Goal: Task Accomplishment & Management: Use online tool/utility

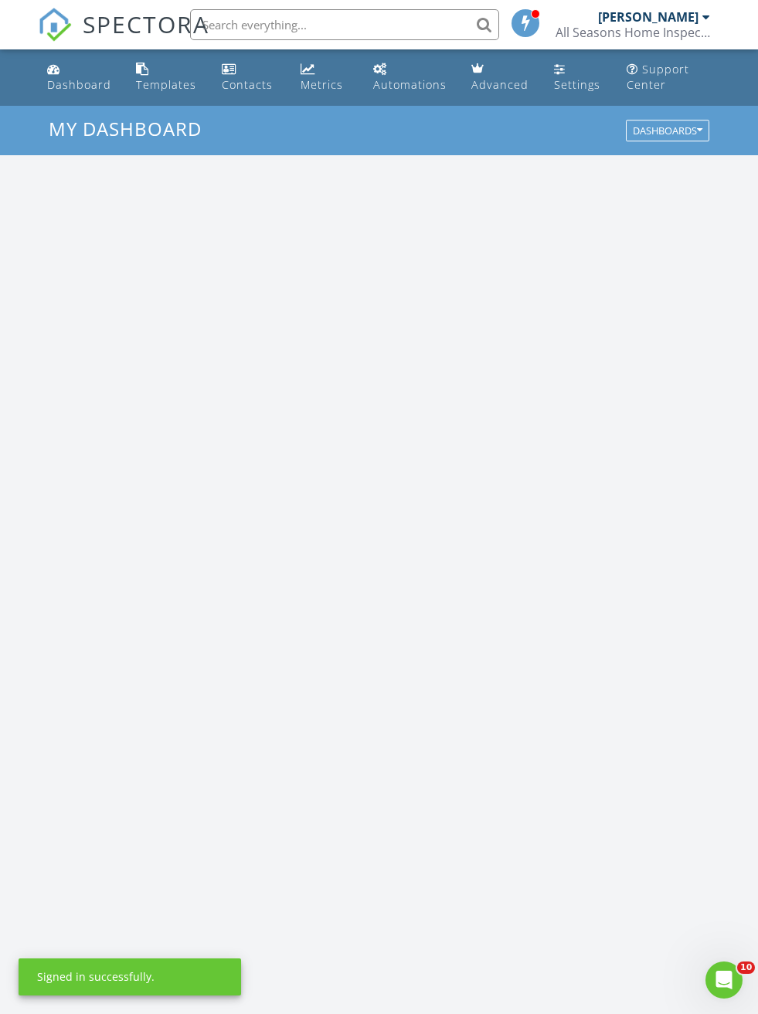
scroll to position [2643, 759]
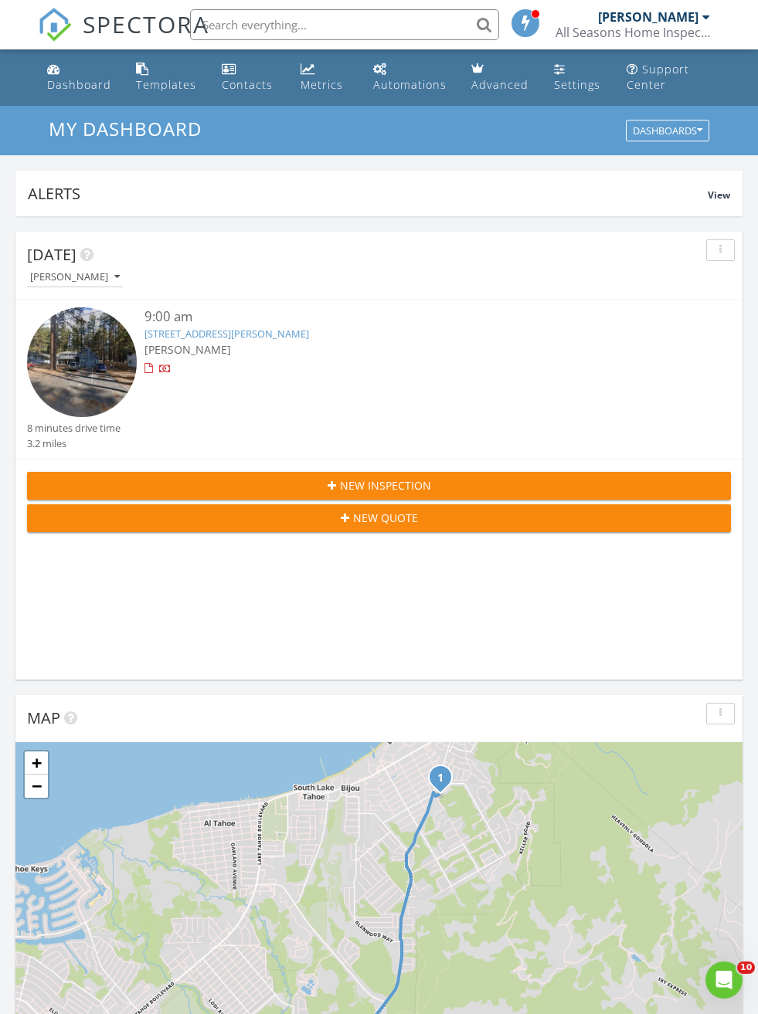
click at [173, 357] on span "[PERSON_NAME]" at bounding box center [187, 349] width 87 height 15
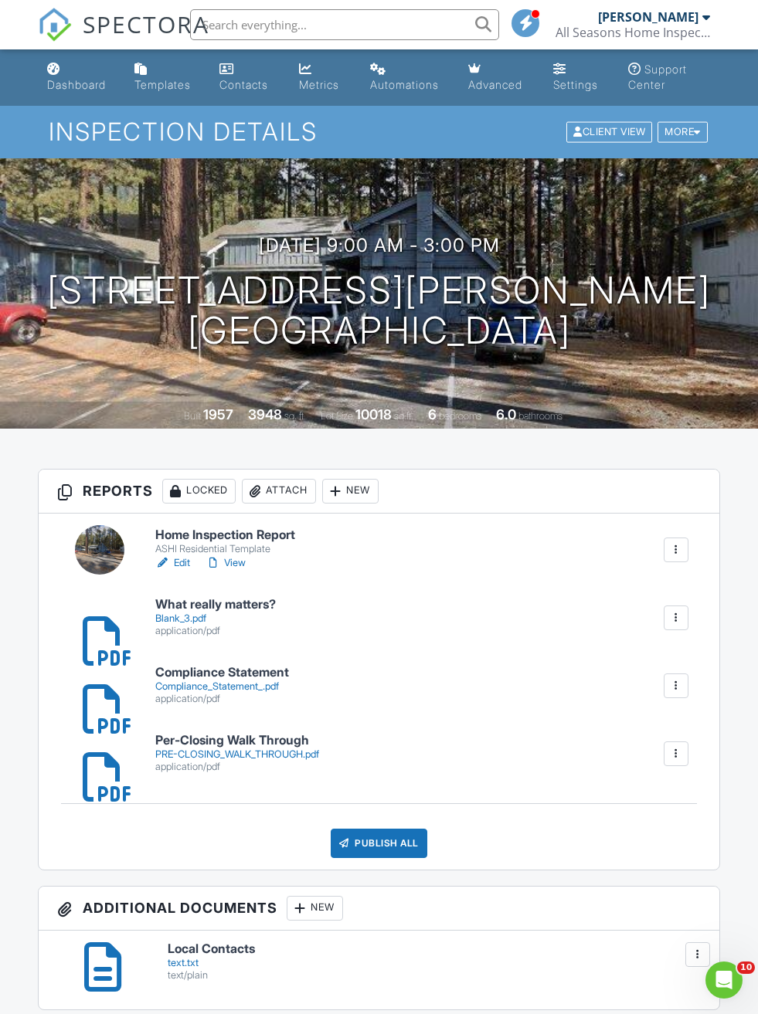
click at [175, 555] on link "Edit" at bounding box center [172, 562] width 35 height 15
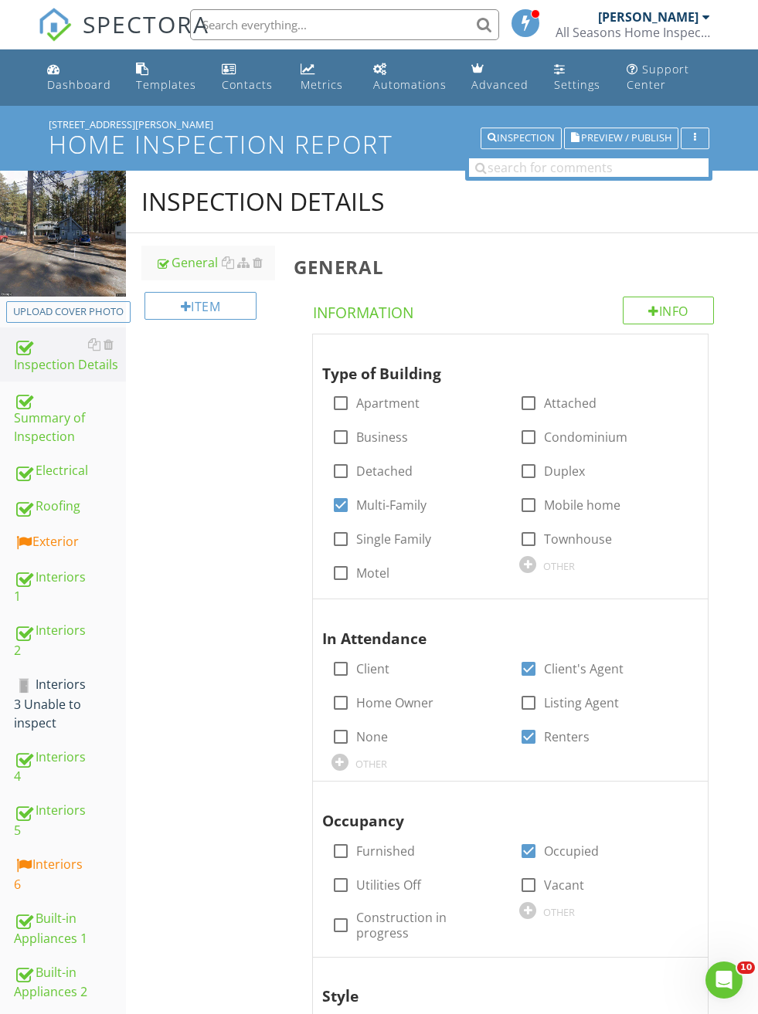
click at [66, 307] on div "Upload cover photo" at bounding box center [68, 311] width 110 height 15
type input "C:\fakepath\IMG_9223.jpeg"
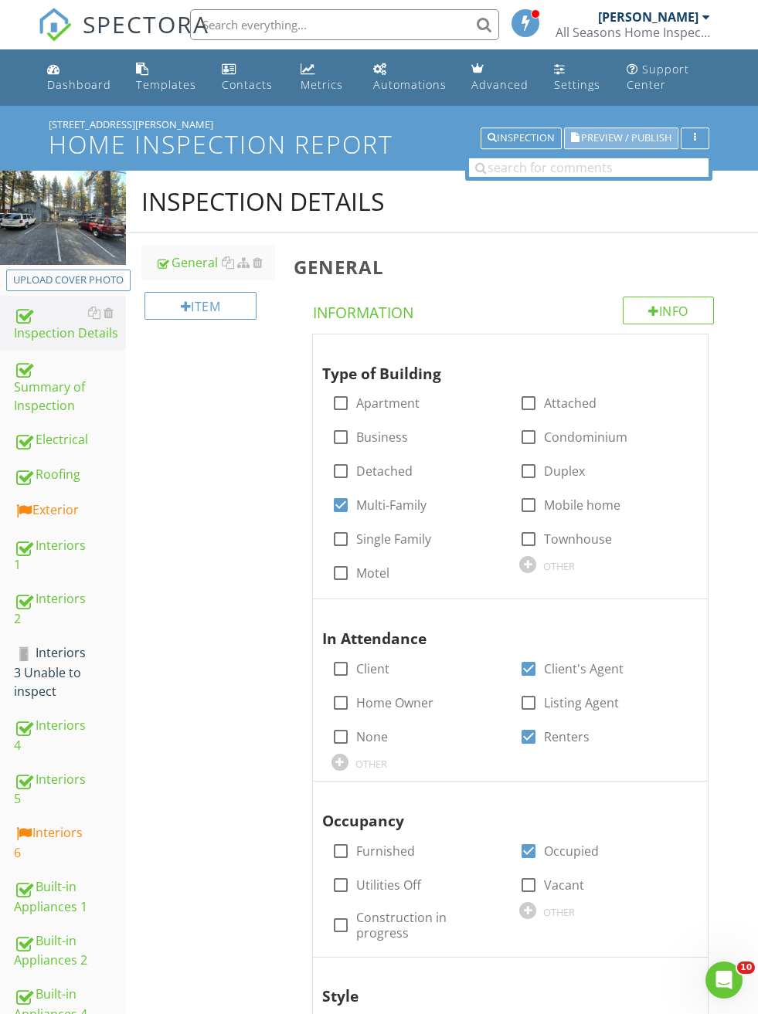
click at [628, 138] on span "Preview / Publish" at bounding box center [626, 139] width 90 height 10
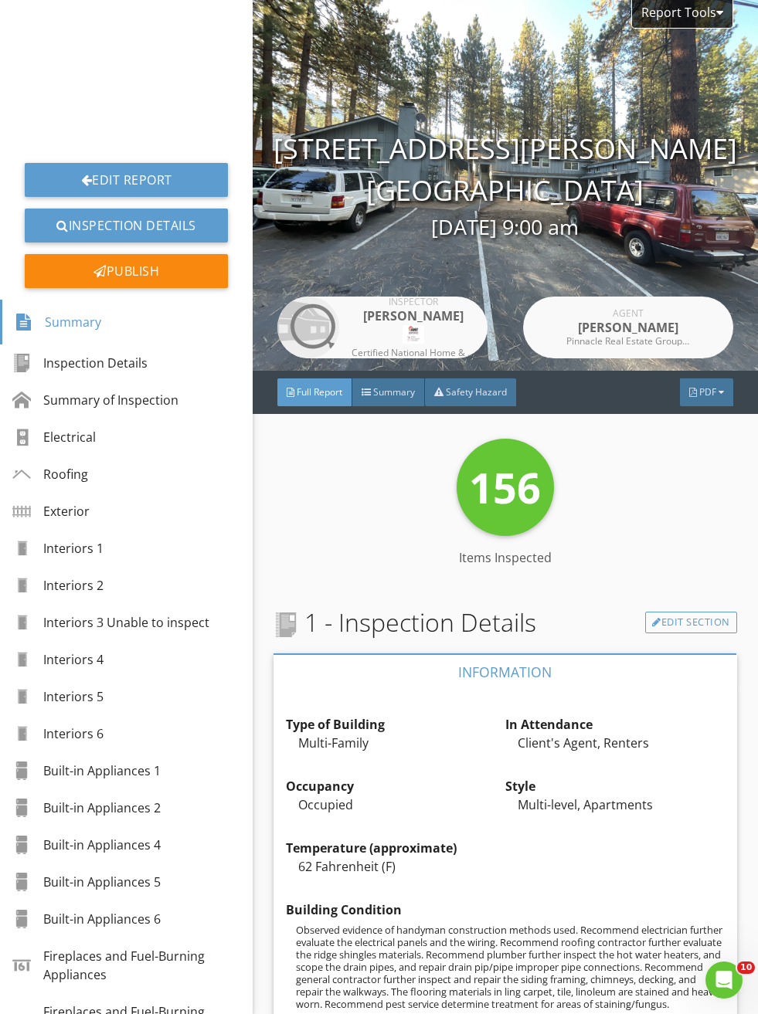
click at [708, 395] on span "PDF" at bounding box center [707, 391] width 17 height 13
click at [696, 467] on link "Full Report" at bounding box center [687, 457] width 124 height 37
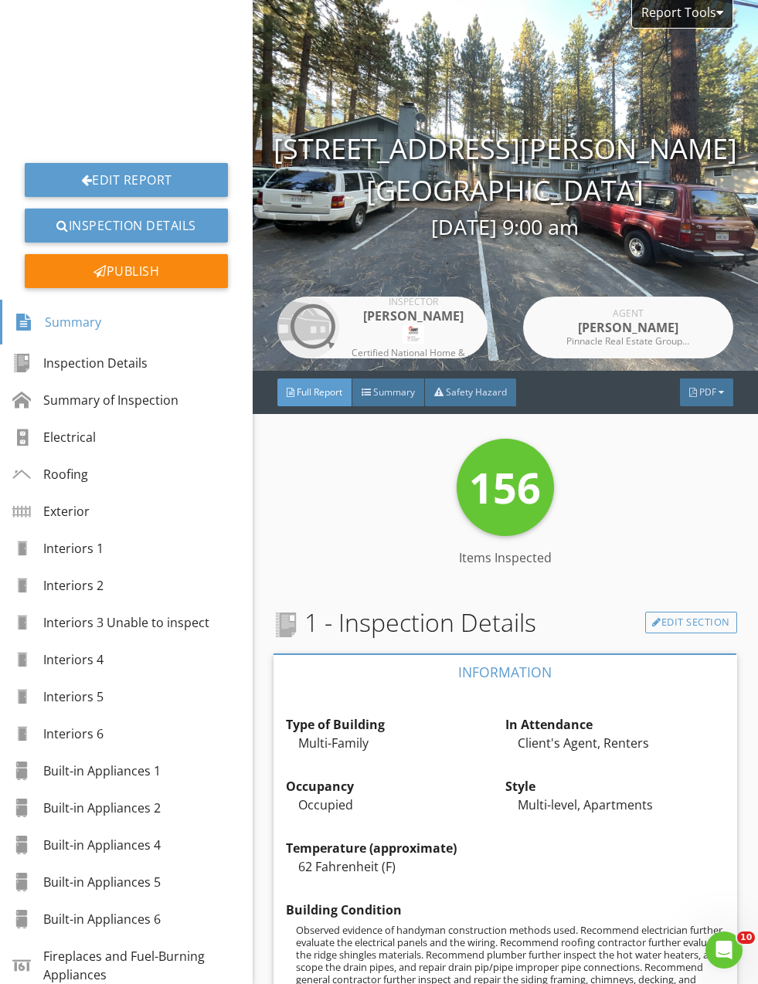
click at [100, 182] on link "Edit Report" at bounding box center [126, 180] width 203 height 34
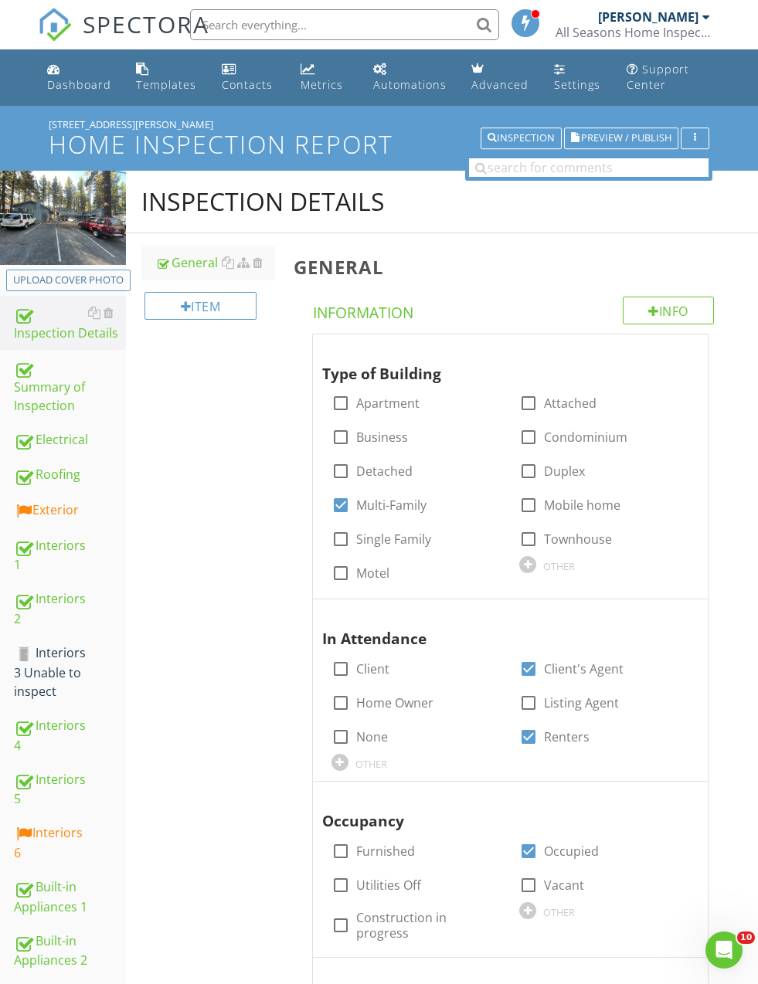
click at [41, 395] on div "Summary of Inspection" at bounding box center [70, 386] width 112 height 57
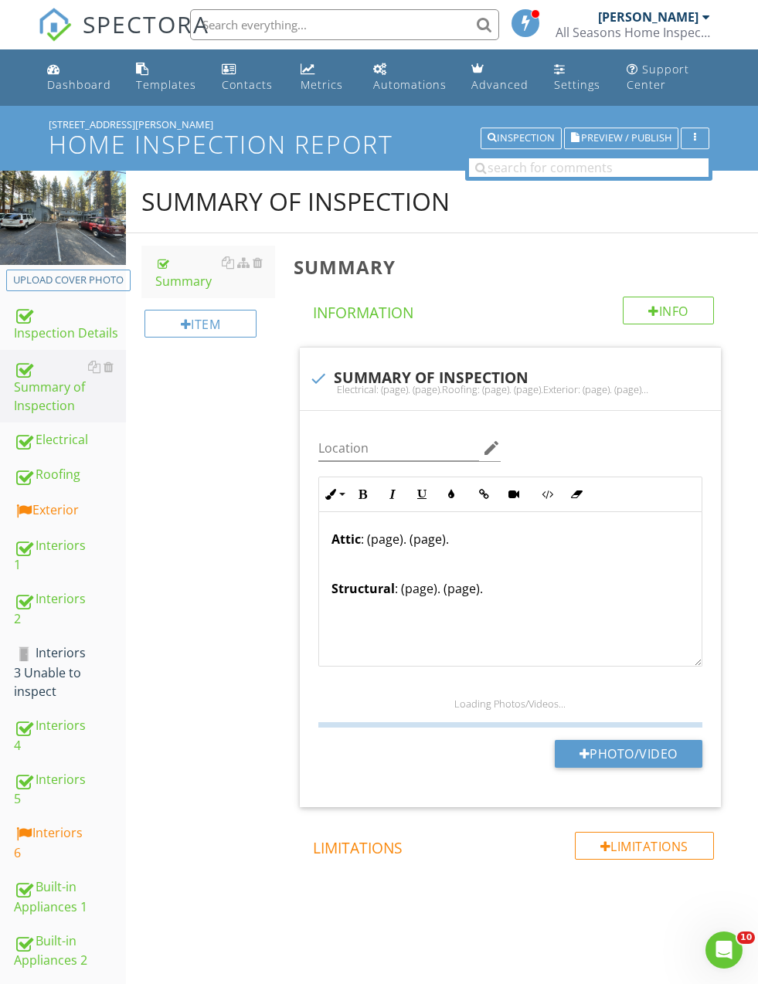
scroll to position [433, 0]
click at [530, 583] on p "Structural : (page). (page)." at bounding box center [510, 588] width 358 height 19
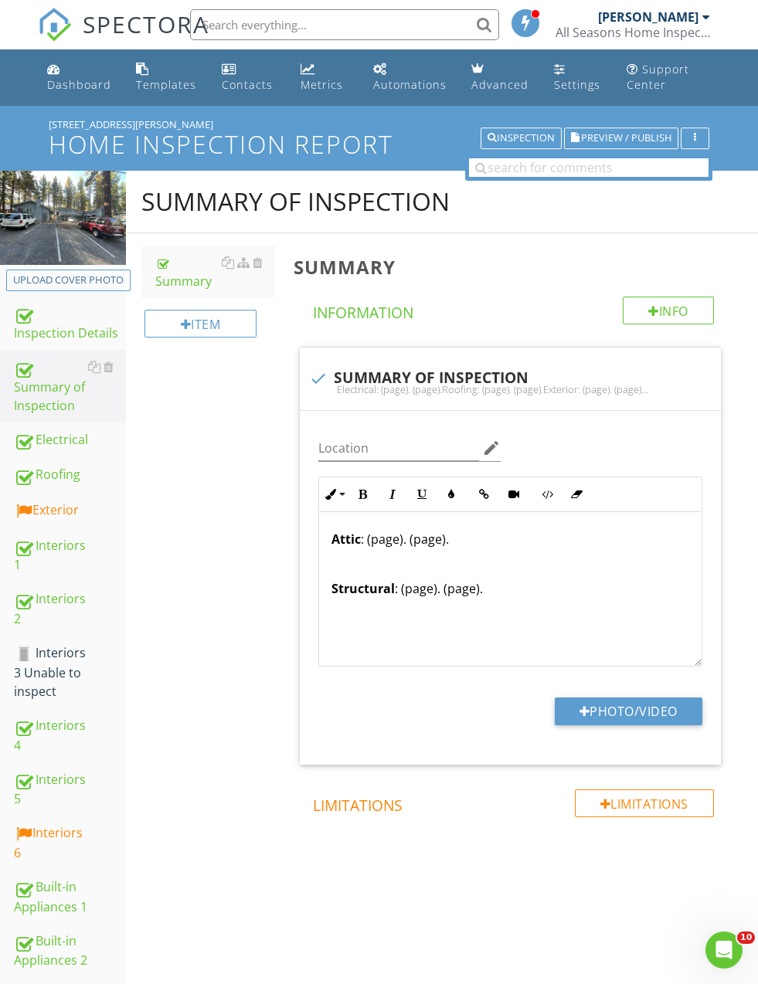
click at [455, 587] on p "Structural : (page). (page)." at bounding box center [510, 588] width 358 height 19
click at [458, 584] on p "Structural : (page). (page)." at bounding box center [510, 588] width 358 height 19
click at [464, 566] on p at bounding box center [510, 564] width 358 height 19
click at [473, 592] on p "Structural : (page). (page)." at bounding box center [510, 588] width 358 height 19
click at [205, 454] on div "Summary of Inspection Summary Item Summary Info Information check SUMMARY OF IN…" at bounding box center [442, 557] width 632 height 772
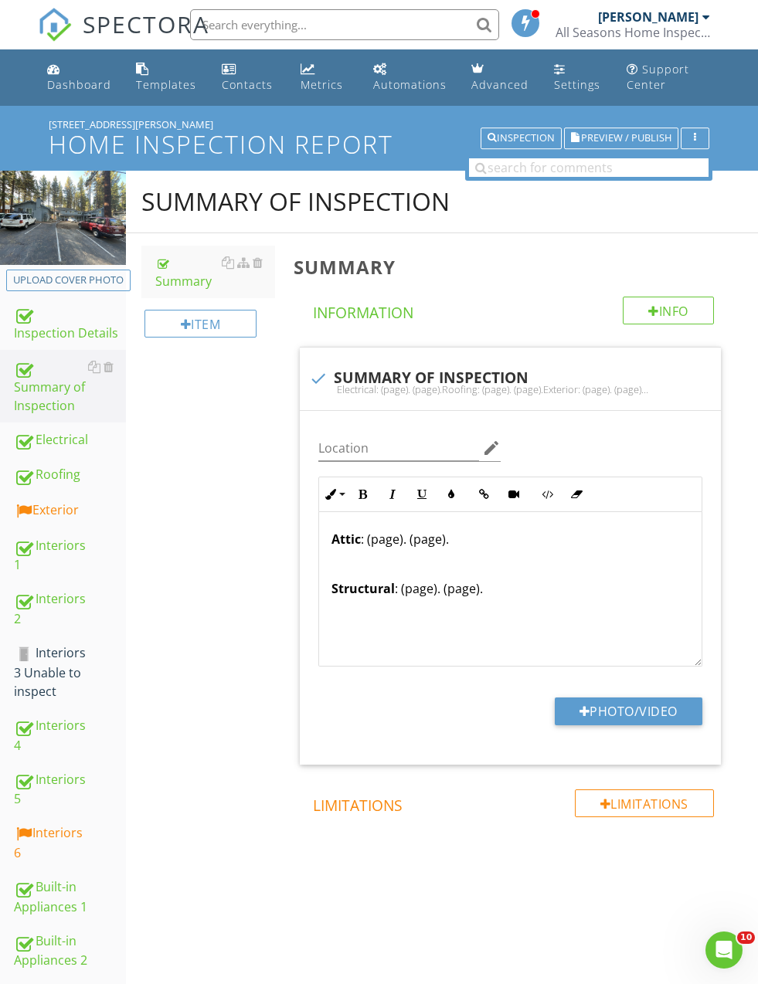
click at [472, 604] on p at bounding box center [510, 613] width 358 height 19
click at [464, 585] on p "Structural : (page). (page)." at bounding box center [510, 588] width 358 height 19
click at [450, 585] on p "Structural : (page). (page 134)." at bounding box center [510, 588] width 358 height 19
click at [622, 596] on p "Structural : (page). Staining/fungus growth on the subfloor (page 134)." at bounding box center [510, 597] width 358 height 37
click at [419, 579] on p "Structural : (page). Staining/fungus growth on the unit 6 subfloor (page 134)." at bounding box center [510, 597] width 358 height 37
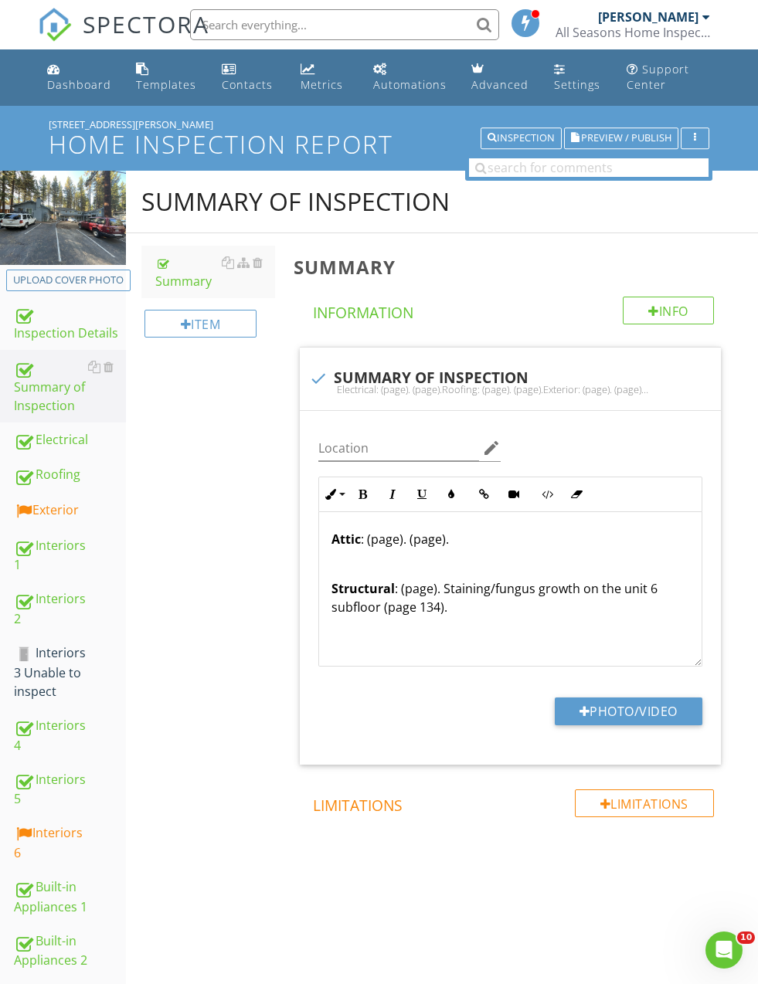
click at [419, 579] on p "Structural : (page). Staining/fungus growth on the unit 6 subfloor (page 134)." at bounding box center [510, 597] width 358 height 37
click at [398, 581] on p "Structural : (page 132). Staining/fungus growth on the unit 6 subfloor (page 13…" at bounding box center [510, 597] width 358 height 37
click at [436, 532] on p "Attic : (page). (page)." at bounding box center [510, 539] width 358 height 19
click at [432, 530] on p "Attic : (page). (page)." at bounding box center [510, 539] width 358 height 19
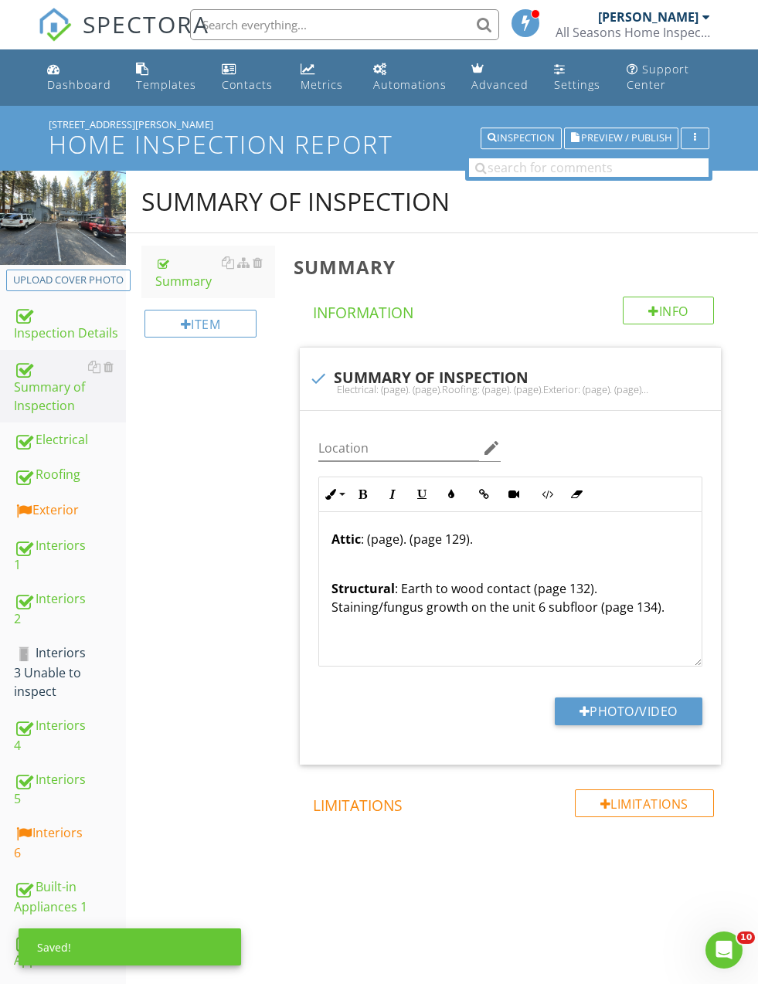
click at [411, 543] on p "Attic : (page). (page 129)." at bounding box center [510, 539] width 358 height 19
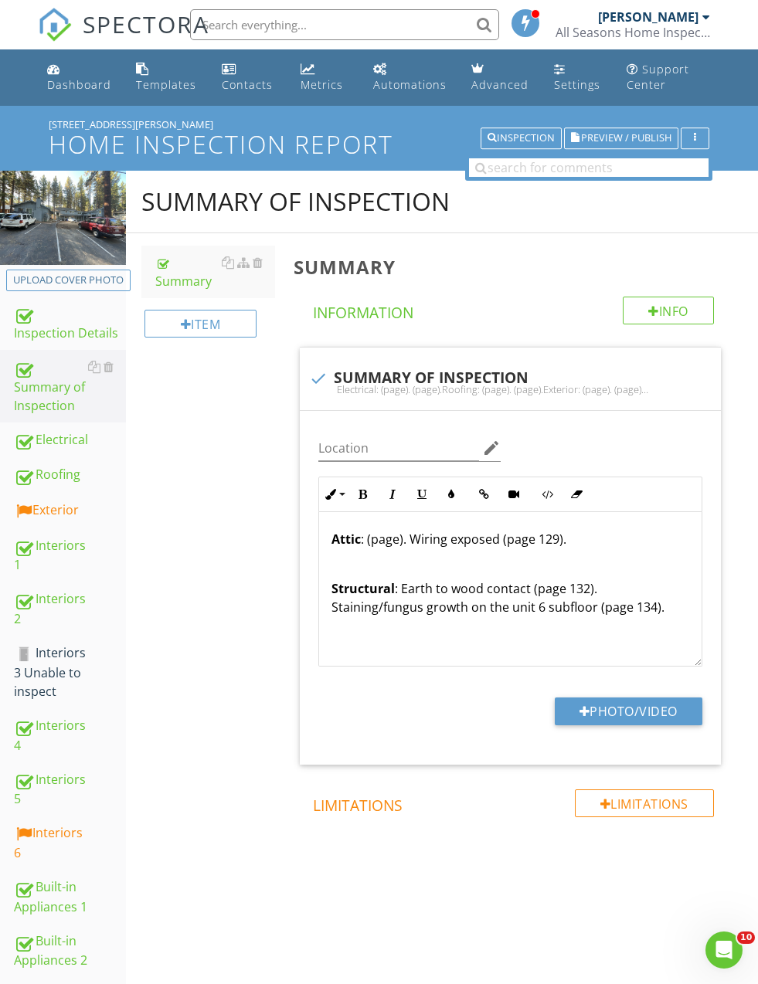
click at [382, 546] on p "Attic : (page). Wiring exposed (page 129)." at bounding box center [510, 539] width 358 height 19
click at [388, 535] on p "Attic : (page). Wiring exposed (page 129)." at bounding box center [510, 539] width 358 height 19
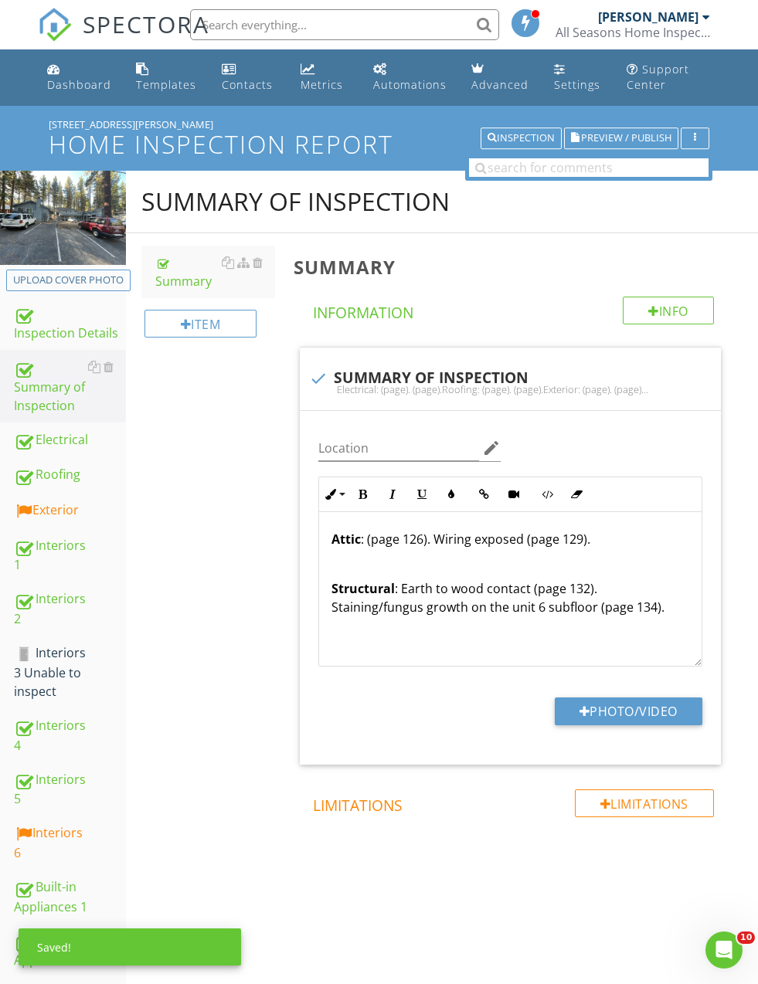
click at [379, 538] on p "Attic : (page 126). Wiring exposed (page 129)." at bounding box center [510, 539] width 358 height 19
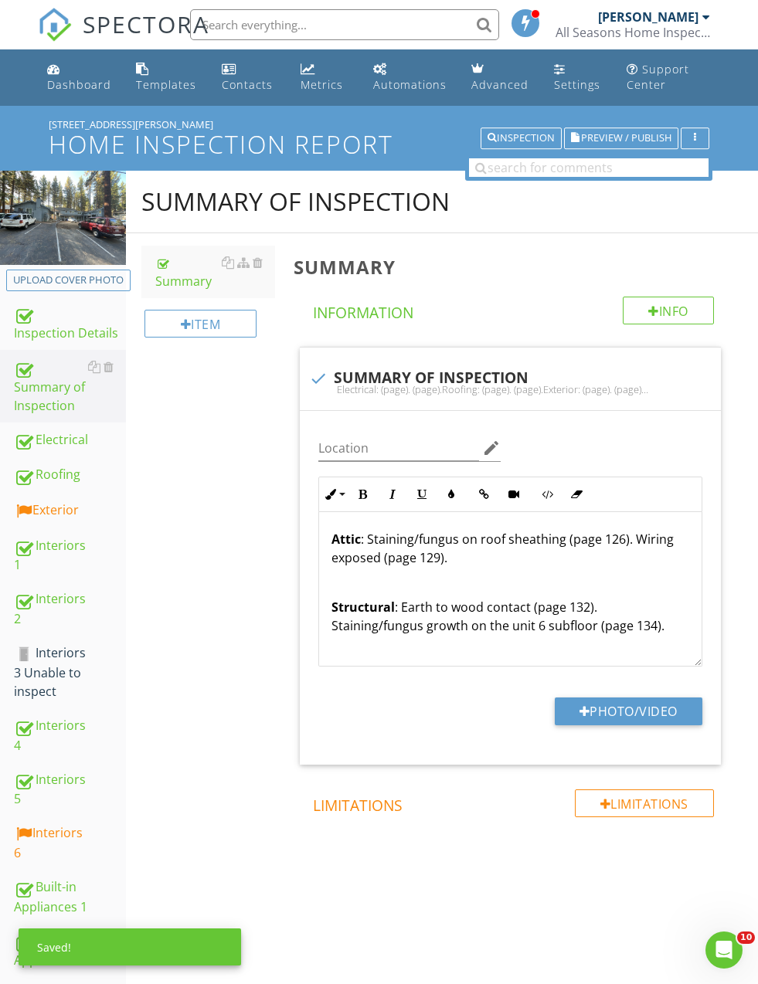
click at [234, 606] on div "Summary of Inspection Summary Item Summary Info Information check SUMMARY OF IN…" at bounding box center [442, 557] width 632 height 772
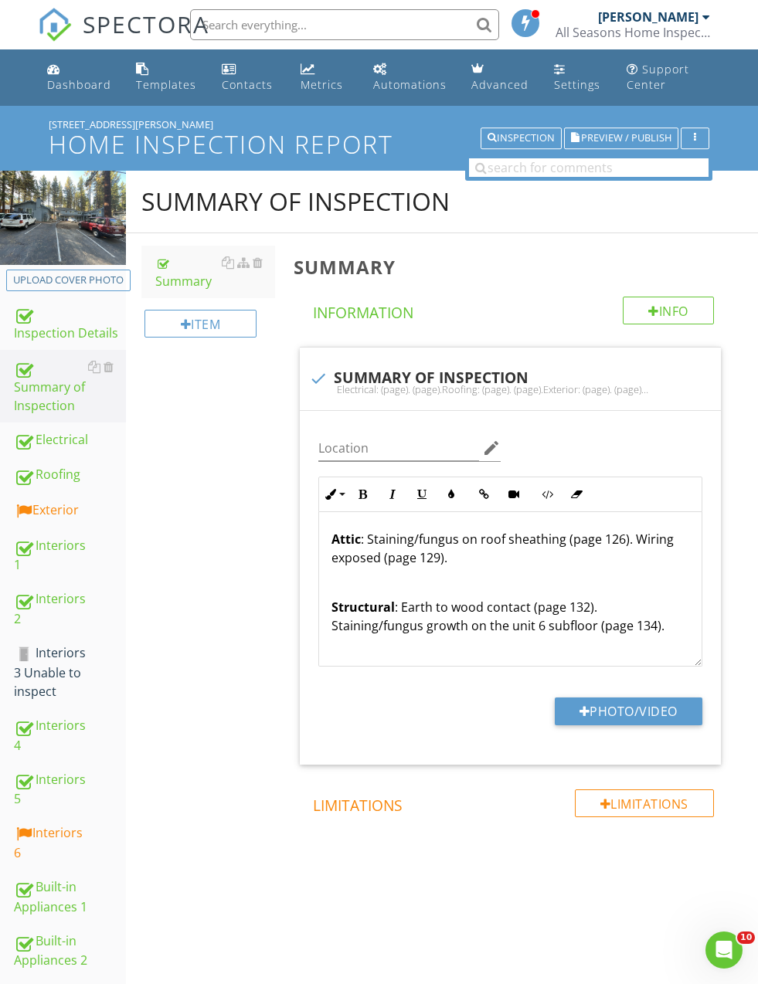
click at [613, 538] on p "Attic : Staining/fungus on roof sheathing (page 126). Wiring exposed (page 129)." at bounding box center [510, 548] width 358 height 37
click at [370, 535] on p "Attic : Staining/fungus on roof sheathing (page 125). Wiring exposed (page 129)." at bounding box center [510, 548] width 358 height 37
click at [366, 538] on p "Attic : (page 124). Staining/fungus on roof sheathing (page 125). Wiring expose…" at bounding box center [510, 548] width 358 height 37
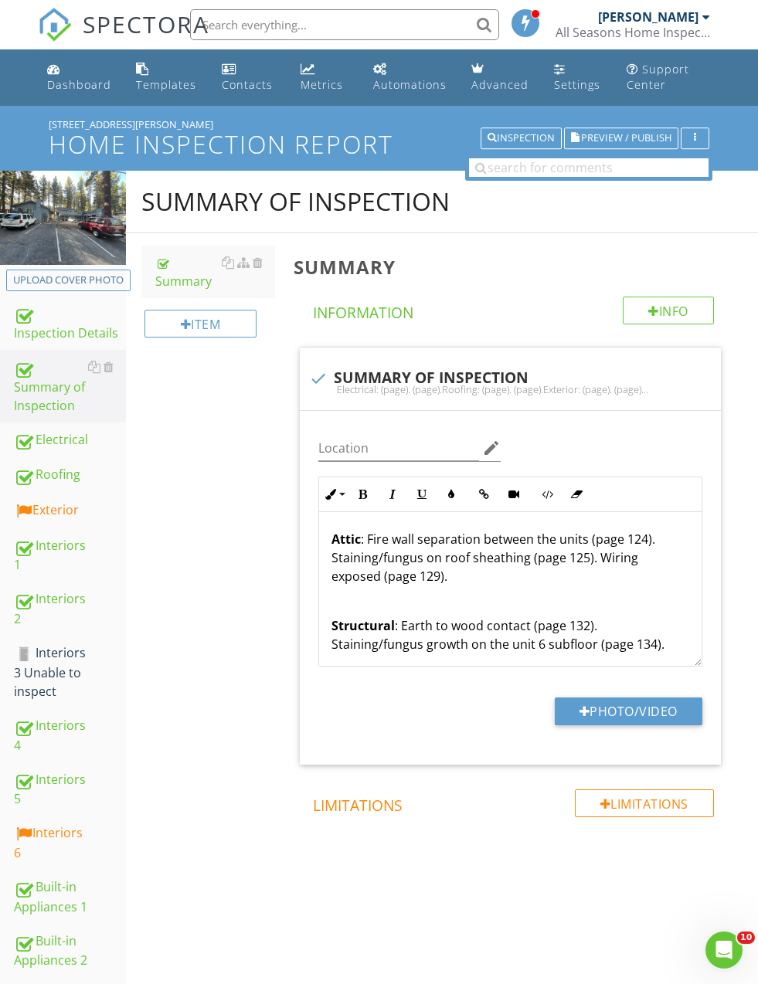
click at [195, 543] on div "Summary of Inspection Summary Item Summary Info Information check SUMMARY OF IN…" at bounding box center [442, 557] width 632 height 772
click at [370, 538] on p "Attic : Fire wall separation between the units (page 124). Staining/fungus on r…" at bounding box center [510, 558] width 358 height 56
click at [432, 542] on p "Attic : (page 122). (page 124). Fire wall separation between the units (page 12…" at bounding box center [510, 558] width 358 height 56
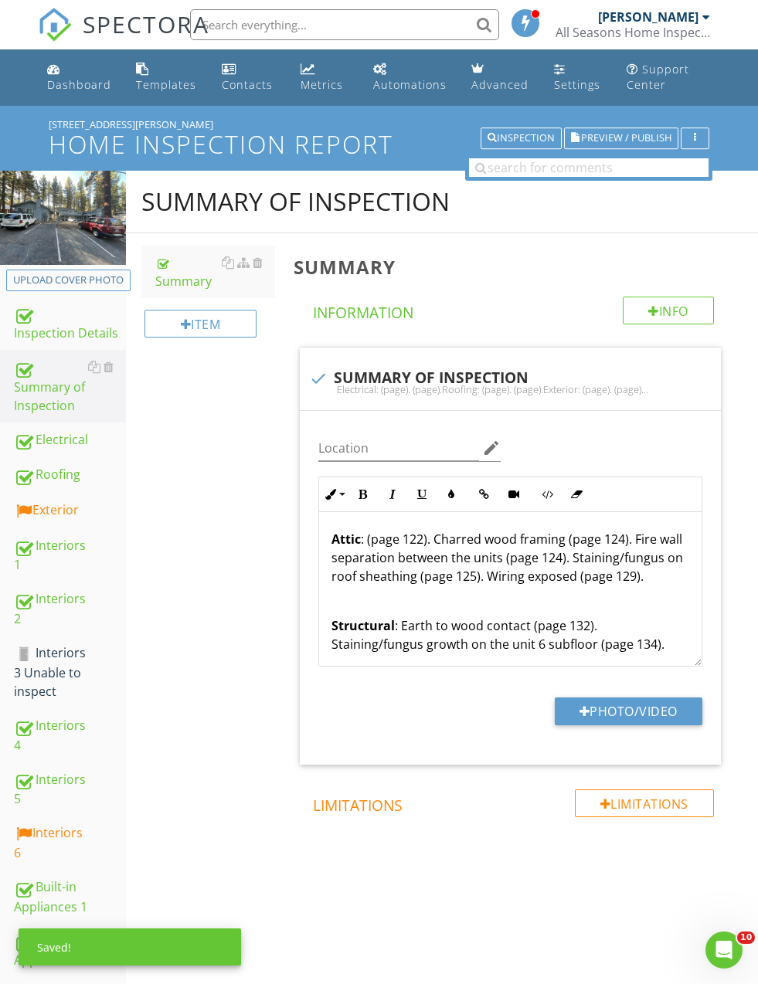
click at [374, 549] on p "Attic : (page 122). Charred wood framing (page 124). Fire wall separation betwe…" at bounding box center [510, 558] width 358 height 56
click at [365, 541] on p "Attic : (page 122). Charred wood framing (page 124). Fire wall separation betwe…" at bounding box center [510, 558] width 358 height 56
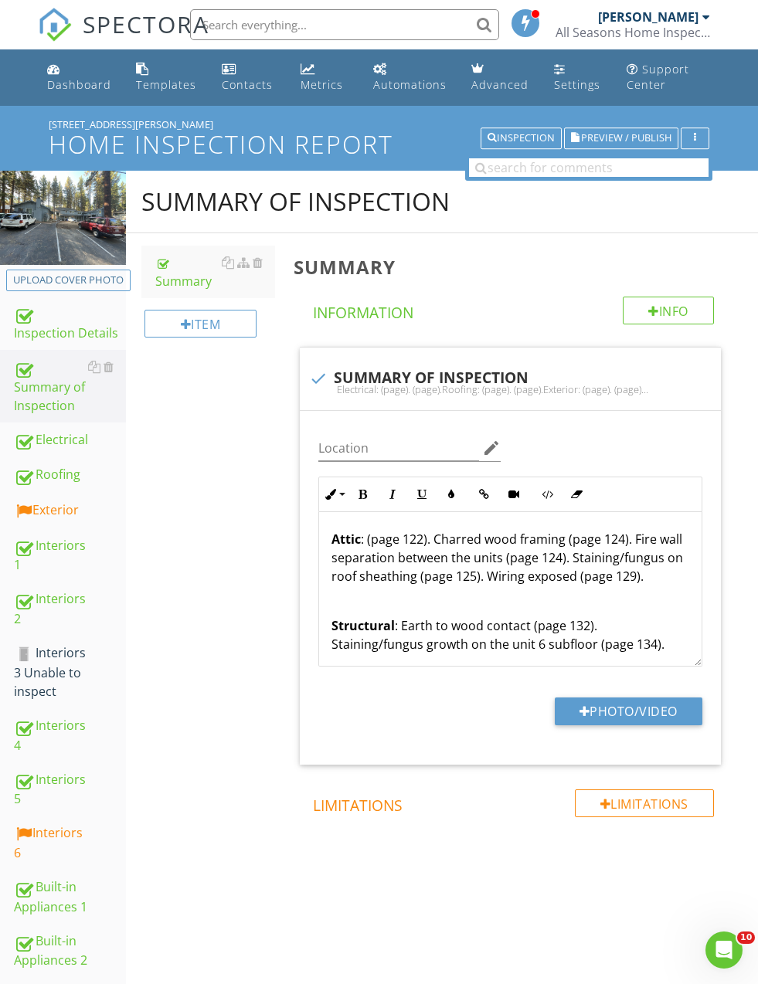
click at [377, 530] on p "Attic : (page 122). Charred wood framing (page 124). Fire wall separation betwe…" at bounding box center [510, 558] width 358 height 56
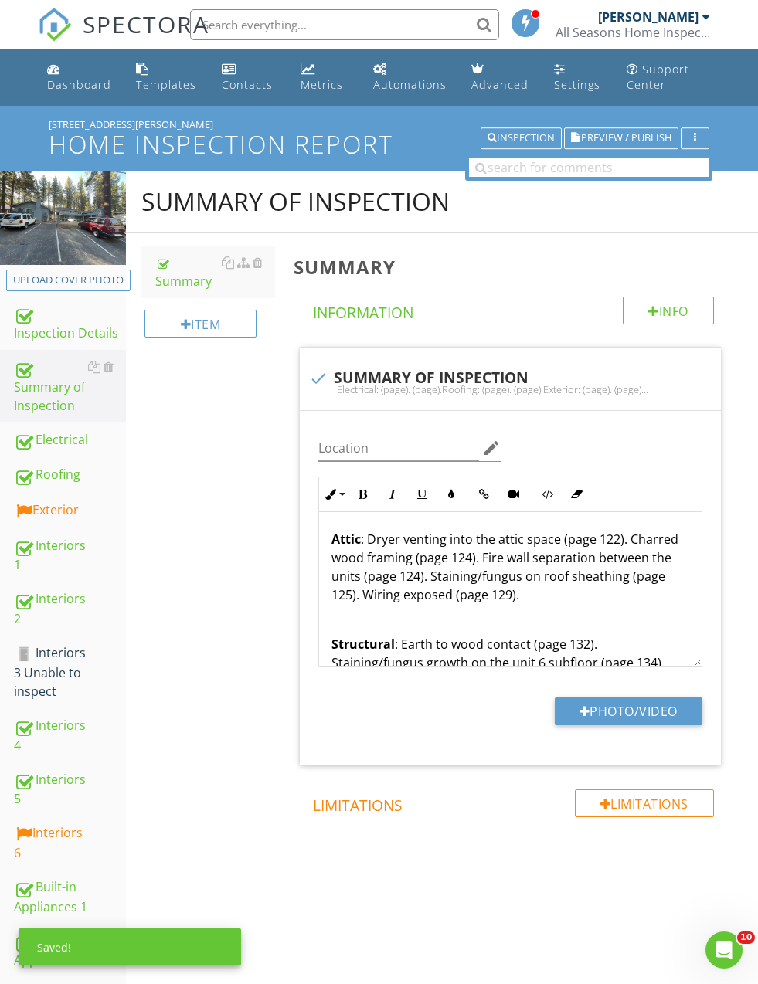
click at [258, 634] on div "Summary of Inspection Summary Item Summary Info Information check SUMMARY OF IN…" at bounding box center [442, 557] width 632 height 772
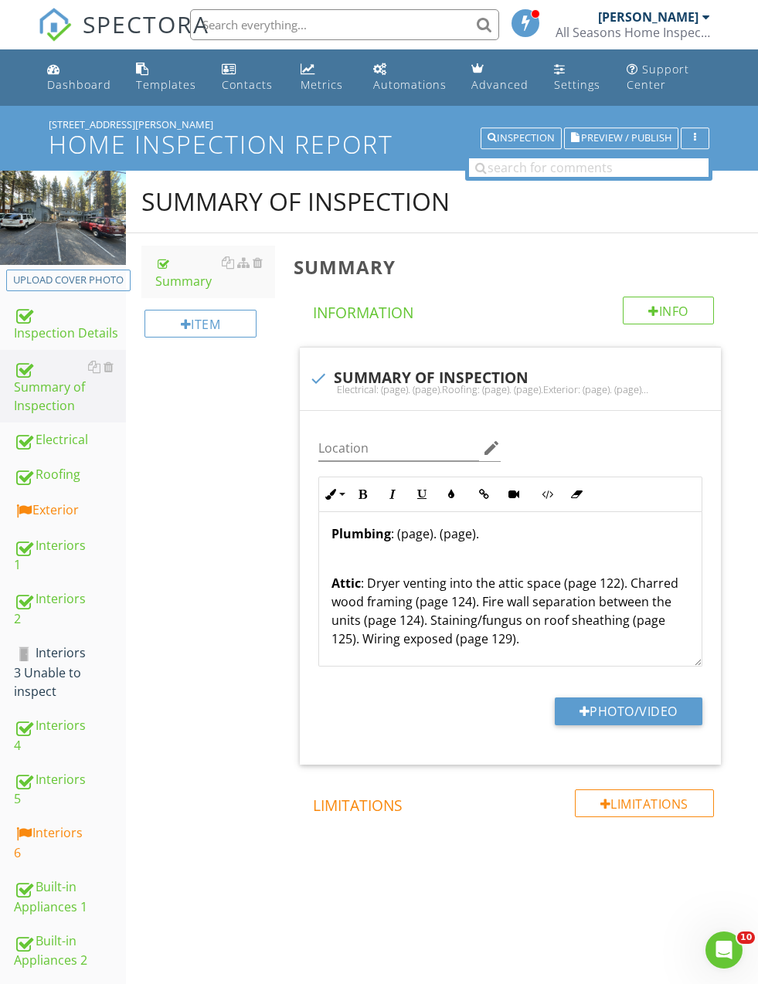
scroll to position [375, 0]
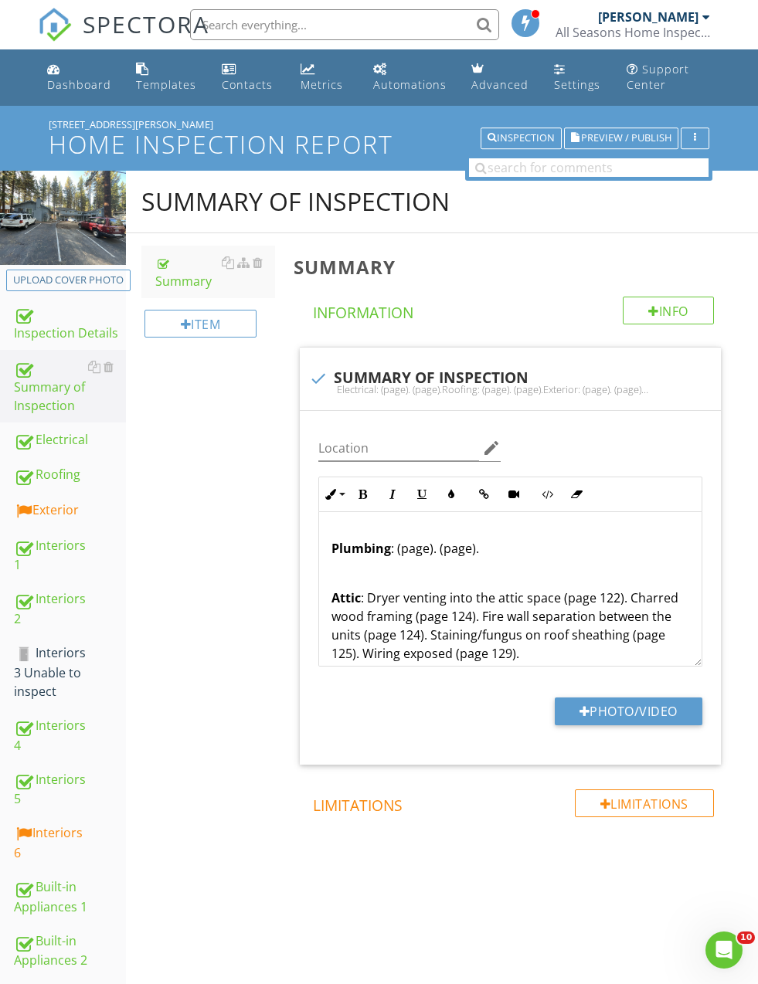
click at [457, 553] on p "Plumbing : (page). (page)." at bounding box center [510, 548] width 358 height 19
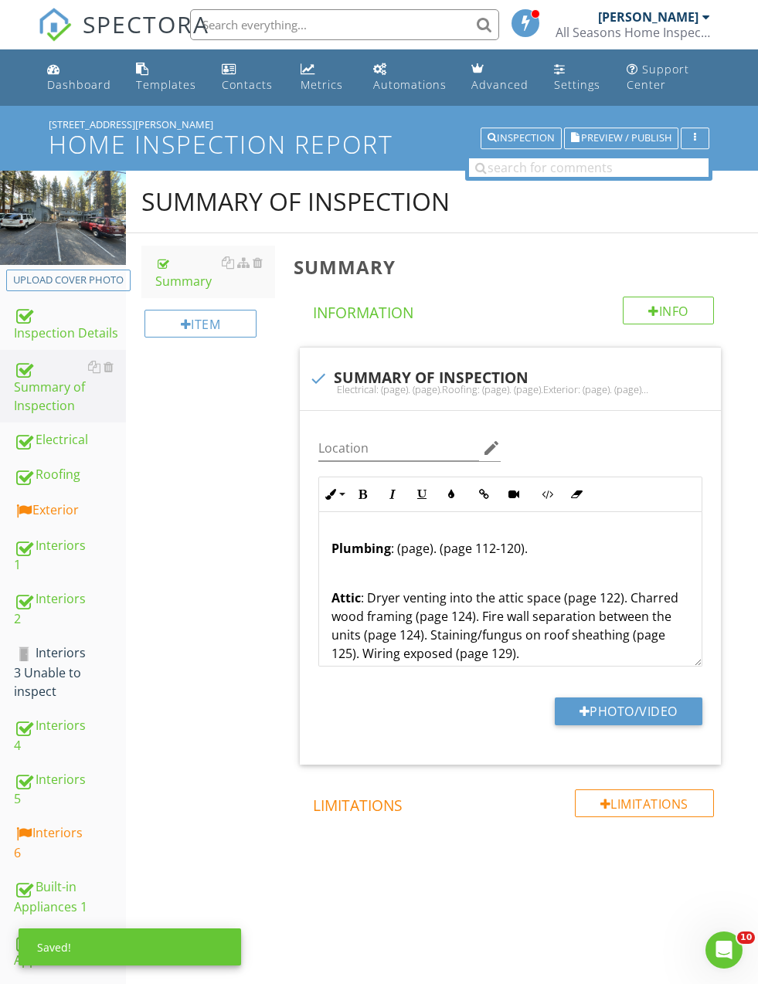
click at [437, 547] on p "Plumbing : (page). (page 112-120)." at bounding box center [510, 548] width 358 height 19
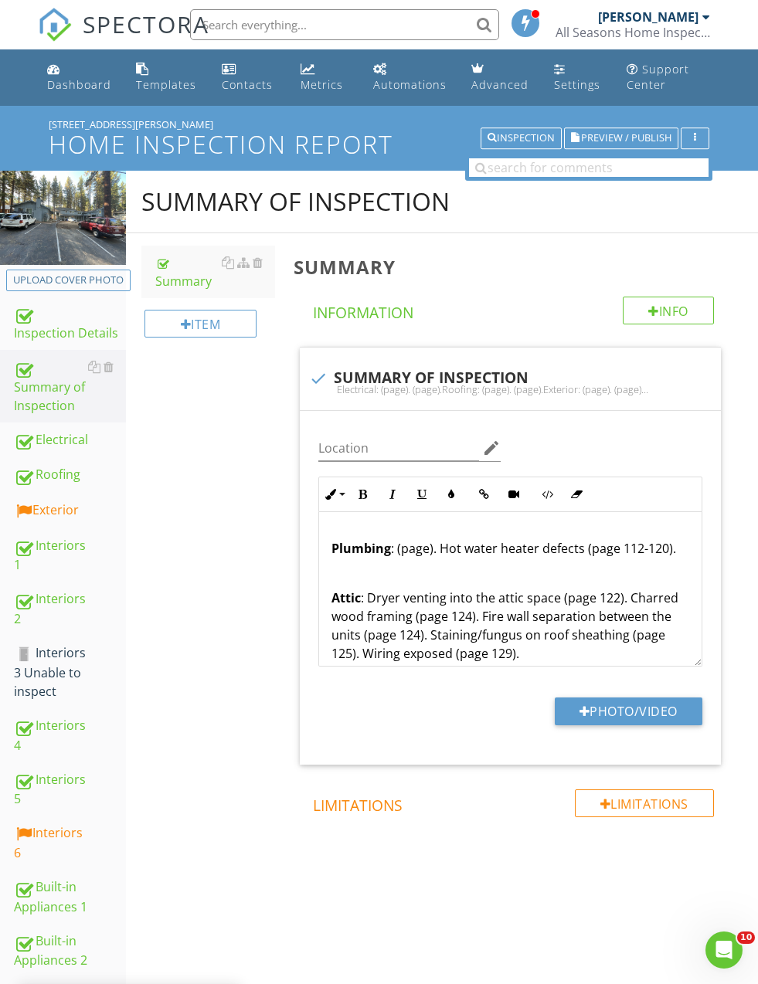
click at [414, 543] on p "Plumbing : (page). Hot water heater defects (page 112-120)." at bounding box center [510, 548] width 358 height 19
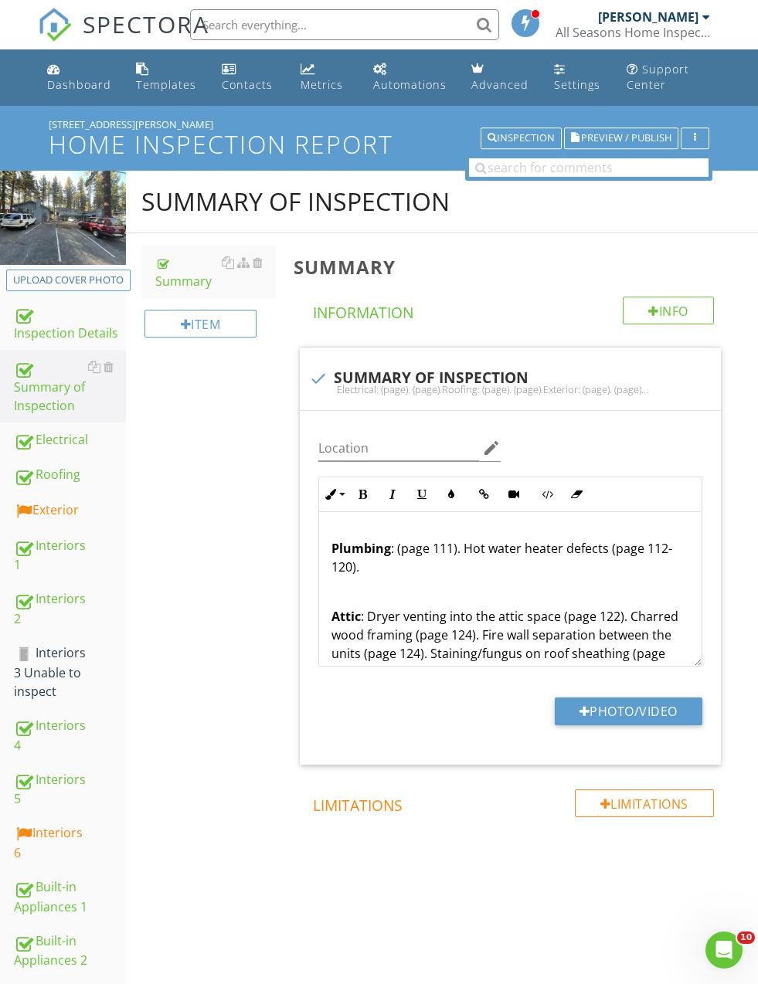
click at [395, 552] on p "Plumbing : (page 111). Hot water heater defects (page 112-120)." at bounding box center [510, 557] width 358 height 37
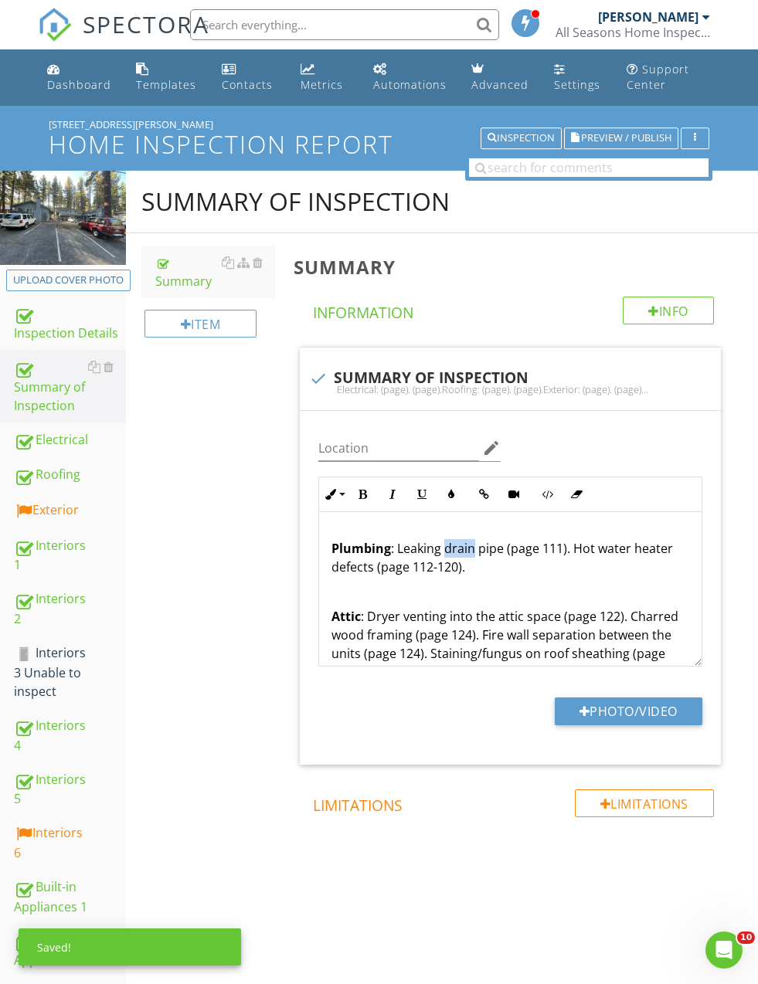
click at [445, 547] on p "Plumbing : Leaking drain pipe (page 111). Hot water heater defects (page 112-12…" at bounding box center [510, 557] width 358 height 37
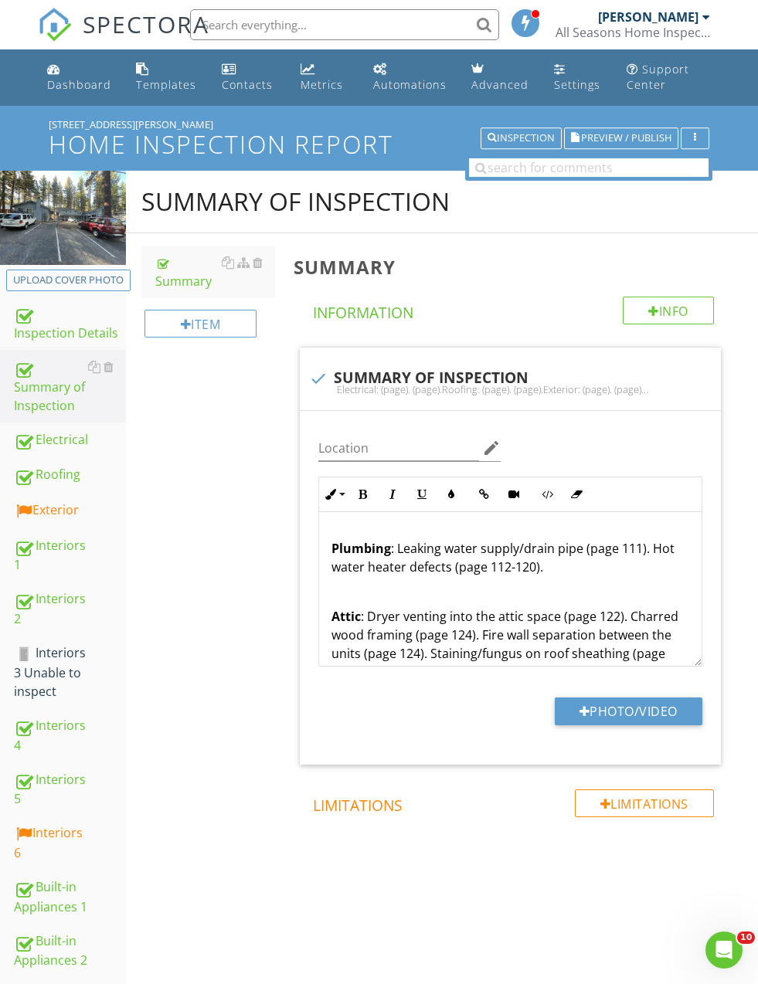
click at [395, 550] on p "Plumbing : Leaking water supply/drain pipe (page 111). Hot water heater defects…" at bounding box center [510, 557] width 358 height 37
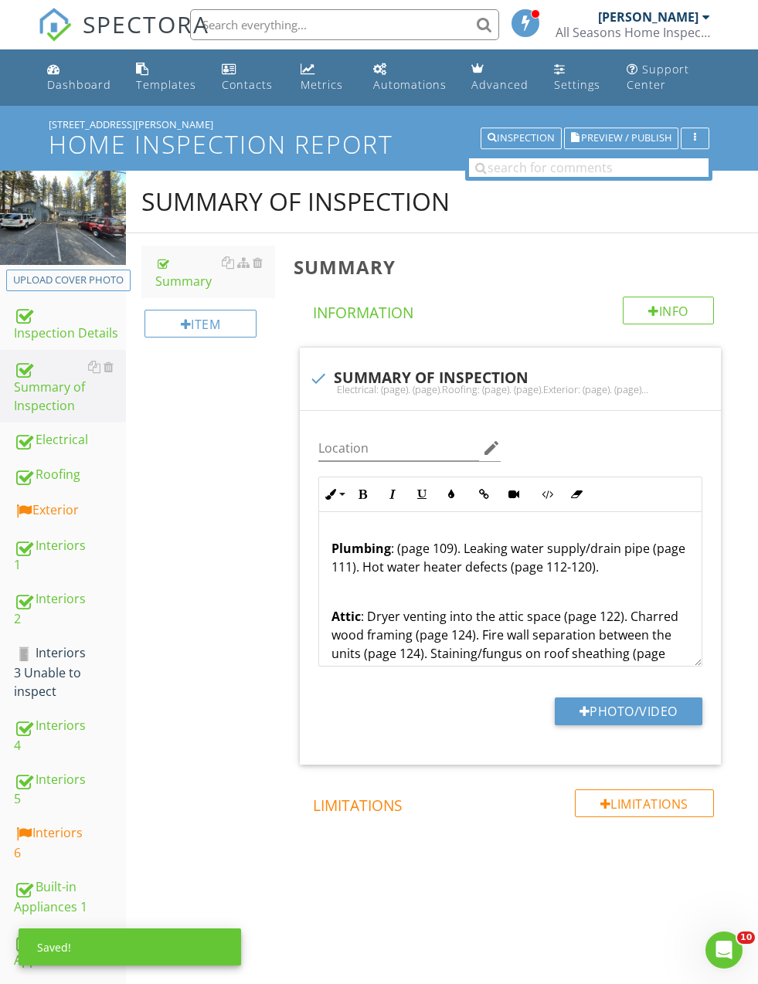
click at [392, 545] on p "Plumbing : (page 109). Leaking water supply/drain pipe (page 111). Hot water he…" at bounding box center [510, 557] width 358 height 37
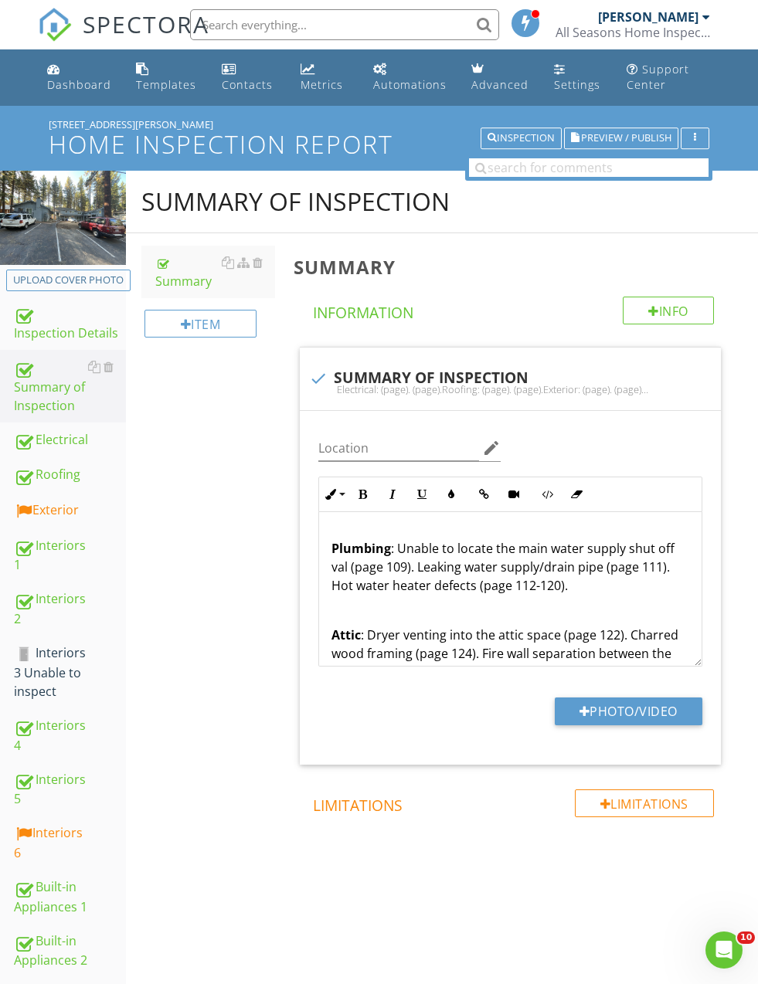
click at [239, 606] on div "Summary of Inspection Summary Item Summary Info Information check SUMMARY OF IN…" at bounding box center [442, 557] width 632 height 772
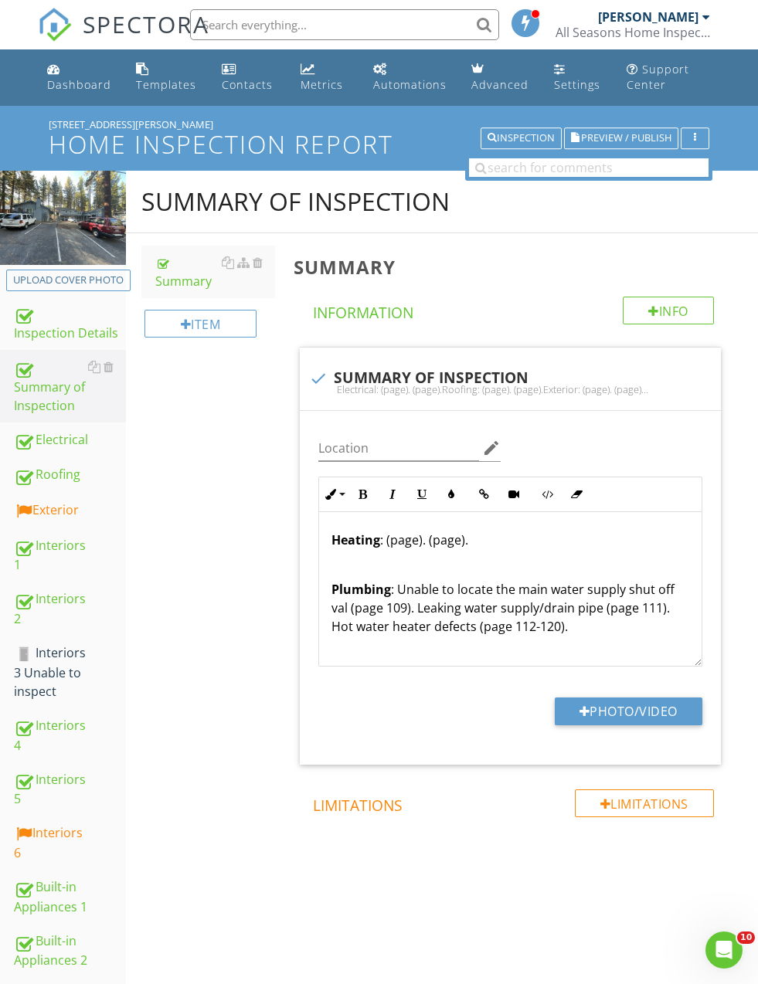
scroll to position [326, 0]
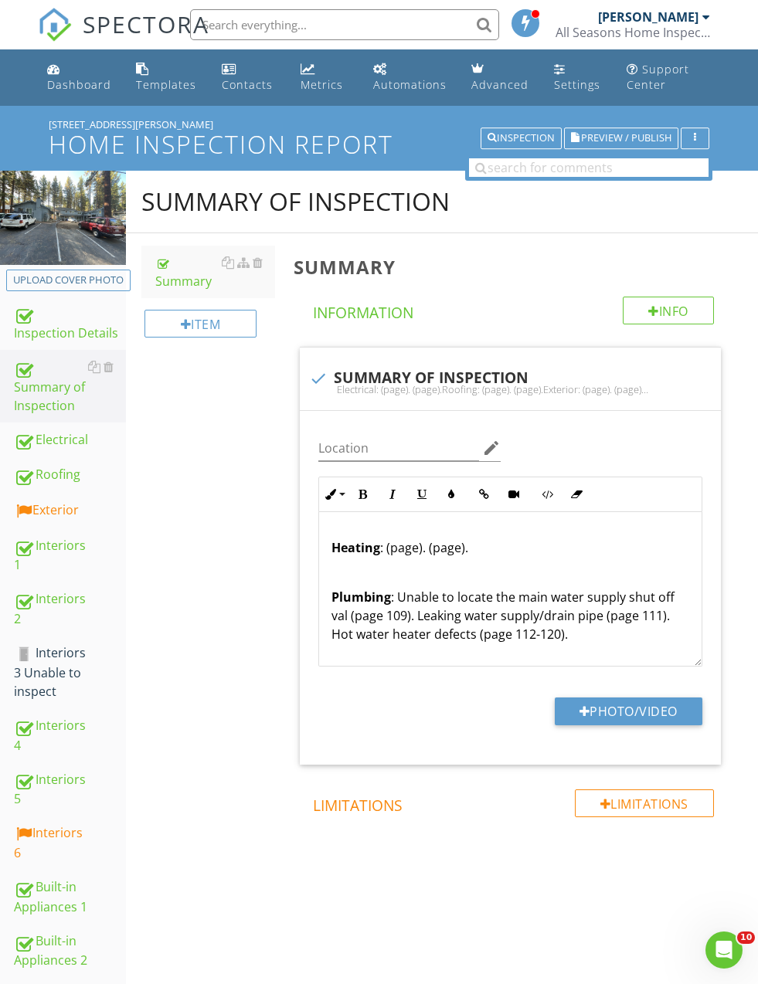
click at [449, 548] on p "Heating : (page). (page)." at bounding box center [510, 547] width 358 height 19
click at [429, 540] on p "Heating : (page). (page 107)." at bounding box center [510, 547] width 358 height 19
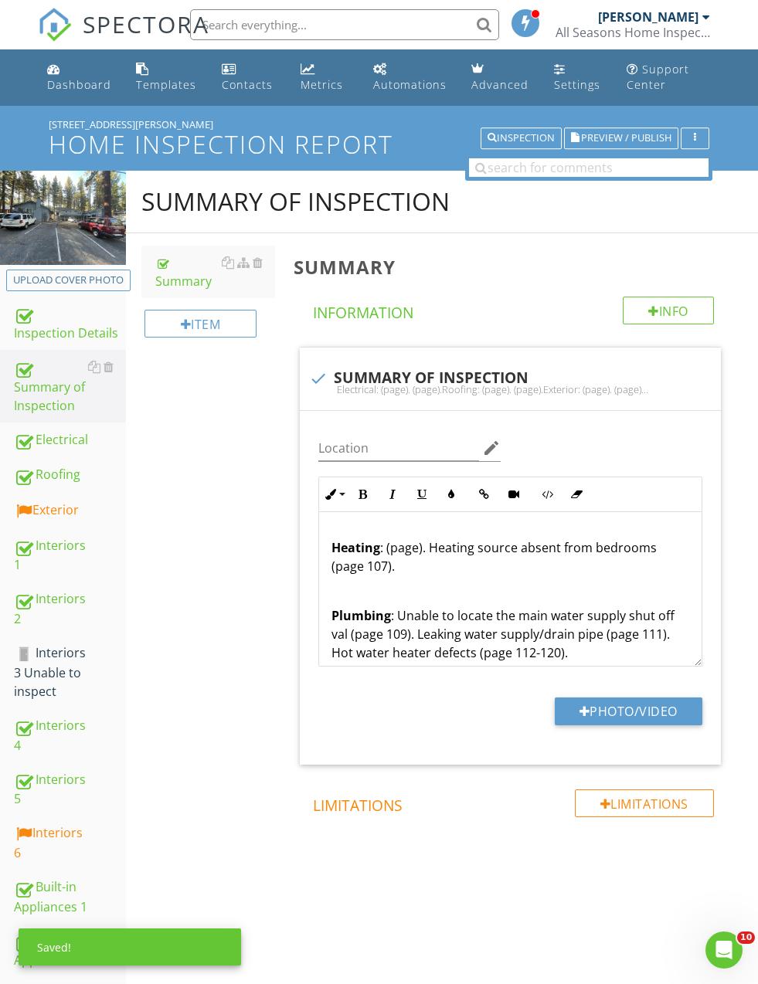
click at [594, 541] on p "Heating : (page). Heating source absent from bedrooms (page 107)." at bounding box center [510, 556] width 358 height 37
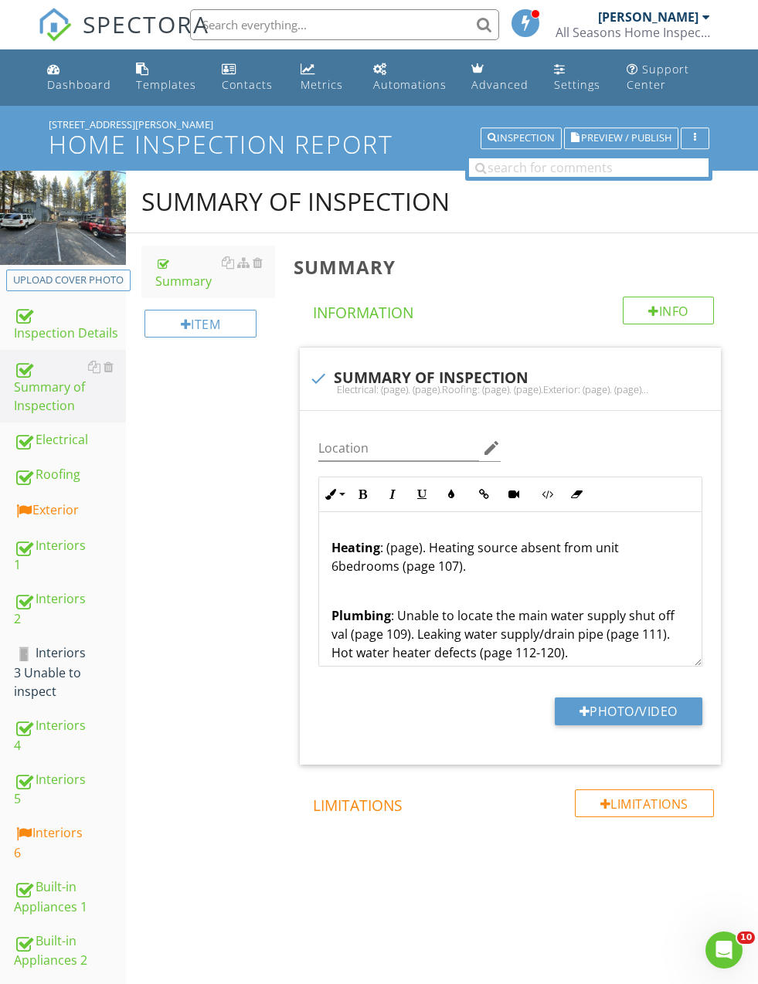
click at [187, 579] on div "Summary of Inspection Summary Item Summary Info Information check SUMMARY OF IN…" at bounding box center [442, 557] width 632 height 772
click at [406, 534] on div "Electrical : (page). (page). Roofing : (page). (page). Exterior : (page). (page…" at bounding box center [510, 544] width 382 height 717
click at [409, 542] on p "Heating : (page). Heating source absent from unit 6bedrooms (page 107)." at bounding box center [510, 556] width 358 height 37
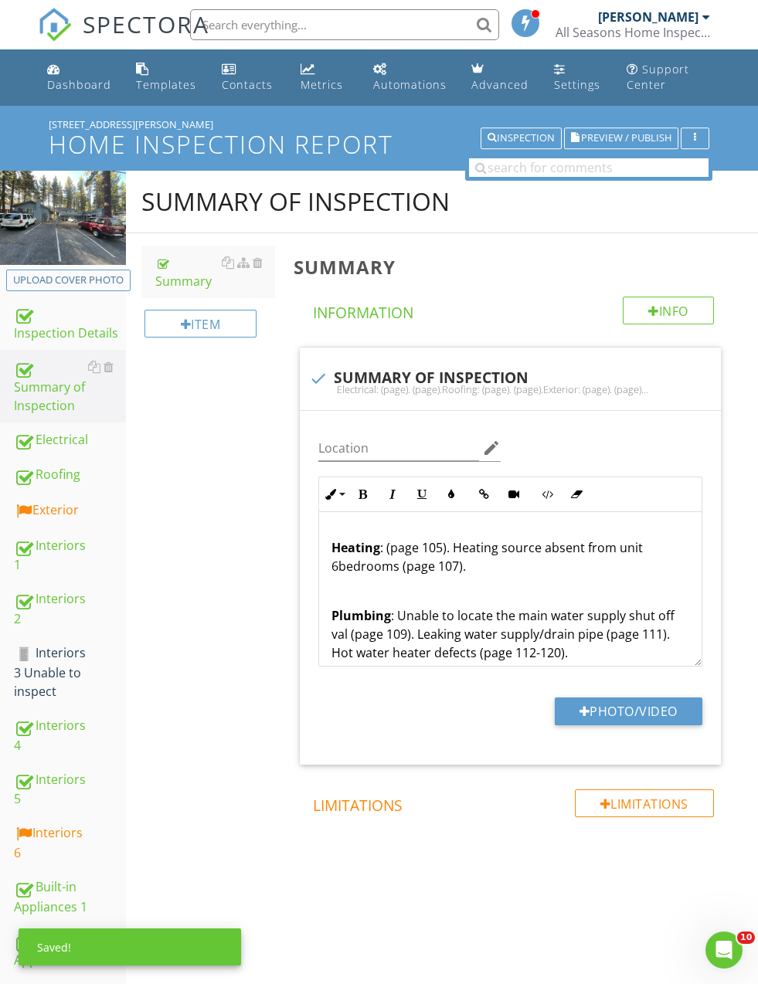
click at [386, 538] on p "Heating : (page 105). Heating source absent from unit 6bedrooms (page 107)." at bounding box center [510, 556] width 358 height 37
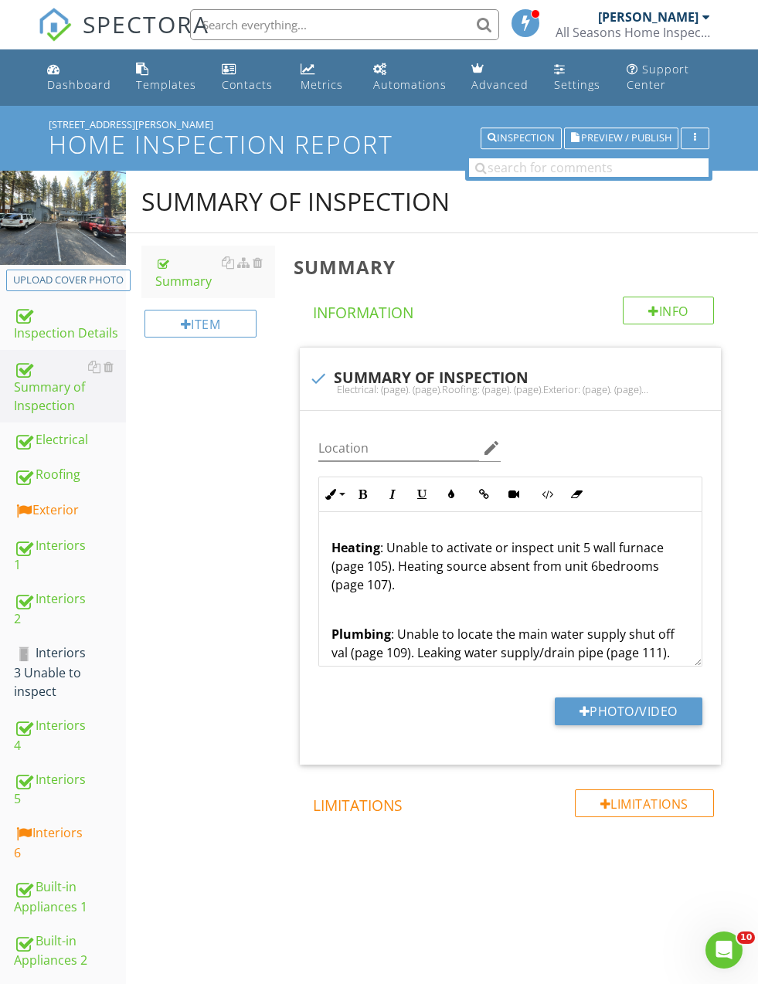
click at [229, 488] on div "Summary of Inspection Summary Item Summary Info Information check SUMMARY OF IN…" at bounding box center [442, 557] width 632 height 772
click at [344, 580] on p "Heating : Unable to activate or inspect unit 5 wall furnace (page 105). Heating…" at bounding box center [510, 566] width 358 height 56
click at [243, 595] on div "Summary of Inspection Summary Item Summary Info Information check SUMMARY OF IN…" at bounding box center [442, 557] width 632 height 772
click at [364, 558] on p "Heating : Unable to activate or inspect unit 5 wall furnace (page 105). Heating…" at bounding box center [510, 566] width 358 height 56
click at [572, 548] on p "Heating : Unable to activate or inspect unit 5 wall furnace (page 104,105). Hea…" at bounding box center [510, 566] width 358 height 56
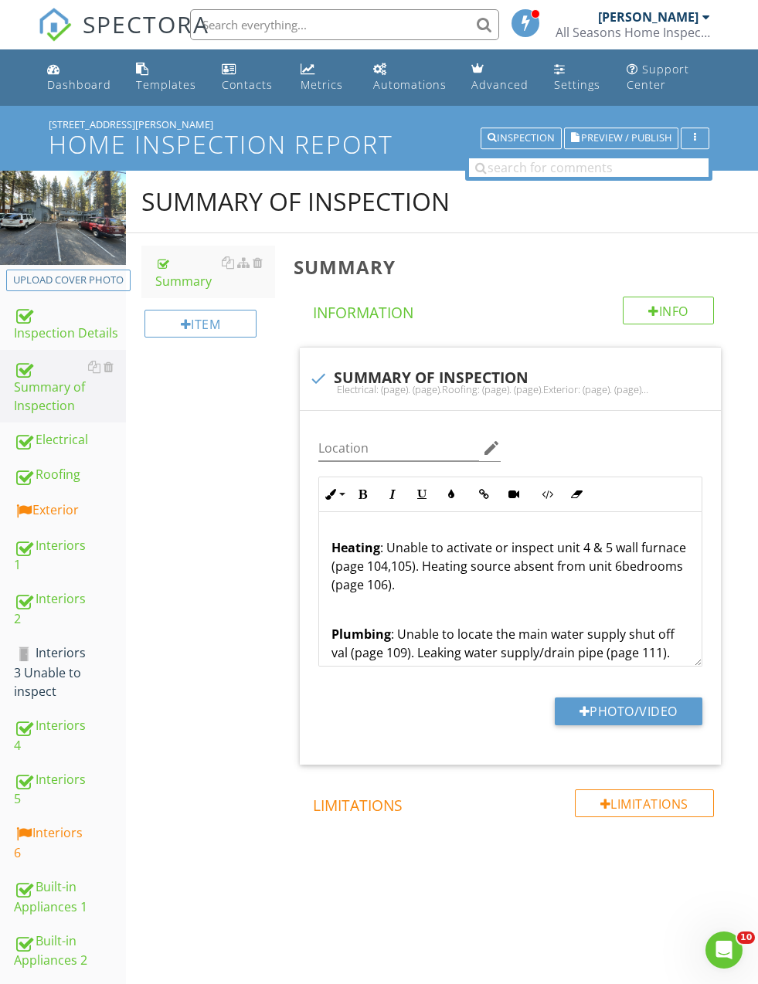
click at [252, 562] on div "Summary of Inspection Summary Item Summary Info Information check SUMMARY OF IN…" at bounding box center [442, 557] width 632 height 772
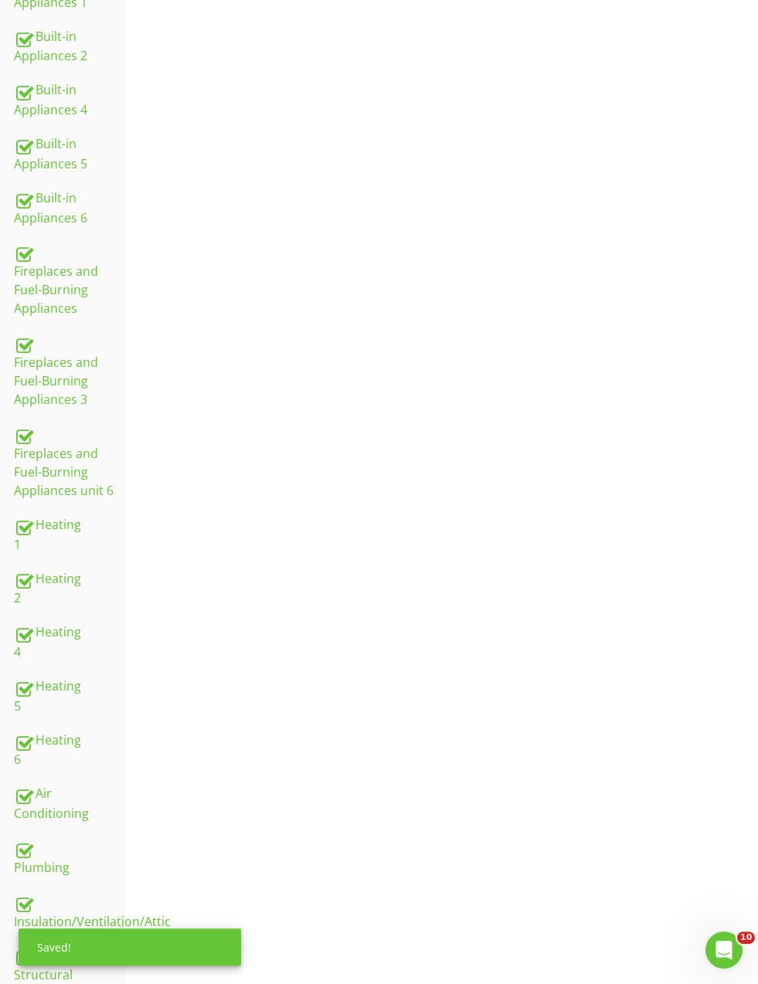
scroll to position [1005, 0]
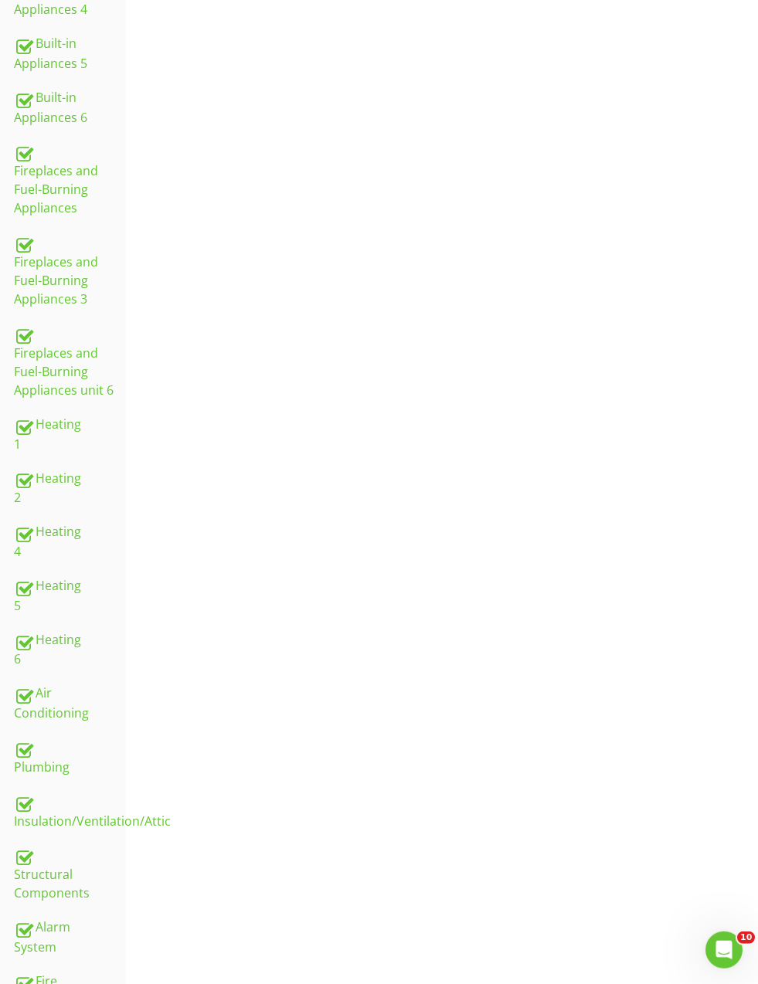
click at [27, 524] on div at bounding box center [23, 533] width 19 height 19
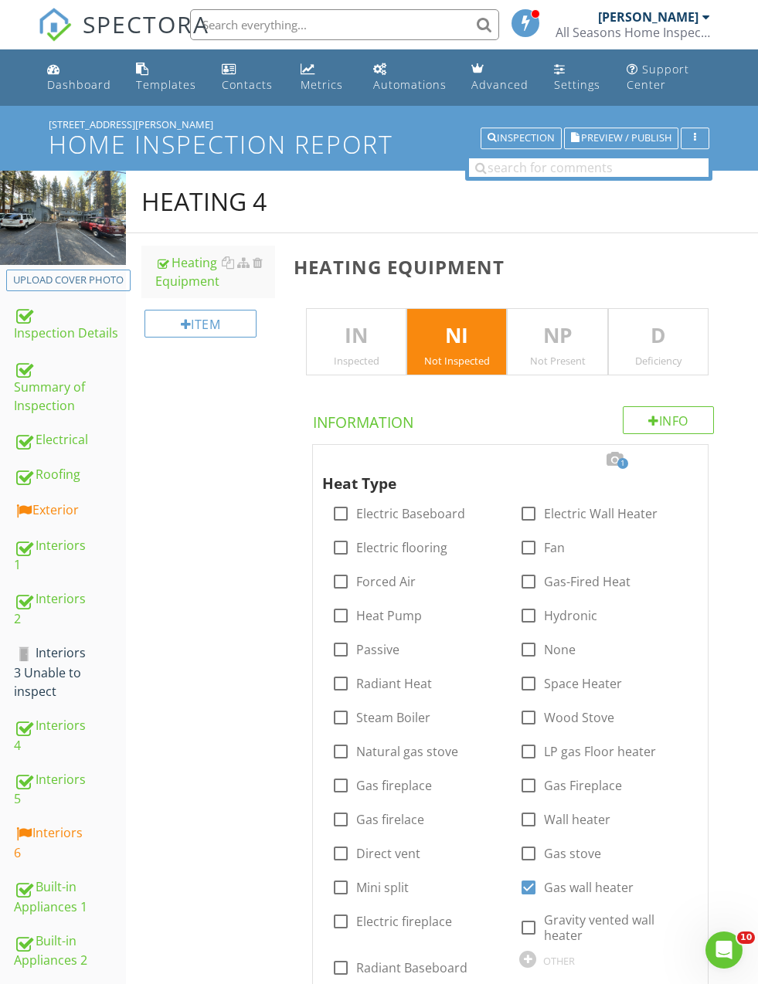
click at [686, 461] on div at bounding box center [679, 459] width 19 height 15
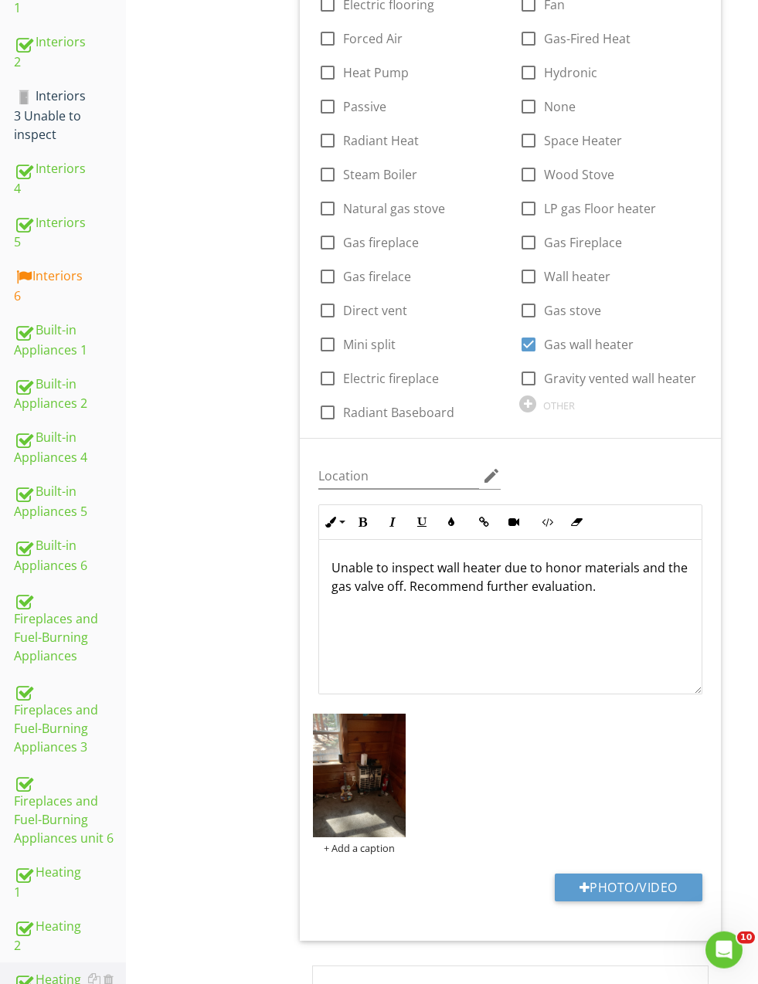
scroll to position [654, 0]
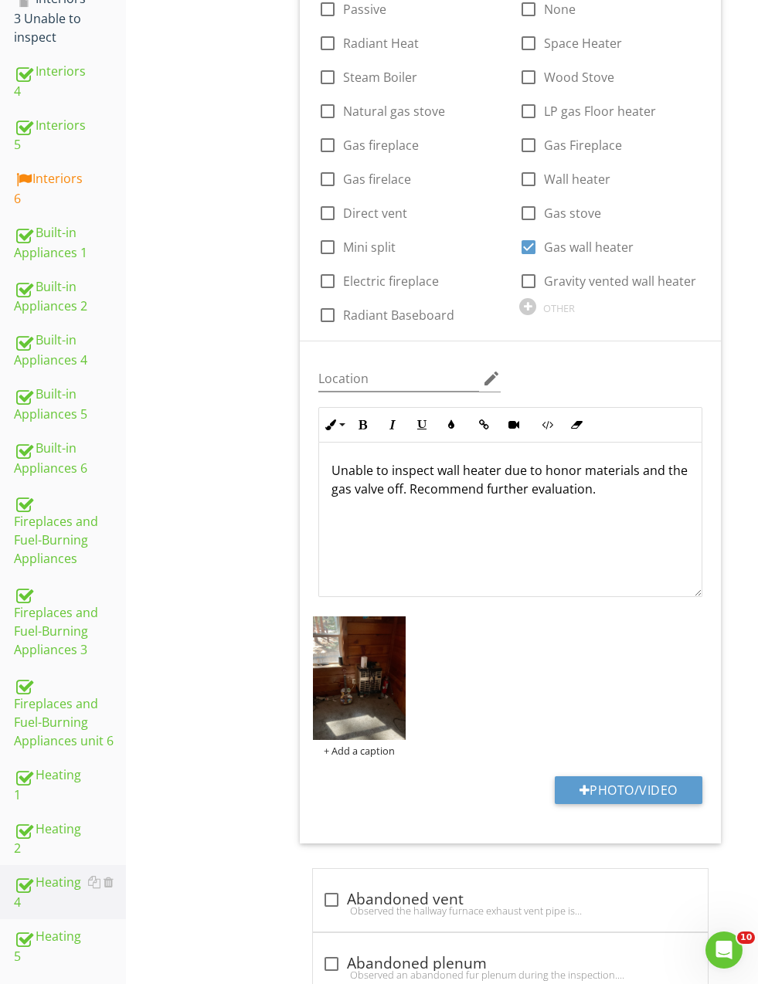
click at [568, 465] on p "Unable to inspect wall heater due to honor materials and the gas valve off. Rec…" at bounding box center [510, 479] width 358 height 37
click at [653, 473] on p "Unable to inspect wall heater due to owners materials and the gas valve off. Re…" at bounding box center [510, 479] width 358 height 37
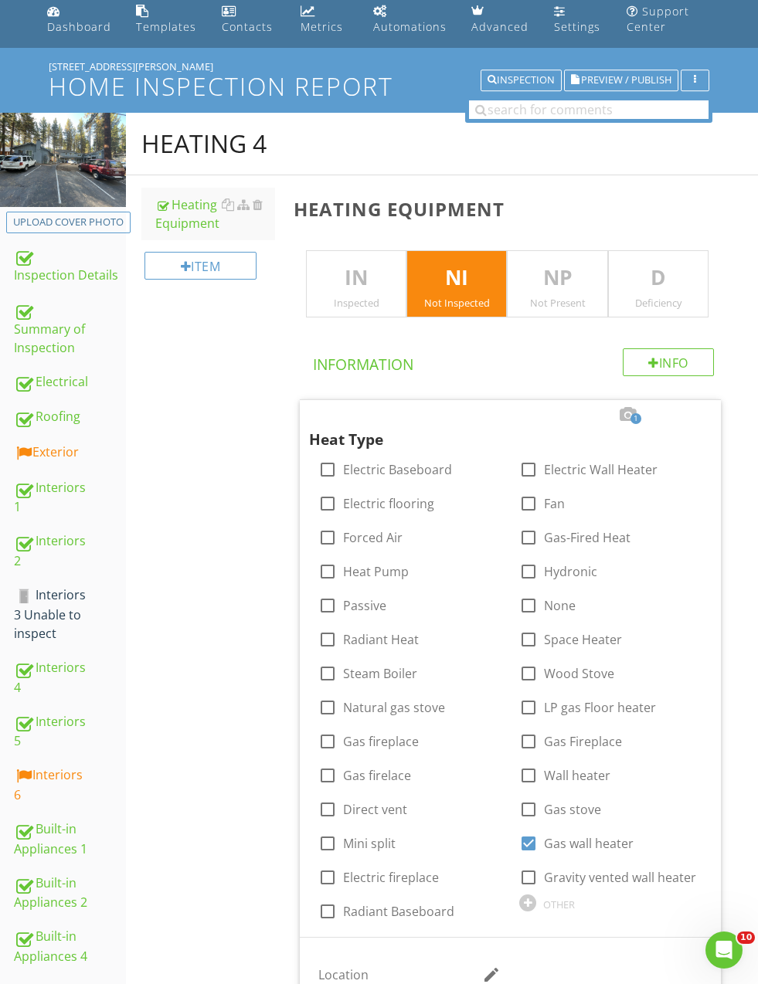
scroll to position [0, 0]
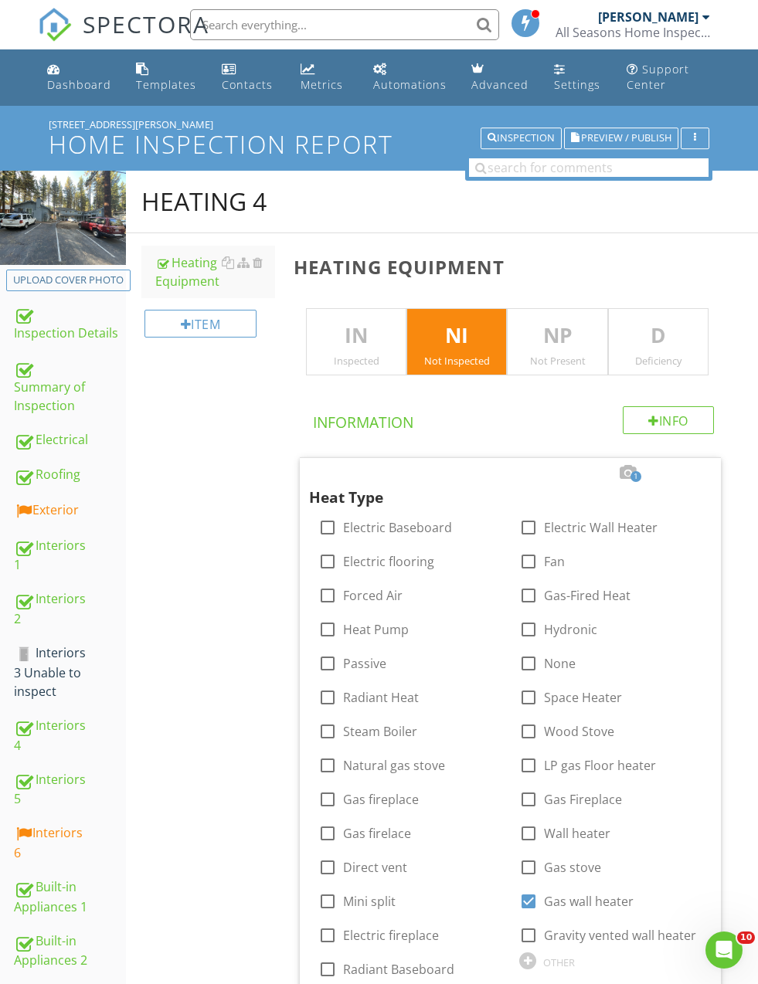
click at [51, 382] on div "Summary of Inspection" at bounding box center [70, 386] width 112 height 57
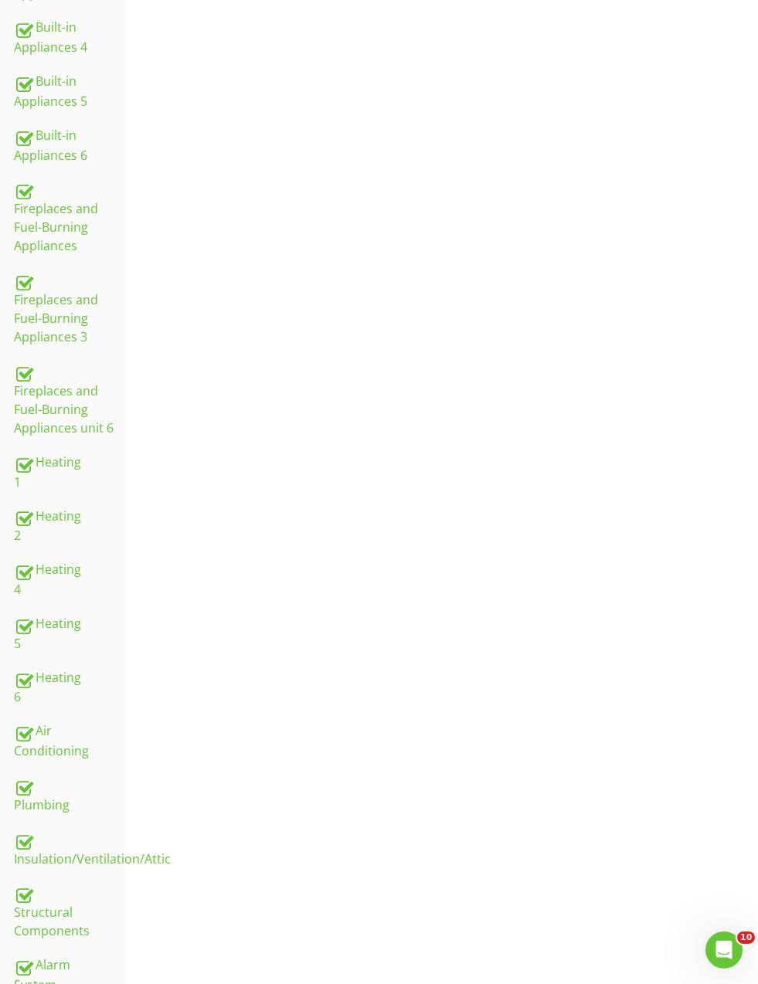
scroll to position [987, 0]
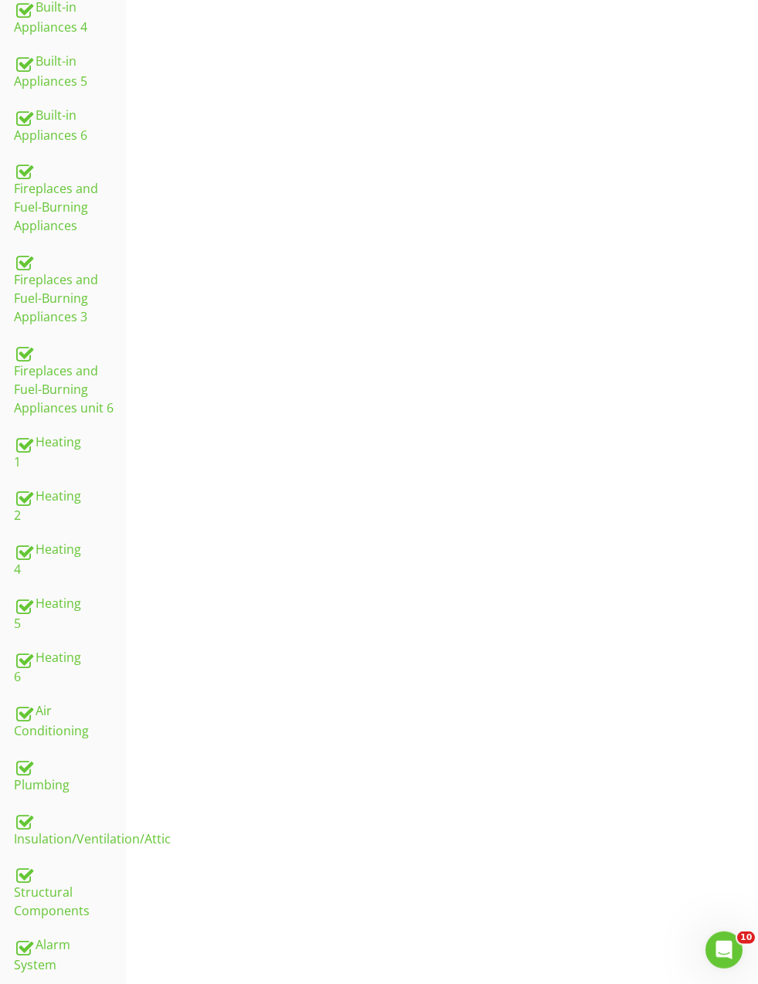
click at [47, 433] on div "Heating 1" at bounding box center [70, 452] width 112 height 39
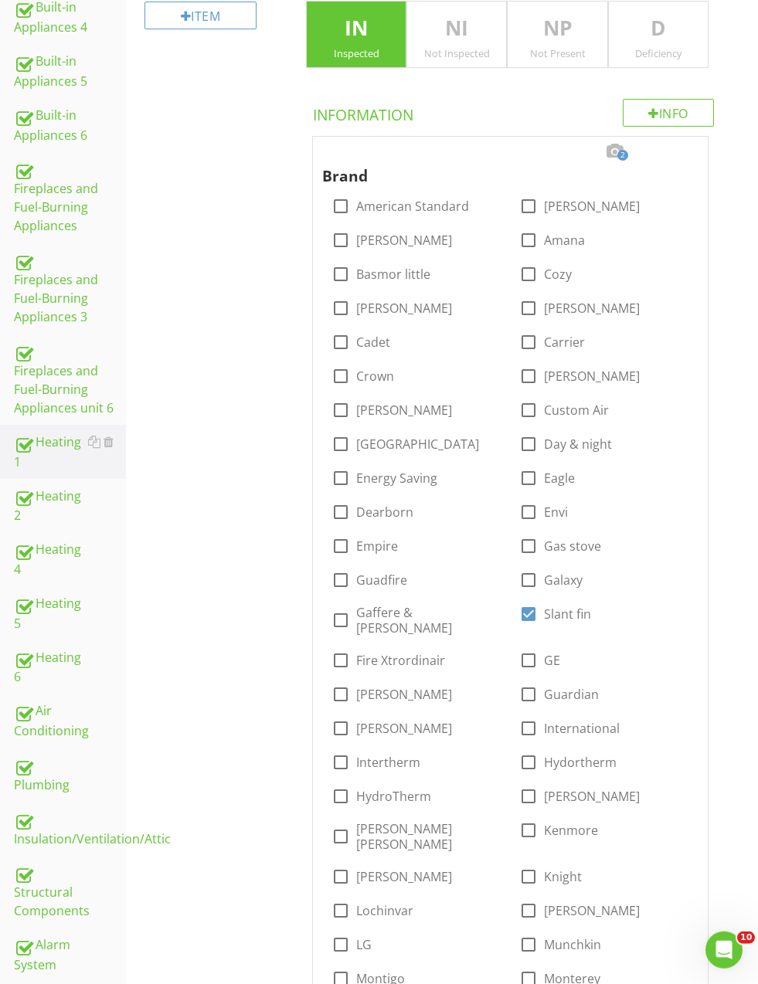
click at [51, 433] on div "Heating 1" at bounding box center [70, 452] width 112 height 39
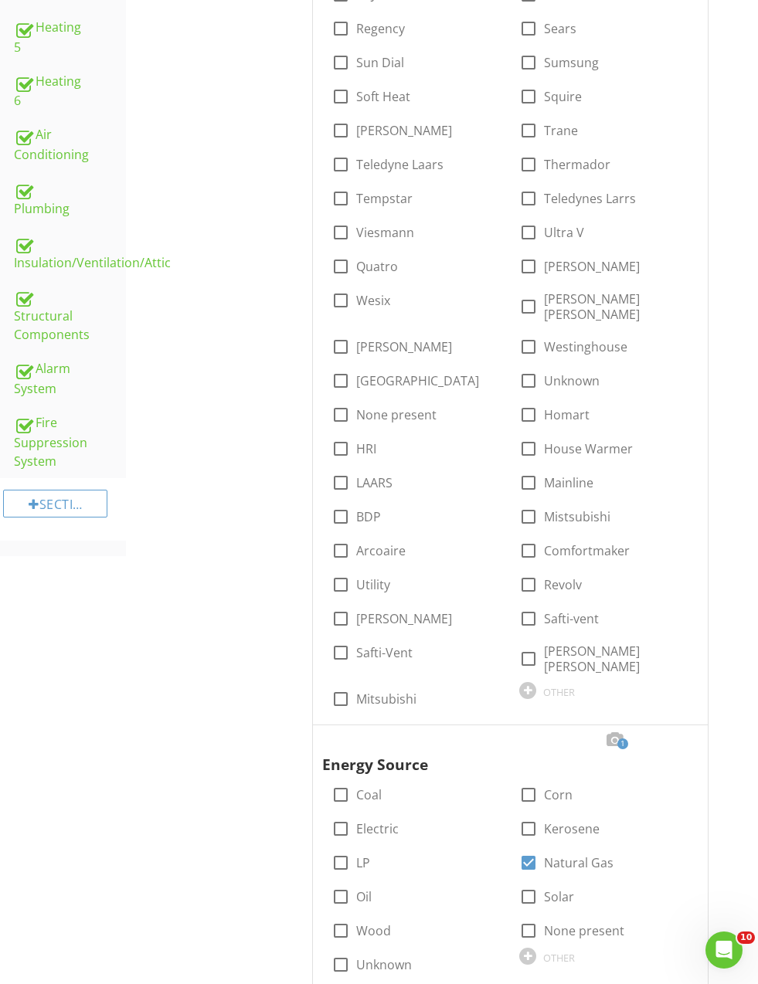
scroll to position [1295, 0]
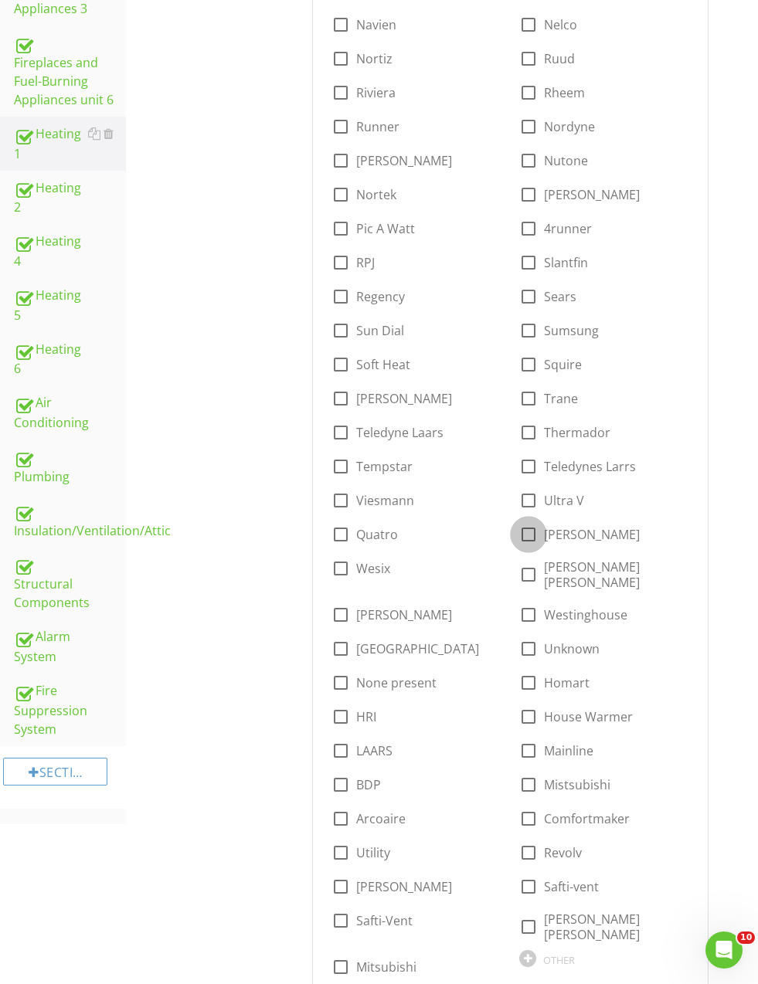
click at [532, 521] on div at bounding box center [528, 534] width 26 height 26
checkbox input "true"
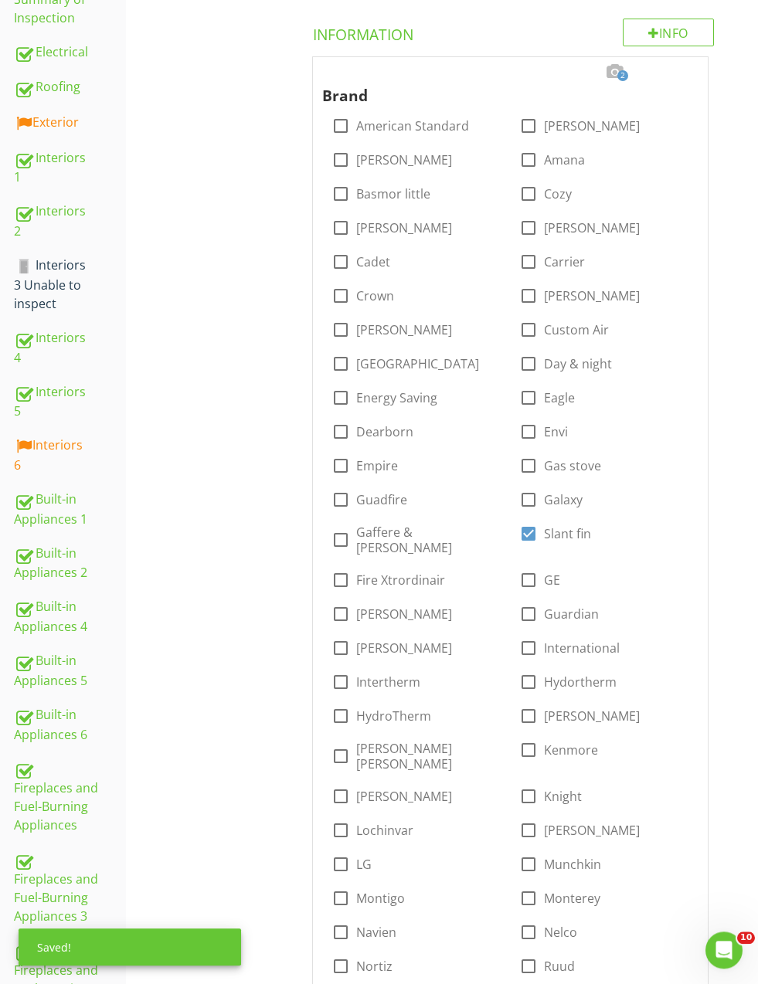
scroll to position [388, 0]
click at [538, 531] on div at bounding box center [528, 534] width 26 height 26
checkbox input "false"
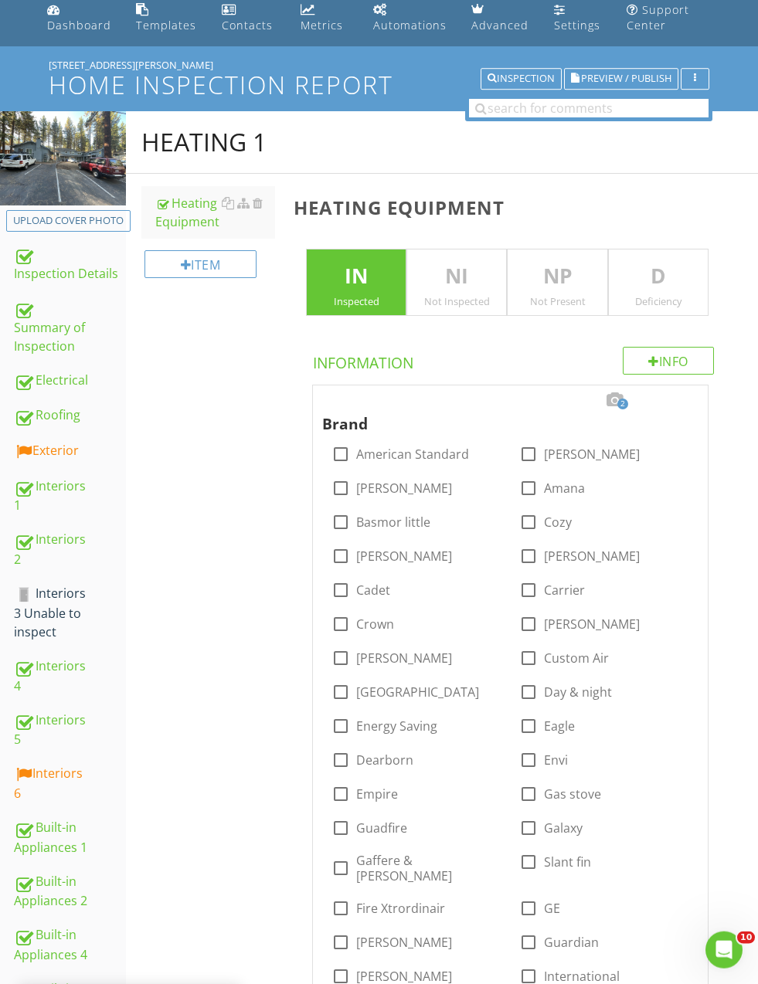
scroll to position [0, 0]
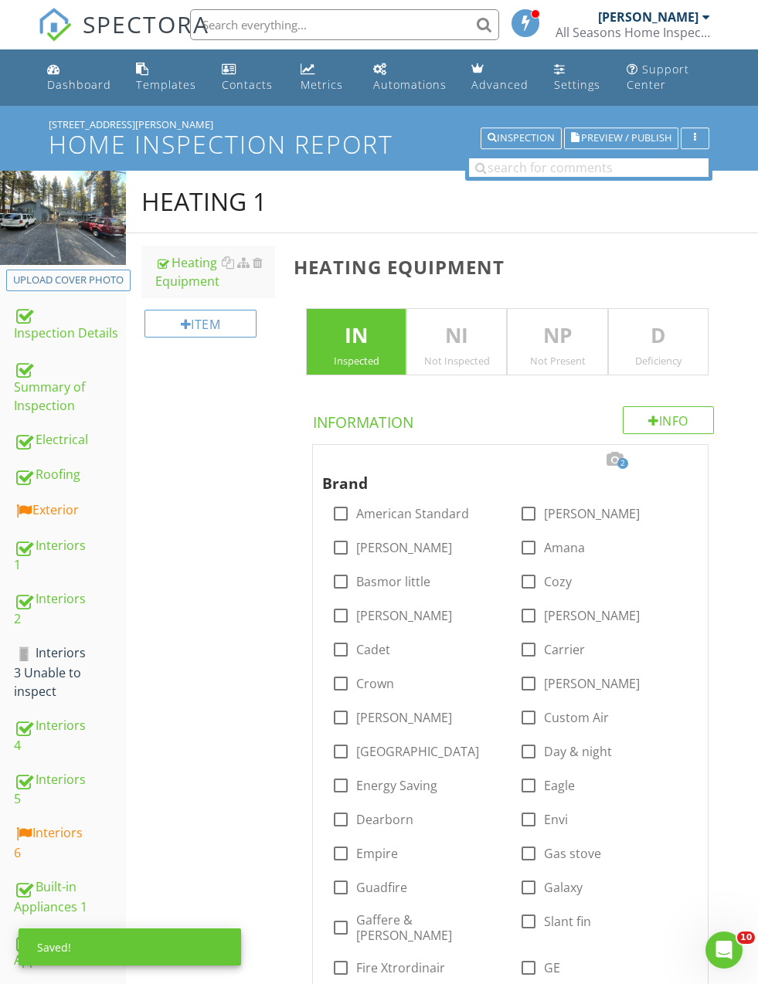
click at [37, 389] on div "Summary of Inspection" at bounding box center [70, 386] width 112 height 57
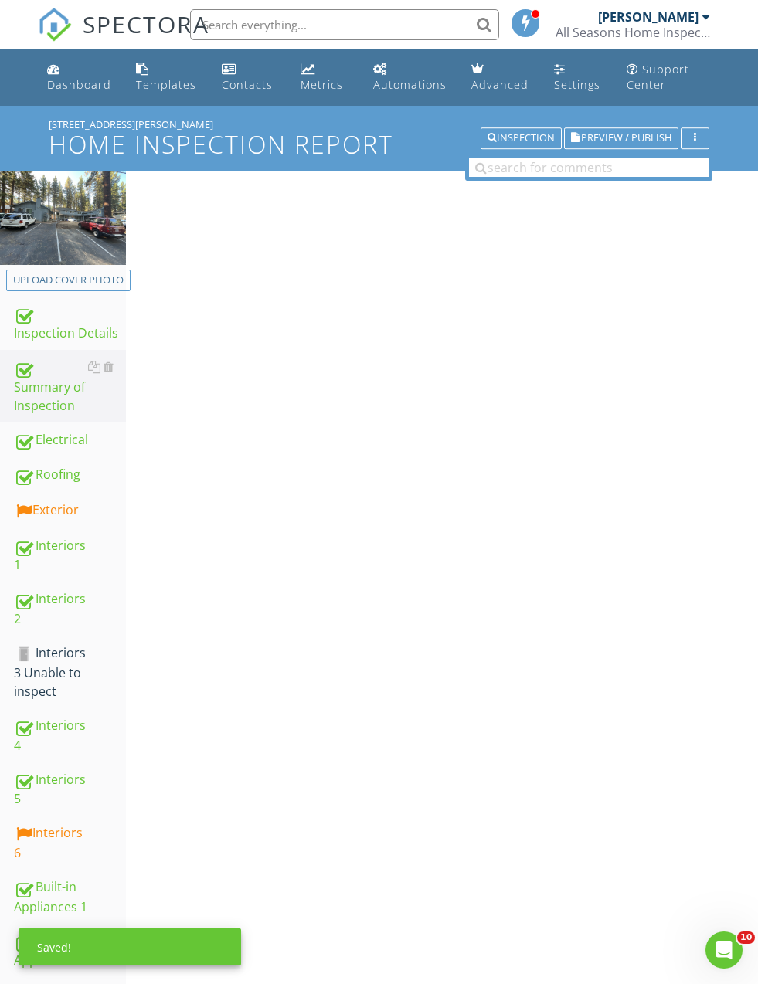
click at [39, 389] on div "Summary of Inspection" at bounding box center [70, 386] width 112 height 57
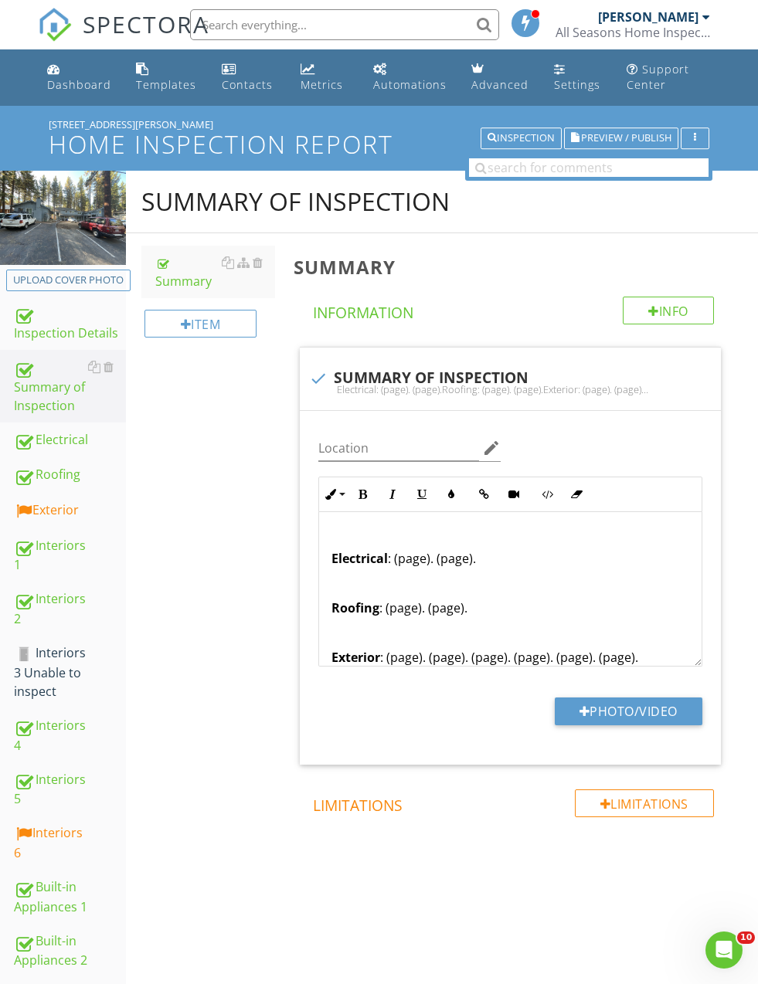
click at [432, 12] on input "text" at bounding box center [344, 24] width 309 height 31
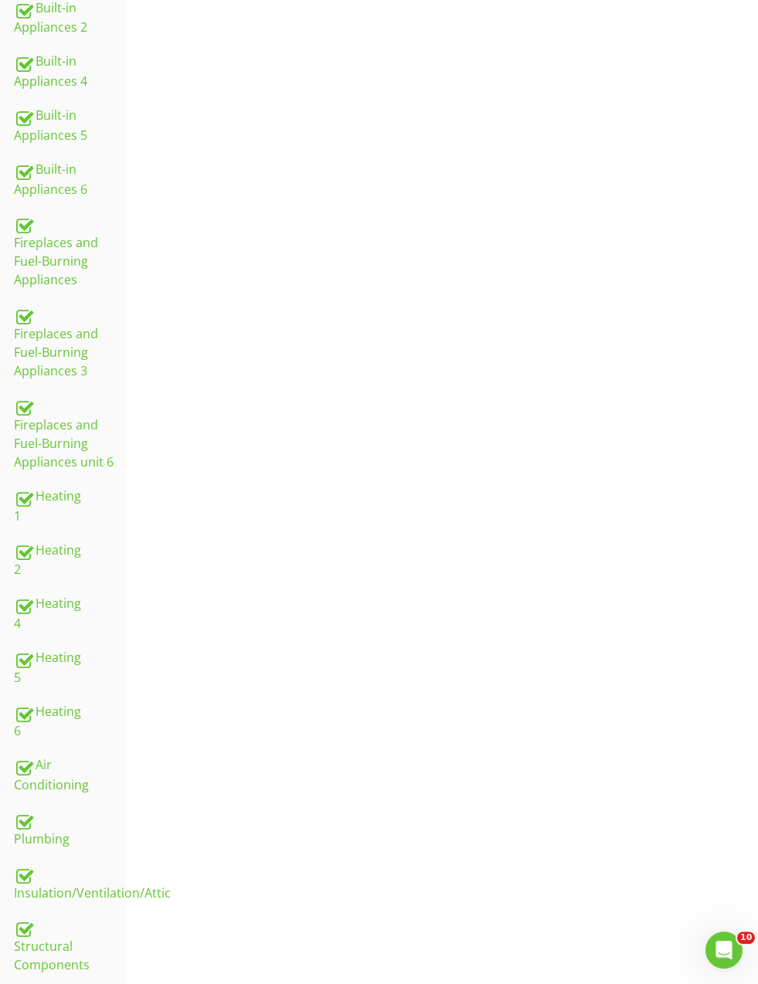
scroll to position [933, 0]
click at [25, 440] on div "Fireplaces and Fuel-Burning Appliances unit 6" at bounding box center [70, 433] width 112 height 76
click at [26, 429] on div "Fireplaces and Fuel-Burning Appliances unit 6" at bounding box center [70, 433] width 112 height 76
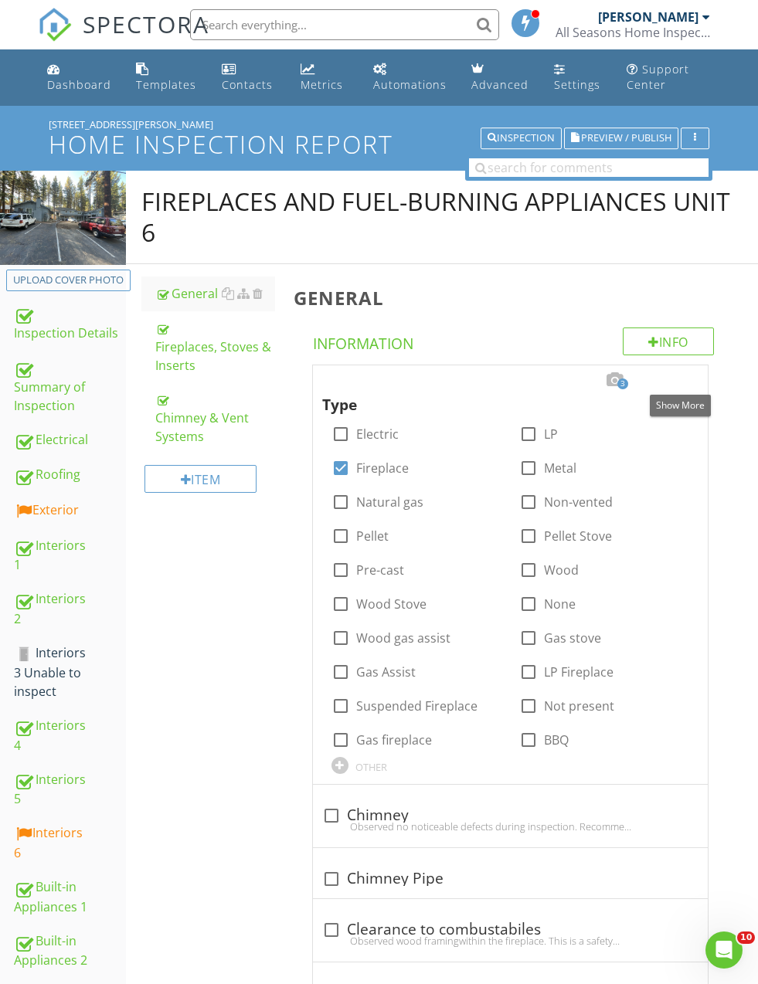
click at [678, 375] on div at bounding box center [679, 379] width 19 height 15
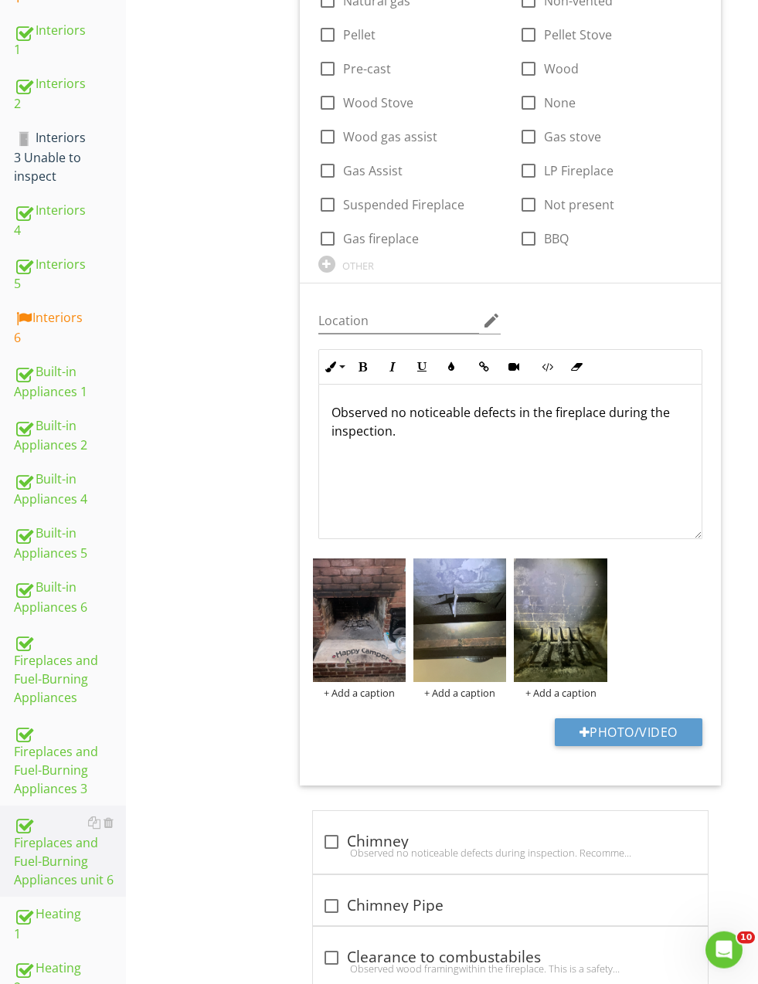
click at [433, 436] on p "Observed no noticeable defects in the fireplace during the inspection." at bounding box center [510, 421] width 358 height 37
type textarea "<p>Observed no noticeable defects in the fireplace during the inspection. Recom…"
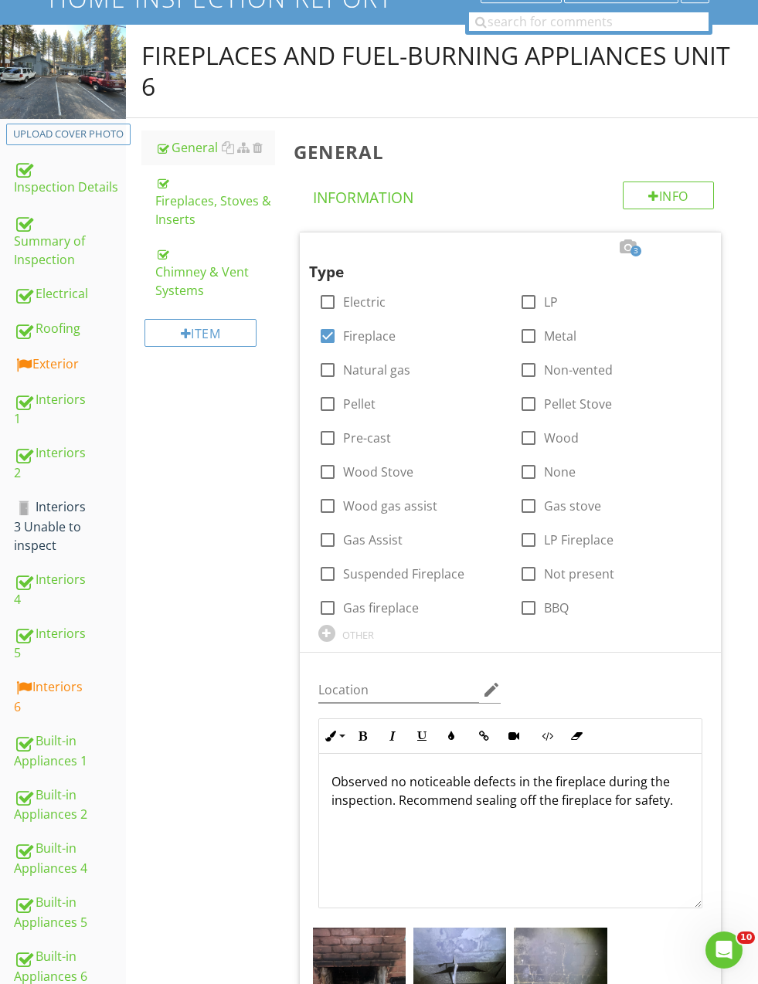
scroll to position [0, 0]
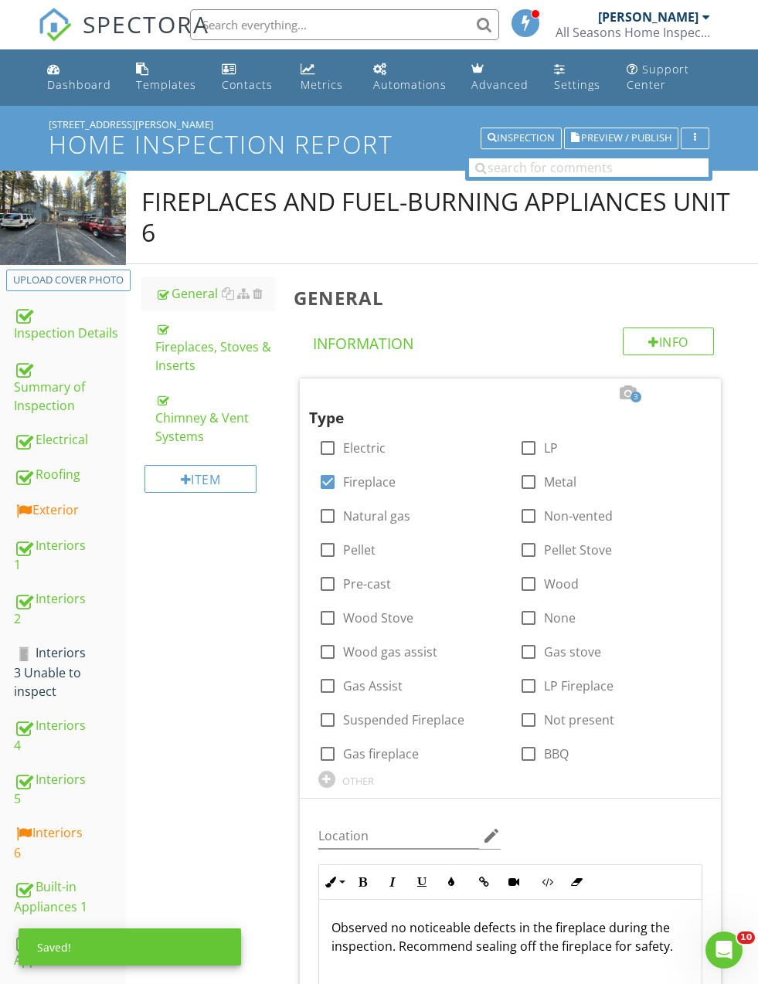
click at [55, 400] on div "Summary of Inspection" at bounding box center [70, 386] width 112 height 57
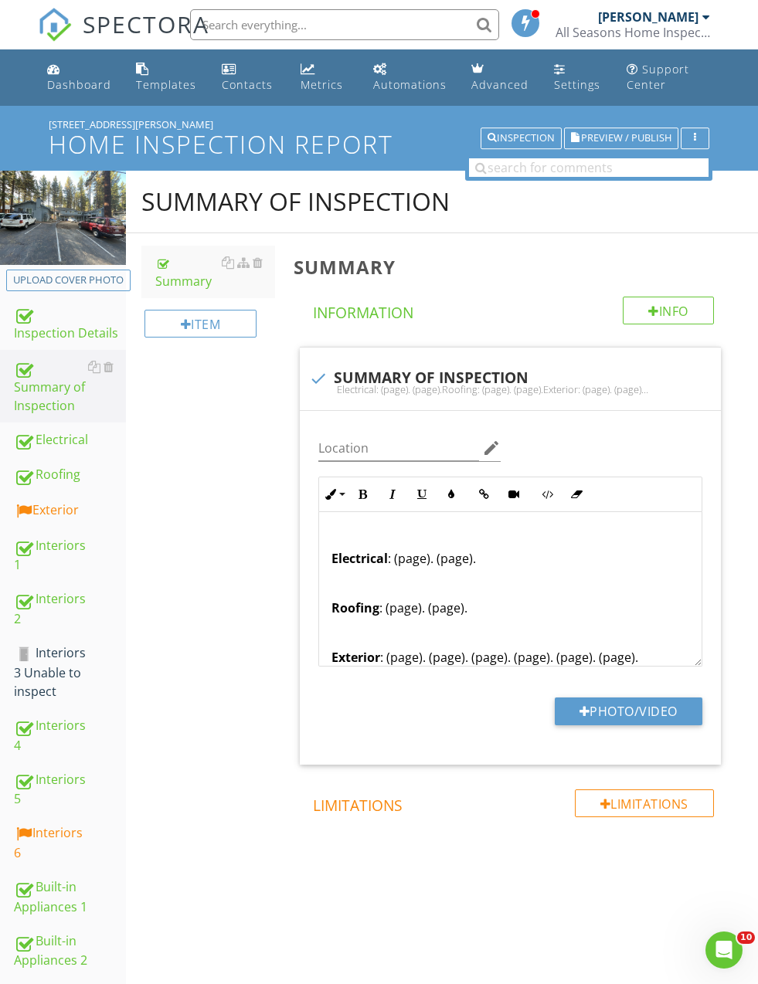
click at [63, 393] on div "Summary of Inspection" at bounding box center [70, 386] width 112 height 57
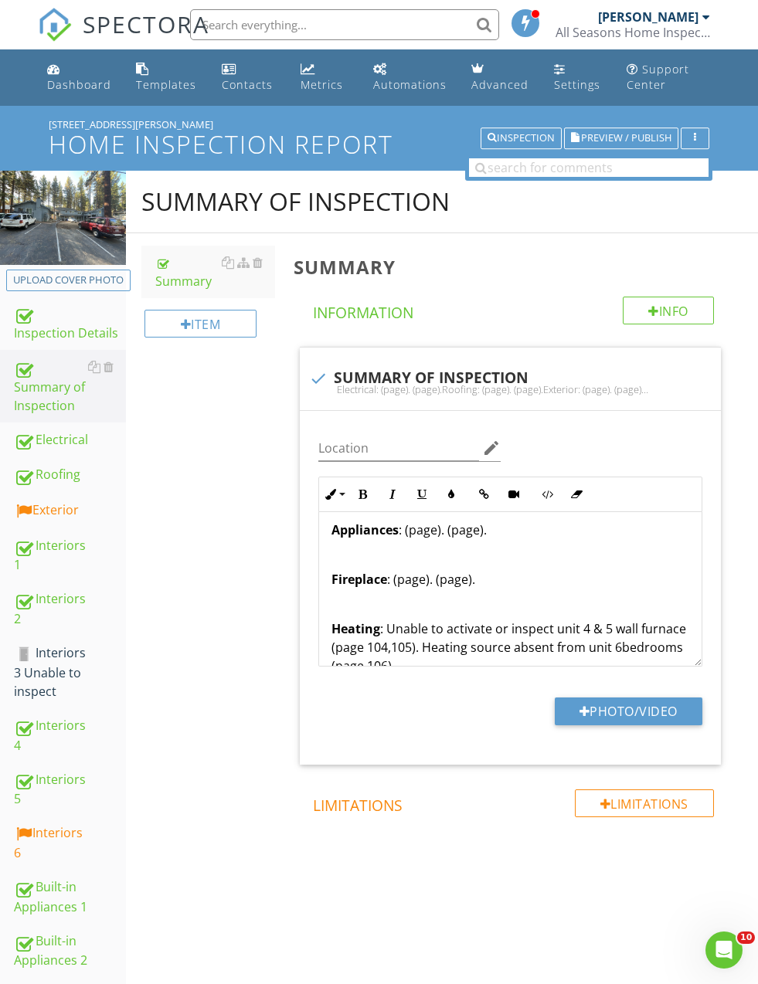
scroll to position [265, 0]
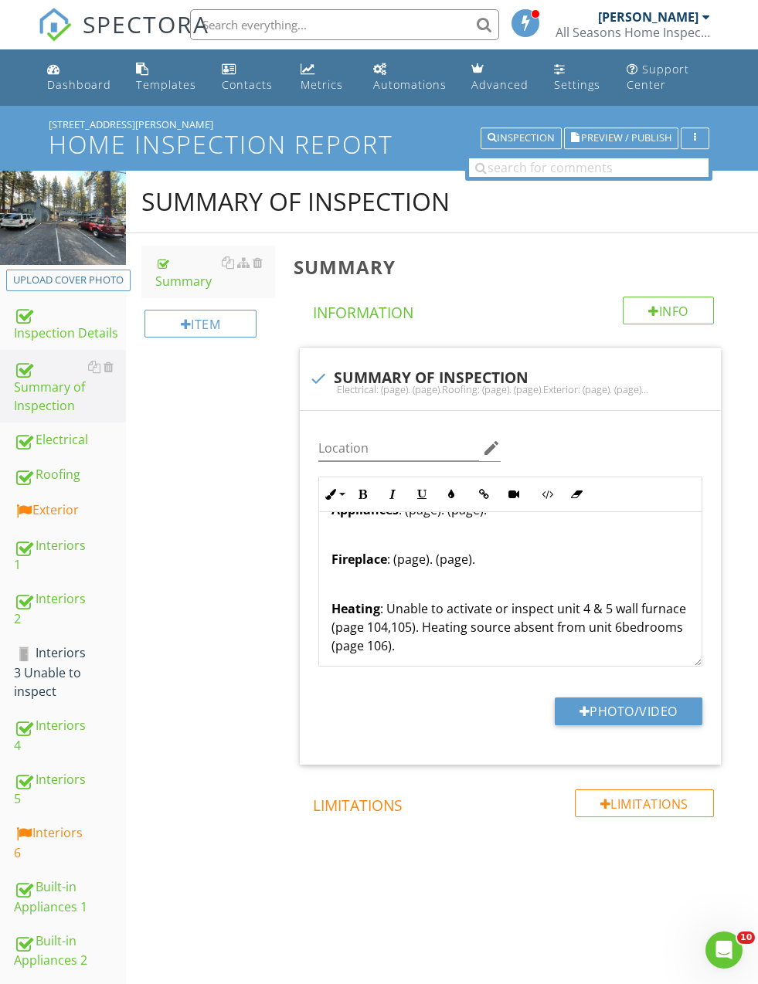
click at [450, 555] on p "Fireplace : (page). (page)." at bounding box center [510, 559] width 358 height 19
click at [464, 557] on p "Fireplace : (page). (page)." at bounding box center [510, 559] width 358 height 19
click at [208, 630] on div "Summary of Inspection Summary Item Summary Info Information check SUMMARY OF IN…" at bounding box center [442, 557] width 632 height 772
click at [466, 550] on p "Fireplace : (page). (page)." at bounding box center [510, 559] width 358 height 19
click at [467, 557] on p "Fireplace : (page). (page)." at bounding box center [510, 559] width 358 height 19
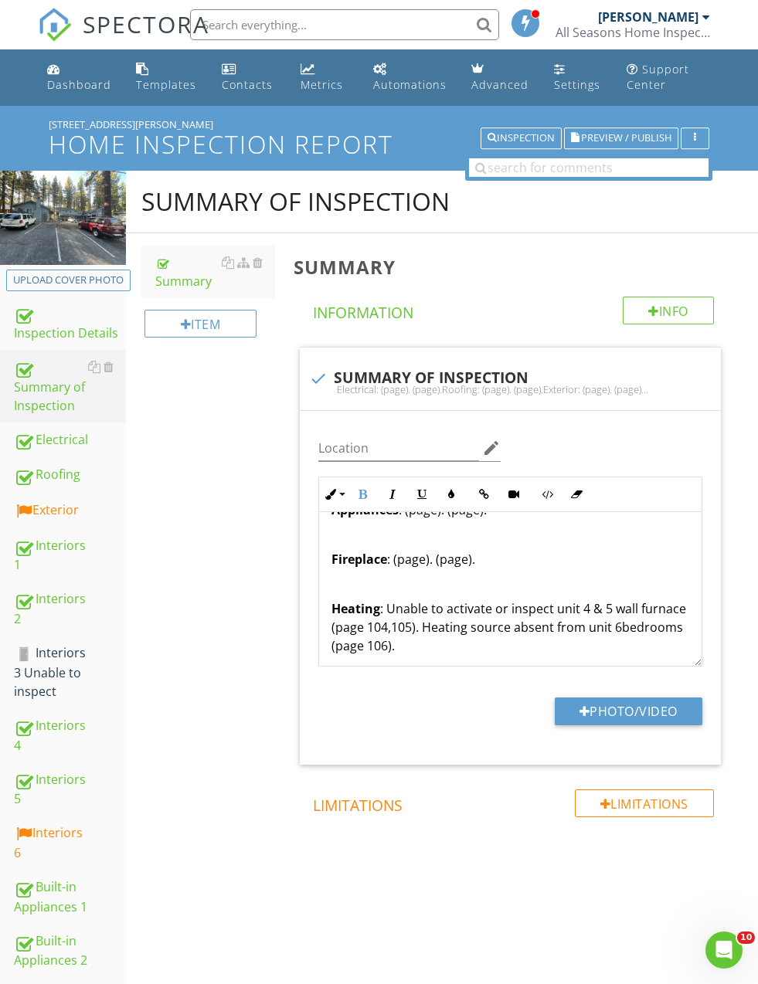
click at [725, 584] on span "check SUMMARY OF INSPECTION Electrical: (page). (page).Roofing: (page). (page).…" at bounding box center [514, 556] width 440 height 418
click at [464, 559] on p "Fireplace : (page). (page)." at bounding box center [510, 559] width 358 height 19
click at [465, 559] on p "Fireplace : (page). (page)." at bounding box center [510, 559] width 358 height 19
click at [364, 486] on button "Bold" at bounding box center [362, 494] width 29 height 29
click at [374, 486] on button "Bold" at bounding box center [362, 494] width 29 height 29
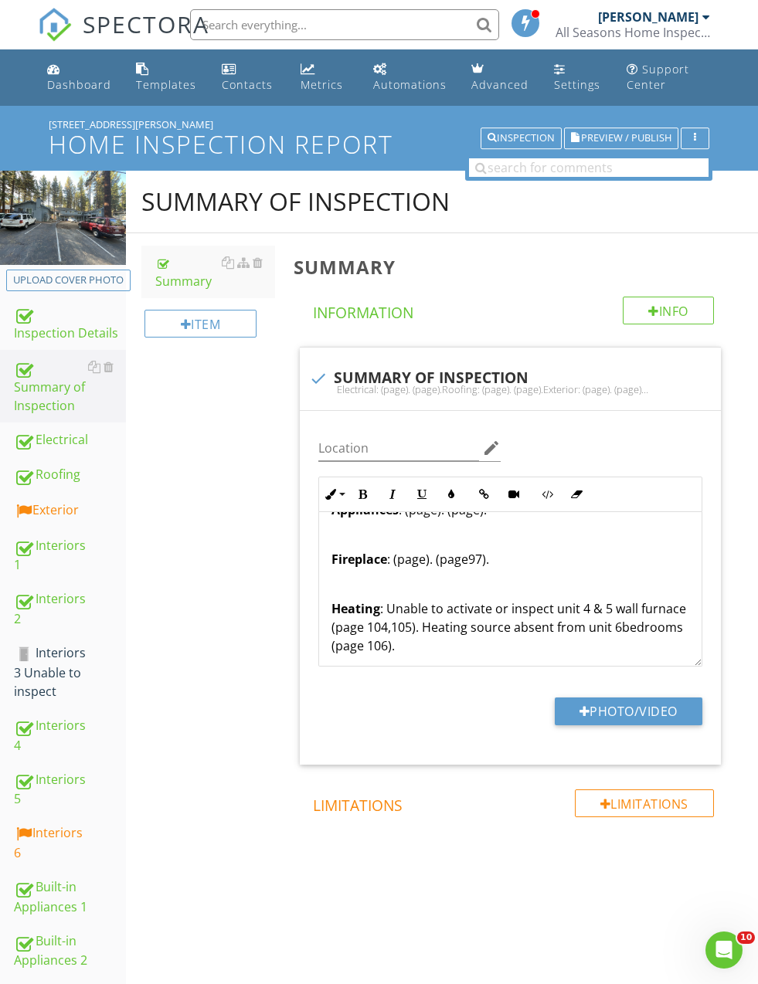
click at [429, 557] on p "Fireplace : (page). (page 97)." at bounding box center [510, 559] width 358 height 19
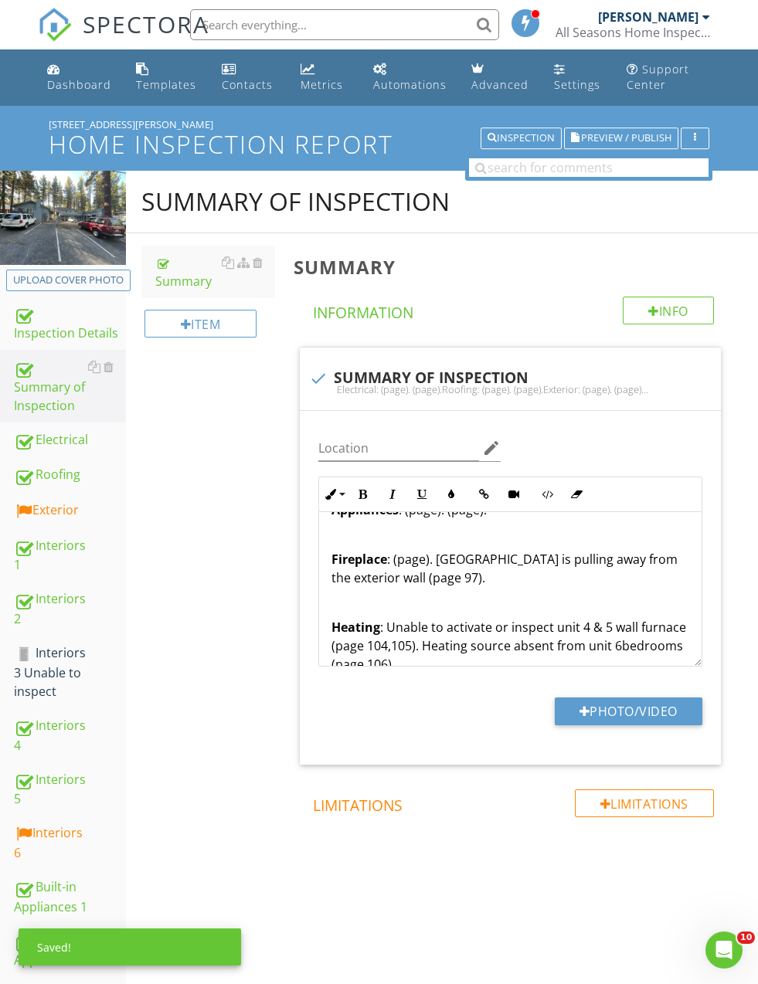
click at [233, 597] on div "Summary of Inspection Summary Item Summary Info Information check SUMMARY OF IN…" at bounding box center [442, 557] width 632 height 772
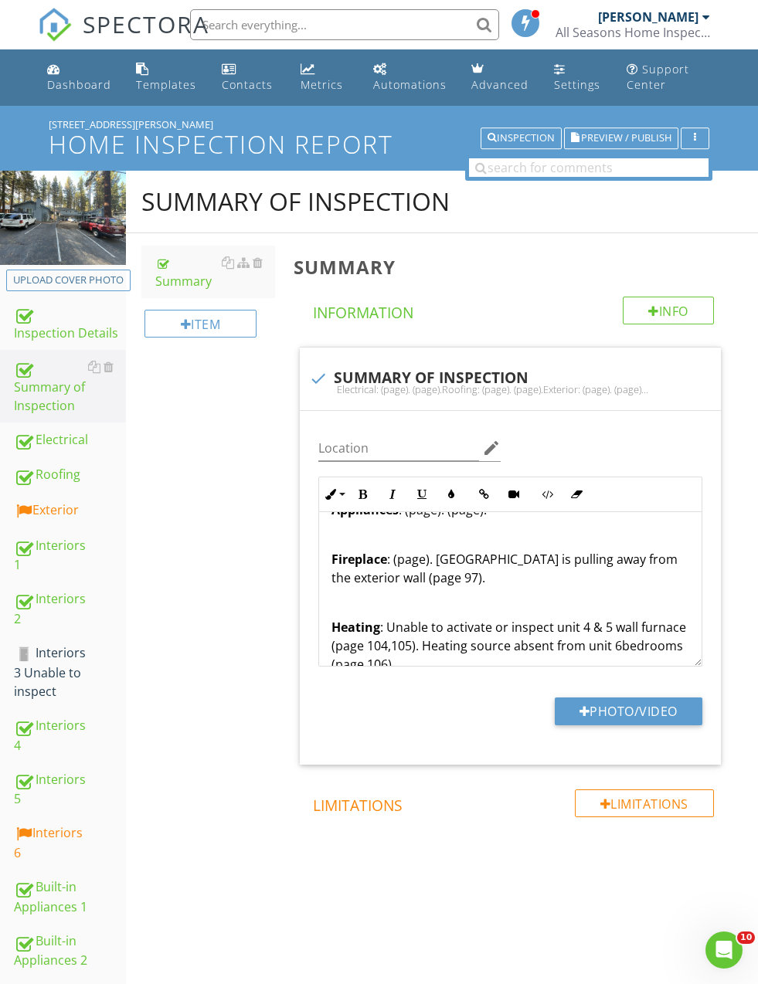
click at [420, 555] on p "Fireplace : (page). Chimney is pulling away from the exterior wall (page 97)." at bounding box center [510, 568] width 358 height 37
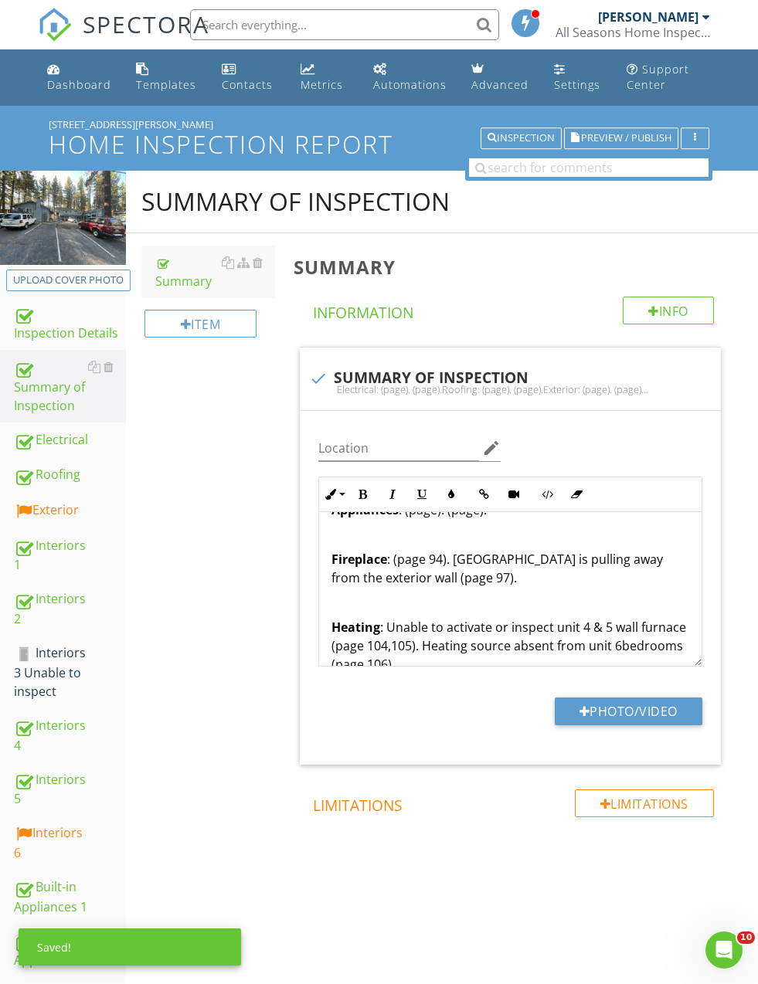
click at [402, 558] on p "Fireplace : (page 94). Chimney is pulling away from the exterior wall (page 97)." at bounding box center [510, 568] width 358 height 37
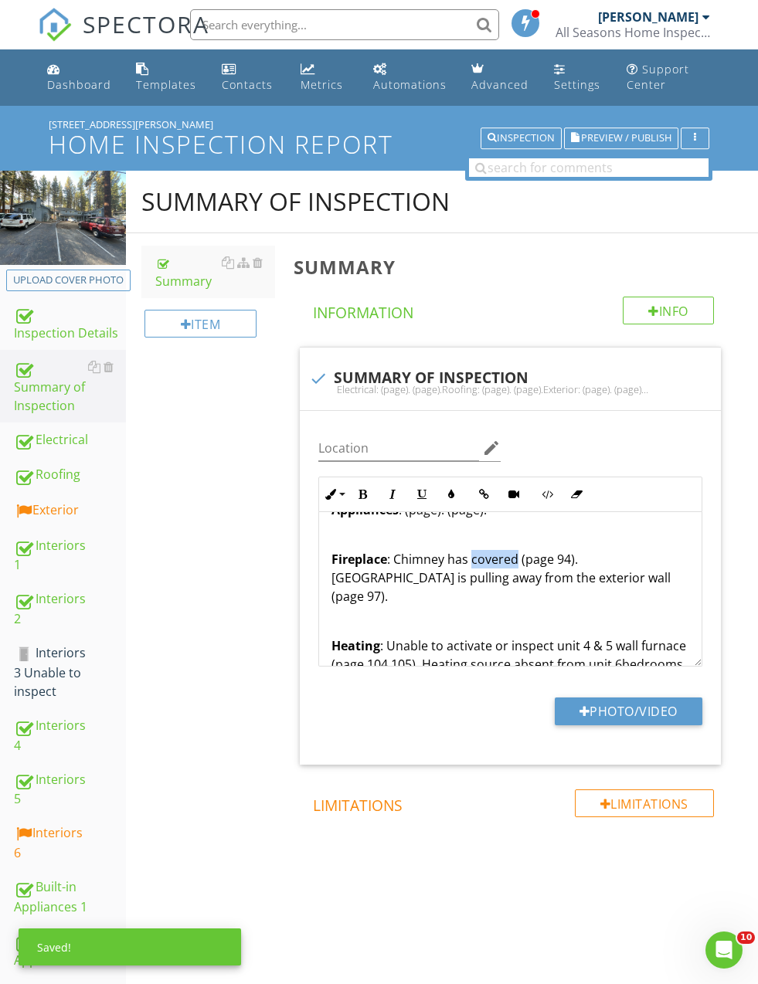
click at [473, 550] on p "Fireplace : Chimney has covered (page 94). Chimney is pulling away from the ext…" at bounding box center [510, 578] width 358 height 56
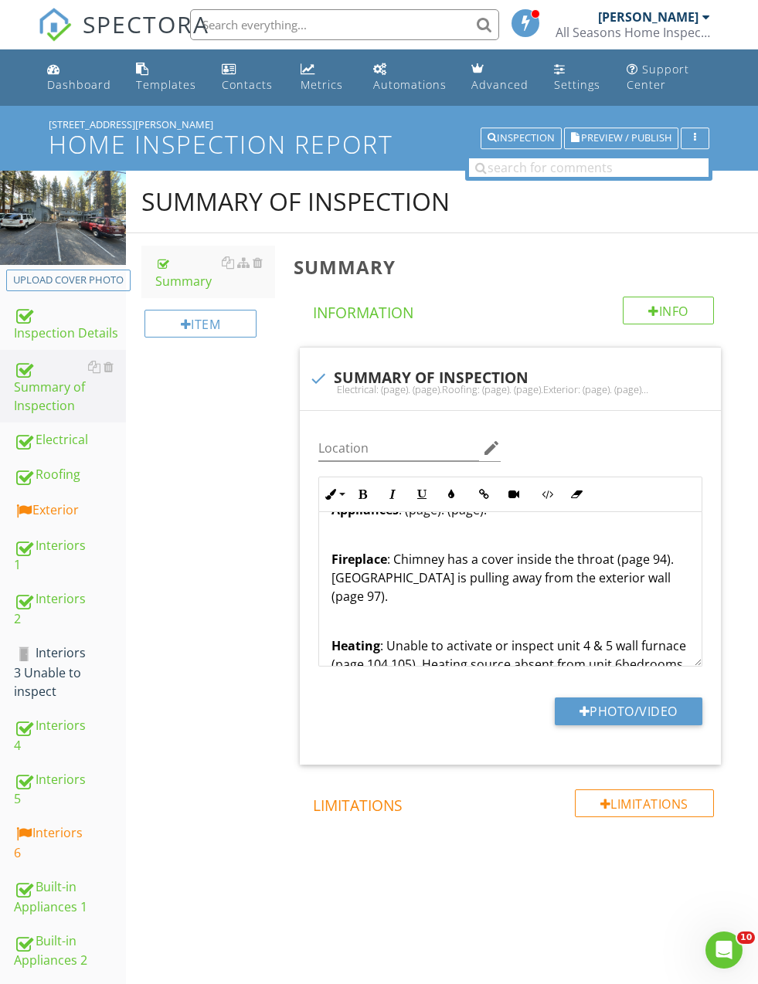
click at [260, 547] on div "Summary of Inspection Summary Item Summary Info Information check SUMMARY OF IN…" at bounding box center [442, 557] width 632 height 772
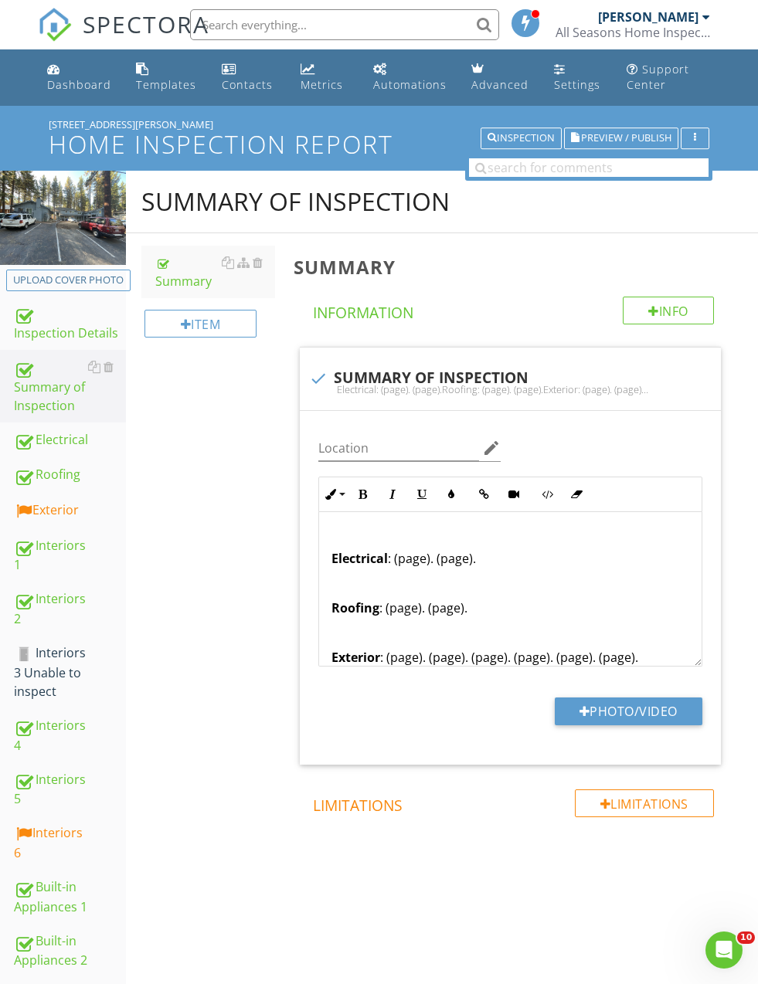
scroll to position [0, 0]
click at [416, 555] on p "Electrical : (page). (page)." at bounding box center [510, 549] width 358 height 37
click at [412, 552] on p "Electrical : (page). (page)." at bounding box center [510, 549] width 358 height 37
click at [390, 549] on p "Electrical : (page 5). (page)." at bounding box center [510, 549] width 358 height 37
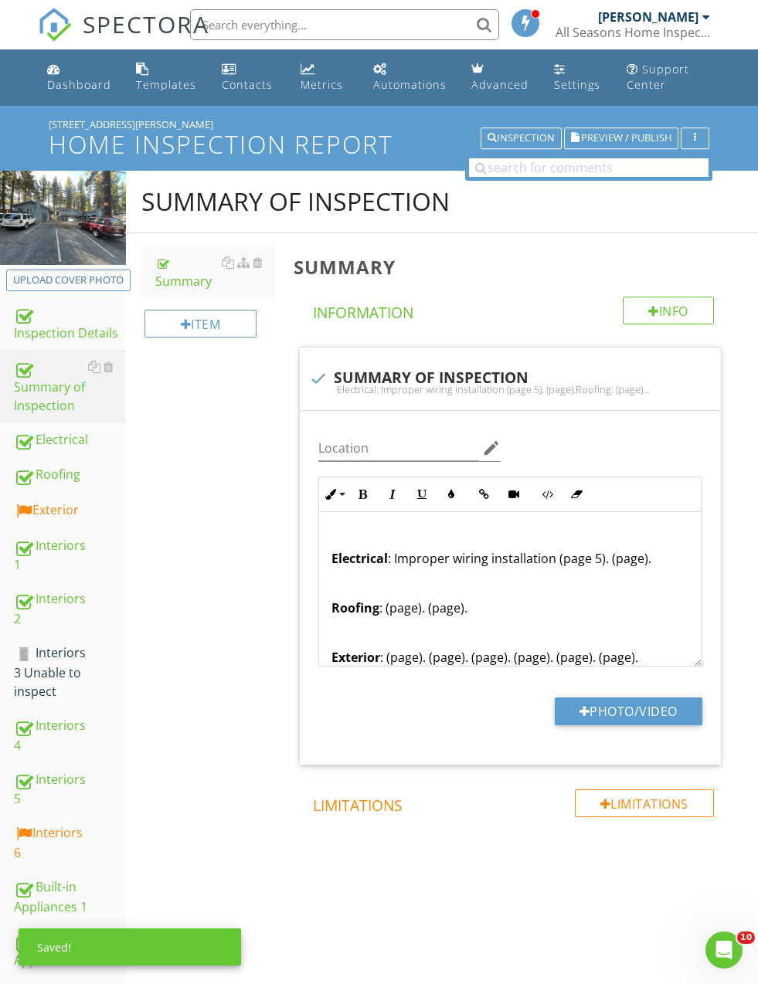
click at [205, 559] on div "Summary of Inspection Summary Item Summary Info Information check SUMMARY OF IN…" at bounding box center [442, 557] width 632 height 772
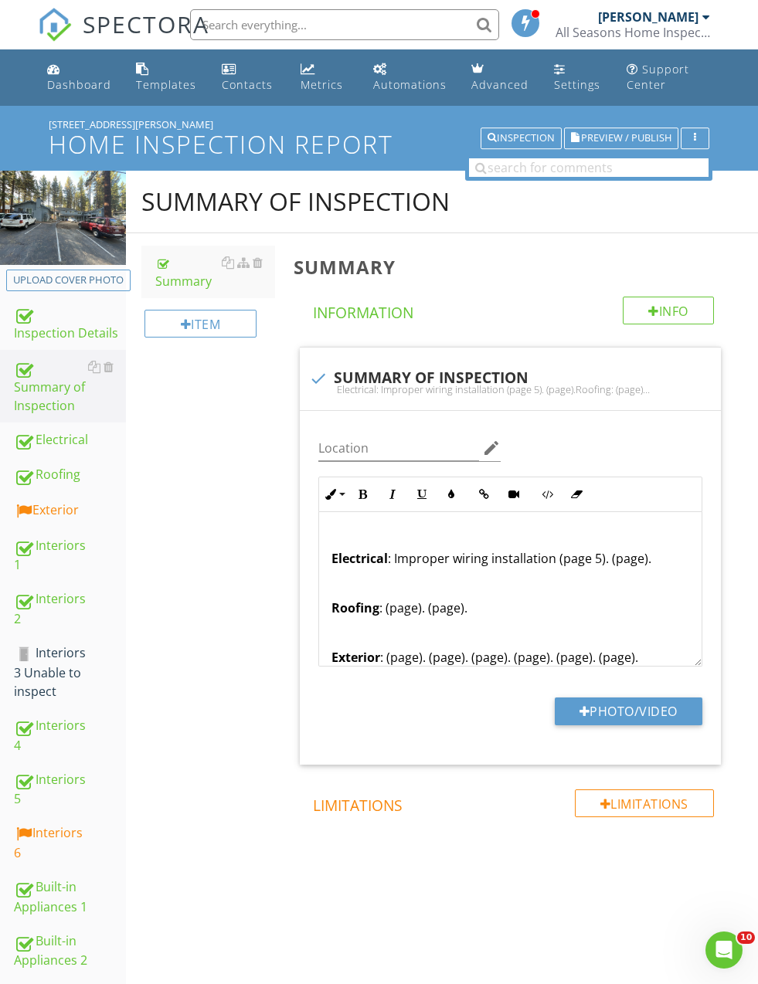
click at [592, 550] on p "Electrical : Improper wiring installation (page 5). (page)." at bounding box center [510, 549] width 358 height 37
click at [635, 555] on p "Electrical : Improper wiring installation (page 5). (page)." at bounding box center [510, 549] width 358 height 37
click at [612, 559] on p "Electrical : Improper wiring installation (page 5). (page)." at bounding box center [510, 549] width 358 height 37
click at [609, 557] on p "Electrical : Improper wiring installation (page 5). (page)." at bounding box center [510, 549] width 358 height 37
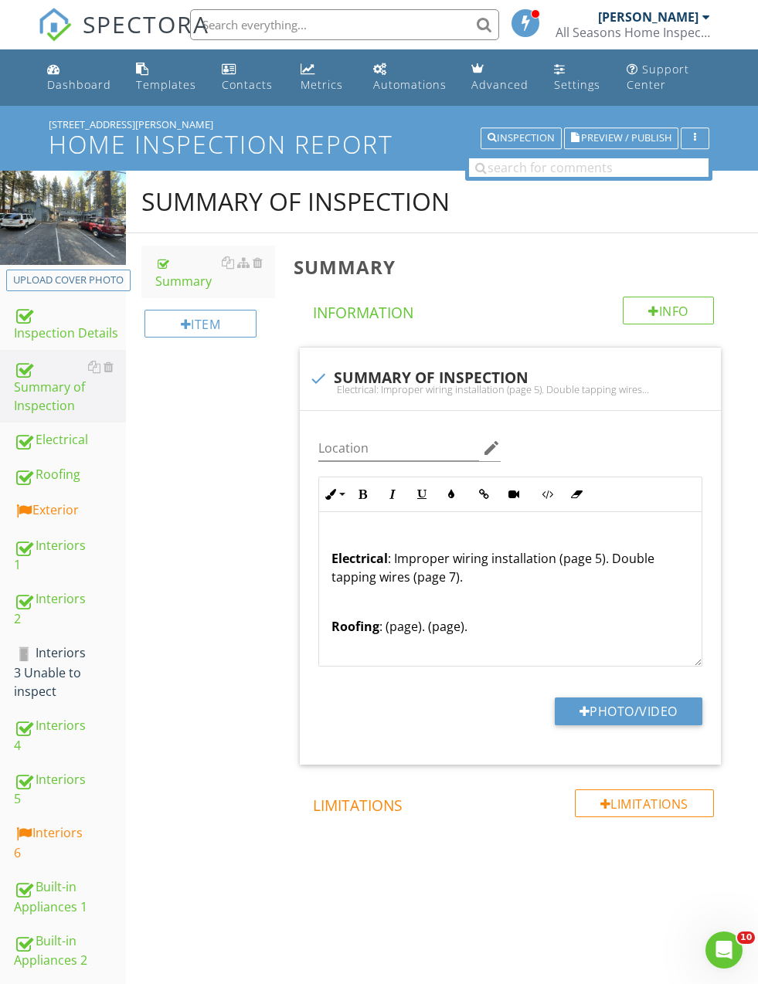
click at [246, 528] on div "Summary of Inspection Summary Item Summary Info Information check SUMMARY OF IN…" at bounding box center [442, 557] width 632 height 772
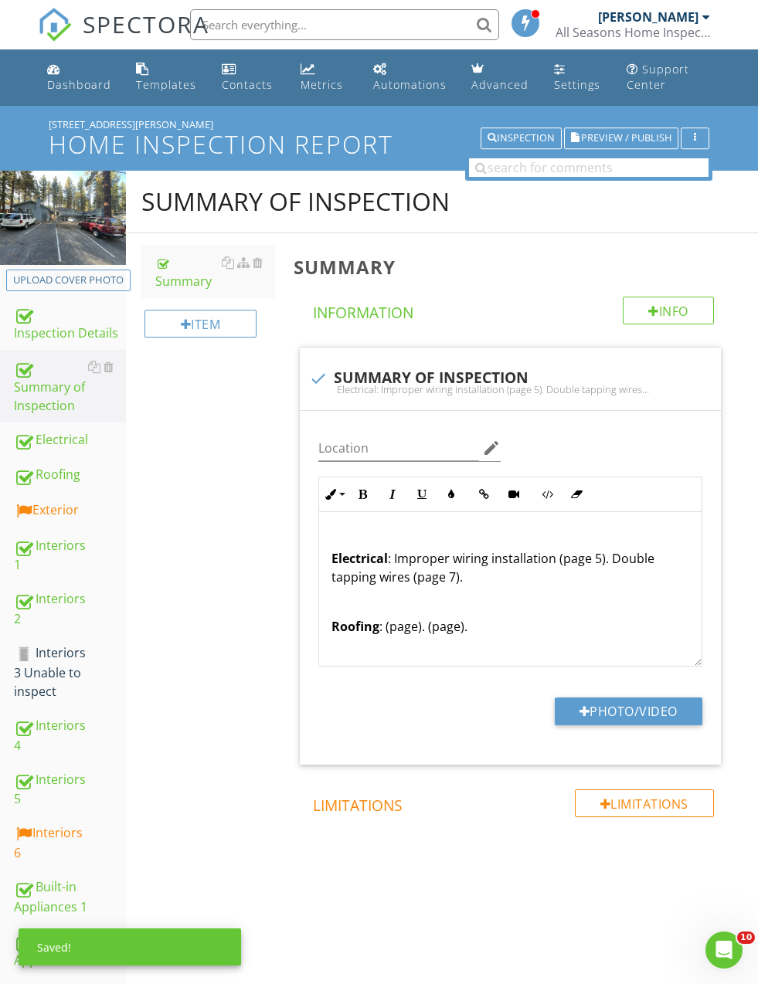
click at [440, 12] on input "text" at bounding box center [344, 24] width 309 height 31
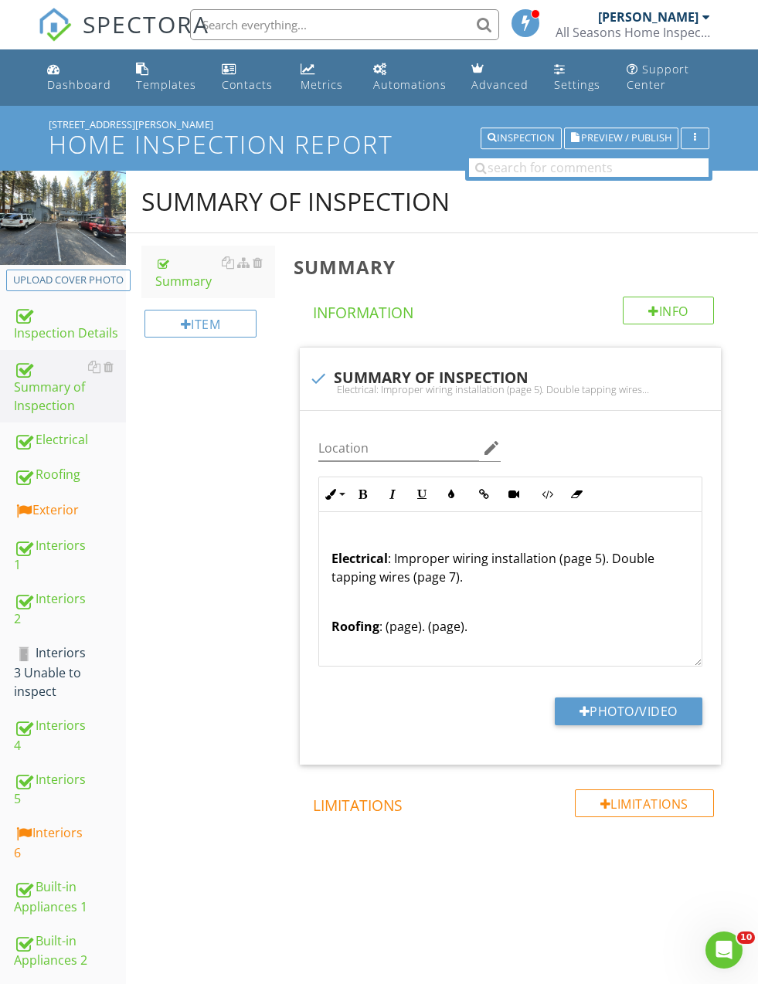
click at [491, 577] on p "Electrical : Improper wiring installation (page 5). Double tapping wires (page …" at bounding box center [510, 559] width 358 height 56
click at [34, 431] on div "Electrical" at bounding box center [70, 440] width 112 height 20
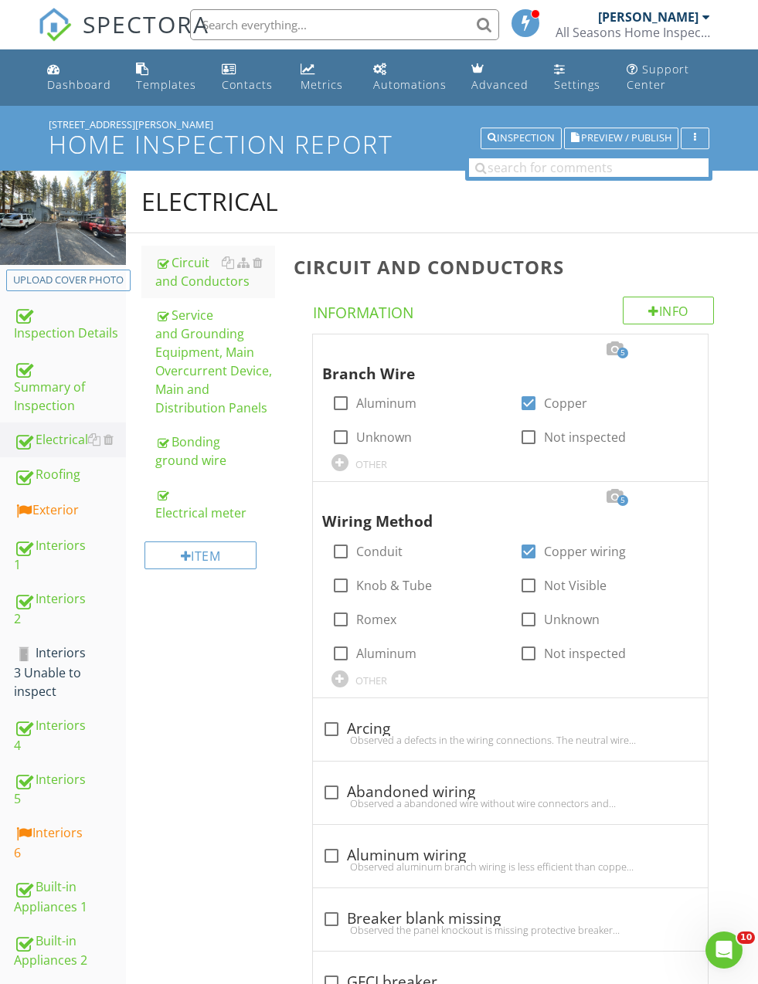
click at [182, 389] on div "Service and Grounding Equipment, Main Overcurrent Device, Main and Distribution…" at bounding box center [214, 361] width 119 height 111
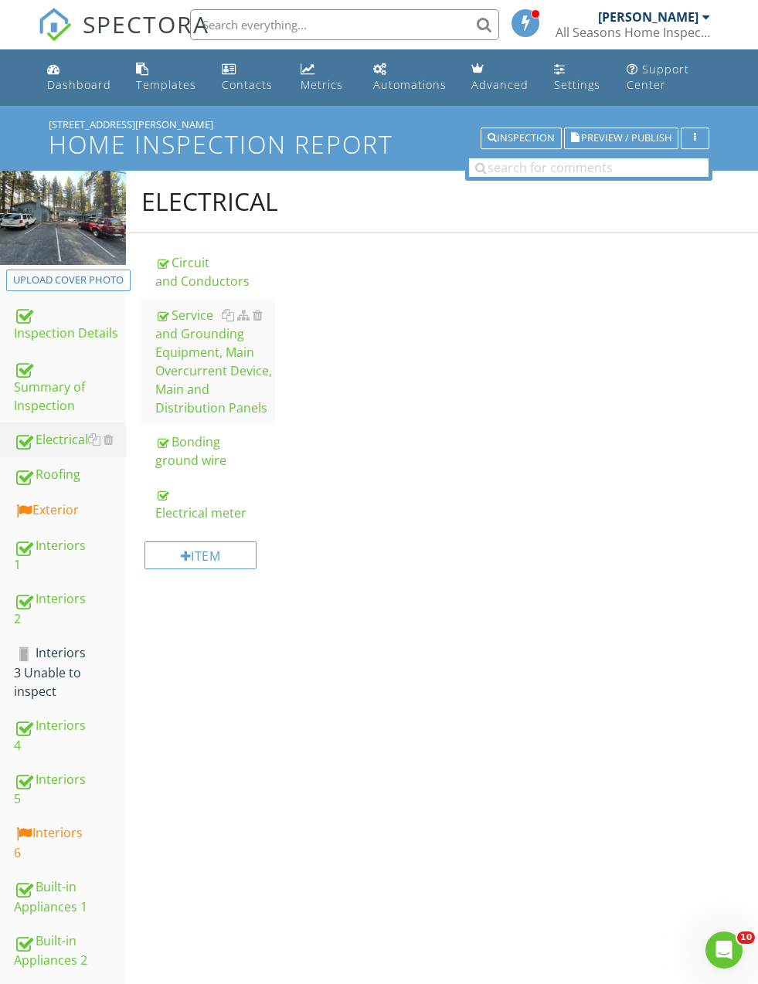
click at [181, 377] on div "Service and Grounding Equipment, Main Overcurrent Device, Main and Distribution…" at bounding box center [214, 361] width 119 height 111
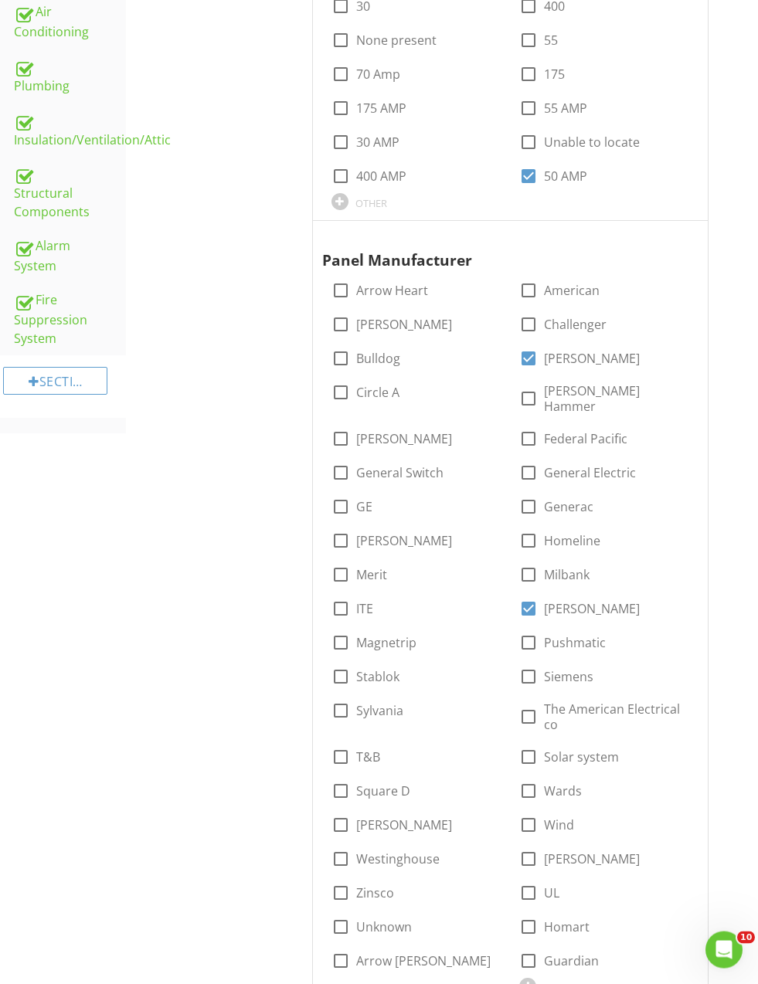
scroll to position [1686, 0]
click at [528, 426] on div at bounding box center [528, 439] width 26 height 26
checkbox input "true"
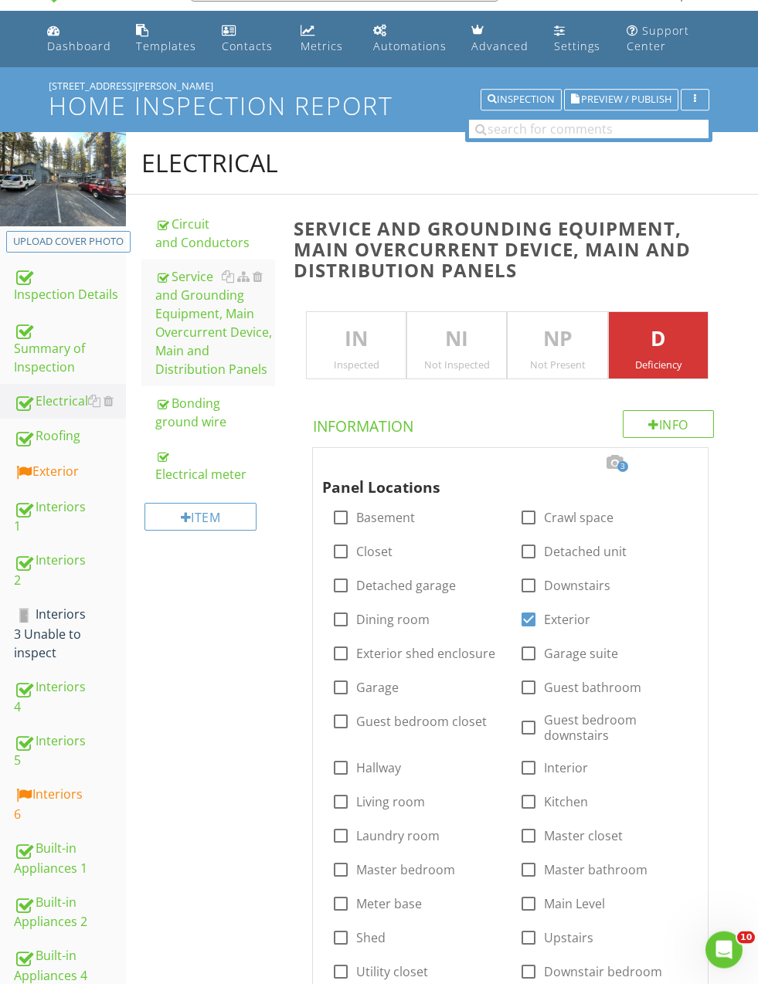
scroll to position [0, 0]
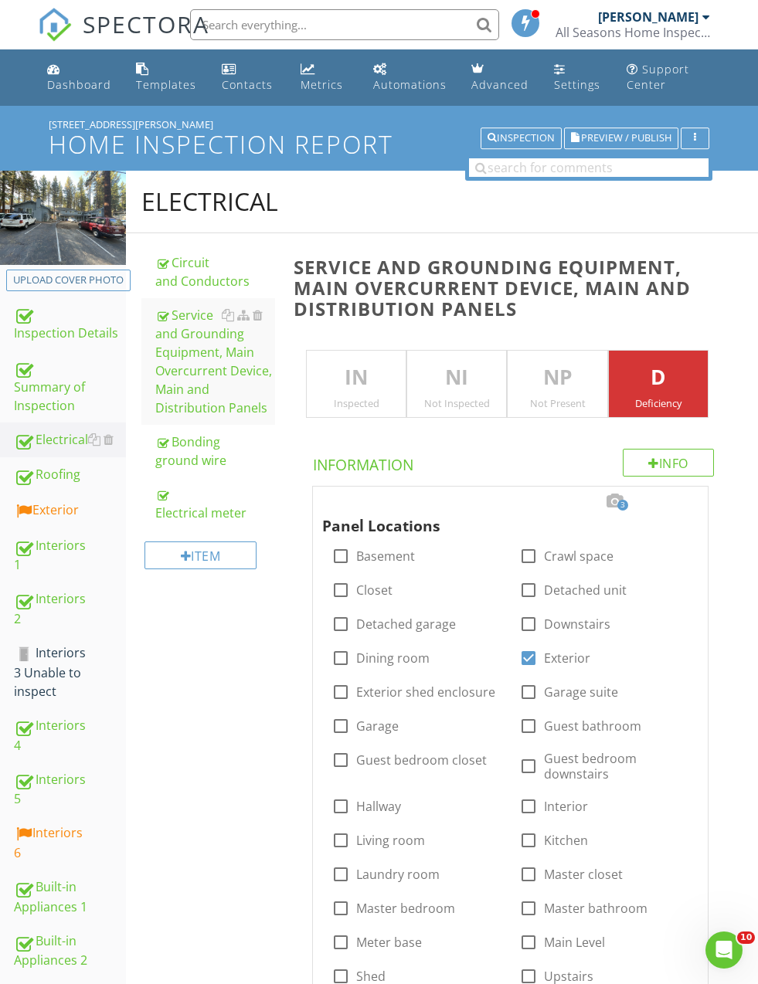
click at [29, 399] on div "Summary of Inspection" at bounding box center [70, 386] width 112 height 57
click at [23, 392] on div "Summary of Inspection" at bounding box center [70, 386] width 112 height 57
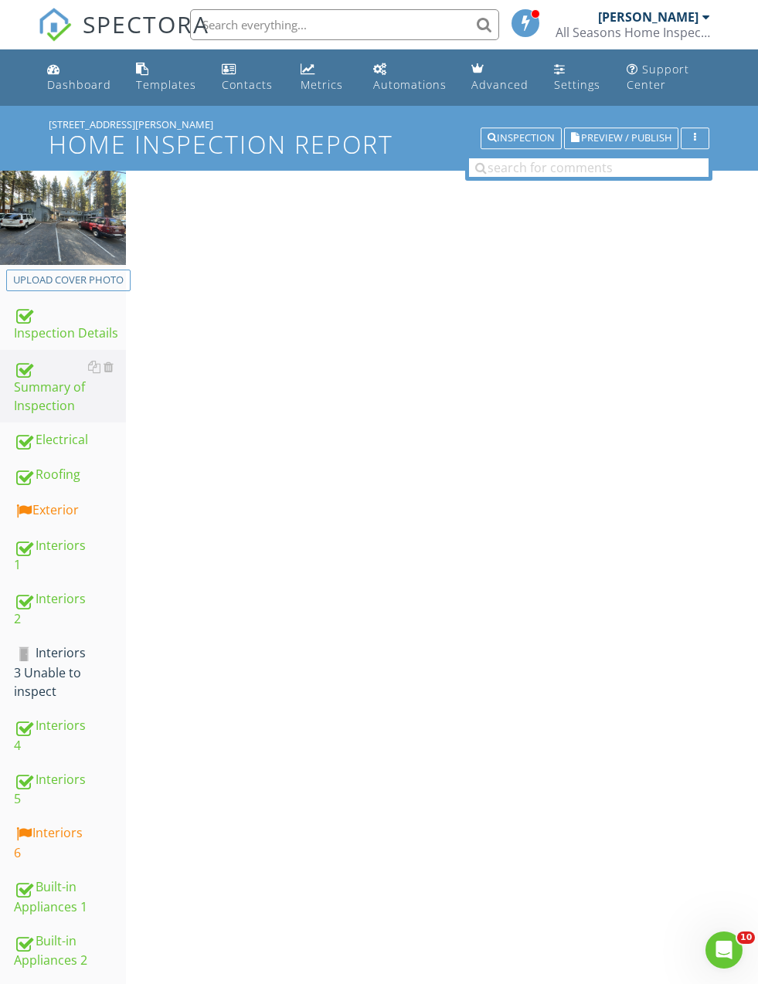
click at [20, 389] on div "Summary of Inspection" at bounding box center [70, 386] width 112 height 57
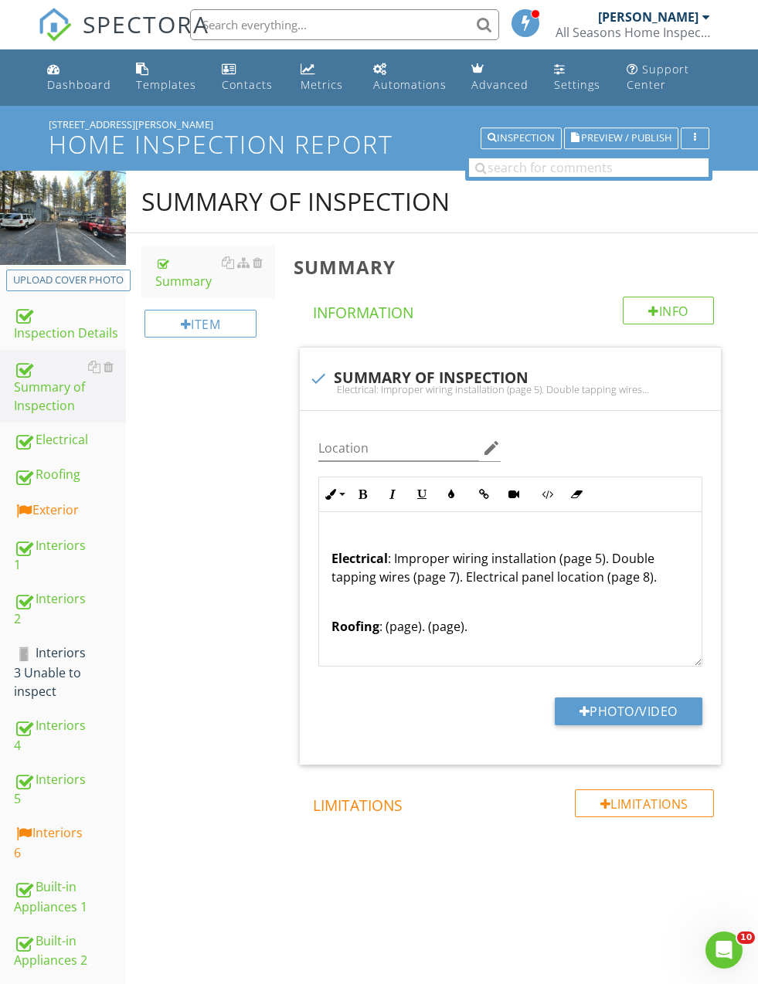
click at [674, 576] on p "Electrical : Improper wiring installation (page 5). Double tapping wires (page …" at bounding box center [510, 559] width 358 height 56
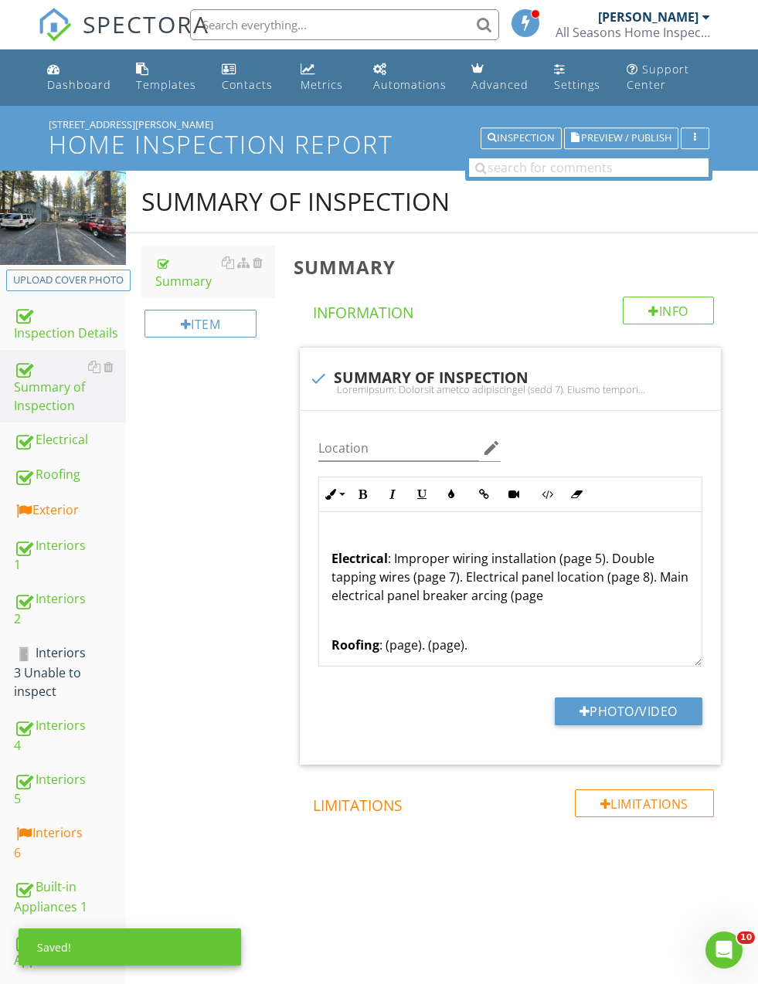
click at [557, 590] on p "Electrical : Improper wiring installation (page 5). Double tapping wires (page …" at bounding box center [510, 568] width 358 height 74
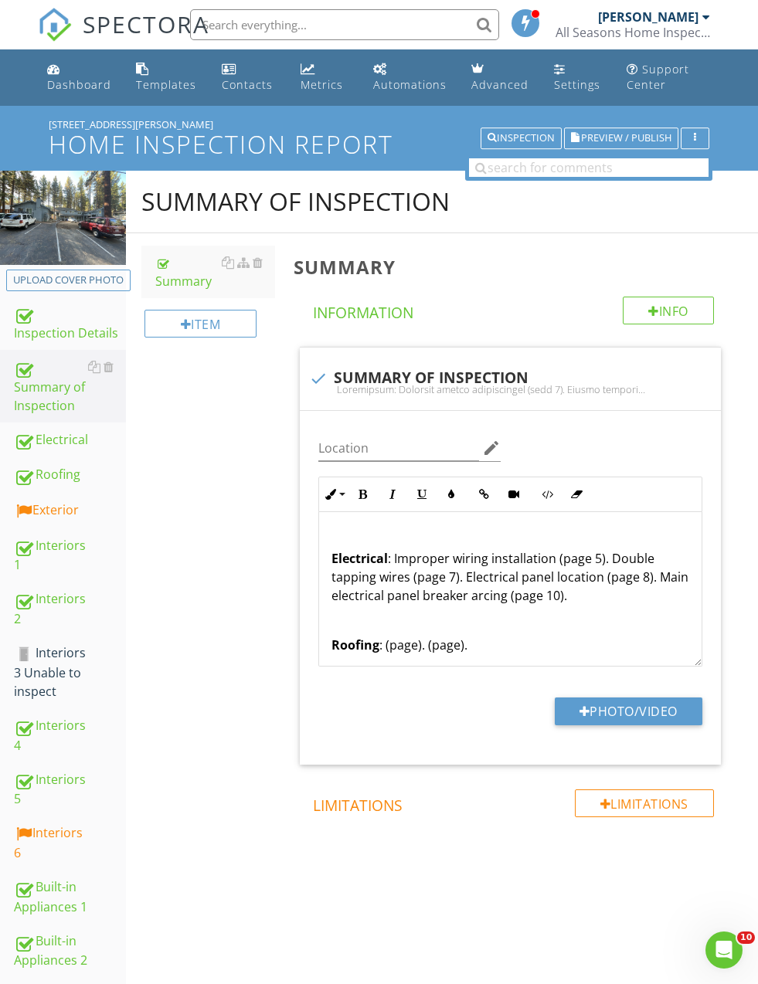
click at [270, 586] on div "Summary of Inspection Summary Item Summary Info Information check SUMMARY OF IN…" at bounding box center [442, 557] width 632 height 772
click at [646, 575] on p "Electrical : Improper wiring installation (page 5). Double tapping wires (page …" at bounding box center [510, 568] width 358 height 74
click at [637, 568] on p "Electrical : Improper wiring installation (page 5). Double tapping wires (page …" at bounding box center [510, 568] width 358 height 74
click at [220, 550] on div "Summary of Inspection Summary Item Summary Info Information check SUMMARY OF IN…" at bounding box center [442, 557] width 632 height 772
click at [612, 595] on p "Electrical : Improper wiring installation (page 5). Double tapping wires (page …" at bounding box center [510, 568] width 358 height 74
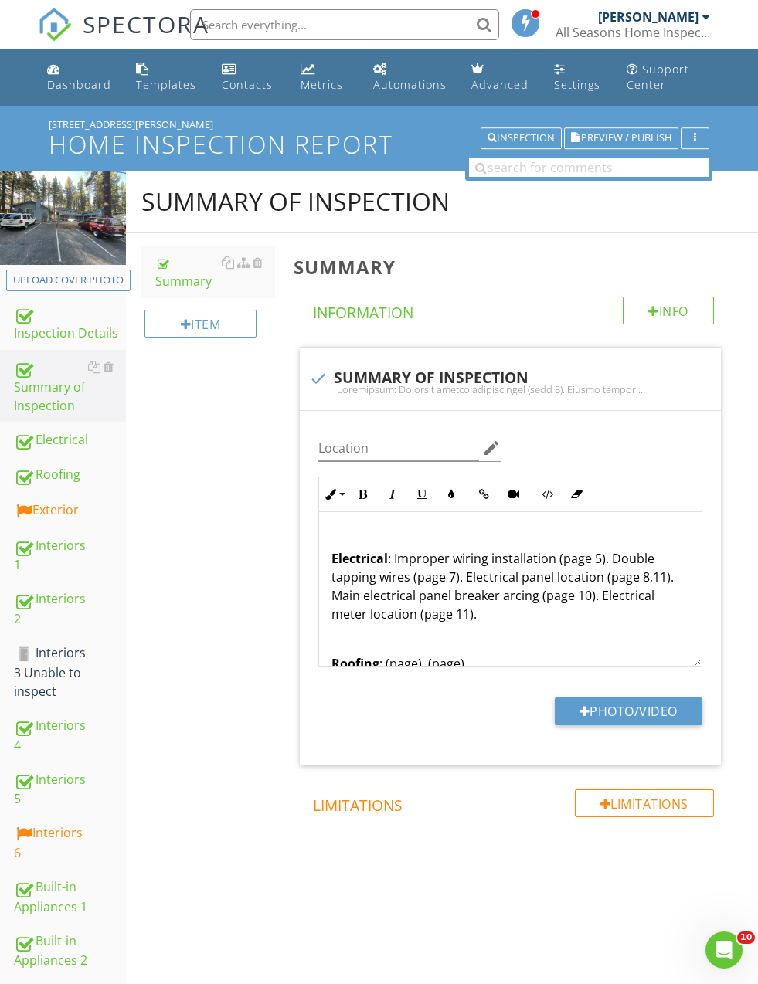
click at [244, 572] on div "Summary of Inspection Summary Item Summary Info Information check SUMMARY OF IN…" at bounding box center [442, 557] width 632 height 772
click at [416, 604] on p "Electrical : Improper wiring installation (page 5). Double tapping wires (page …" at bounding box center [510, 577] width 358 height 93
click at [216, 570] on div "Summary of Inspection Summary Item Summary Info Information check SUMMARY OF IN…" at bounding box center [442, 557] width 632 height 772
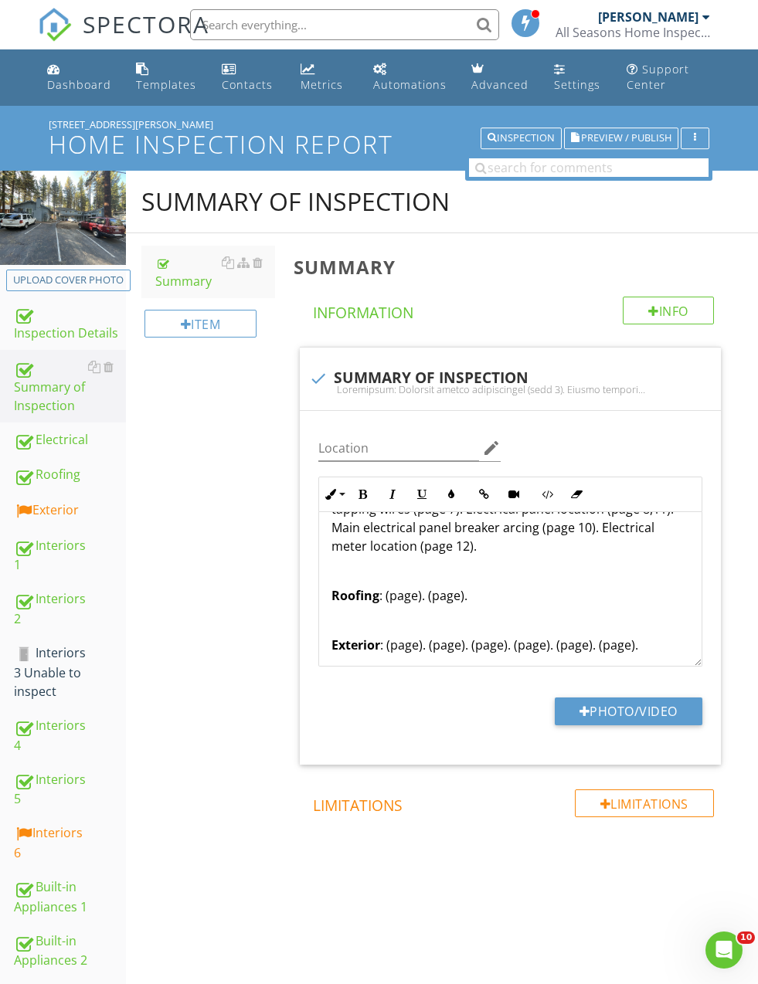
click at [408, 594] on p "Roofing : (page). (page)." at bounding box center [510, 595] width 358 height 19
click at [379, 594] on p "Roofing : (page 16). (page)." at bounding box center [510, 595] width 358 height 19
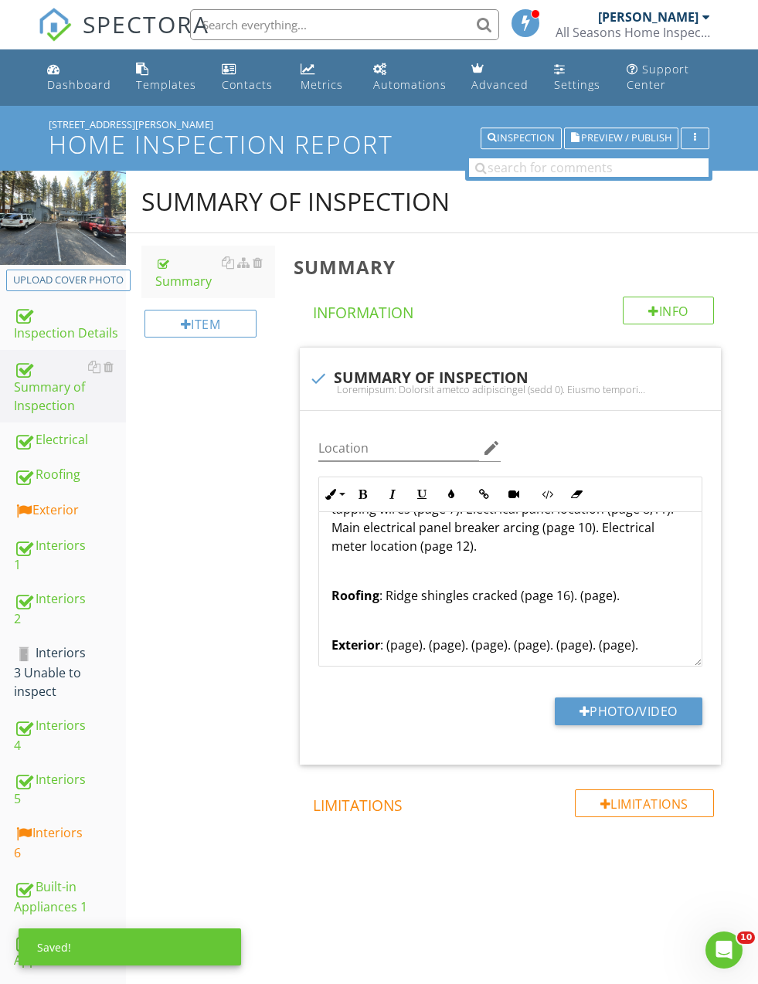
click at [573, 591] on p "Roofing : Ridge shingles cracked (page 16). (page)." at bounding box center [510, 595] width 358 height 19
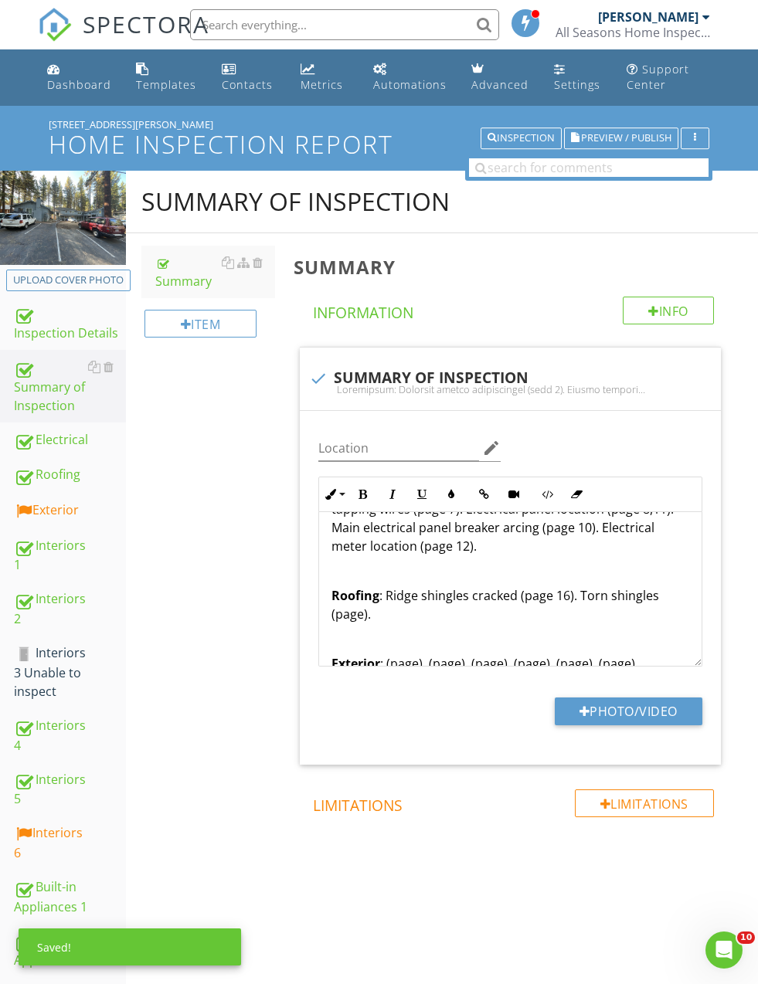
click at [362, 614] on p "Roofing : Ridge shingles cracked (page 16). Torn shingles (page)." at bounding box center [510, 604] width 358 height 37
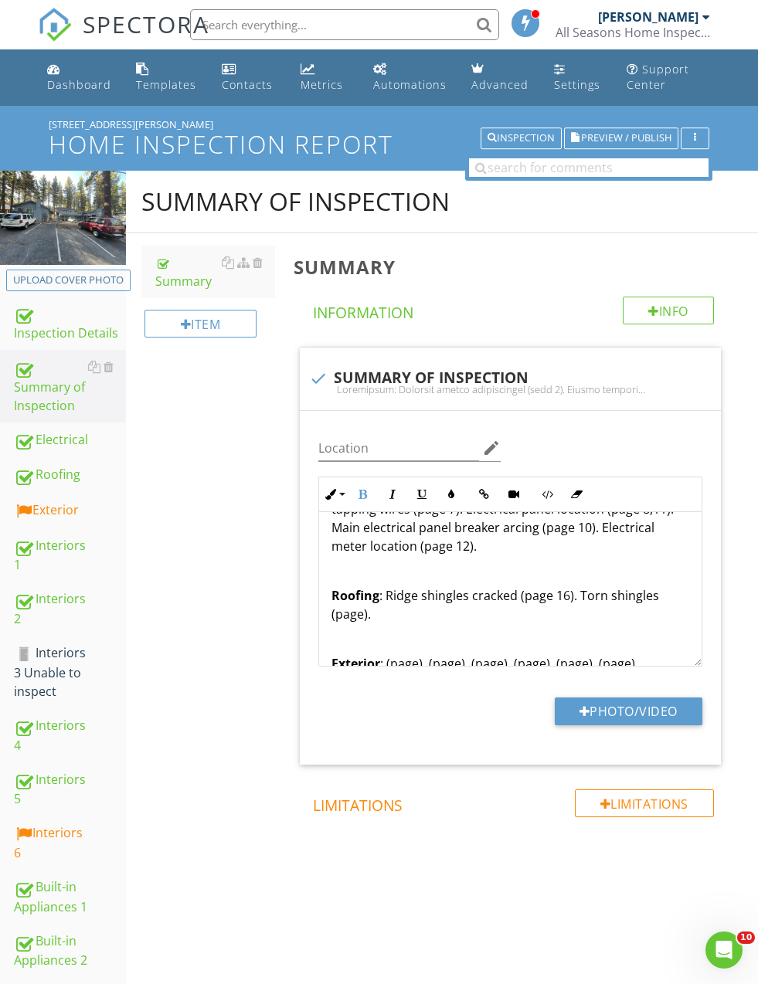
click at [202, 511] on div "Summary of Inspection Summary Item Summary Info Information check SUMMARY OF IN…" at bounding box center [442, 557] width 632 height 772
click at [356, 614] on p "Roofing : Ridge shingles cracked (page 16). Torn shingles (page)." at bounding box center [510, 604] width 358 height 37
click at [419, 608] on p "Roofing : Ridge shingles cracked (page 16). Torn shingles (page 17)." at bounding box center [510, 604] width 358 height 37
click at [419, 616] on p "Roofing : Ridge shingles cracked (page 16). Torn shingles (page 17)." at bounding box center [510, 604] width 358 height 37
click at [400, 606] on p "Roofing : Ridge shingles cracked (page 16). Torn shingles (page 17). Satelite" at bounding box center [510, 604] width 358 height 37
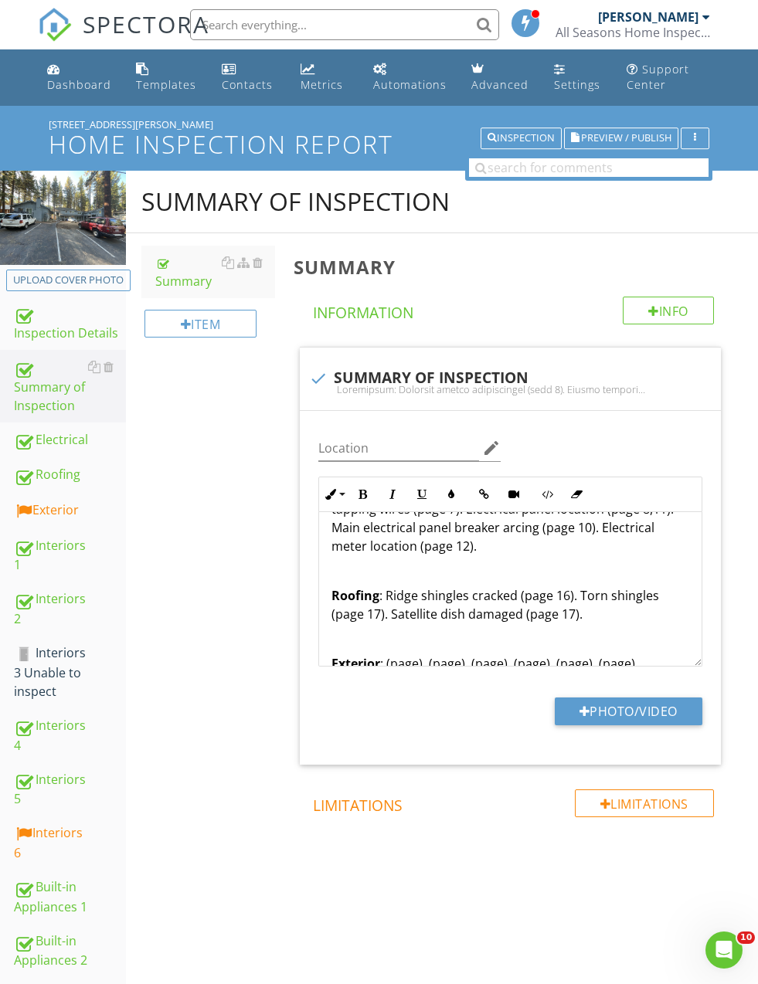
click at [225, 554] on div "Summary of Inspection Summary Item Summary Info Information check SUMMARY OF IN…" at bounding box center [442, 557] width 632 height 772
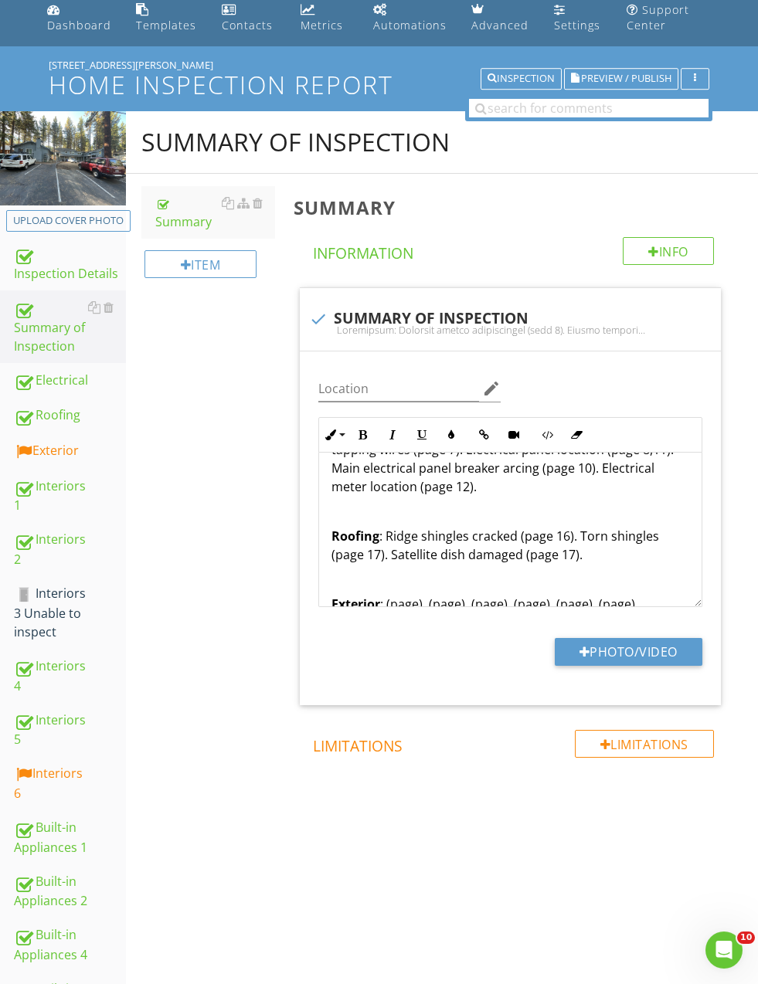
scroll to position [59, 0]
click at [616, 557] on p "Roofing : Ridge shingles cracked (page 16). Torn shingles (page 17). Satellite …" at bounding box center [510, 545] width 358 height 37
click at [401, 577] on p "Roofing : Ridge shingles cracked (page 16). Torn shingles (page 17). Satellite …" at bounding box center [510, 555] width 358 height 56
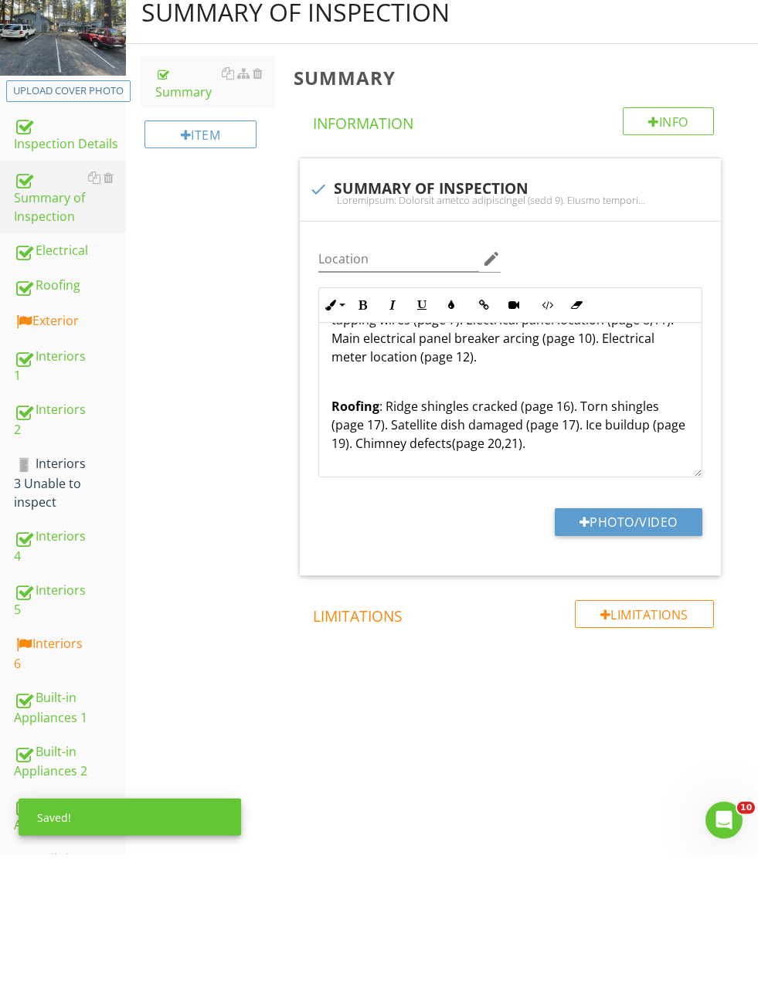
scroll to position [191, 0]
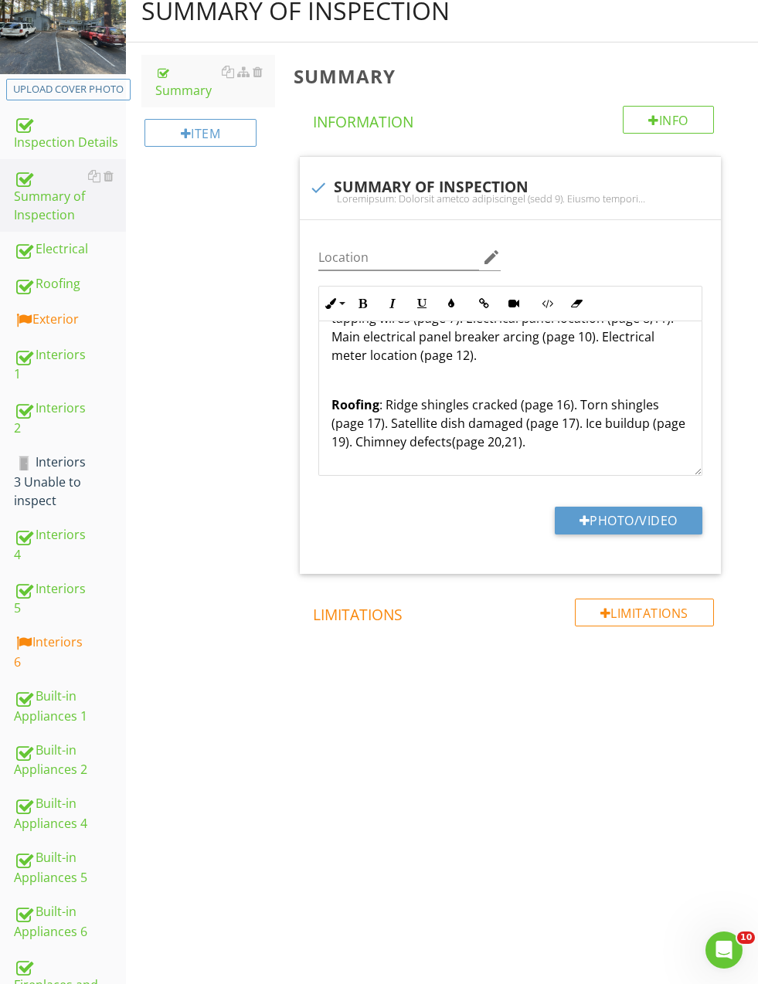
click at [548, 431] on p "Roofing : Ridge shingles cracked (page 16). Torn shingles (page 17). Satellite …" at bounding box center [510, 423] width 358 height 56
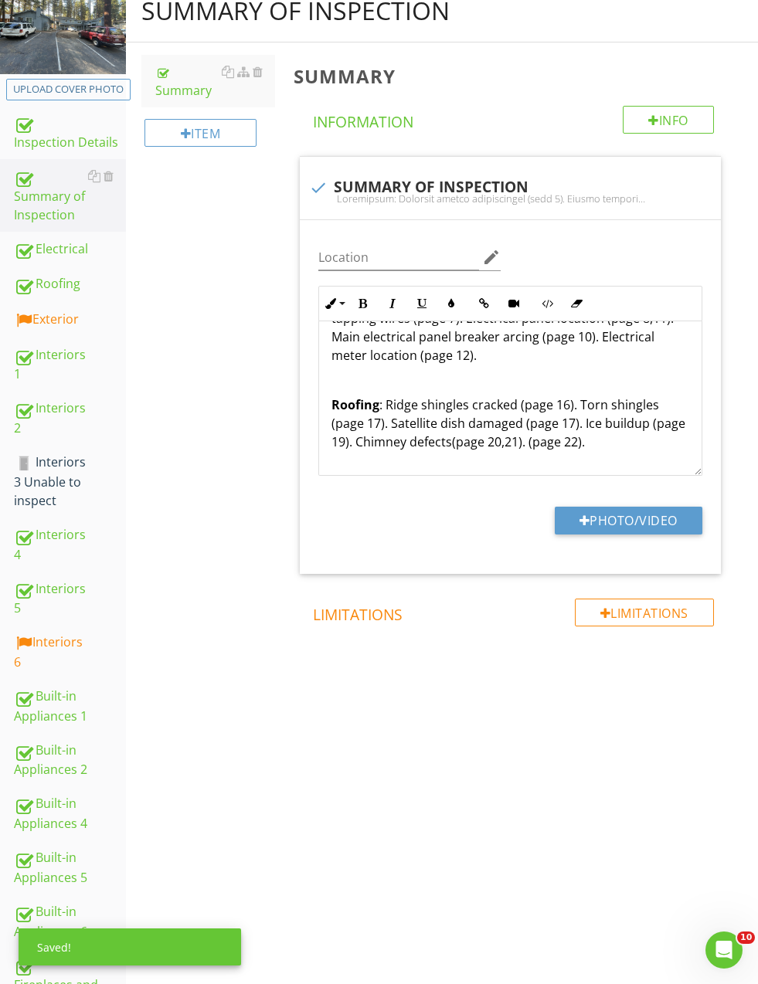
click at [536, 441] on p "Roofing : Ridge shingles cracked (page 16). Torn shingles (page 17). Satellite …" at bounding box center [510, 423] width 358 height 56
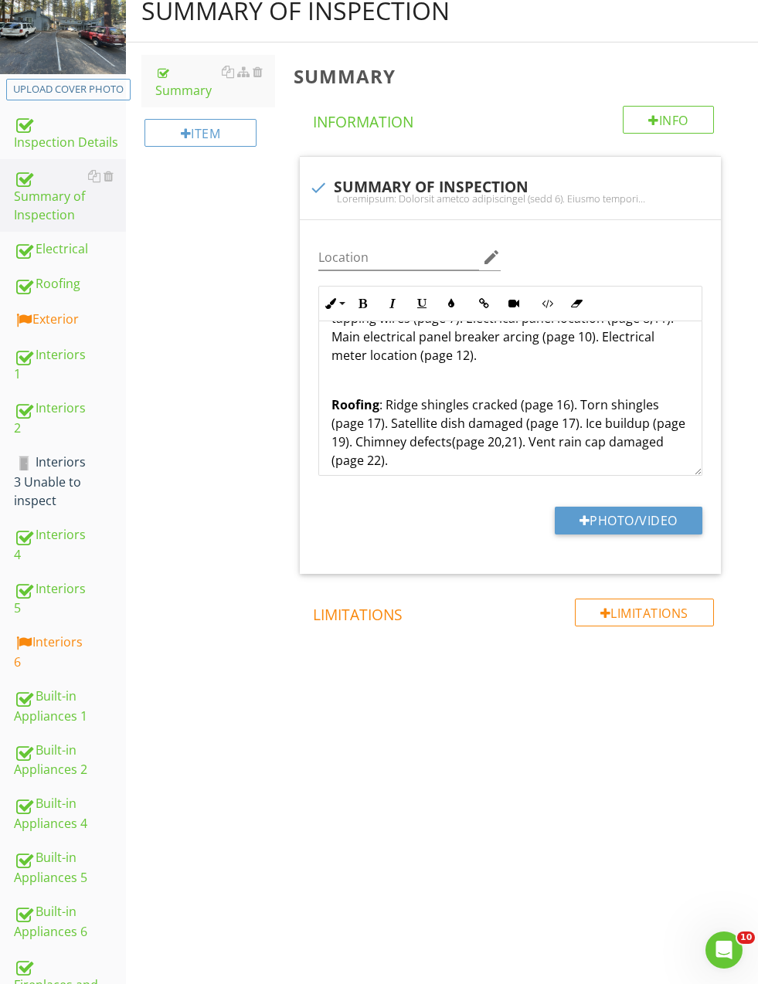
click at [559, 434] on p "Roofing : Ridge shingles cracked (page 16). Torn shingles (page 17). Satellite …" at bounding box center [510, 432] width 358 height 74
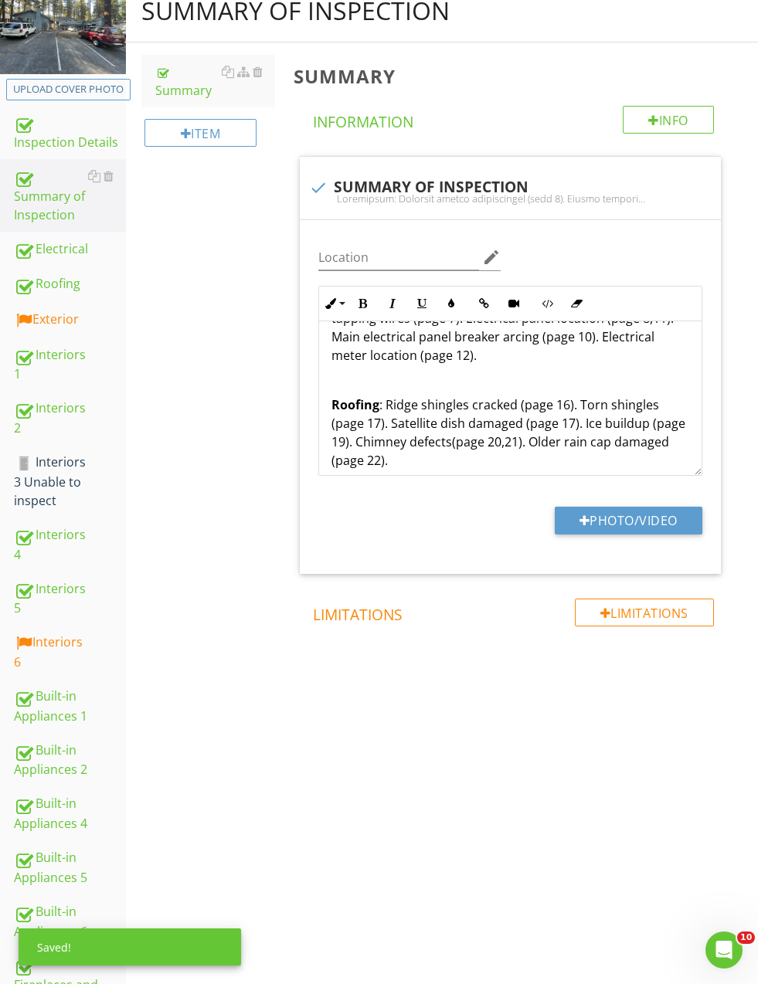
click at [644, 446] on p "Roofing : Ridge shingles cracked (page 16). Torn shingles (page 17). Satellite …" at bounding box center [510, 432] width 358 height 74
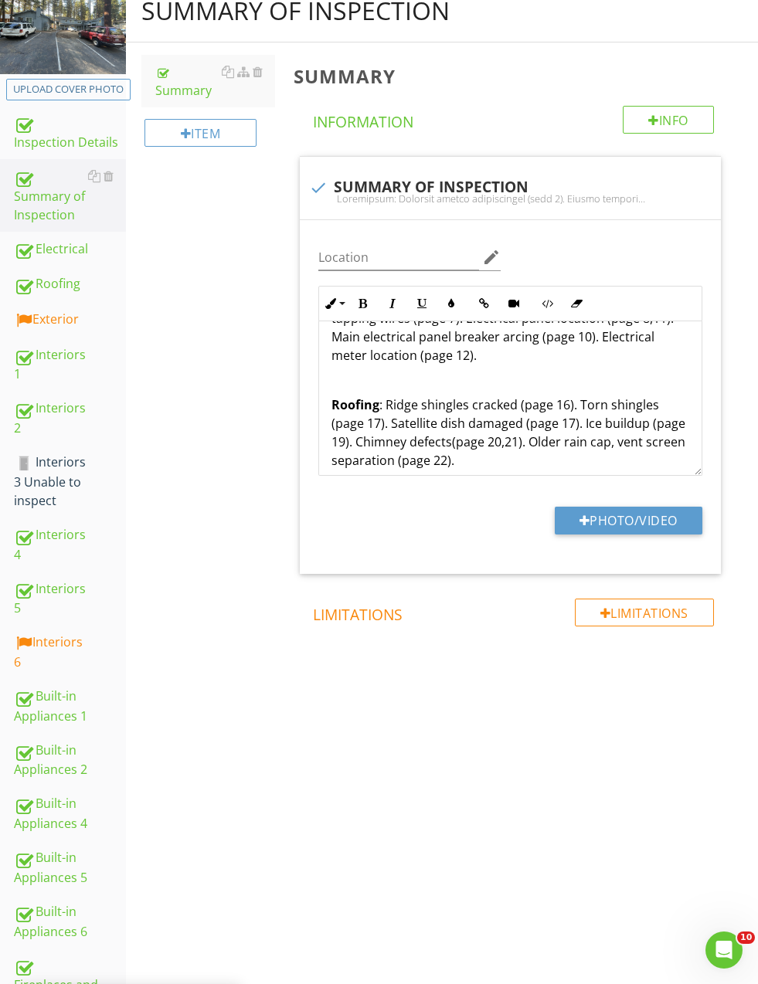
click at [260, 574] on div "Summary of Inspection Summary Item Summary Info Information check SUMMARY OF IN…" at bounding box center [442, 366] width 632 height 772
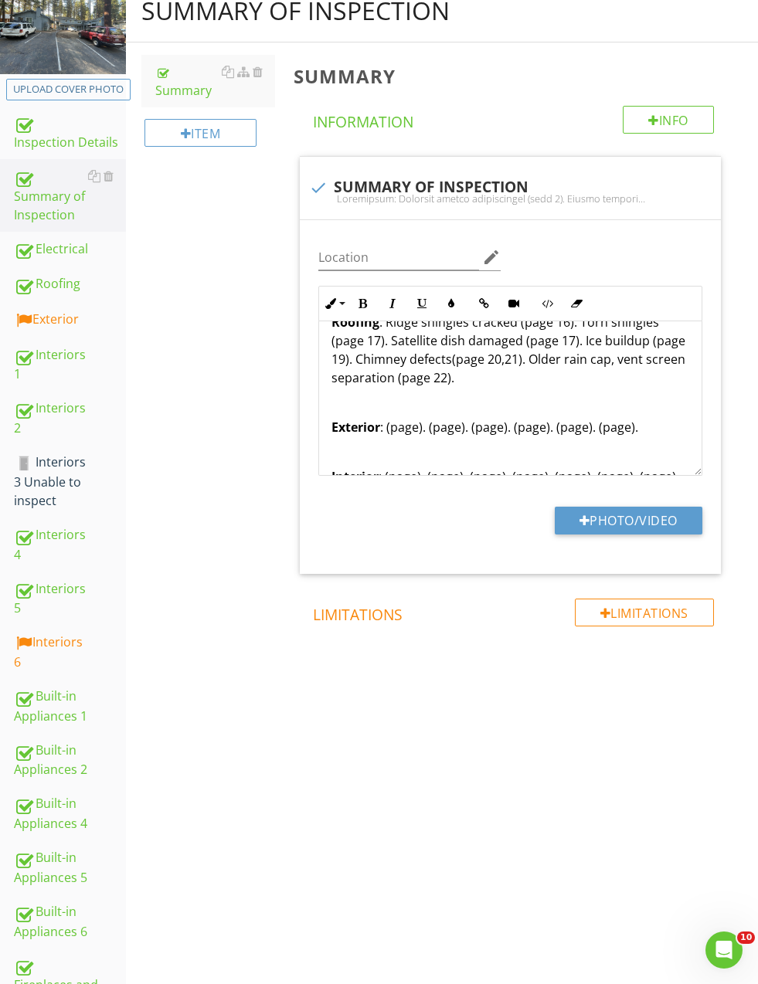
scroll to position [162, 0]
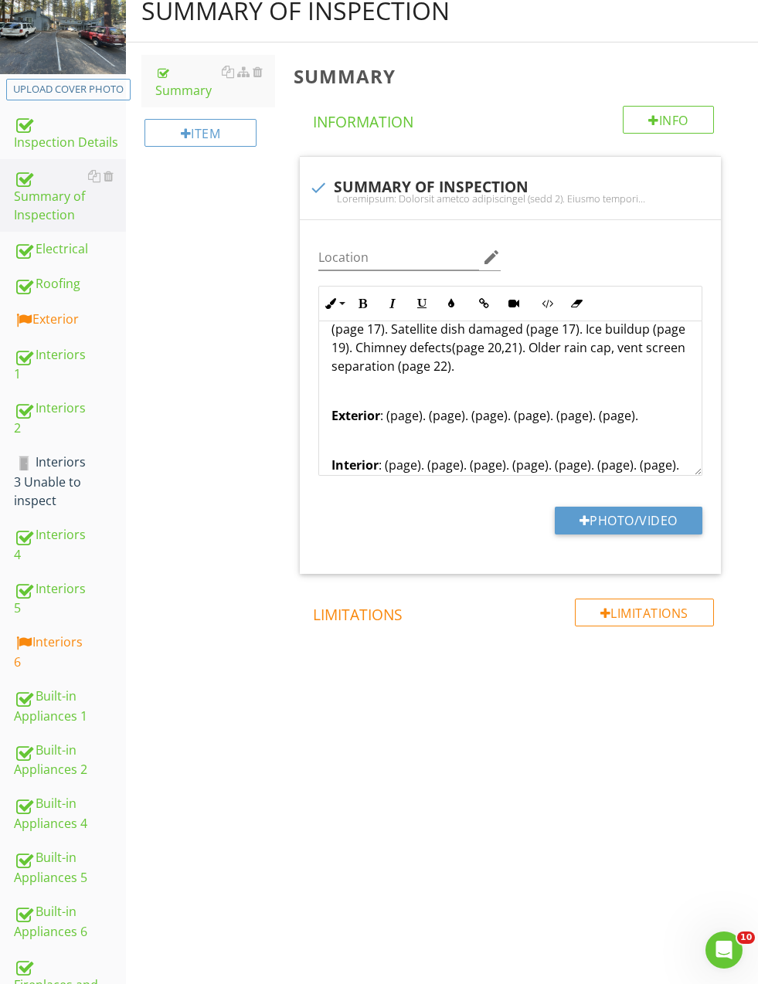
click at [409, 405] on div "Electrical : Improper wiring installation (page 5). Double tapping wires (page …" at bounding box center [510, 601] width 382 height 884
click at [411, 412] on p "Exterior : (page). (page). (page). (page). (page). (page)." at bounding box center [510, 415] width 358 height 19
click at [389, 406] on p "Exterior : (page 23). (page). (page). (page). (page). (page)." at bounding box center [510, 415] width 358 height 19
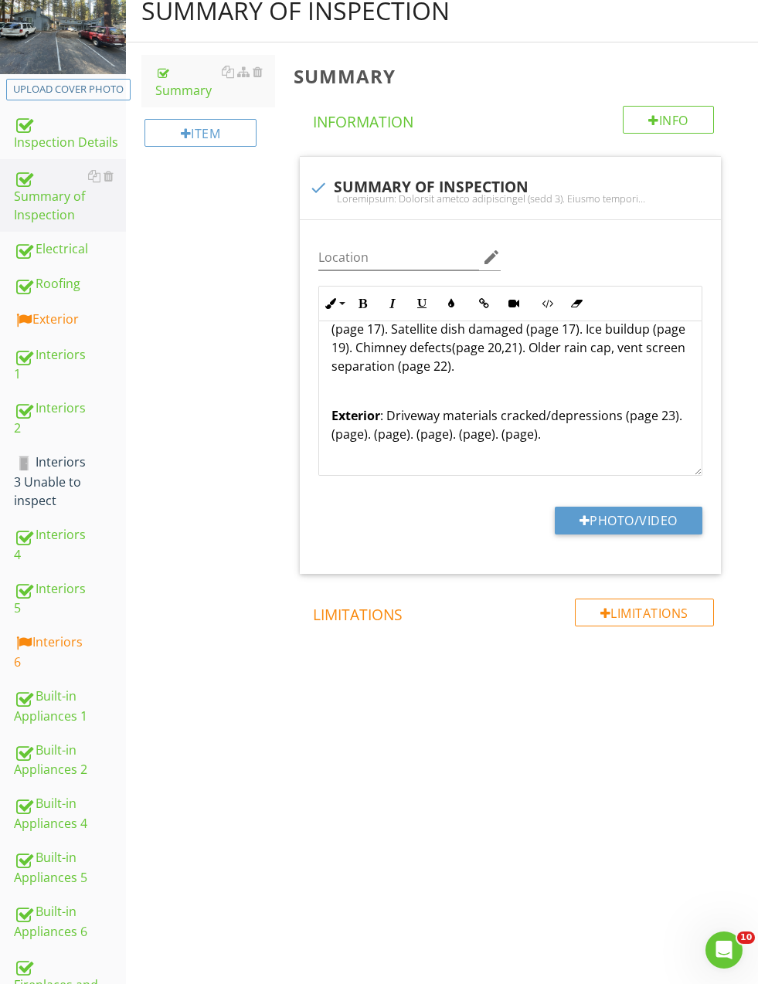
click at [45, 322] on div "Exterior" at bounding box center [70, 320] width 112 height 20
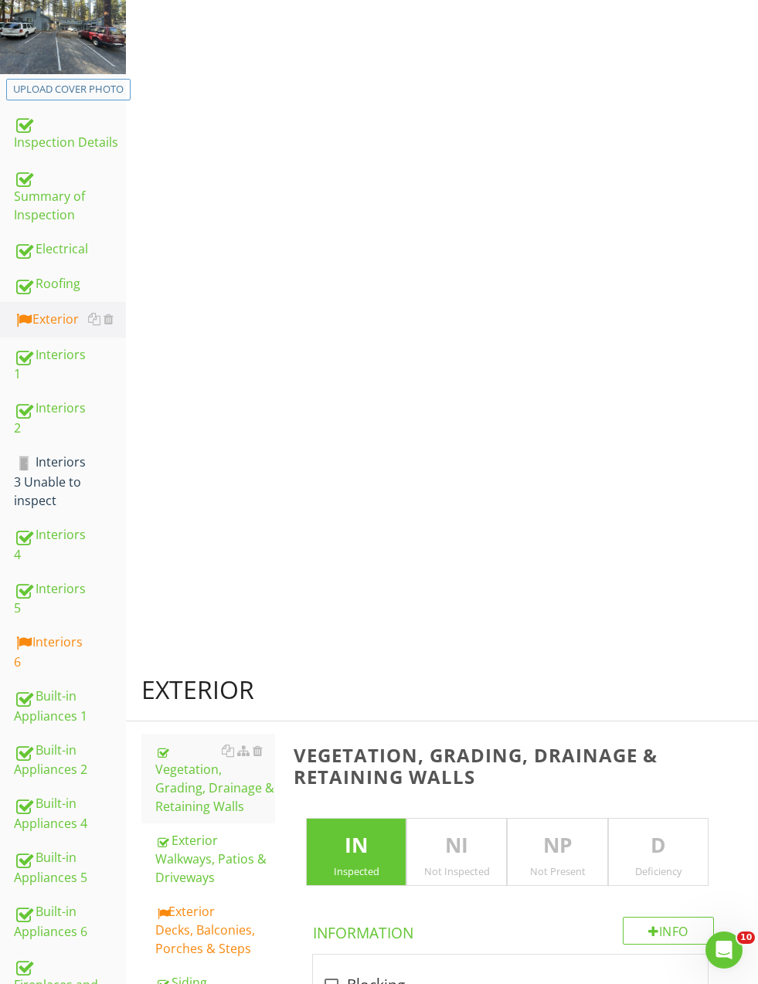
scroll to position [191, 0]
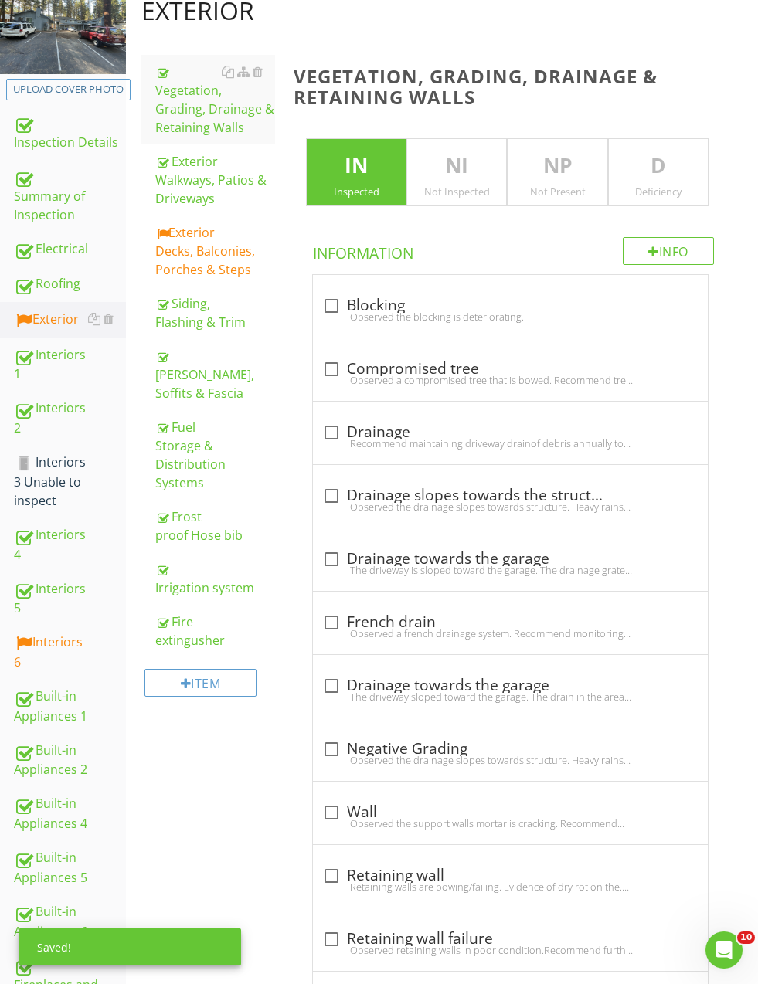
click at [182, 182] on div "Exterior Walkways, Patios & Driveways" at bounding box center [214, 180] width 119 height 56
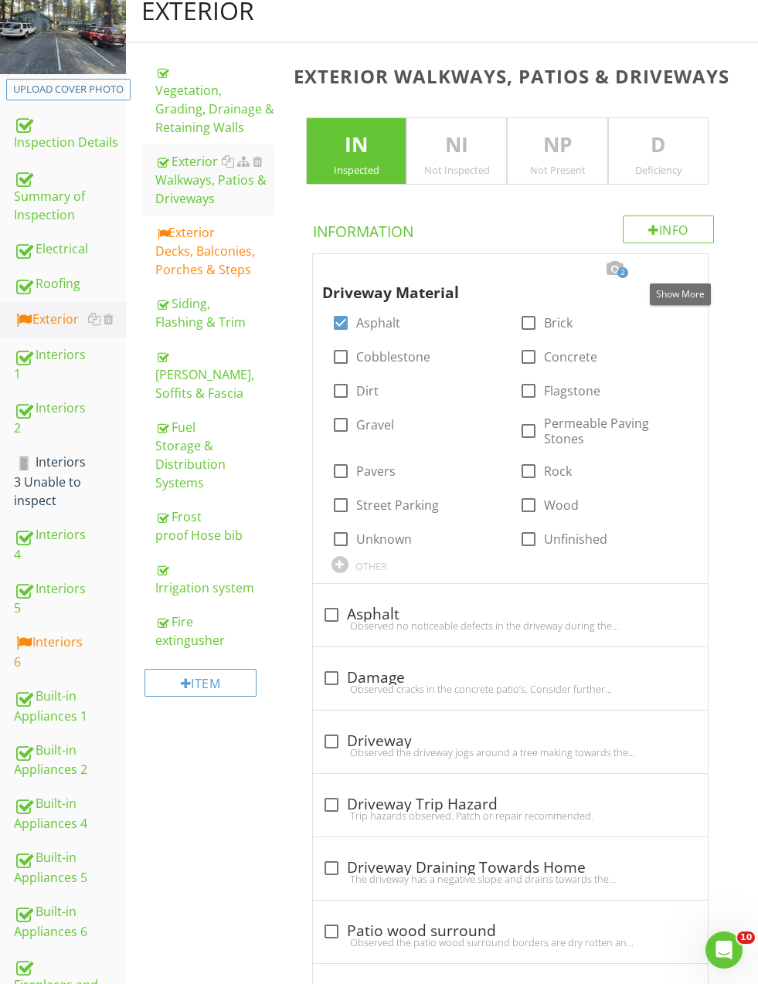
click at [686, 262] on div at bounding box center [679, 268] width 19 height 15
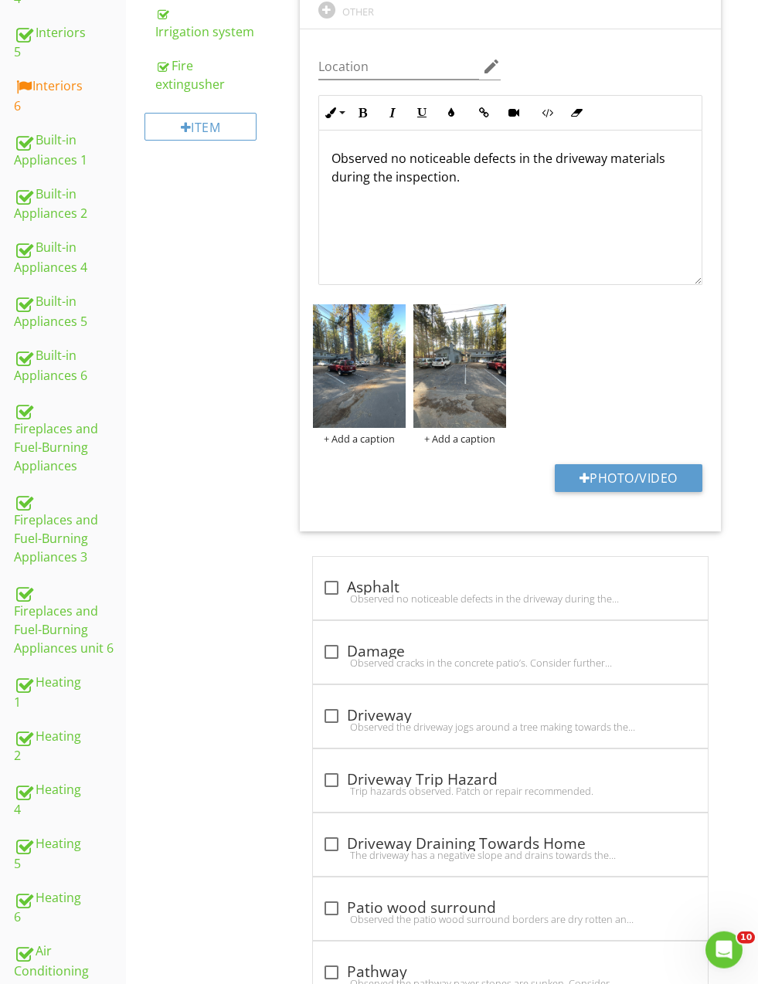
click at [490, 172] on p "Observed no noticeable defects in the driveway materials during the inspection." at bounding box center [510, 167] width 358 height 37
click at [524, 151] on p "Observed no noticeable defects in the driveway materials during the inspection." at bounding box center [510, 167] width 358 height 37
click at [516, 153] on p "Observed the driveway materials during the inspection." at bounding box center [510, 158] width 358 height 19
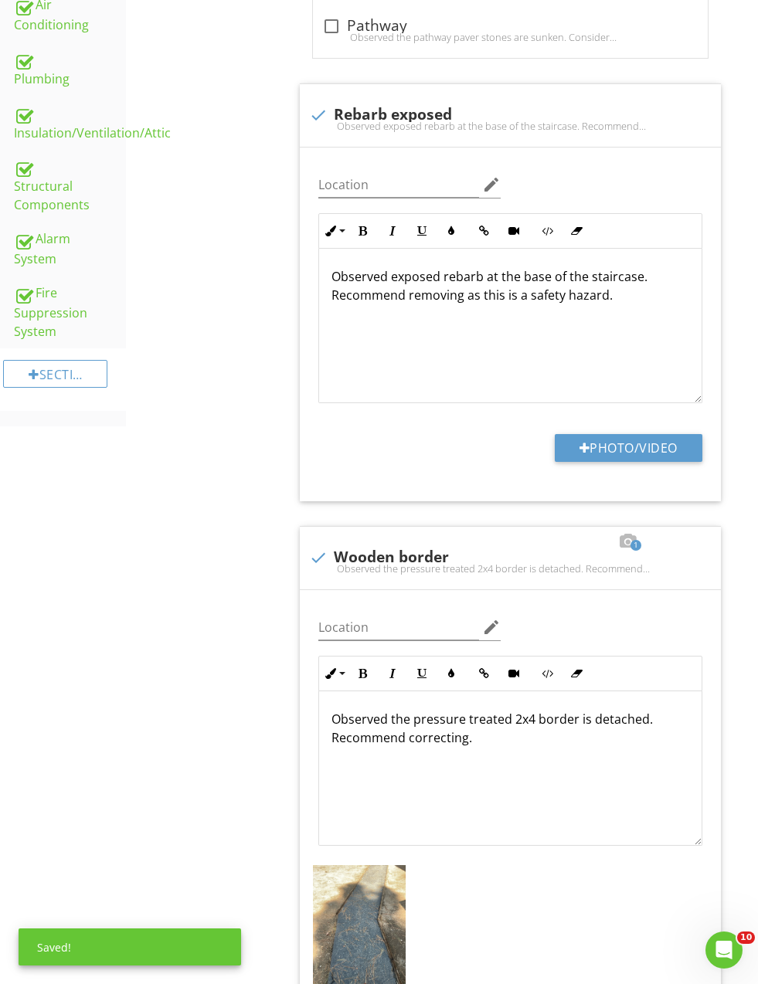
scroll to position [1605, 0]
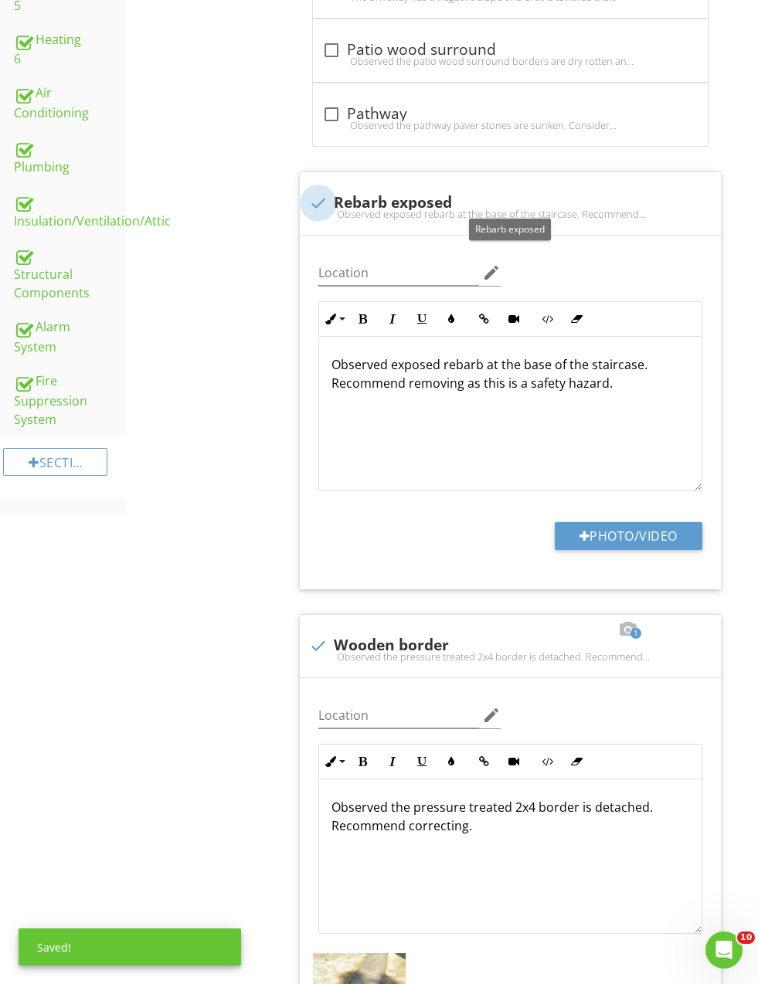
click at [317, 196] on div at bounding box center [318, 203] width 26 height 26
checkbox input "true"
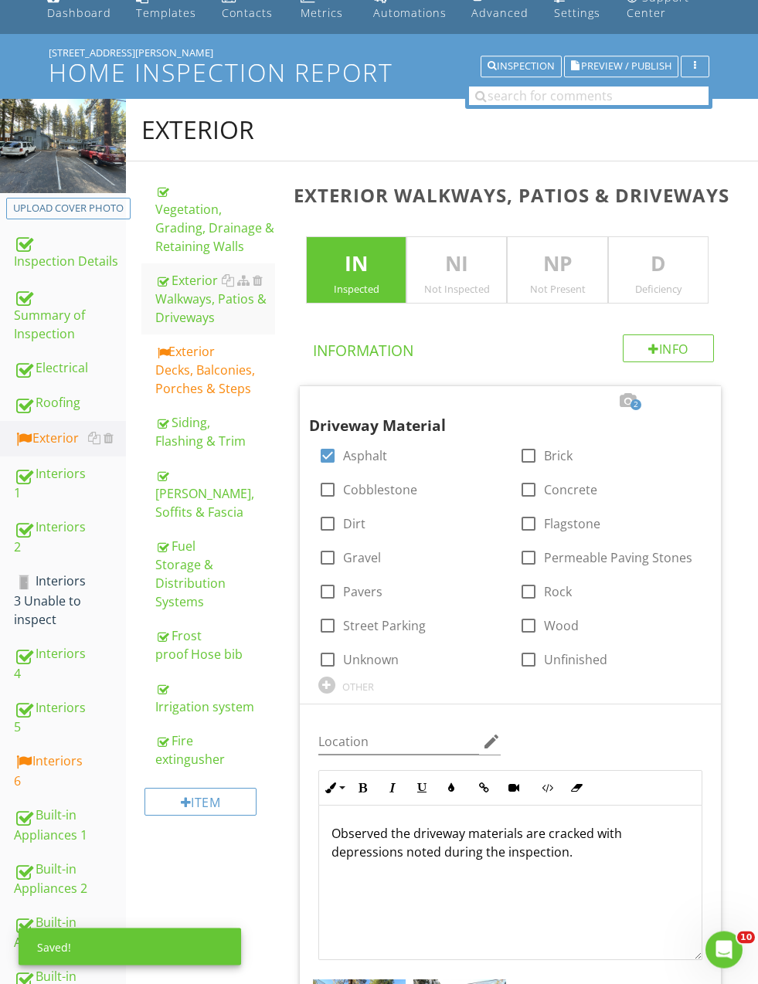
scroll to position [0, 0]
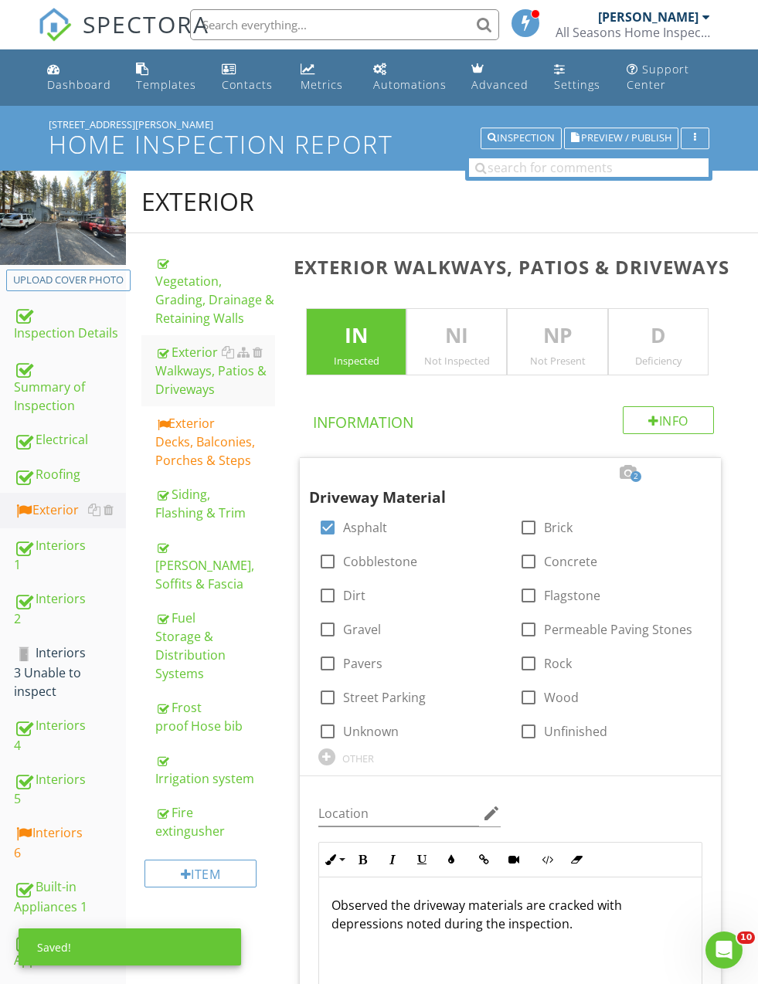
click at [36, 377] on div "Summary of Inspection" at bounding box center [70, 386] width 112 height 57
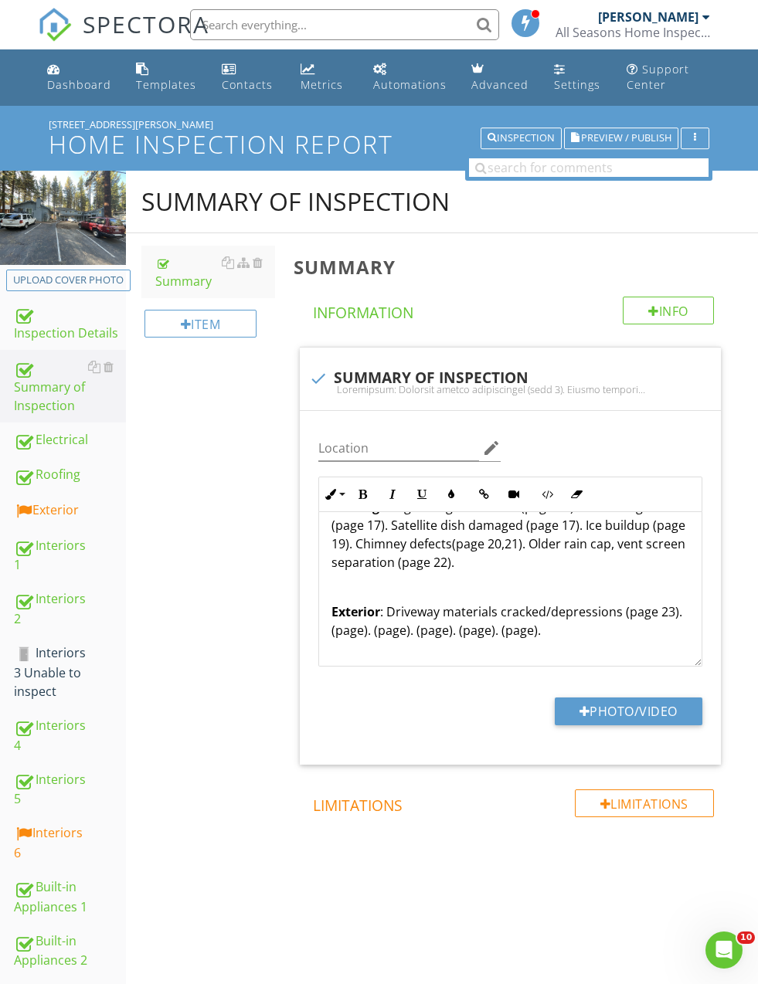
scroll to position [166, 0]
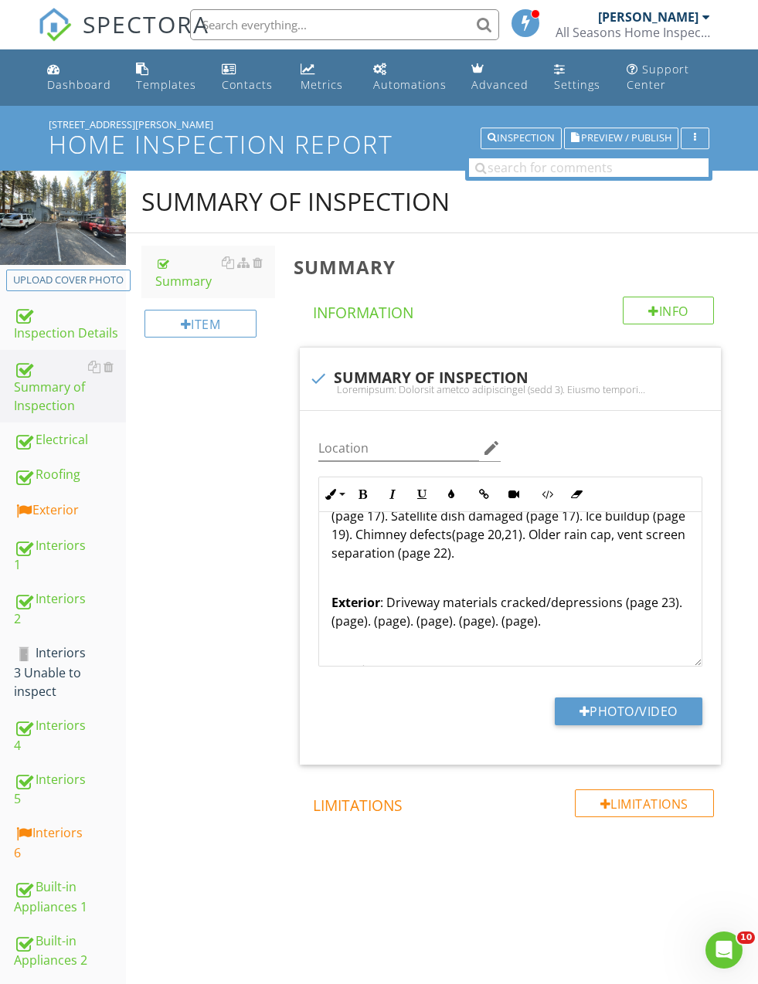
click at [352, 607] on strong "Exterior" at bounding box center [355, 602] width 49 height 17
click at [353, 619] on p "Exterior : Driveway materials cracked/depressions (page 23). (page). (page). (p…" at bounding box center [510, 611] width 358 height 37
click at [319, 620] on div "Electrical : Improper wiring installation (page 5). Double tapping wires (page …" at bounding box center [510, 797] width 382 height 902
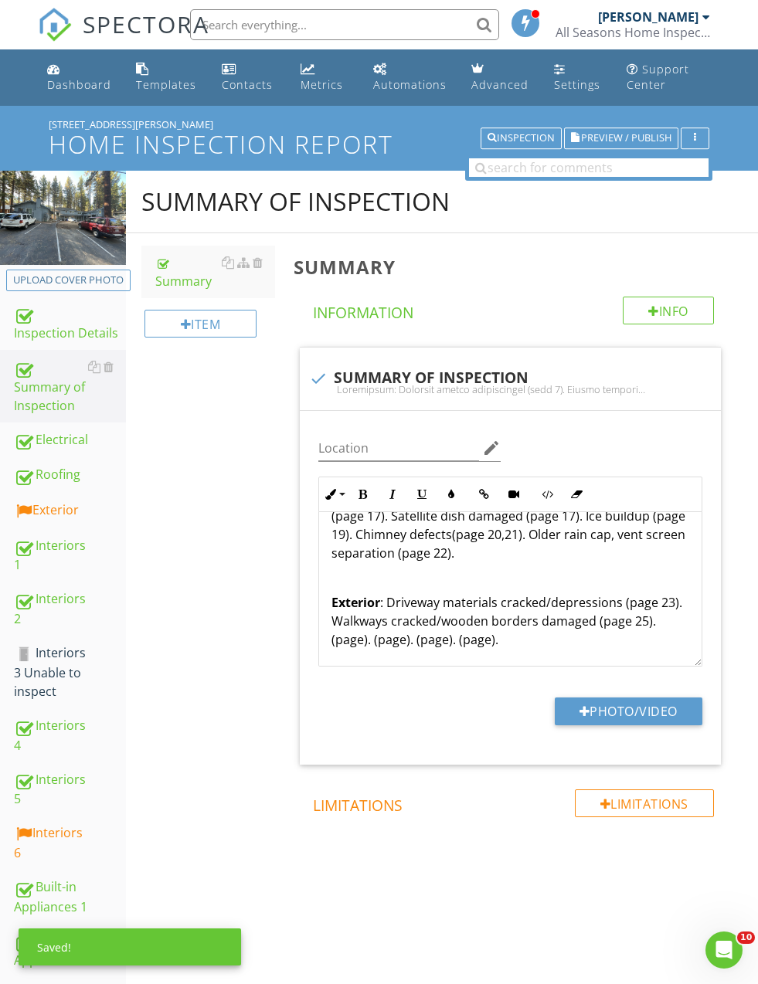
click at [236, 612] on div "Summary of Inspection Summary Item Summary Info Information check SUMMARY OF IN…" at bounding box center [442, 557] width 632 height 772
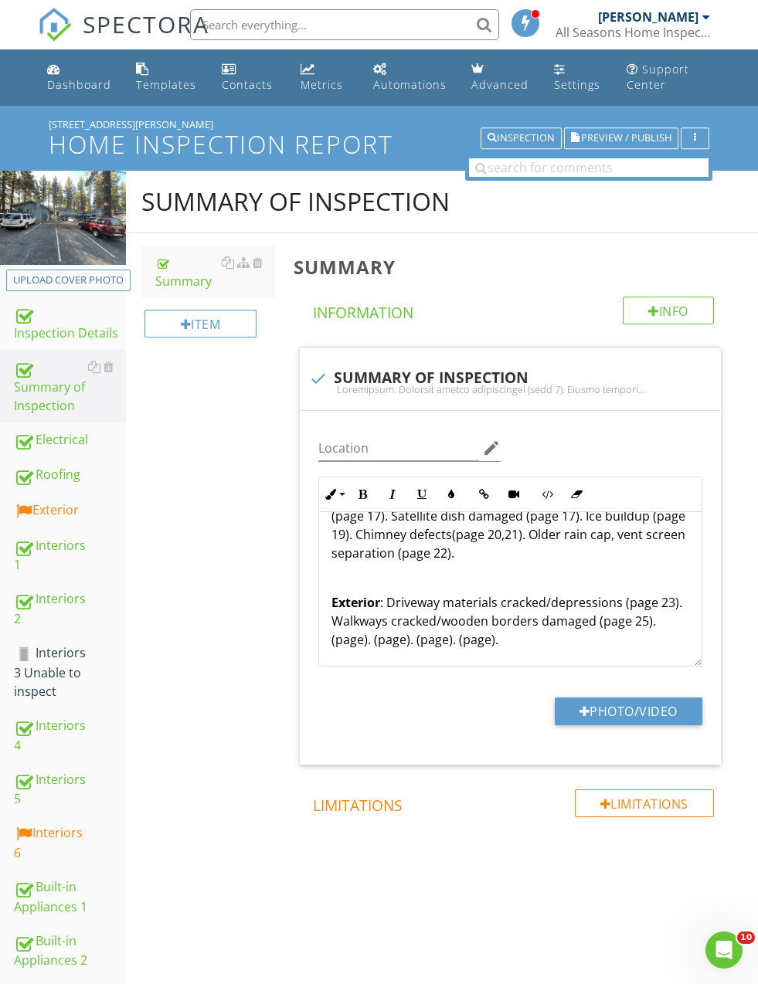
click at [356, 633] on p "Exterior : Driveway materials cracked/depressions (page 23). Walkways cracked/w…" at bounding box center [510, 621] width 358 height 56
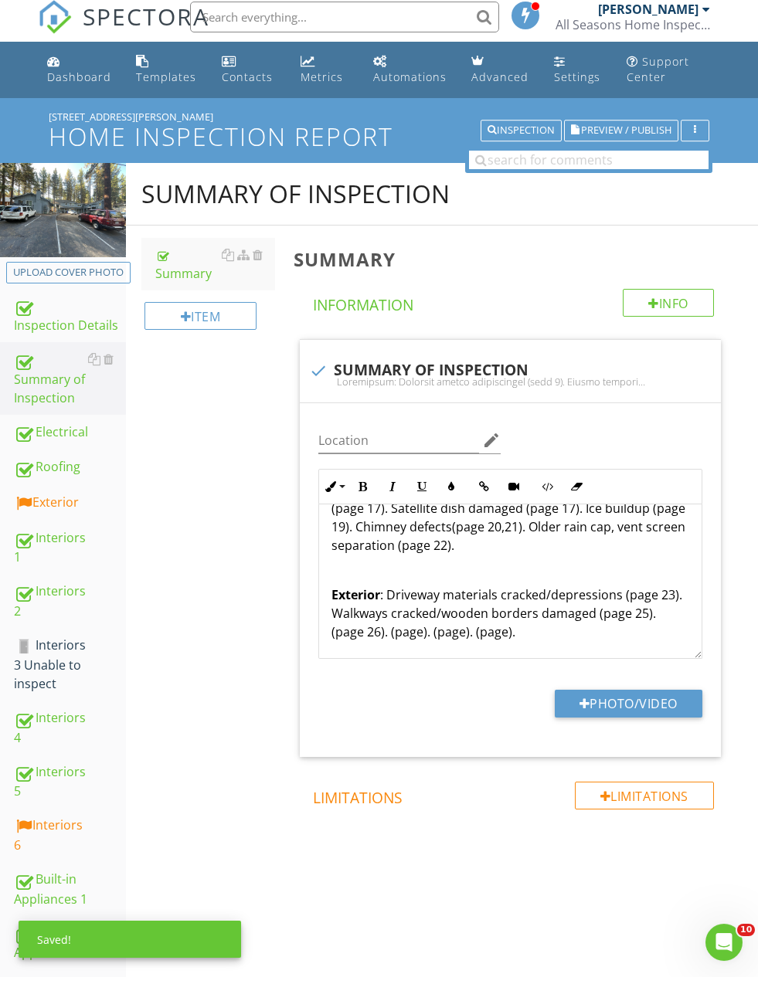
click at [649, 609] on p "Exterior : Driveway materials cracked/depressions (page 23). Walkways cracked/w…" at bounding box center [510, 621] width 358 height 56
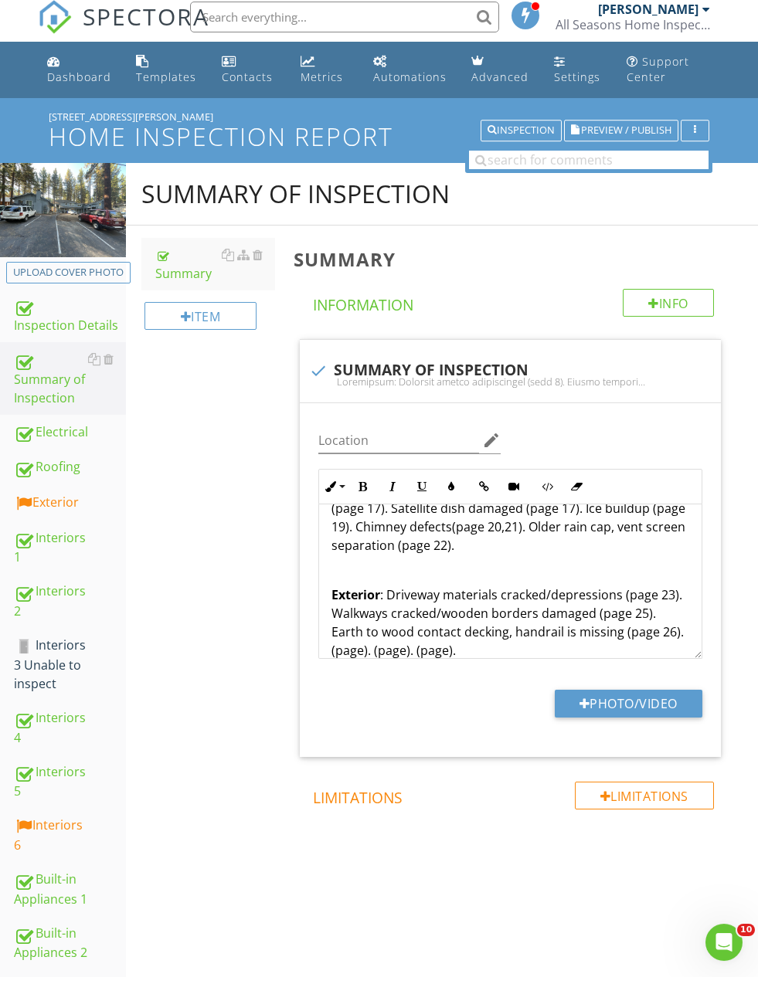
click at [248, 589] on div "Summary of Inspection Summary Item Summary Info Information check SUMMARY OF IN…" at bounding box center [442, 557] width 632 height 772
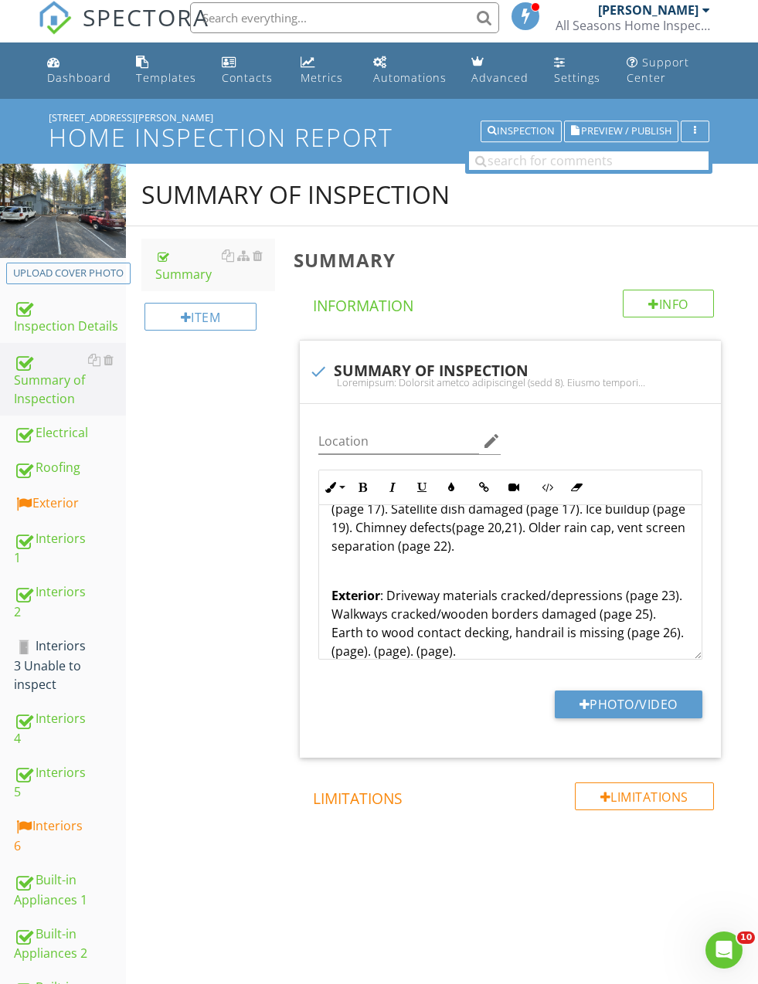
click at [592, 635] on p "Exterior : Driveway materials cracked/depressions (page 23). Walkways cracked/w…" at bounding box center [510, 623] width 358 height 74
click at [35, 502] on div "Exterior" at bounding box center [70, 504] width 112 height 20
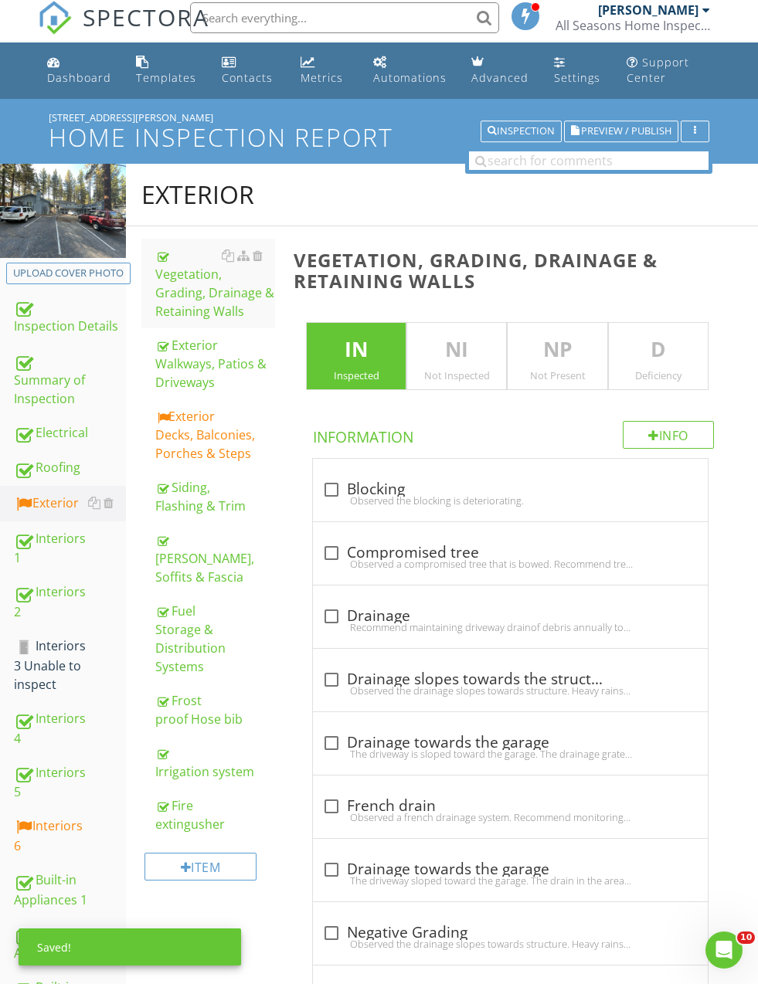
click at [165, 443] on div "Exterior Decks, Balconies, Porches & Steps" at bounding box center [214, 435] width 119 height 56
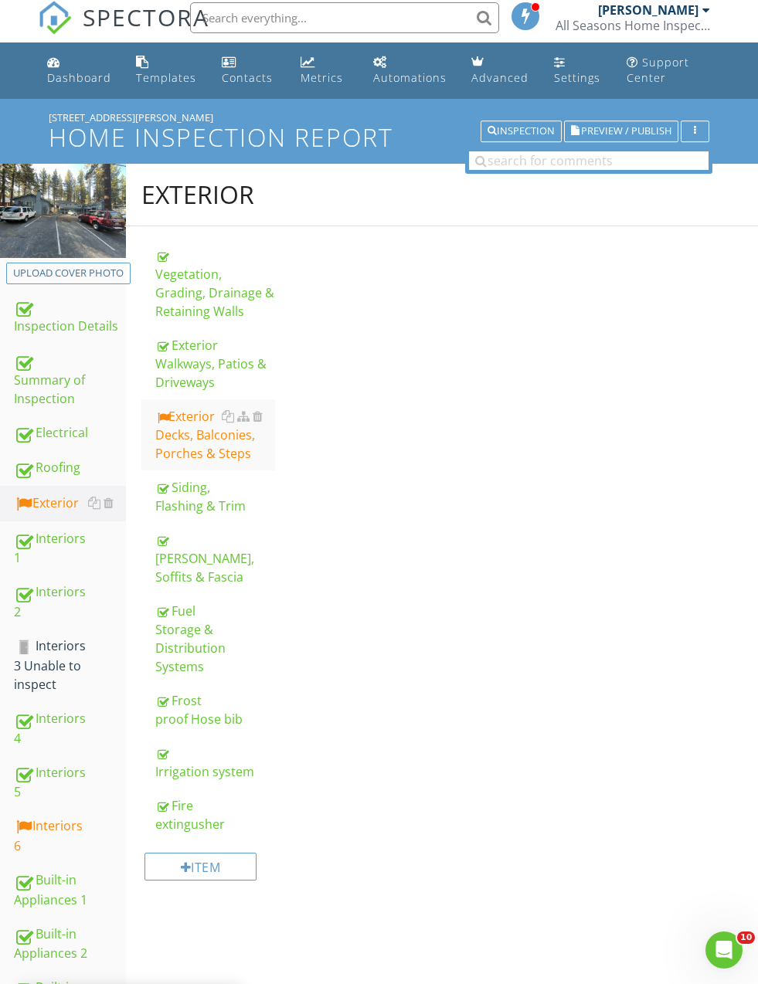
click at [173, 442] on div "Exterior Decks, Balconies, Porches & Steps" at bounding box center [214, 435] width 119 height 56
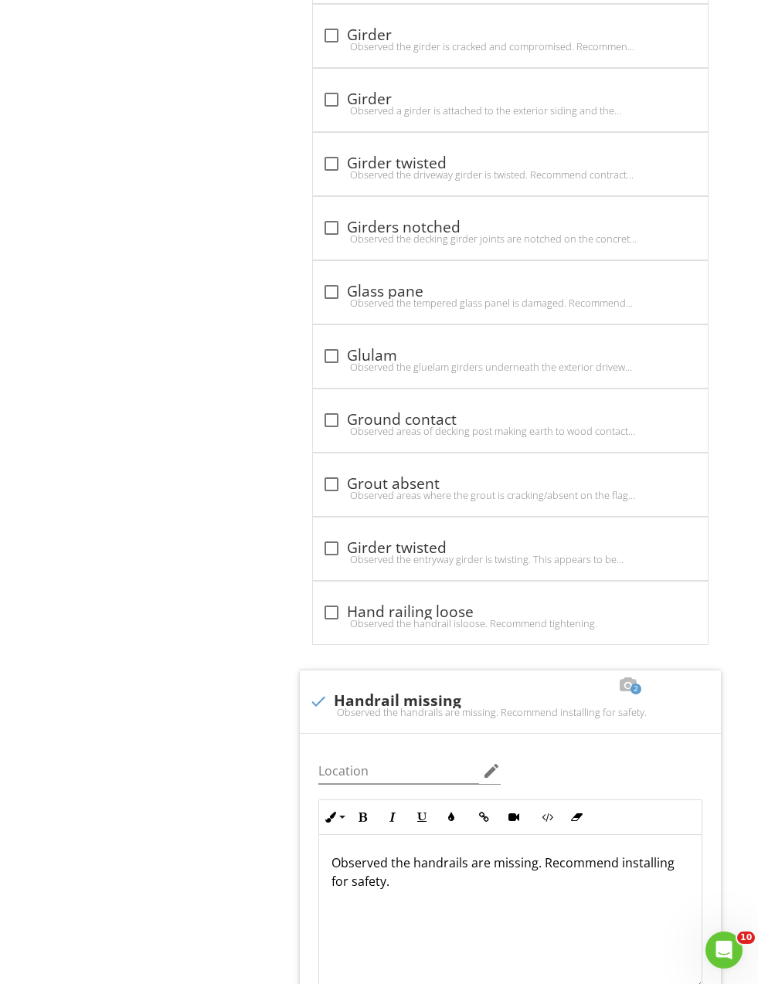
scroll to position [5493, 0]
click at [324, 697] on div at bounding box center [318, 701] width 26 height 26
checkbox input "true"
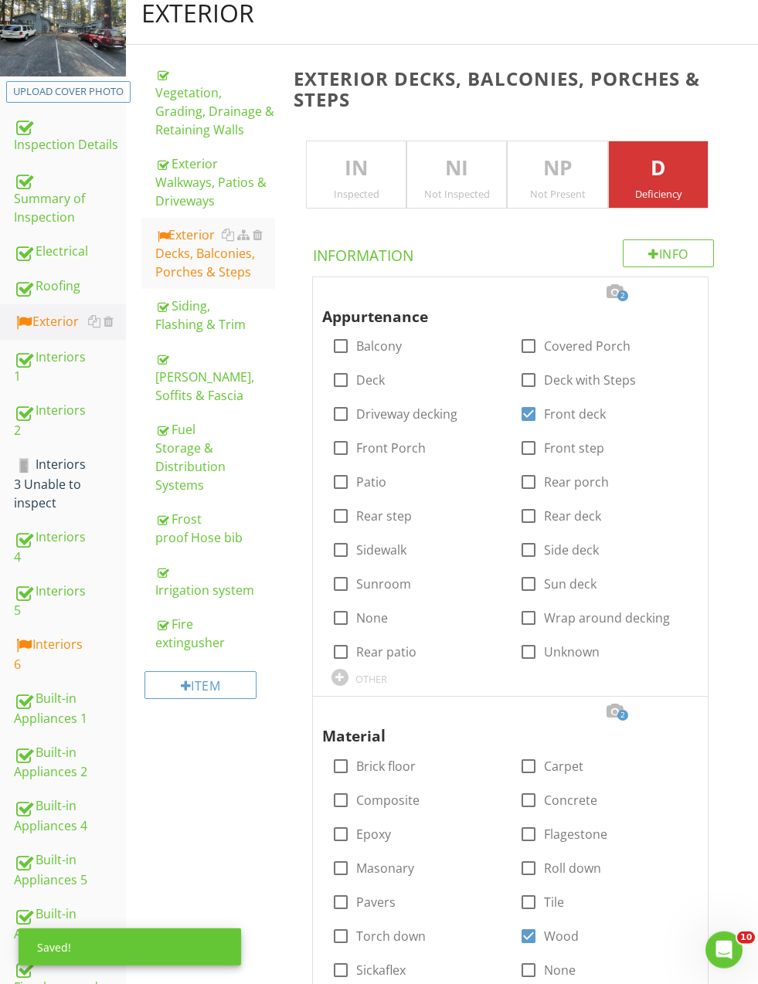
scroll to position [0, 0]
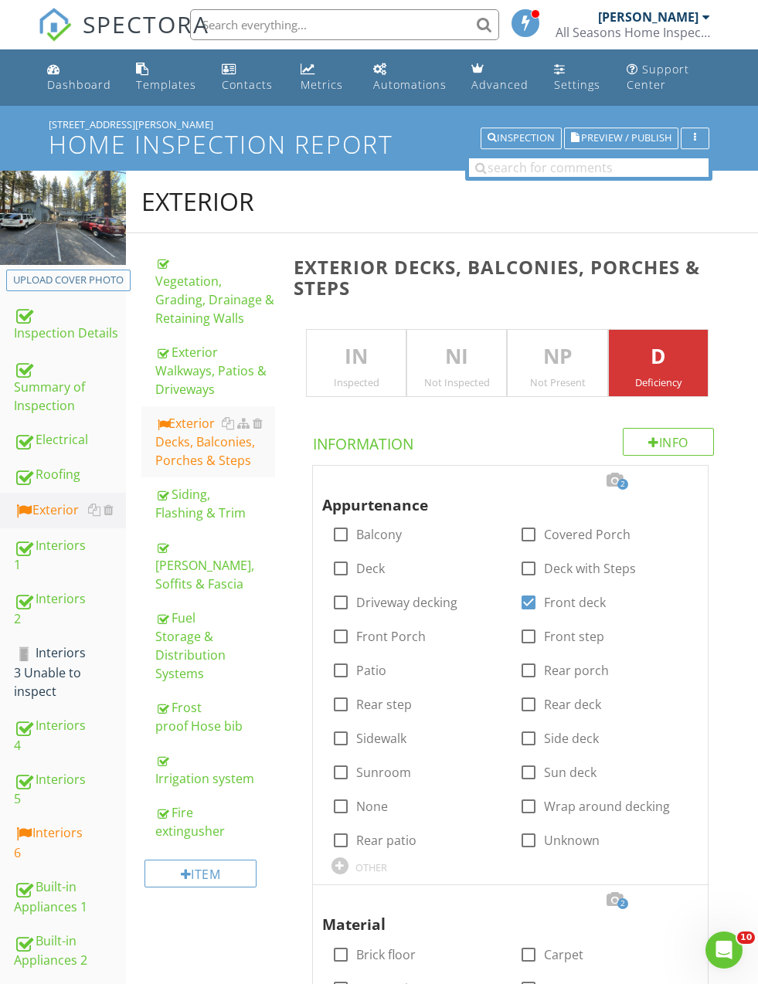
click at [36, 462] on link "Roofing" at bounding box center [70, 475] width 112 height 36
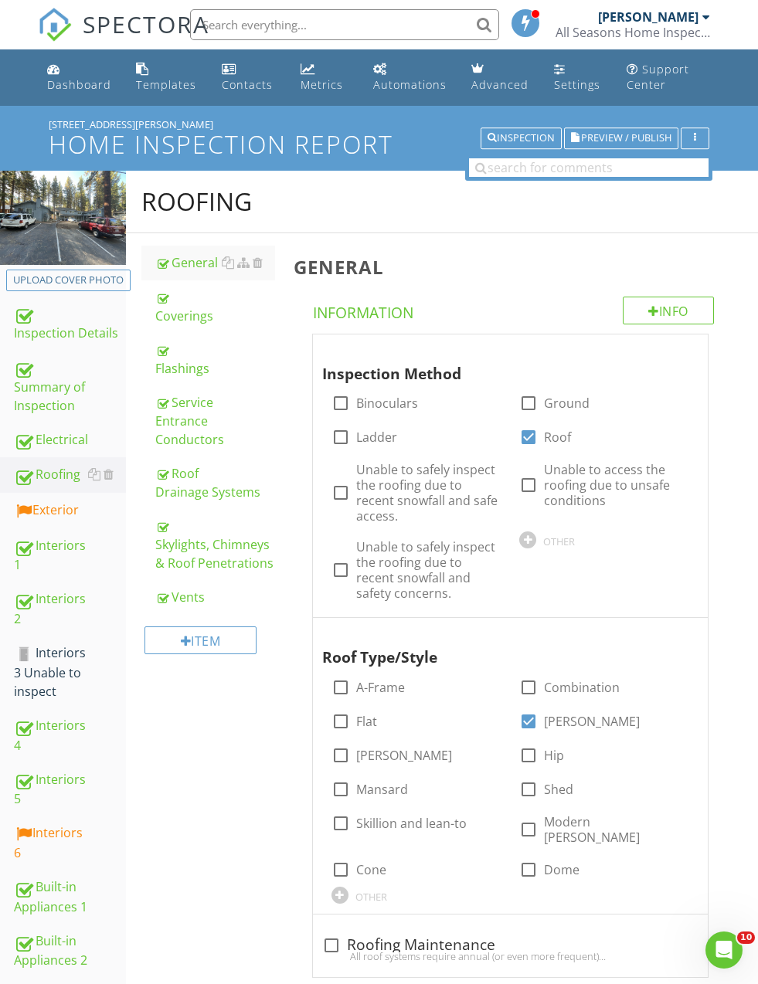
click at [167, 548] on div "Skylights, Chimneys & Roof Penetrations" at bounding box center [214, 545] width 119 height 56
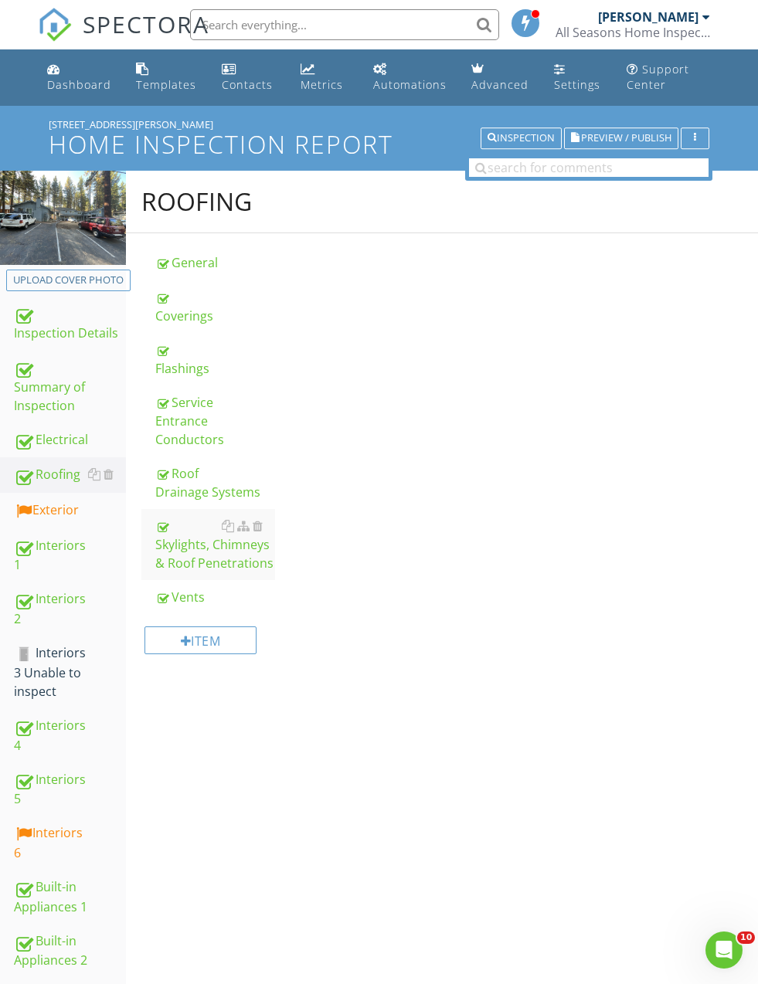
click at [171, 550] on div "Skylights, Chimneys & Roof Penetrations" at bounding box center [214, 545] width 119 height 56
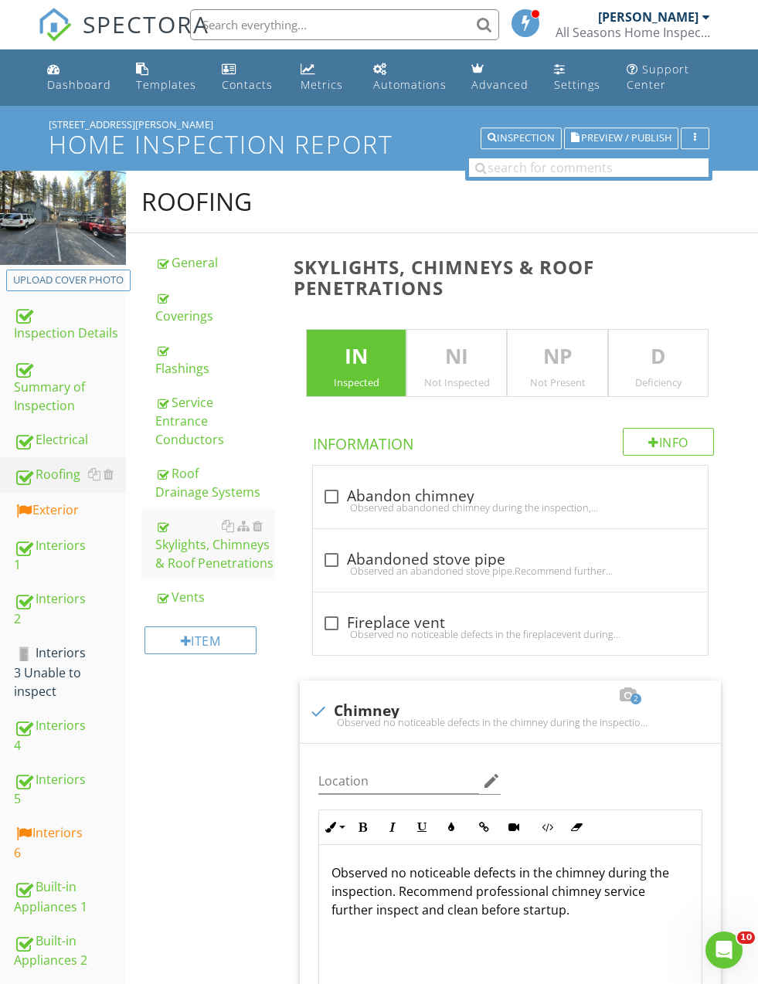
click at [360, 360] on p "IN" at bounding box center [356, 356] width 99 height 31
click at [666, 357] on p "D" at bounding box center [658, 356] width 99 height 31
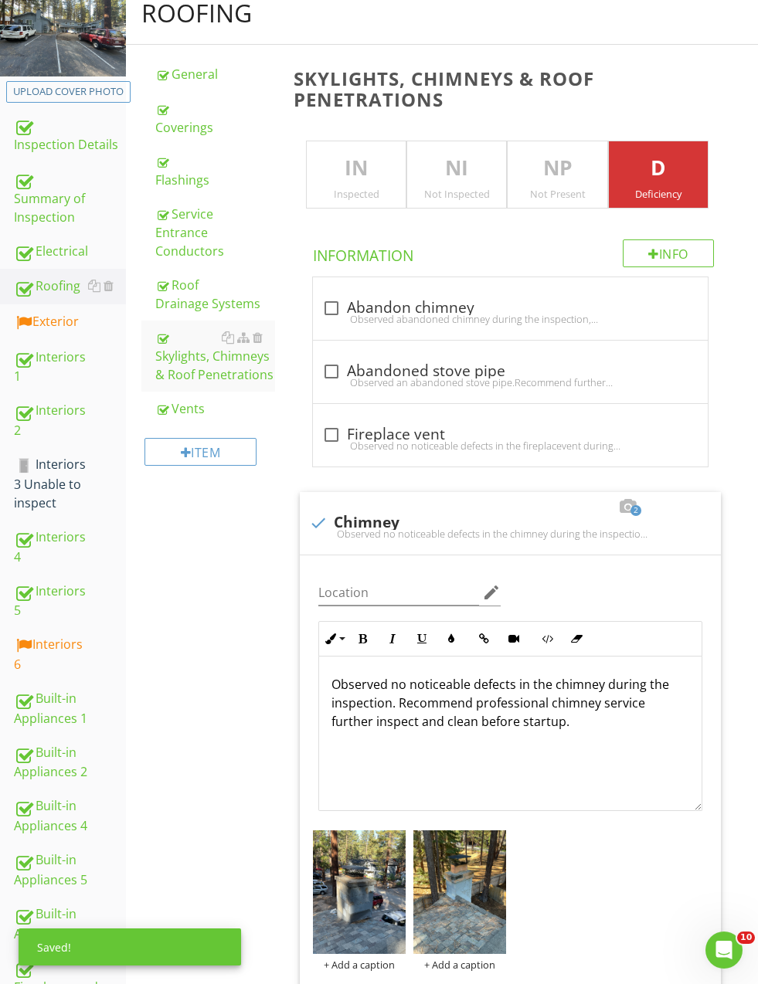
click at [460, 677] on p "Observed no noticeable defects in the chimney during the inspection. Recommend …" at bounding box center [510, 703] width 358 height 56
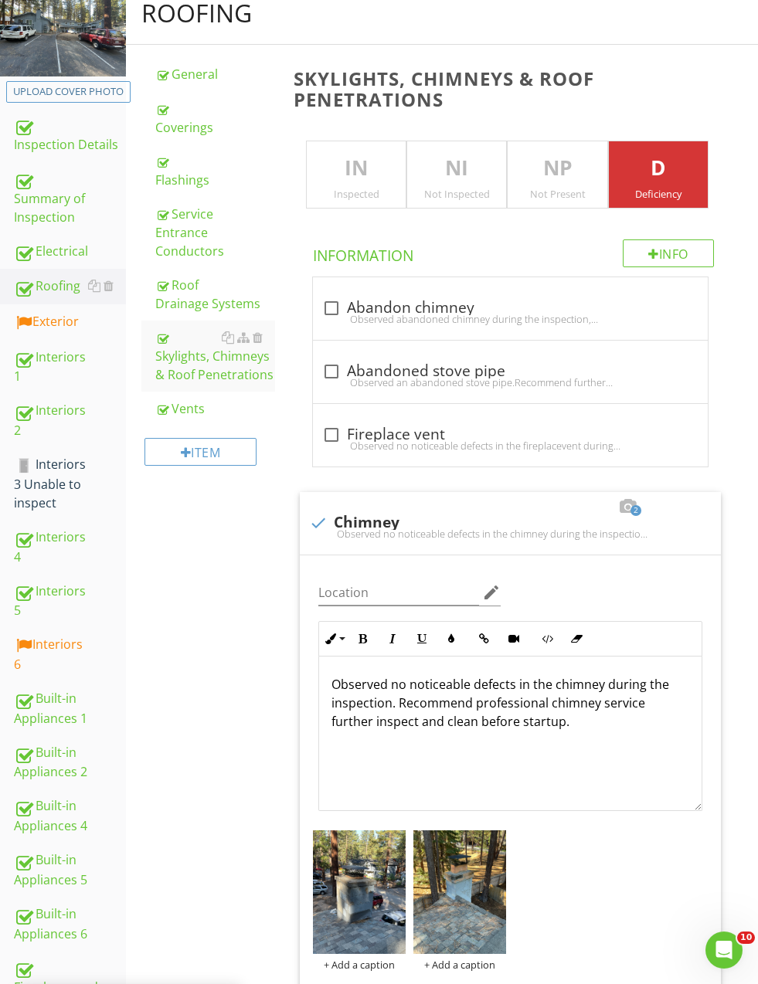
scroll to position [244, 0]
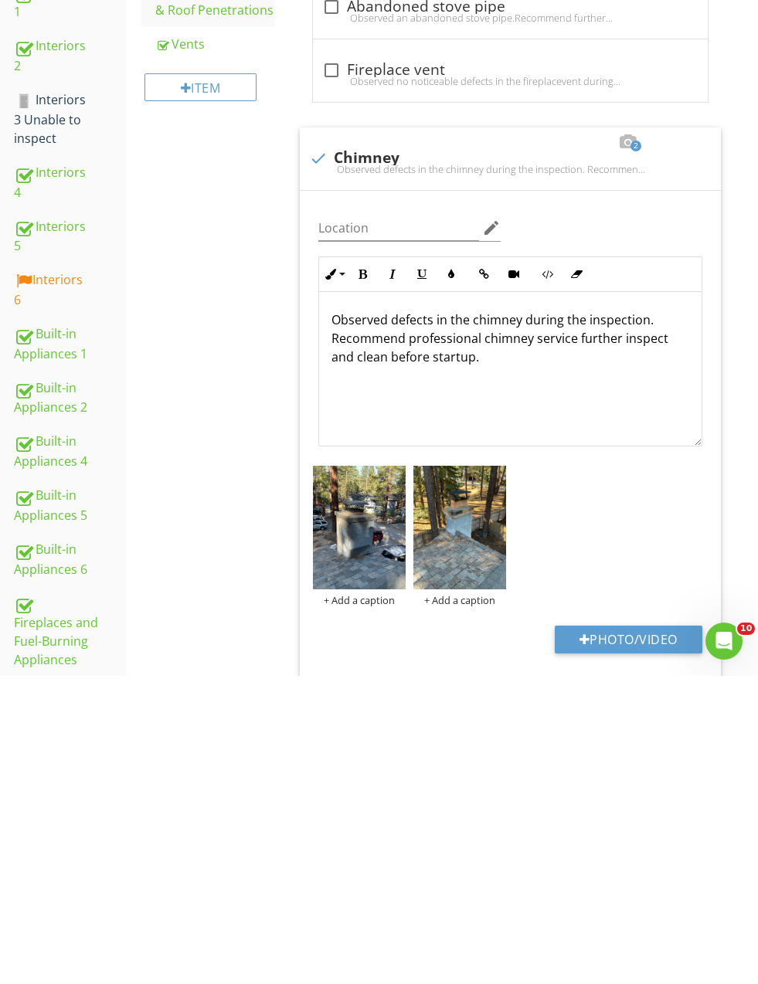
click at [660, 620] on p "Observed defects in the chimney during the inspection. Recommend professional c…" at bounding box center [510, 648] width 358 height 56
click at [646, 620] on p "Observed defects in the chimney during the inspection. Recommend professional c…" at bounding box center [510, 648] width 358 height 56
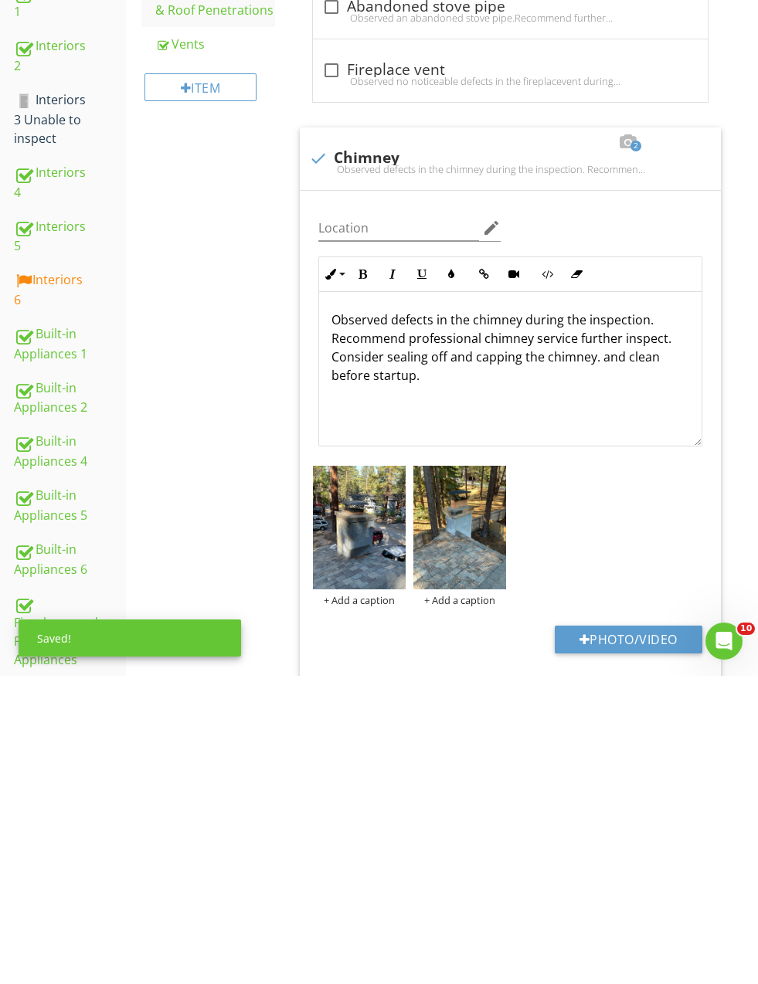
click at [609, 620] on p "Observed defects in the chimney during the inspection. Recommend professional c…" at bounding box center [510, 657] width 358 height 74
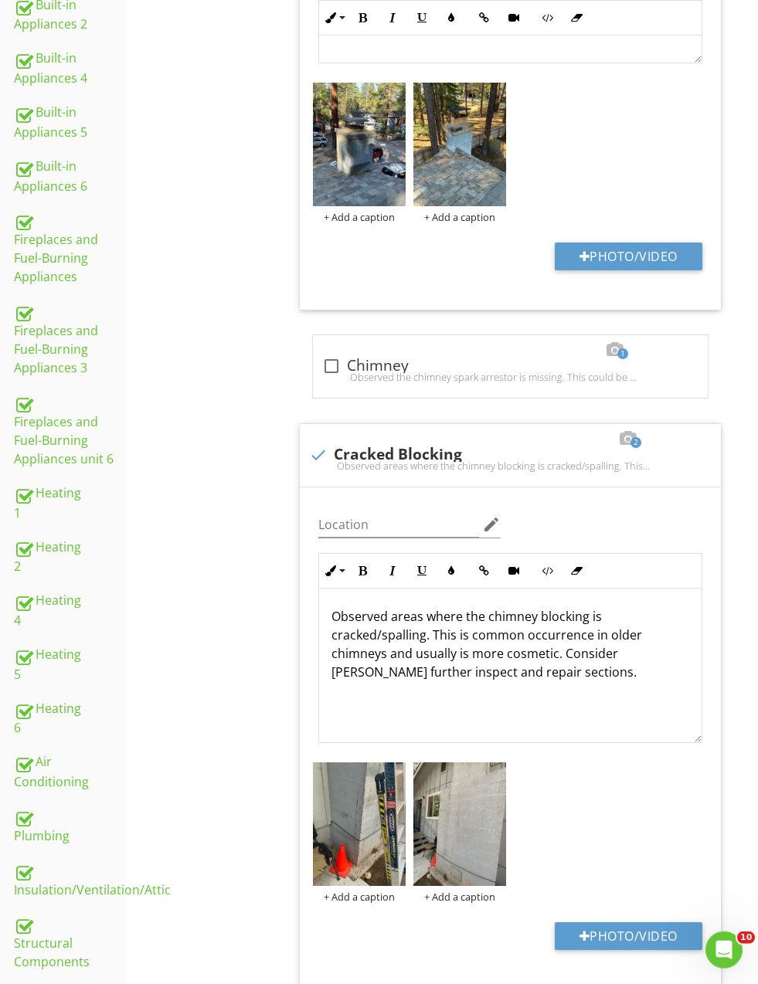
scroll to position [962, 0]
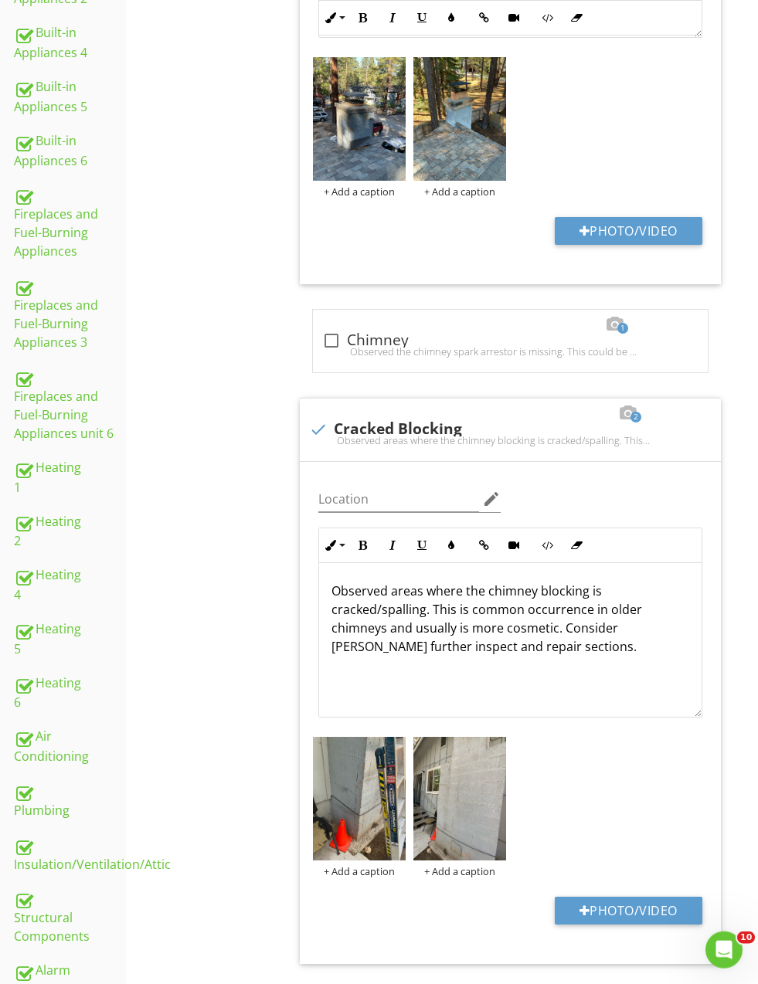
click at [451, 604] on p "Observed areas where the chimney blocking is cracked/spalling. This is common o…" at bounding box center [510, 619] width 358 height 74
click at [433, 603] on p "Observed areas where the chimney blocking is cracked/spalling. This is common o…" at bounding box center [510, 619] width 358 height 74
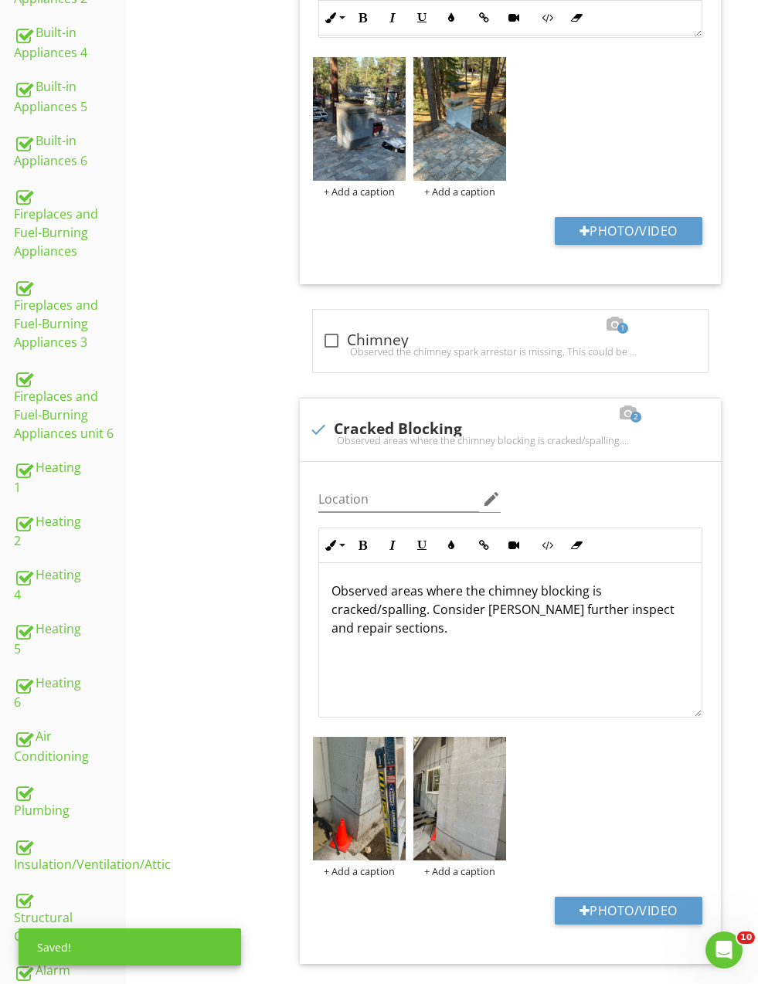
click at [475, 610] on p "Observed areas where the chimney blocking is cracked/spalling. Consider mason f…" at bounding box center [510, 610] width 358 height 56
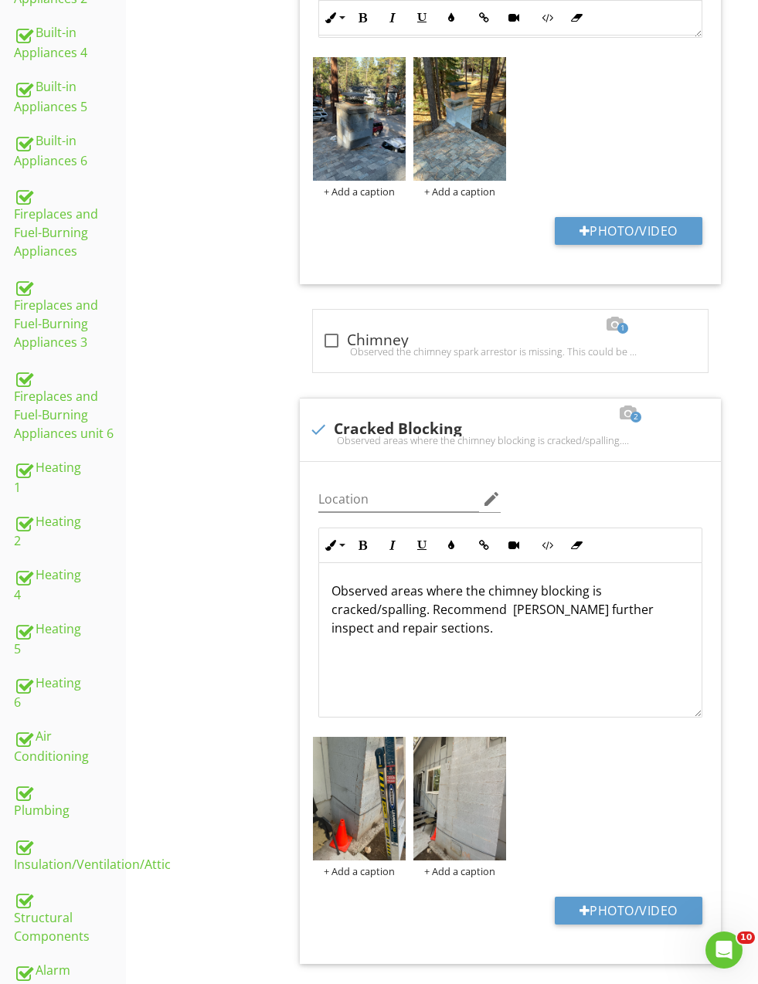
click at [524, 603] on p "Observed areas where the chimney blocking is cracked/spalling. Recommend mason …" at bounding box center [510, 610] width 358 height 56
click at [503, 600] on p "Observed areas where the chimney blocking is cracked/spalling. Recommend mason …" at bounding box center [510, 610] width 358 height 56
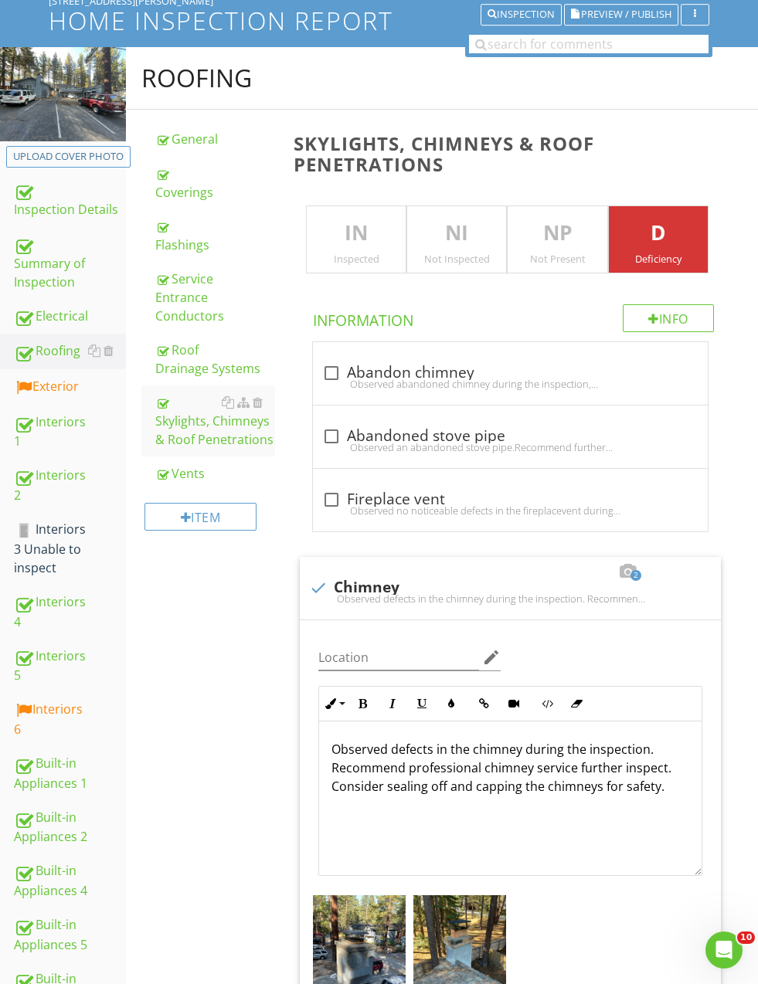
scroll to position [0, 0]
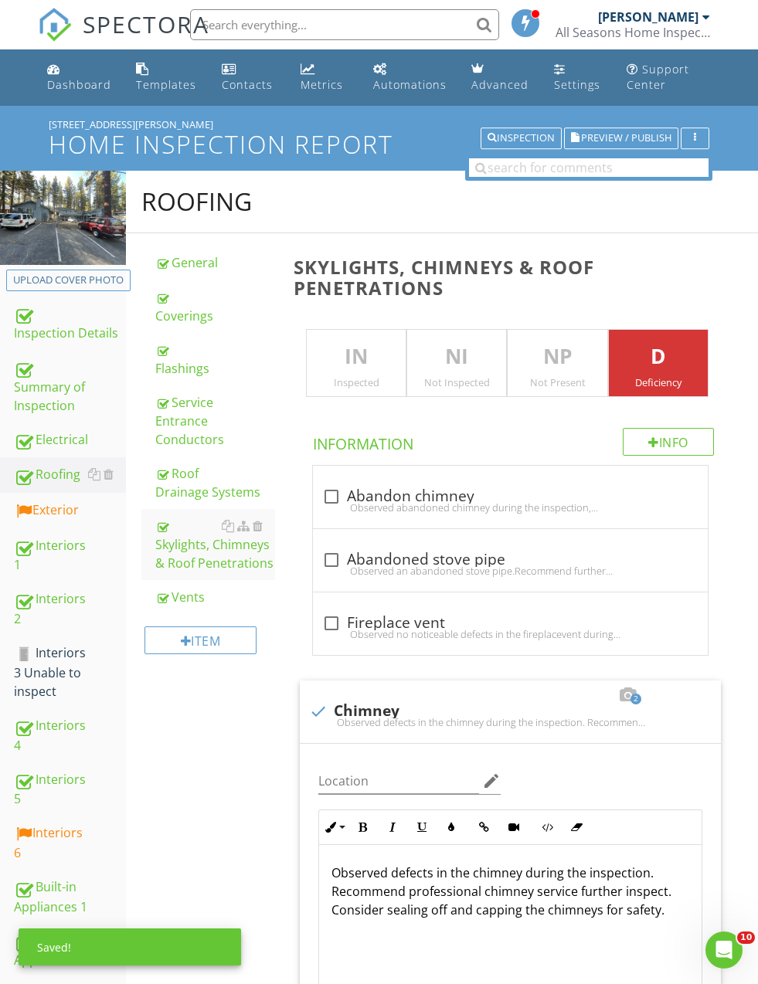
click at [61, 382] on div "Summary of Inspection" at bounding box center [70, 386] width 112 height 57
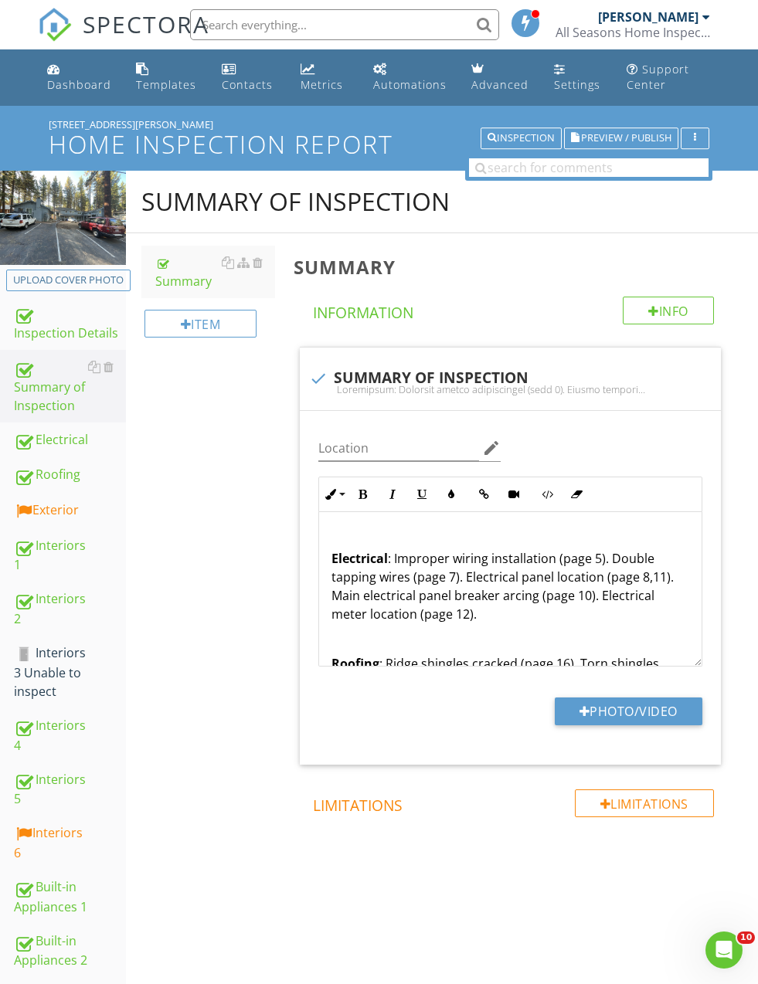
click at [40, 502] on div "Exterior" at bounding box center [70, 511] width 112 height 20
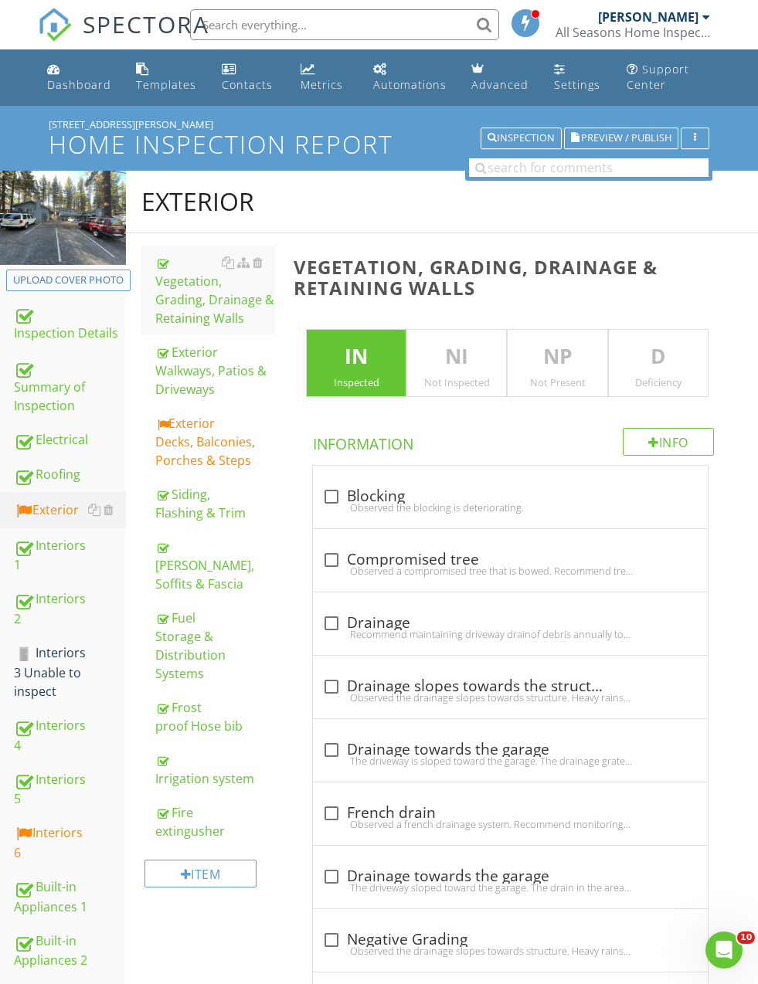
click at [181, 502] on div "Siding, Flashing & Trim" at bounding box center [214, 503] width 119 height 37
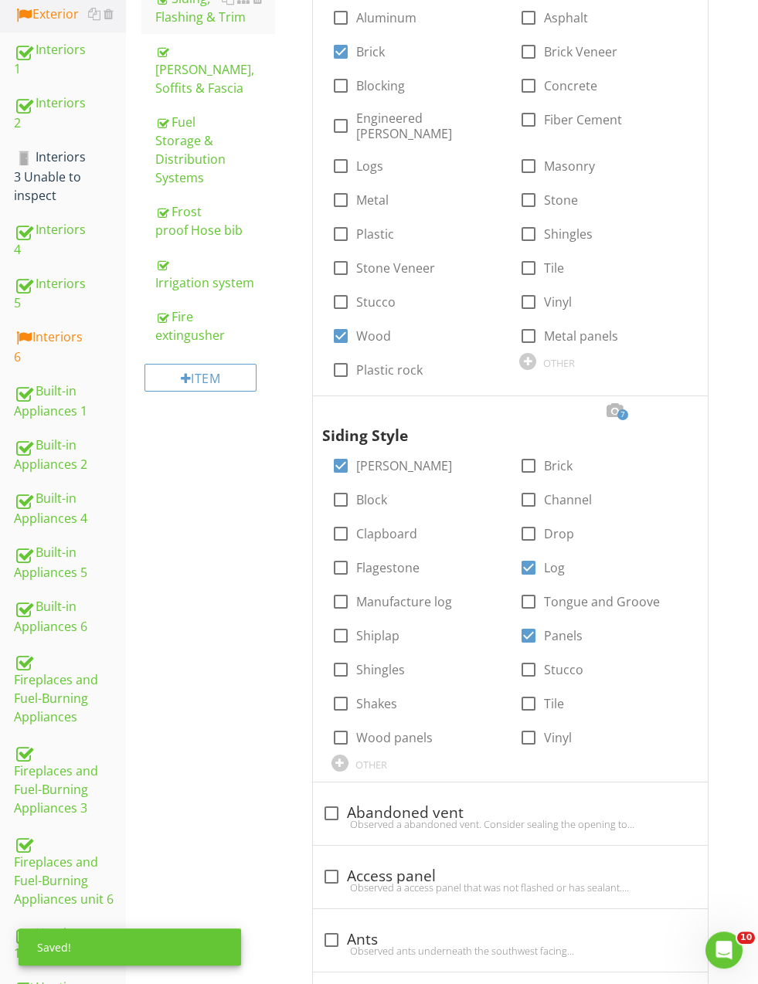
scroll to position [649, 0]
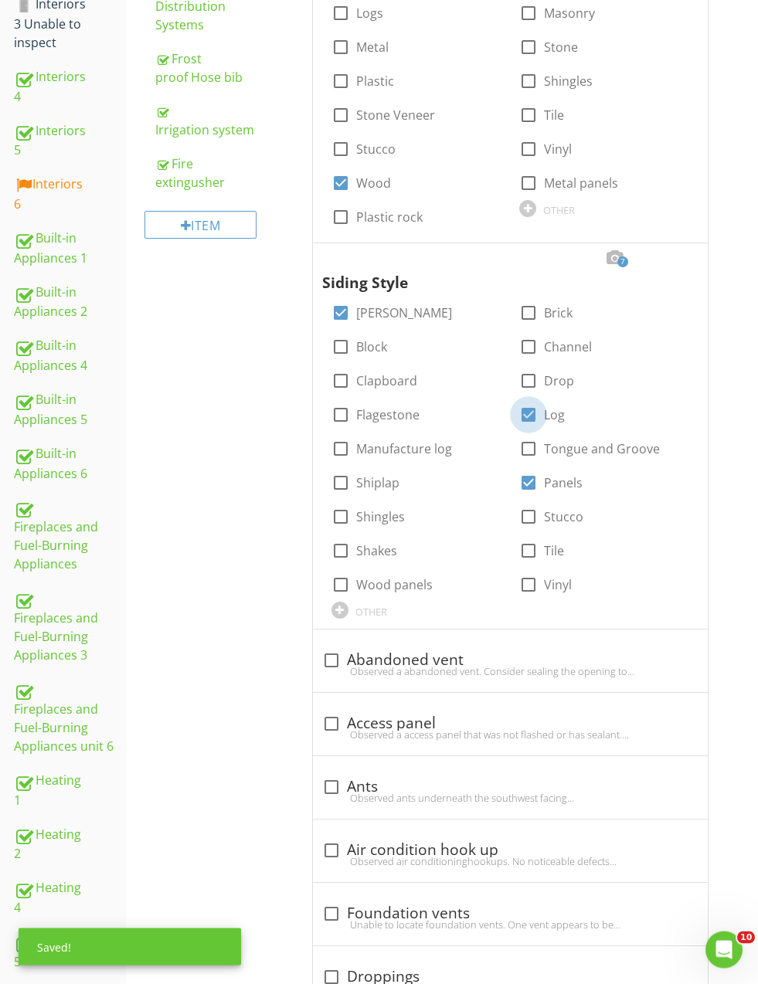
click at [516, 402] on div at bounding box center [528, 415] width 26 height 26
checkbox input "false"
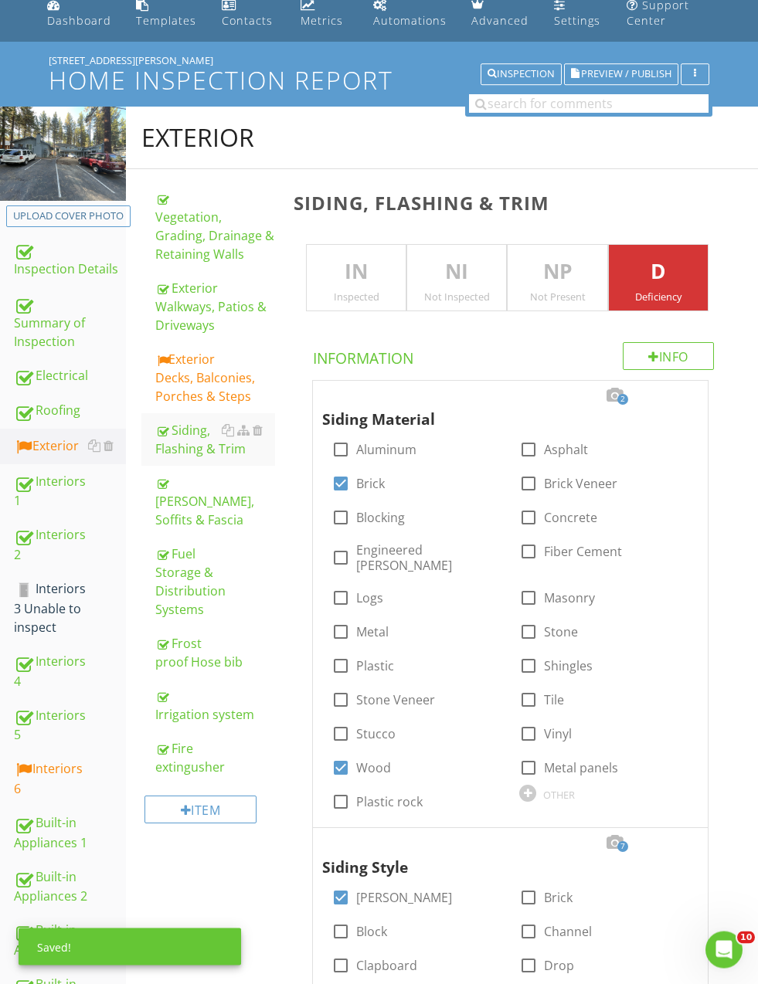
click at [25, 321] on div "Summary of Inspection" at bounding box center [70, 322] width 112 height 57
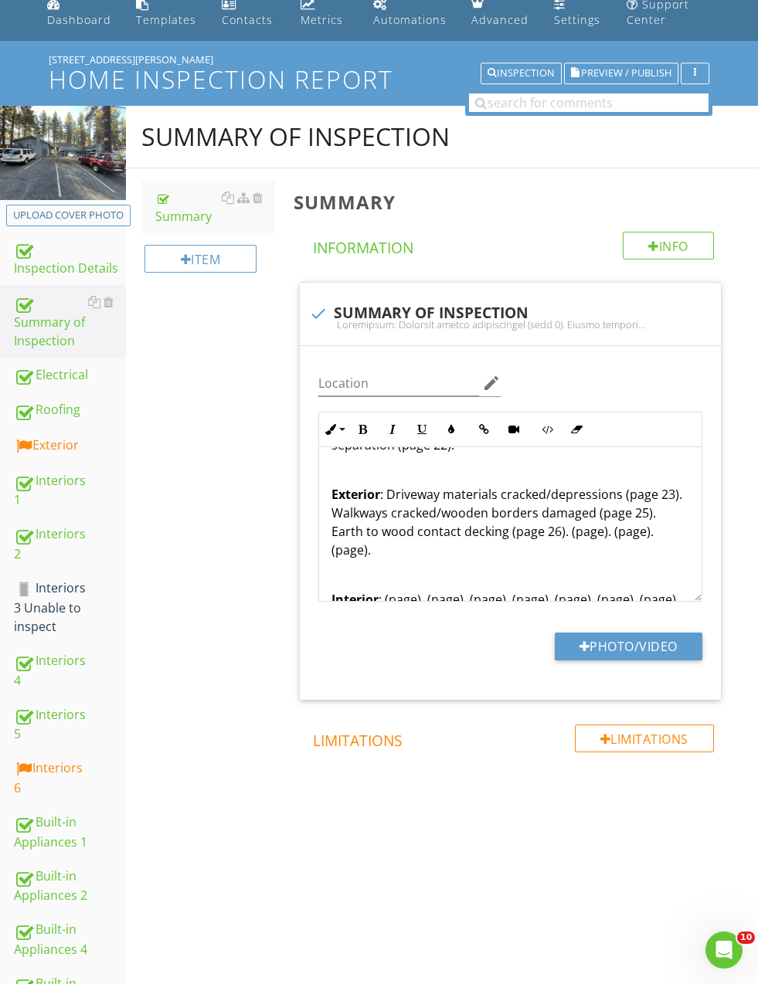
scroll to position [218, 0]
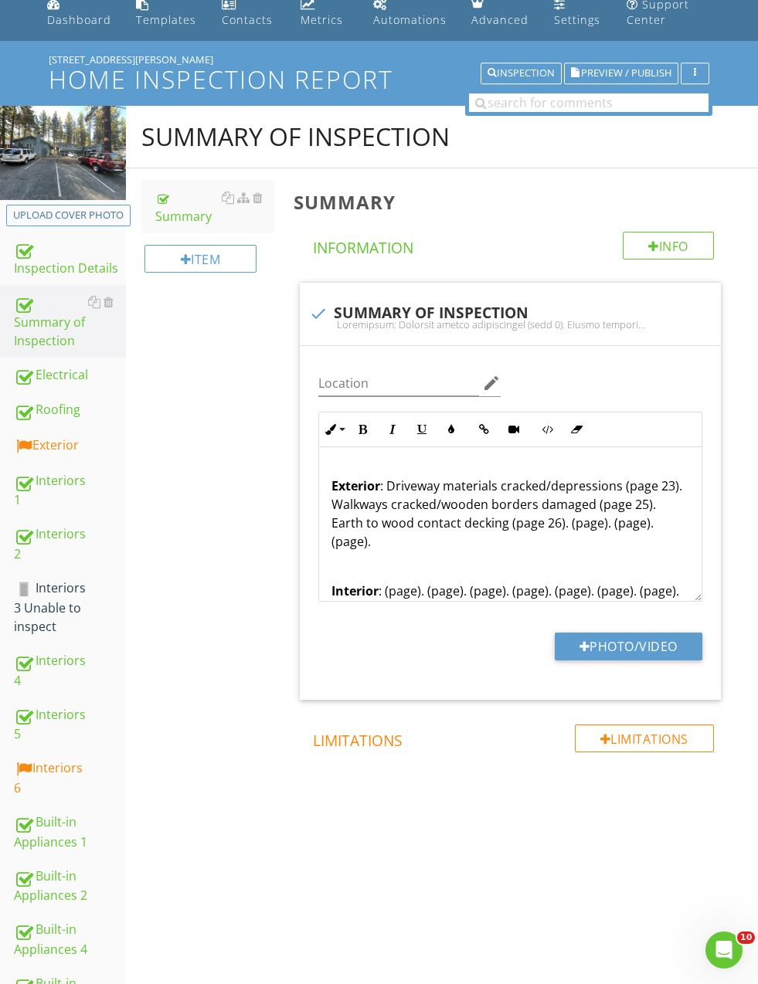
click at [552, 525] on p "Exterior : Driveway materials cracked/depressions (page 23). Walkways cracked/w…" at bounding box center [510, 514] width 358 height 74
click at [556, 518] on p "Exterior : Driveway materials cracked/depressions (page 23). Walkways cracked/w…" at bounding box center [510, 514] width 358 height 74
click at [535, 524] on p "Exterior : Driveway materials cracked/depressions (page 23). Walkways cracked/w…" at bounding box center [510, 514] width 358 height 74
click at [511, 538] on p "Exterior : Driveway materials cracked/depressions (page 23). Walkways cracked/w…" at bounding box center [510, 514] width 358 height 74
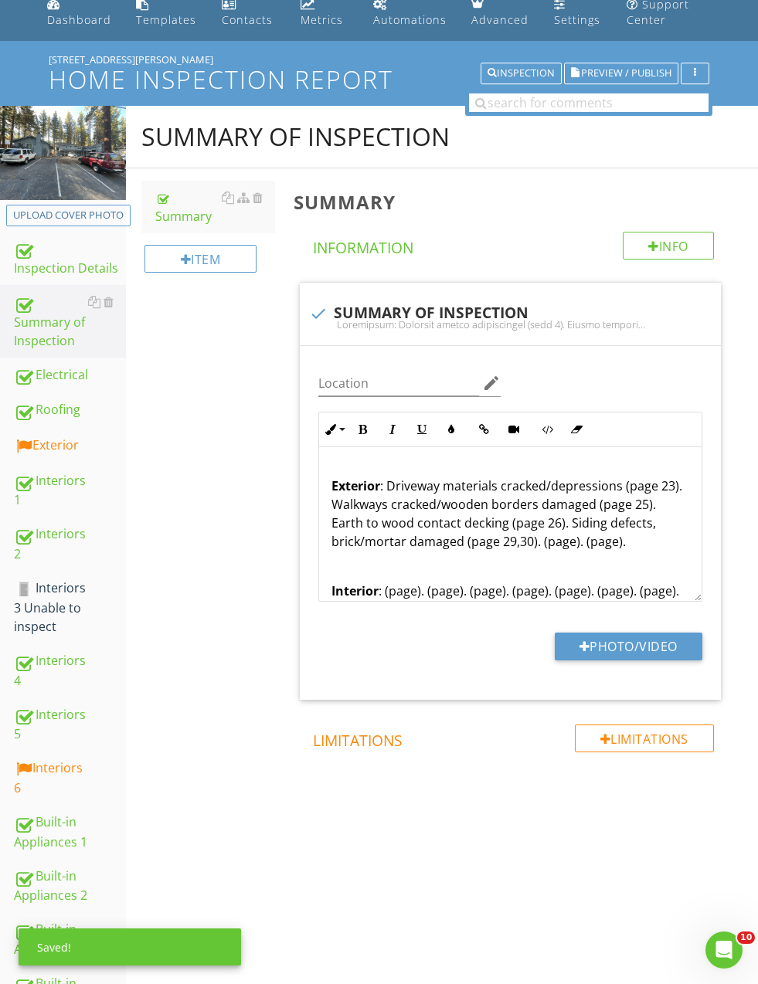
click at [450, 539] on p "Exterior : Driveway materials cracked/depressions (page 23). Walkways cracked/w…" at bounding box center [510, 514] width 358 height 74
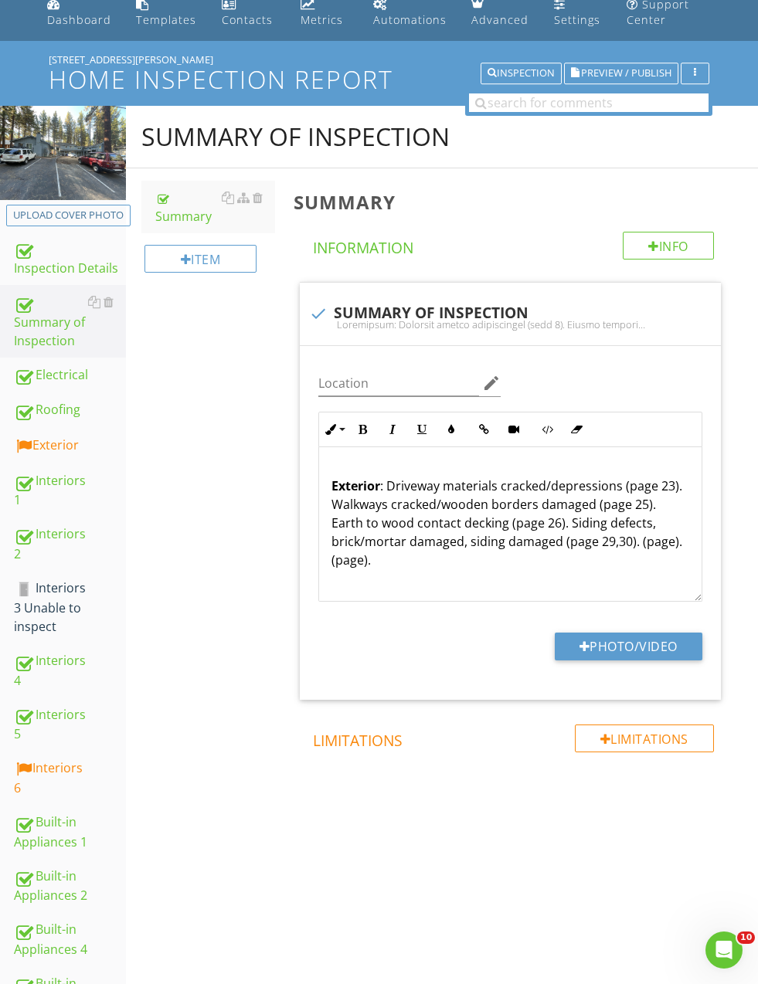
click at [256, 575] on div "Summary of Inspection Summary Item Summary Info Information check SUMMARY OF IN…" at bounding box center [442, 492] width 632 height 772
click at [556, 547] on p "Exterior : Driveway materials cracked/depressions (page 23). Walkways cracked/w…" at bounding box center [510, 523] width 358 height 93
click at [548, 540] on p "Exterior : Driveway materials cracked/depressions (page 23). Walkways cracked/w…" at bounding box center [510, 523] width 358 height 93
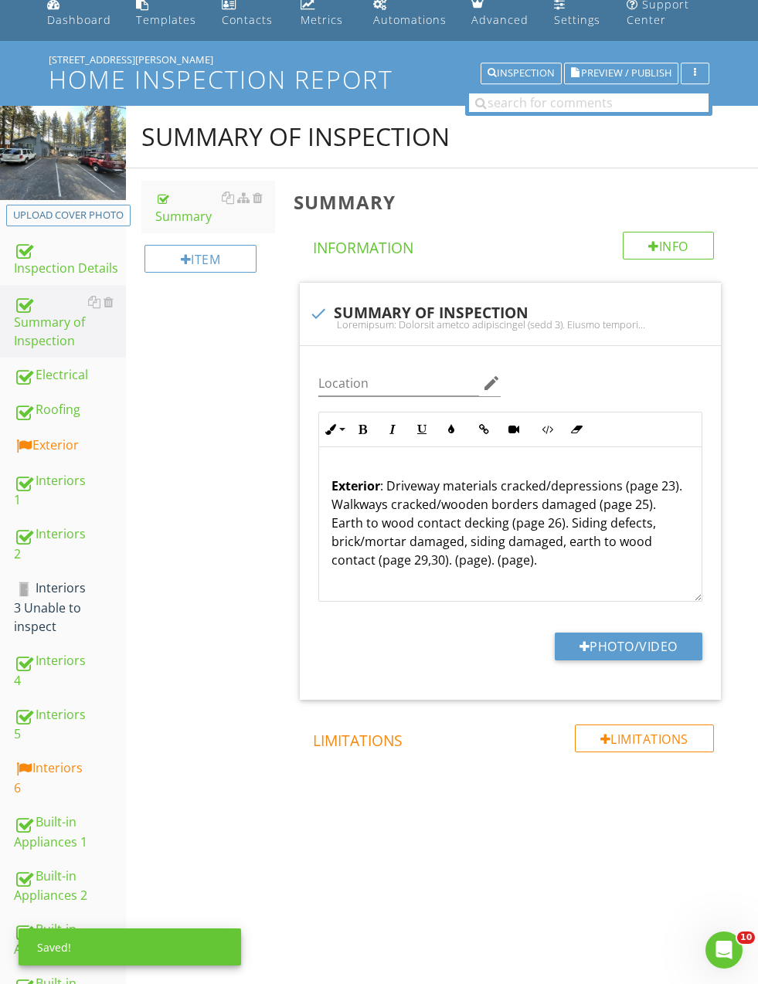
click at [446, 555] on p "Exterior : Driveway materials cracked/depressions (page 23). Walkways cracked/w…" at bounding box center [510, 523] width 358 height 93
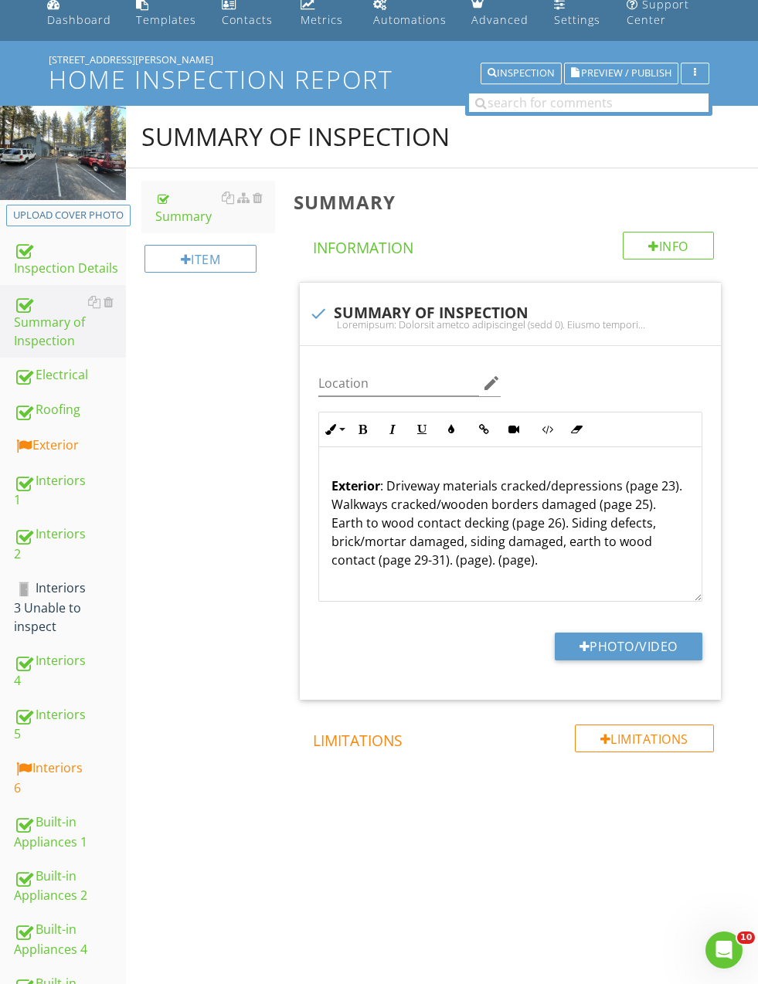
click at [248, 552] on div "Summary of Inspection Summary Item Summary Info Information check SUMMARY OF IN…" at bounding box center [442, 492] width 632 height 772
click at [474, 558] on p "Exterior : Driveway materials cracked/depressions (page 23). Walkways cracked/w…" at bounding box center [510, 523] width 358 height 93
click at [476, 552] on p "Exterior : Driveway materials cracked/depressions (page 23). Walkways cracked/w…" at bounding box center [510, 523] width 358 height 93
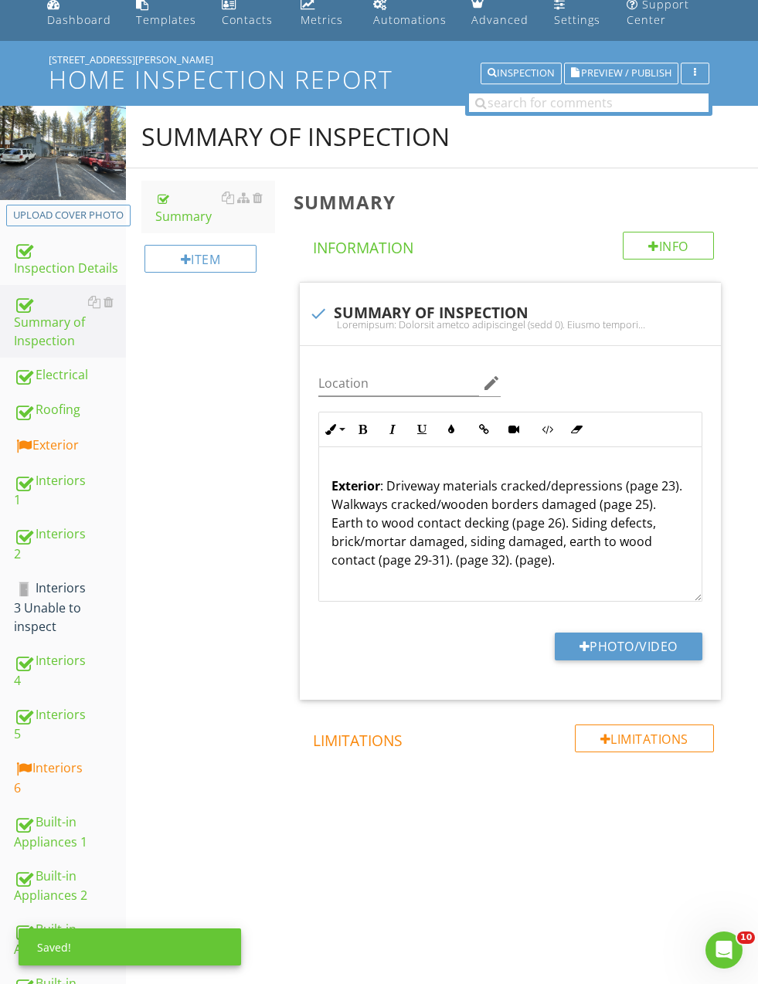
click at [453, 557] on p "Exterior : Driveway materials cracked/depressions (page 23). Walkways cracked/w…" at bounding box center [510, 523] width 358 height 93
click at [265, 609] on div "Summary of Inspection Summary Item Summary Info Information check SUMMARY OF IN…" at bounding box center [442, 492] width 632 height 772
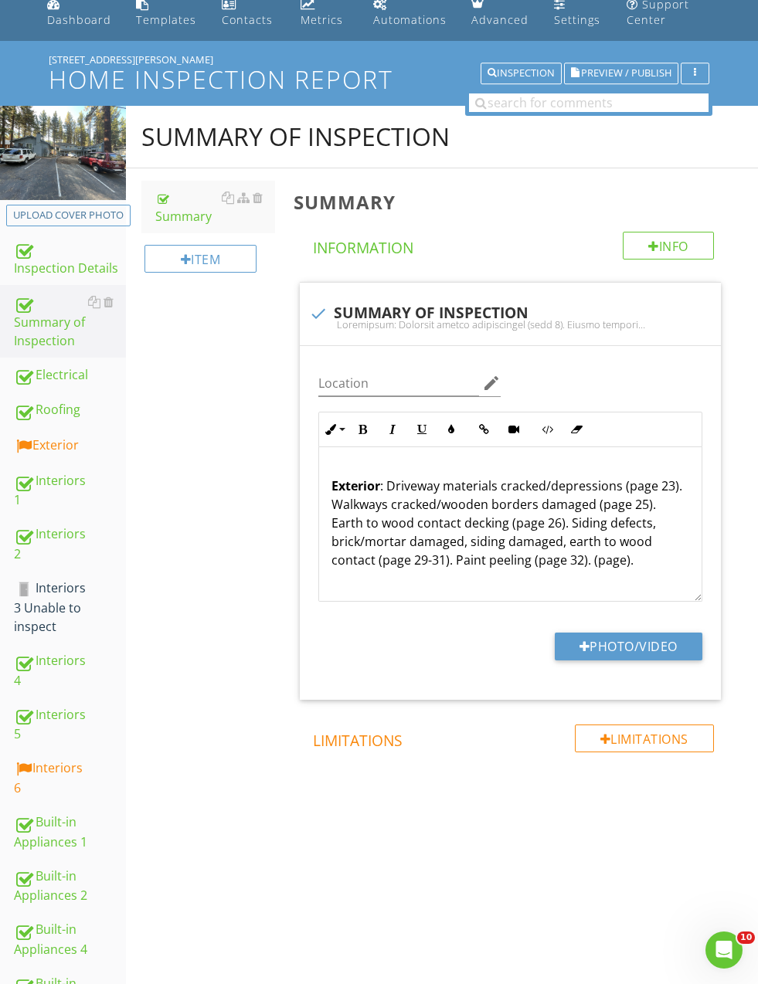
click at [615, 559] on p "Exterior : Driveway materials cracked/depressions (page 23). Walkways cracked/w…" at bounding box center [510, 523] width 358 height 93
click at [586, 563] on p "Exterior : Driveway materials cracked/depressions (page 23). Walkways cracked/w…" at bounding box center [510, 523] width 358 height 93
click at [254, 592] on div "Summary of Inspection Summary Item Summary Info Information check SUMMARY OF IN…" at bounding box center [442, 492] width 632 height 772
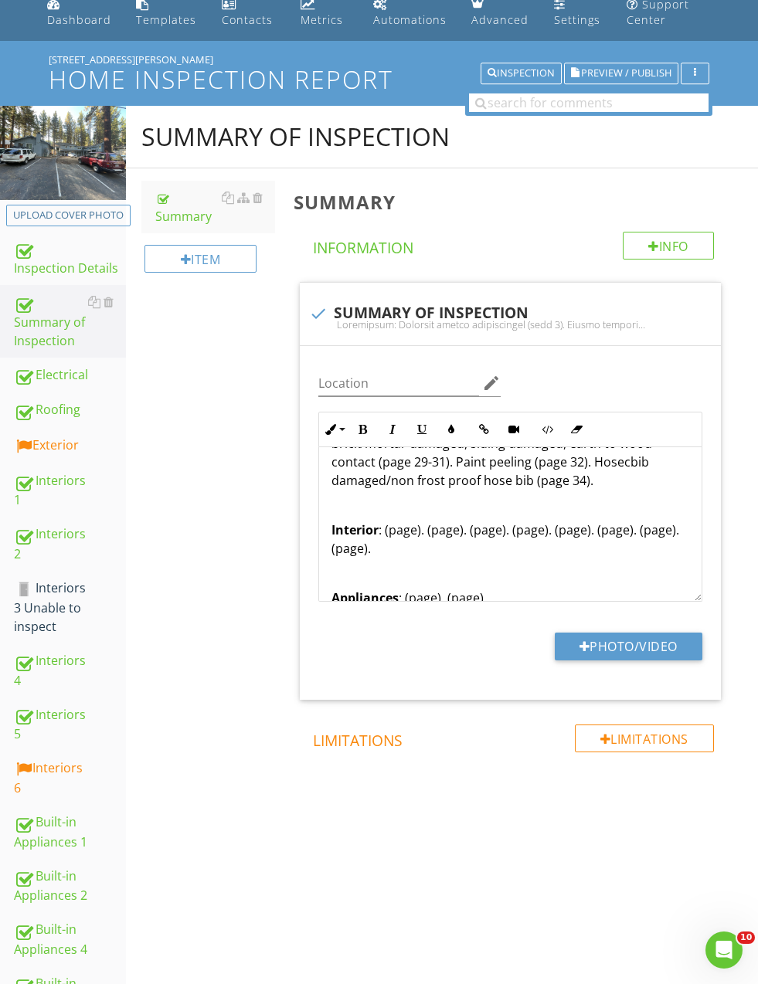
scroll to position [317, 0]
click at [614, 470] on p "Exterior : Driveway materials cracked/depressions (page 23). Walkways cracked/w…" at bounding box center [510, 433] width 358 height 111
click at [612, 468] on p "Exterior : Driveway materials cracked/depressions (page 23). Walkways cracked/w…" at bounding box center [510, 433] width 358 height 111
click at [416, 528] on p "Interior : (page). (page). (page). (page). (page). (page). (page). (page)." at bounding box center [510, 538] width 358 height 37
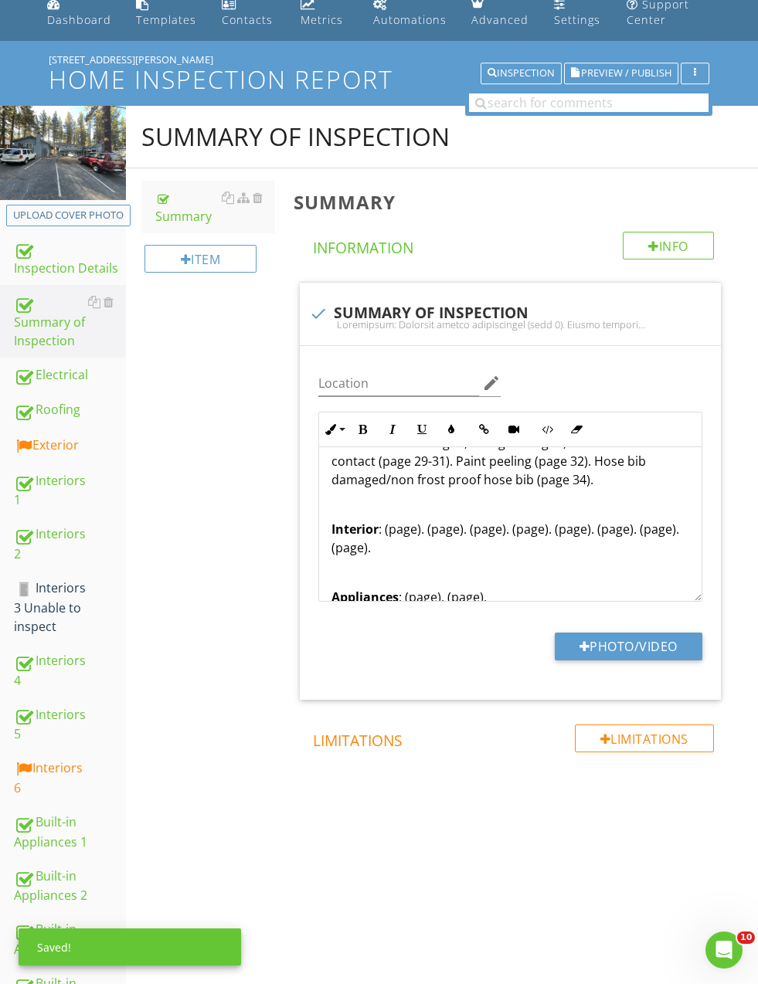
click at [402, 535] on p "Interior : (page). (page). (page). (page). (page). (page). (page). (page)." at bounding box center [510, 538] width 358 height 37
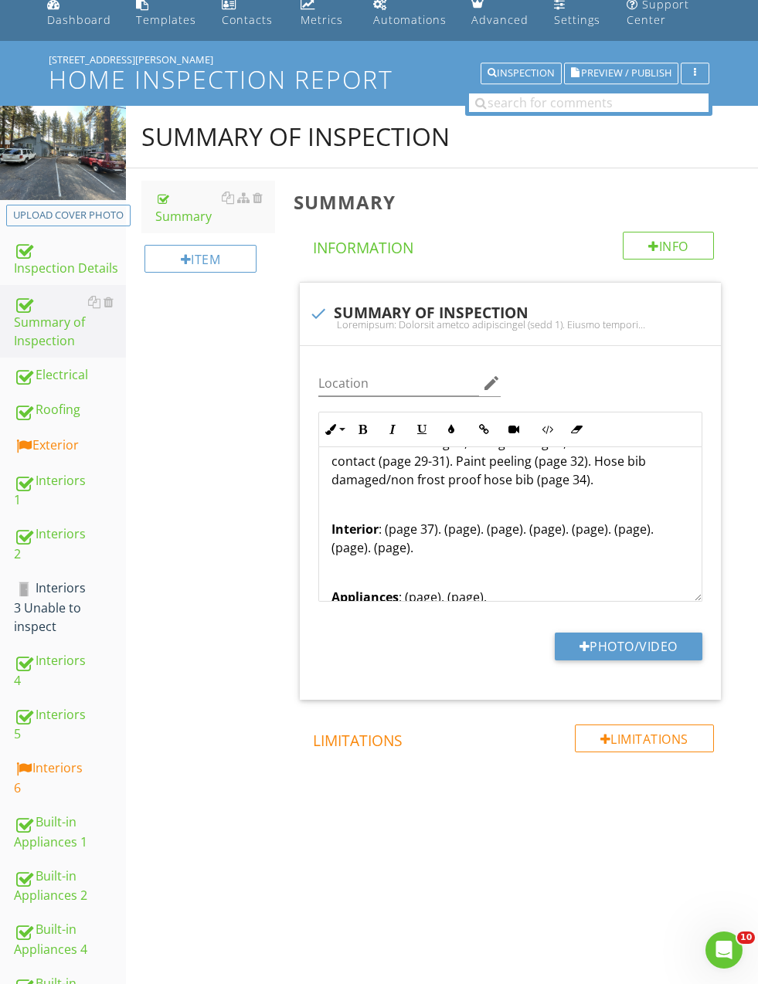
click at [378, 529] on p "Interior : (page 37). (page). (page). (page). (page). (page). (page). (page)." at bounding box center [510, 538] width 358 height 37
click at [253, 613] on div "Summary of Inspection Summary Item Summary Info Information check SUMMARY OF IN…" at bounding box center [442, 492] width 632 height 772
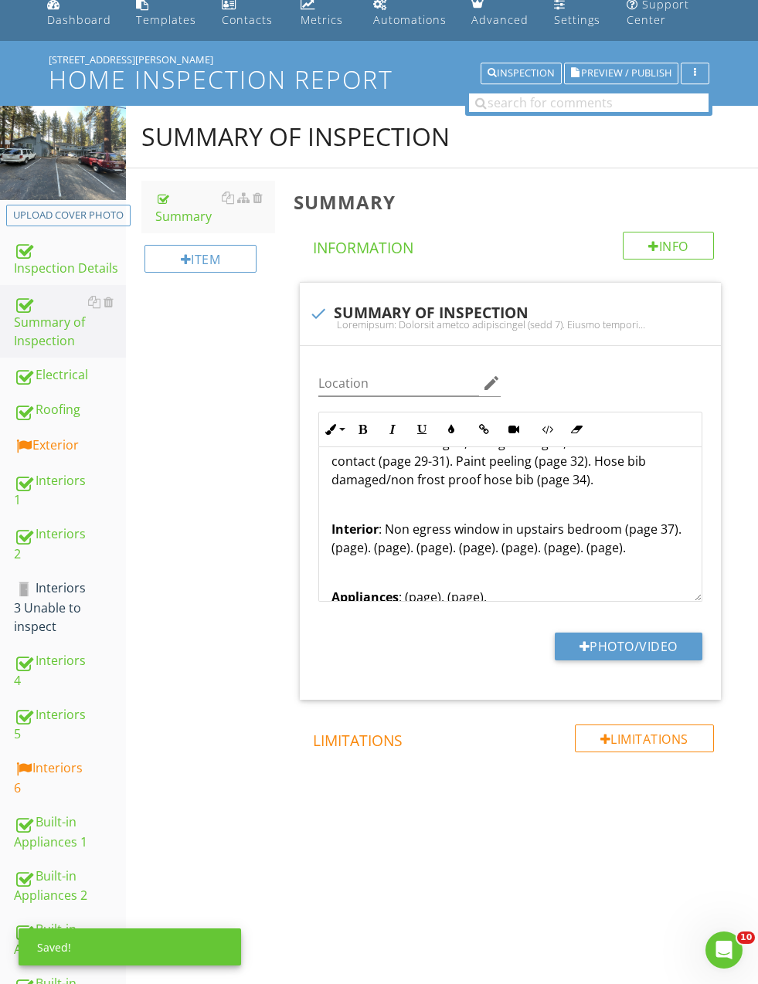
click at [388, 535] on p "Interior : Non egress window in upstairs bedroom (page 37). (page). (page). (pa…" at bounding box center [510, 538] width 358 height 37
click at [232, 564] on div "Summary of Inspection Summary Item Summary Info Information check SUMMARY OF IN…" at bounding box center [442, 492] width 632 height 772
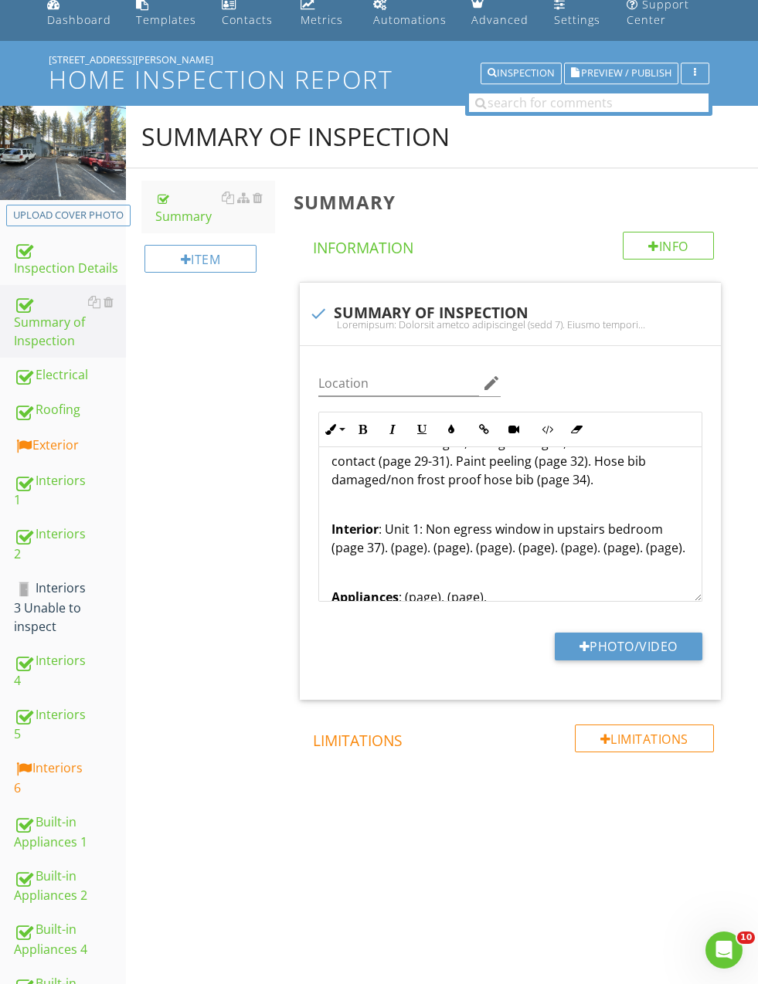
click at [44, 467] on link "Interiors 1" at bounding box center [70, 490] width 112 height 54
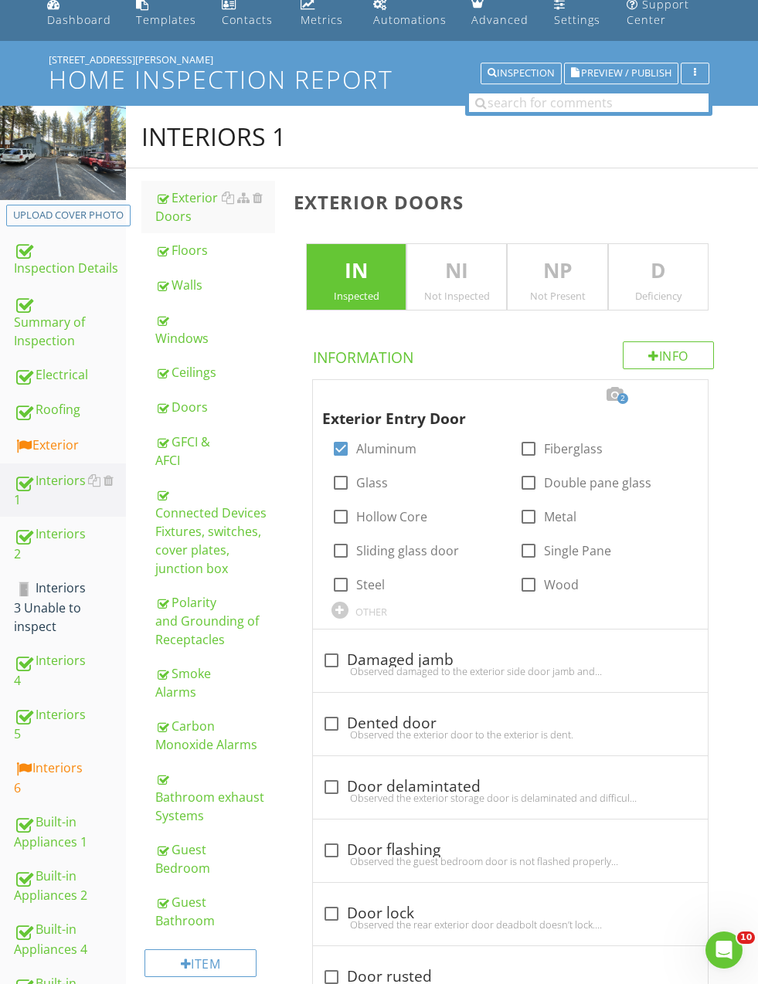
click at [187, 334] on div "Windows" at bounding box center [214, 329] width 119 height 37
click at [180, 333] on div "Windows" at bounding box center [214, 329] width 119 height 37
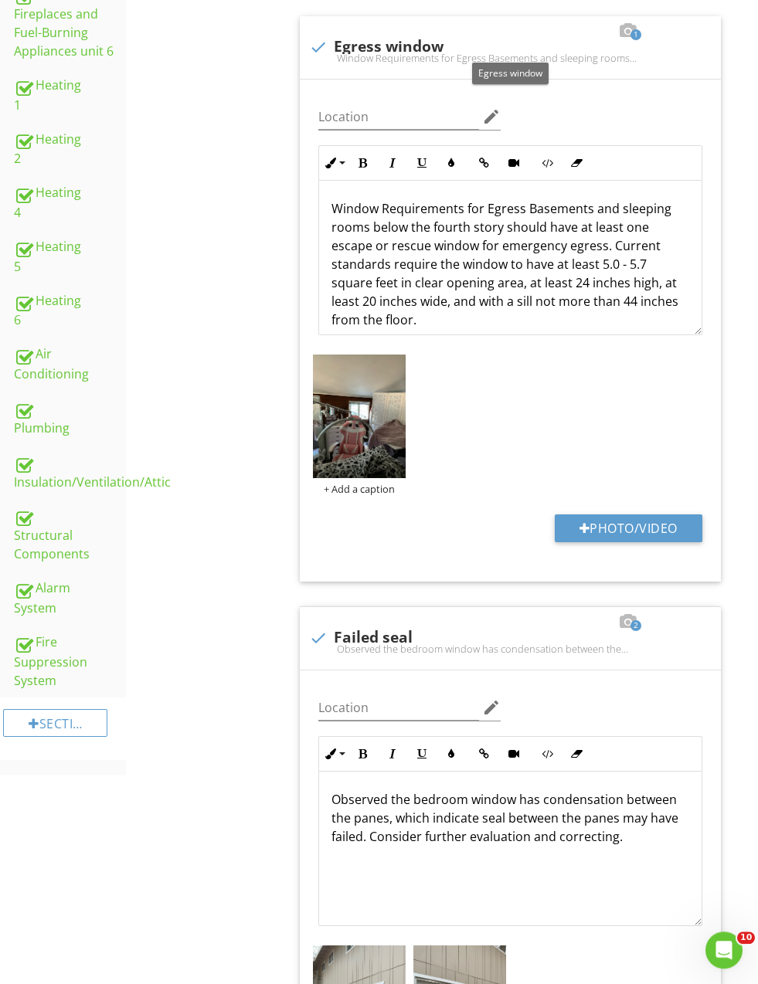
scroll to position [1424, 0]
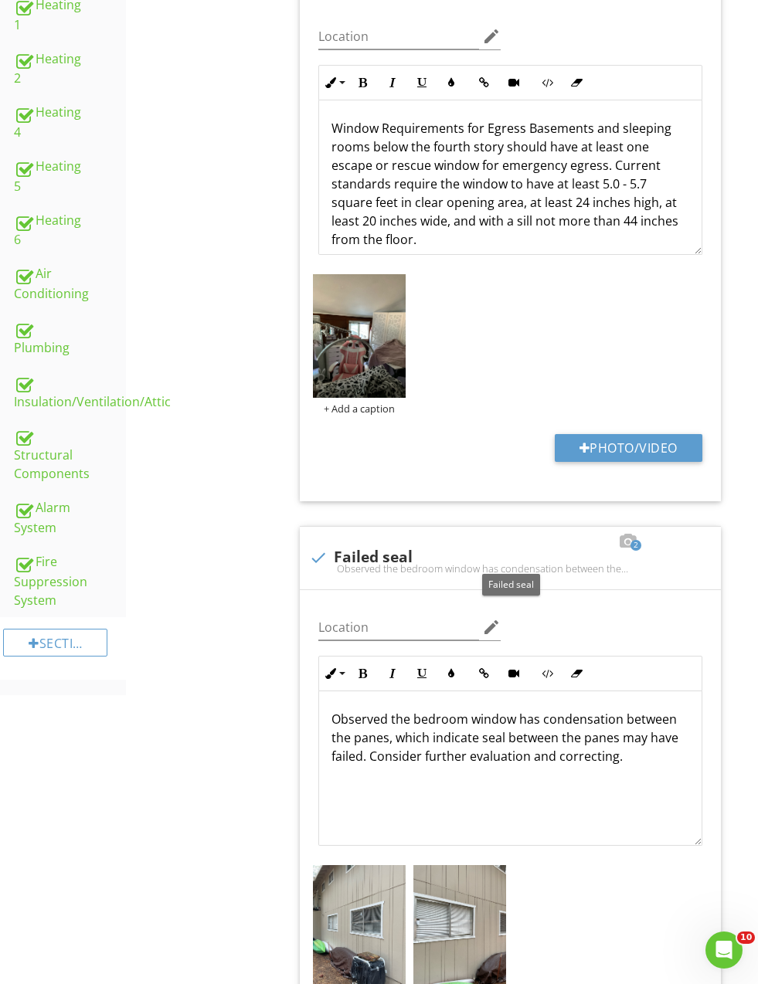
click at [309, 559] on div at bounding box center [318, 558] width 26 height 26
checkbox input "true"
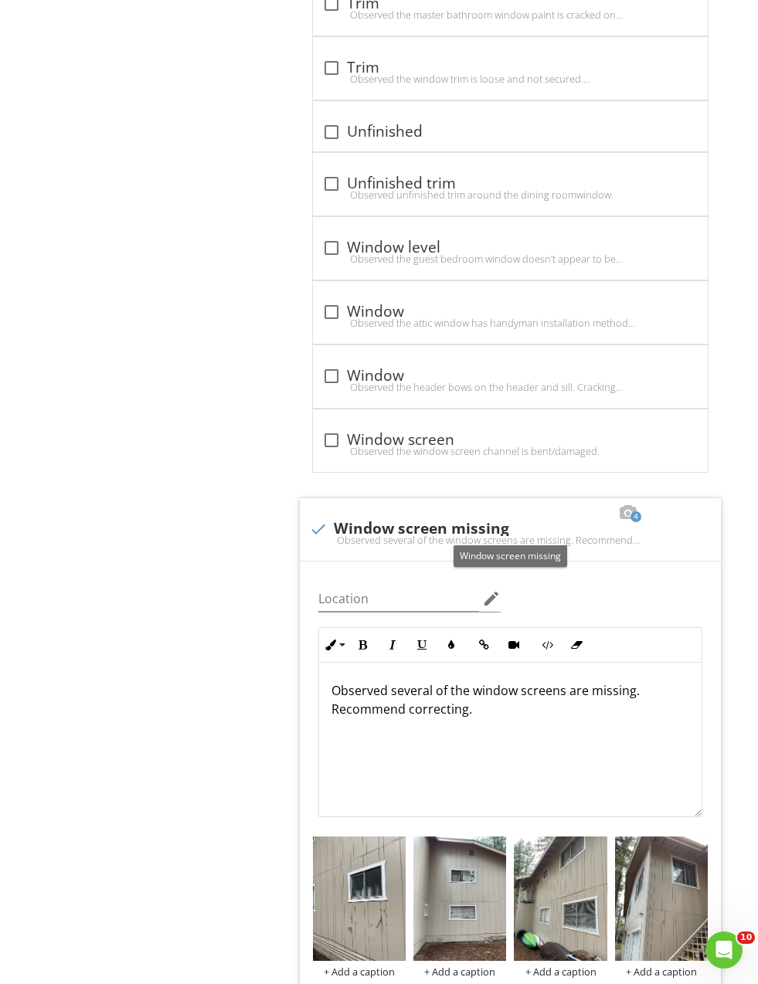
click at [321, 525] on div at bounding box center [318, 529] width 26 height 26
checkbox input "true"
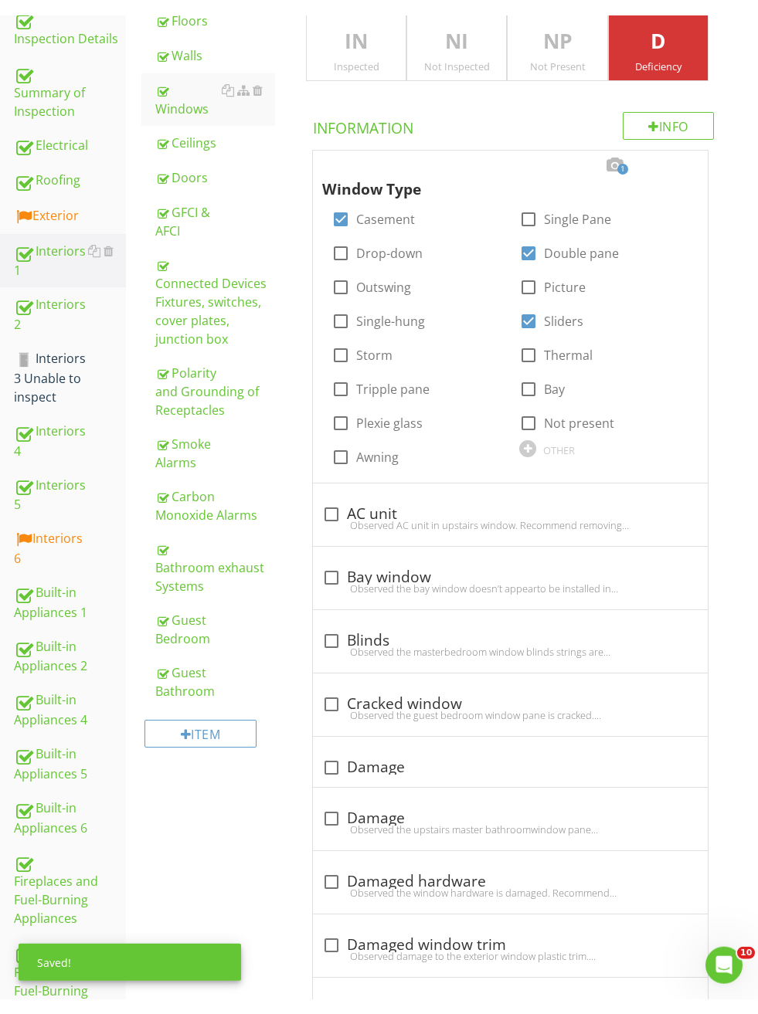
scroll to position [0, 0]
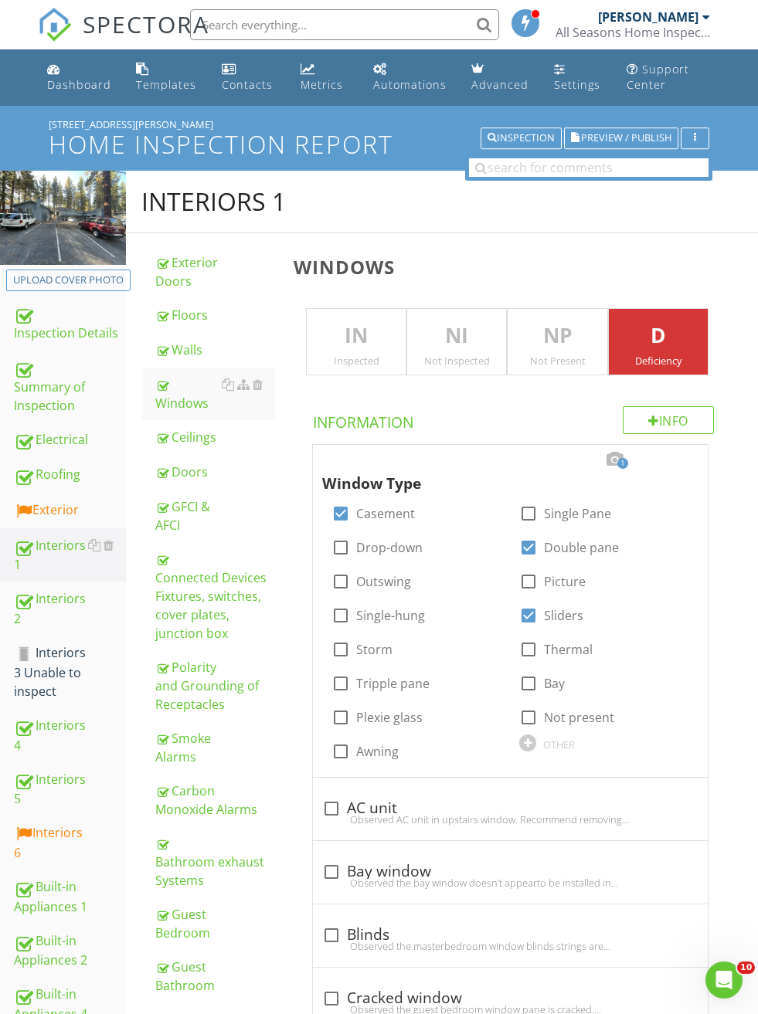
click at [611, 141] on span "Preview / Publish" at bounding box center [626, 139] width 90 height 10
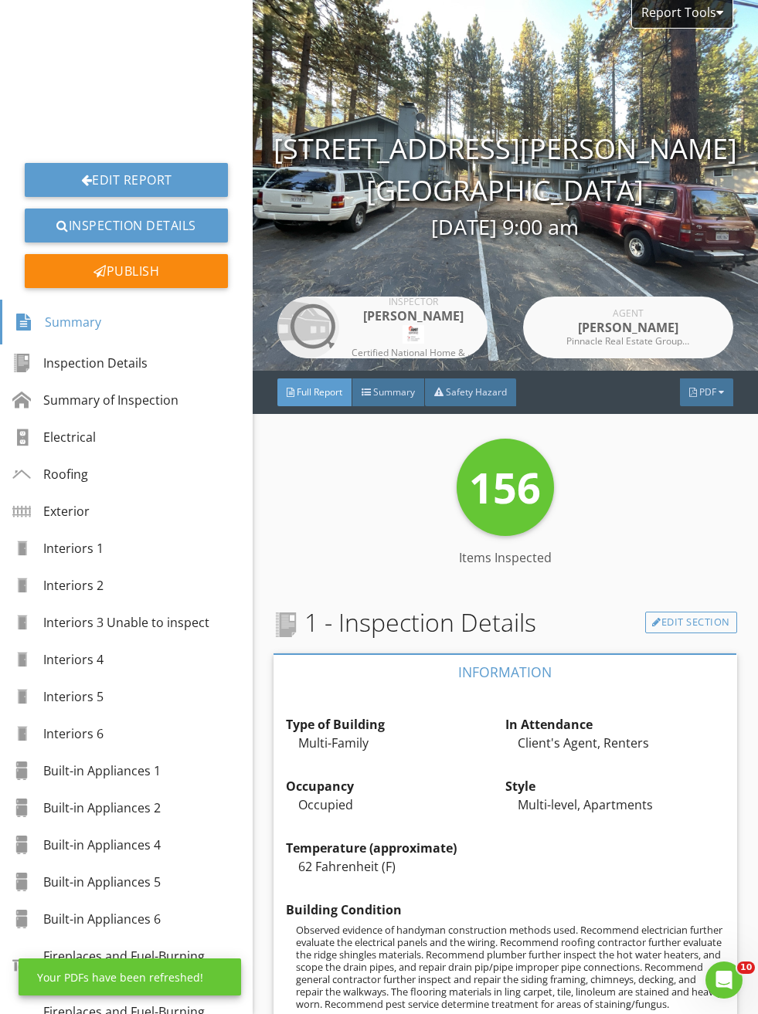
click at [707, 394] on span "PDF" at bounding box center [707, 391] width 17 height 13
click at [703, 454] on div "Full Report" at bounding box center [686, 455] width 99 height 19
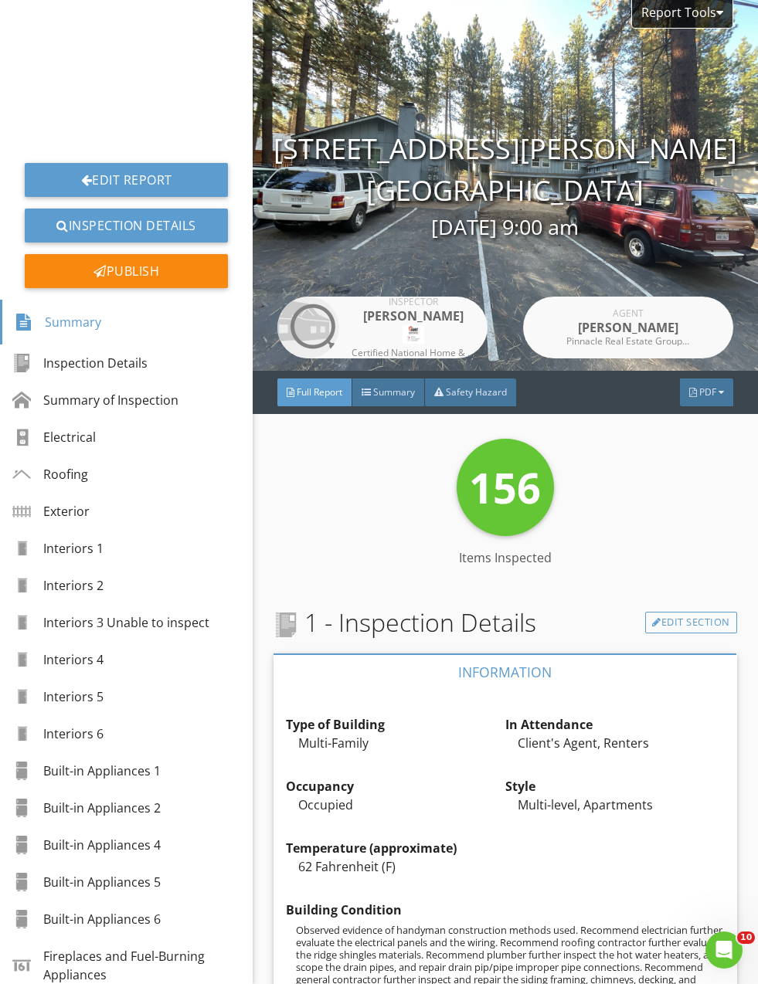
click at [102, 178] on link "Edit Report" at bounding box center [126, 180] width 203 height 34
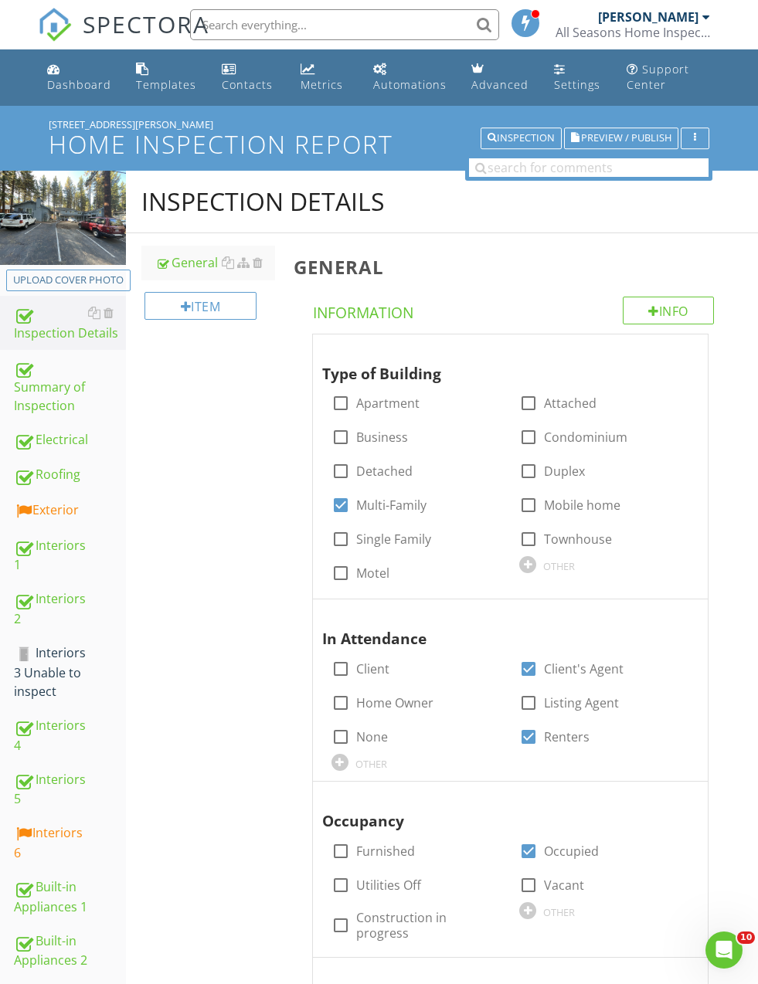
click at [29, 390] on div "Summary of Inspection" at bounding box center [70, 386] width 112 height 57
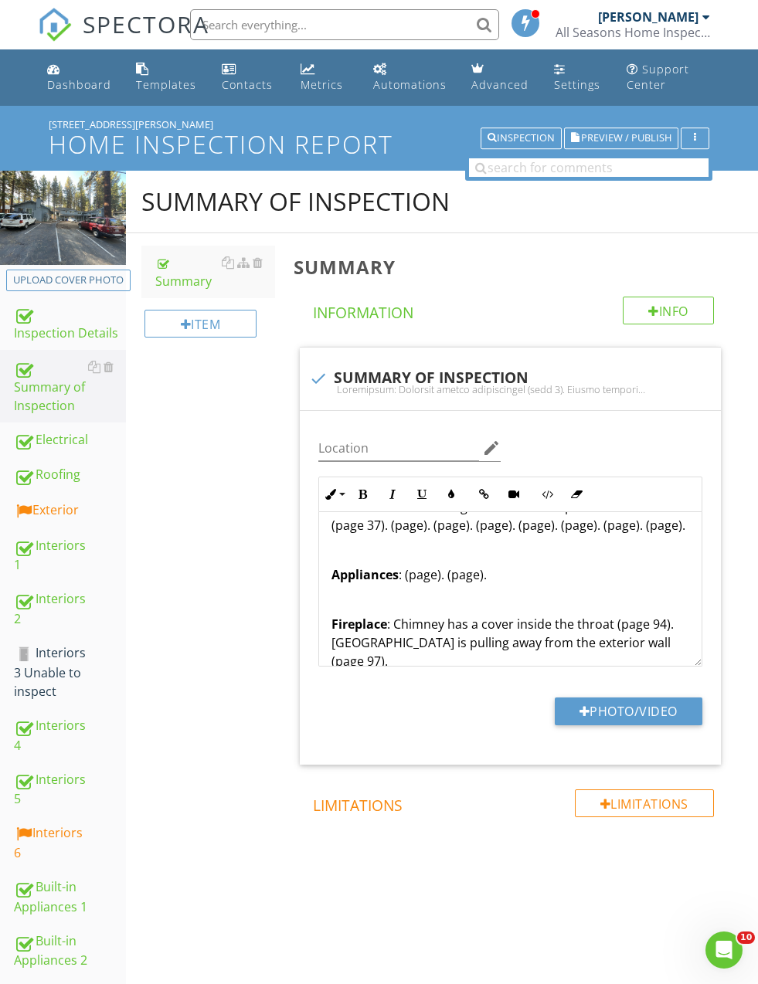
scroll to position [382, 0]
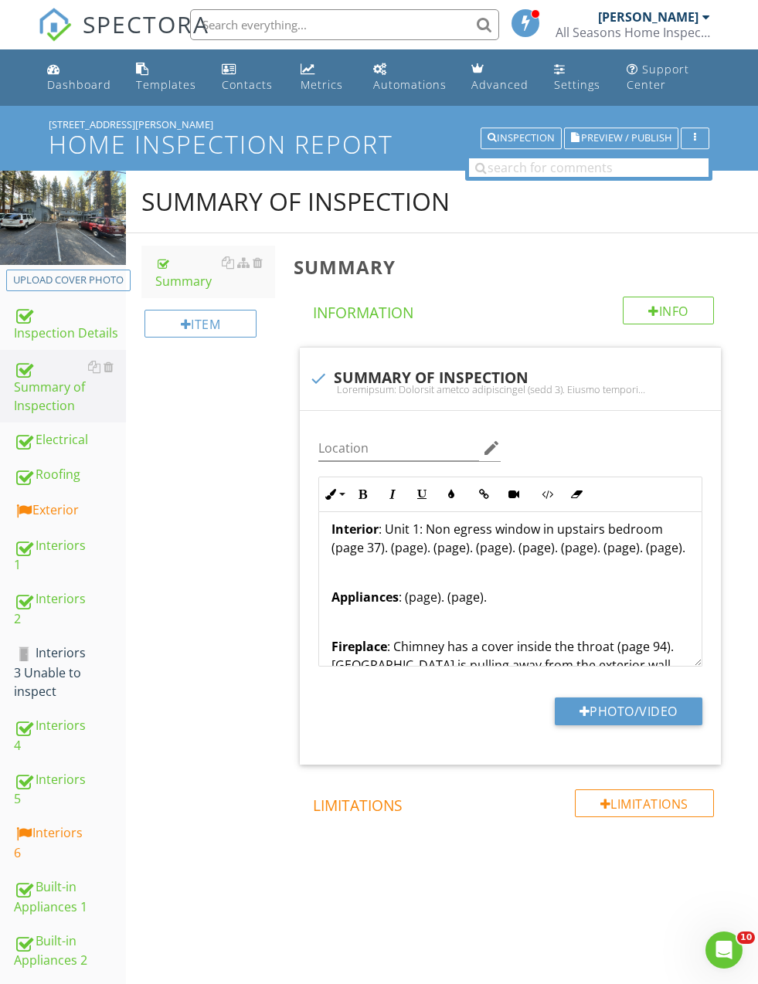
click at [396, 545] on p "Interior : Unit 1: Non egress window in upstairs bedroom (page 37). (page). (pa…" at bounding box center [510, 538] width 358 height 37
click at [417, 545] on p "Interior : Unit 1: Non egress window in upstairs bedroom (page 37). (page). (pa…" at bounding box center [510, 538] width 358 height 37
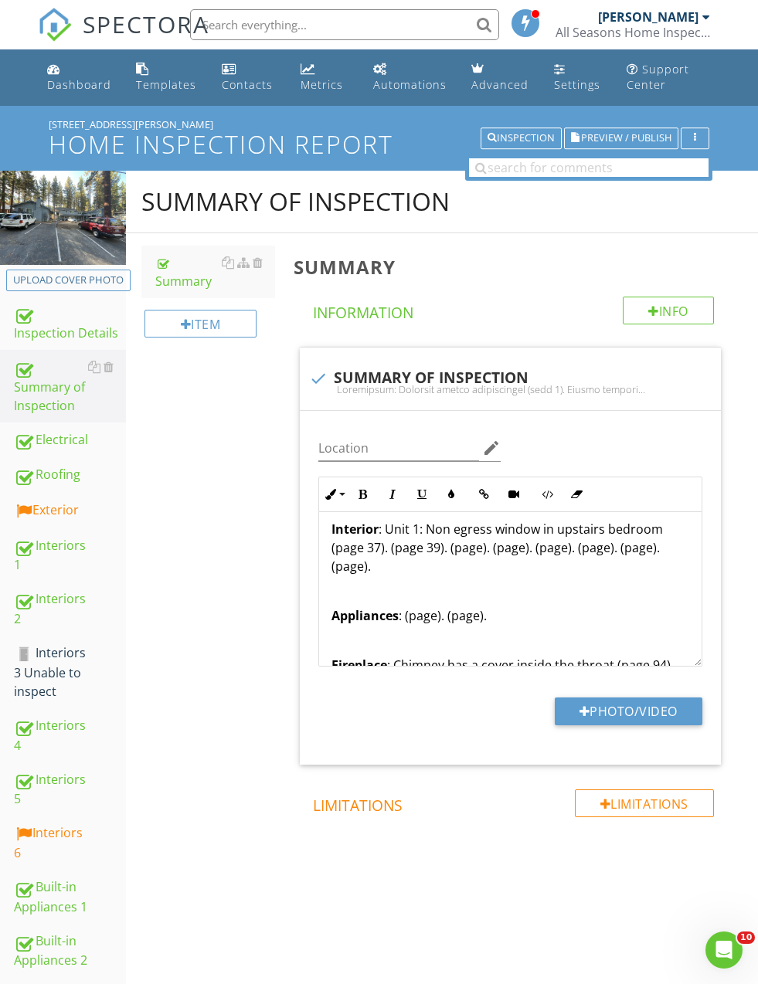
click at [389, 541] on p "Interior : Unit 1: Non egress window in upstairs bedroom (page 37). (page 39). …" at bounding box center [510, 548] width 358 height 56
click at [650, 552] on p "Interior : Unit 1: Non egress window in upstairs bedroom (page 37). Wall recept…" at bounding box center [510, 548] width 358 height 56
click at [624, 551] on p "Interior : Unit 1: Non egress window in upstairs bedroom (page 37). Wall recept…" at bounding box center [510, 548] width 358 height 56
click at [603, 543] on p "Interior : Unit 1: Non egress window in upstairs bedroom (page 37). Wall recept…" at bounding box center [510, 548] width 358 height 56
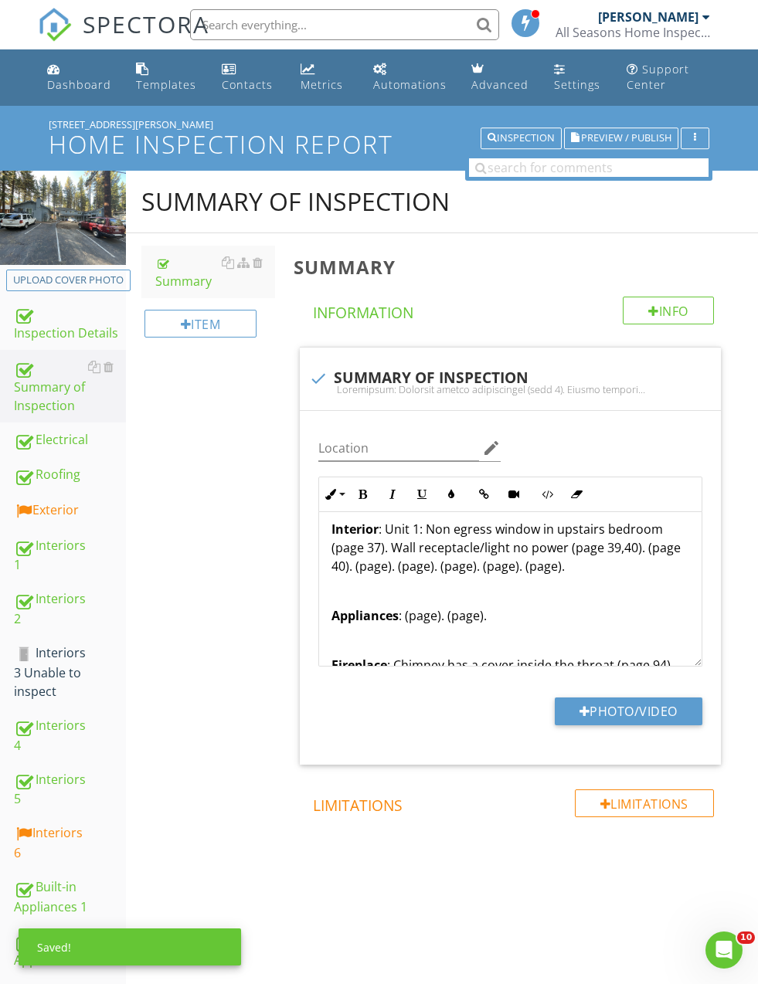
click at [556, 547] on p "Interior : Unit 1: Non egress window in upstairs bedroom (page 37). Wall recept…" at bounding box center [510, 548] width 358 height 56
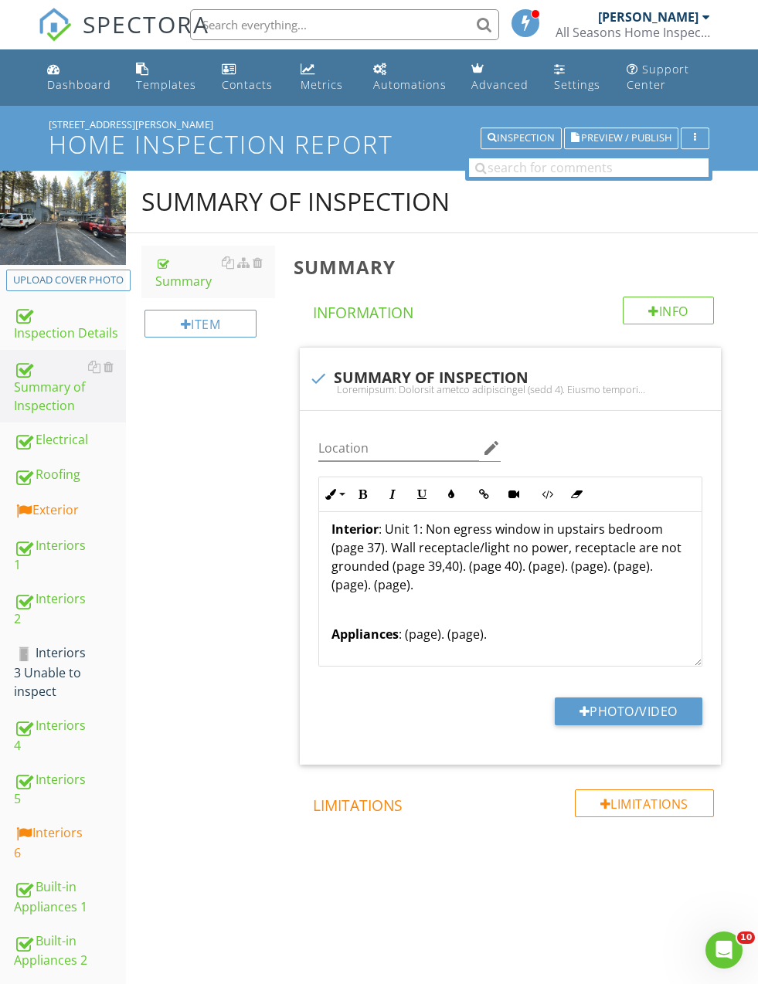
click at [245, 620] on div "Summary of Inspection Summary Item Summary Info Information check SUMMARY OF IN…" at bounding box center [442, 557] width 632 height 772
click at [506, 558] on p "Interior : Unit 1: Non egress window in upstairs bedroom (page 37). Wall recept…" at bounding box center [510, 557] width 358 height 74
click at [463, 565] on p "Interior : Unit 1: Non egress window in upstairs bedroom (page 37). Wall recept…" at bounding box center [510, 557] width 358 height 74
click at [422, 573] on p "Interior : Unit 1: Non egress window in upstairs bedroom (page 37). Wall recept…" at bounding box center [510, 557] width 358 height 74
click at [369, 576] on p "Interior : Unit 1: Non egress window in upstairs bedroom (page 37). Wall recept…" at bounding box center [510, 557] width 358 height 74
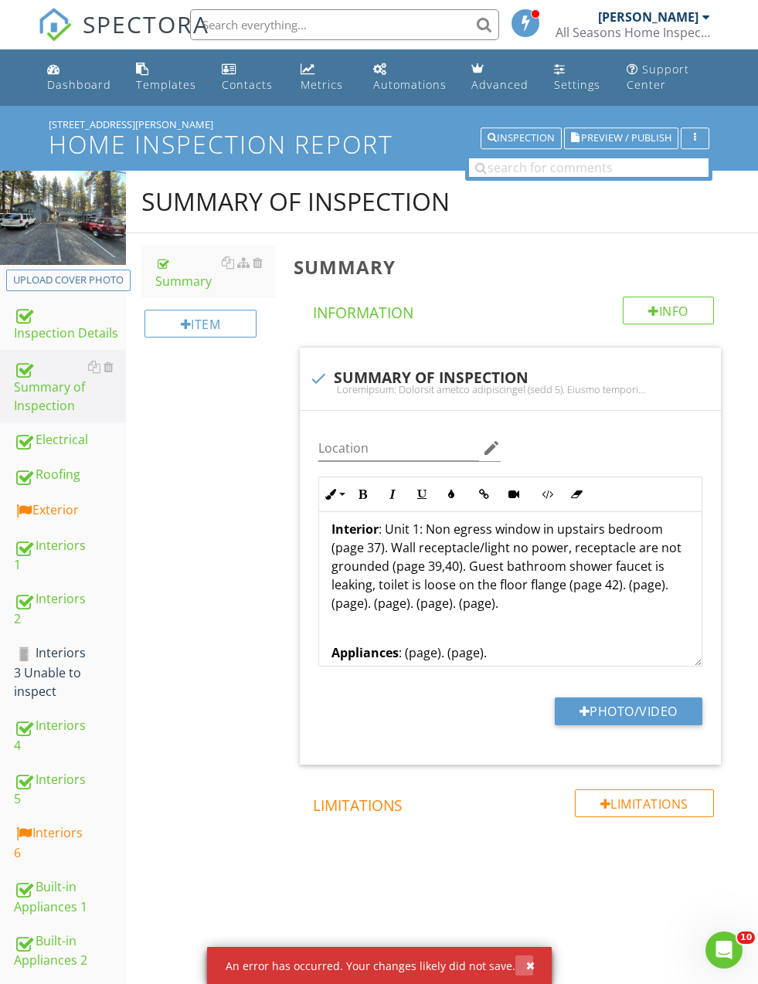
click at [532, 973] on button "button" at bounding box center [524, 966] width 18 height 20
click at [535, 968] on div "button" at bounding box center [530, 965] width 8 height 11
click at [519, 962] on button "button" at bounding box center [524, 966] width 18 height 20
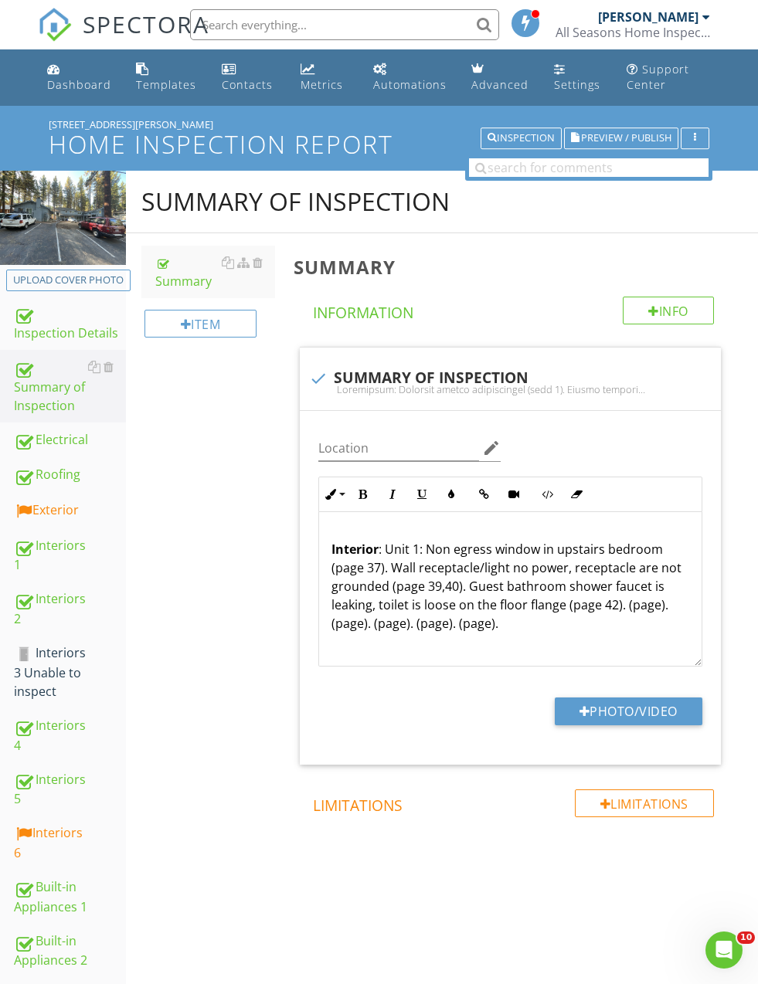
scroll to position [375, 0]
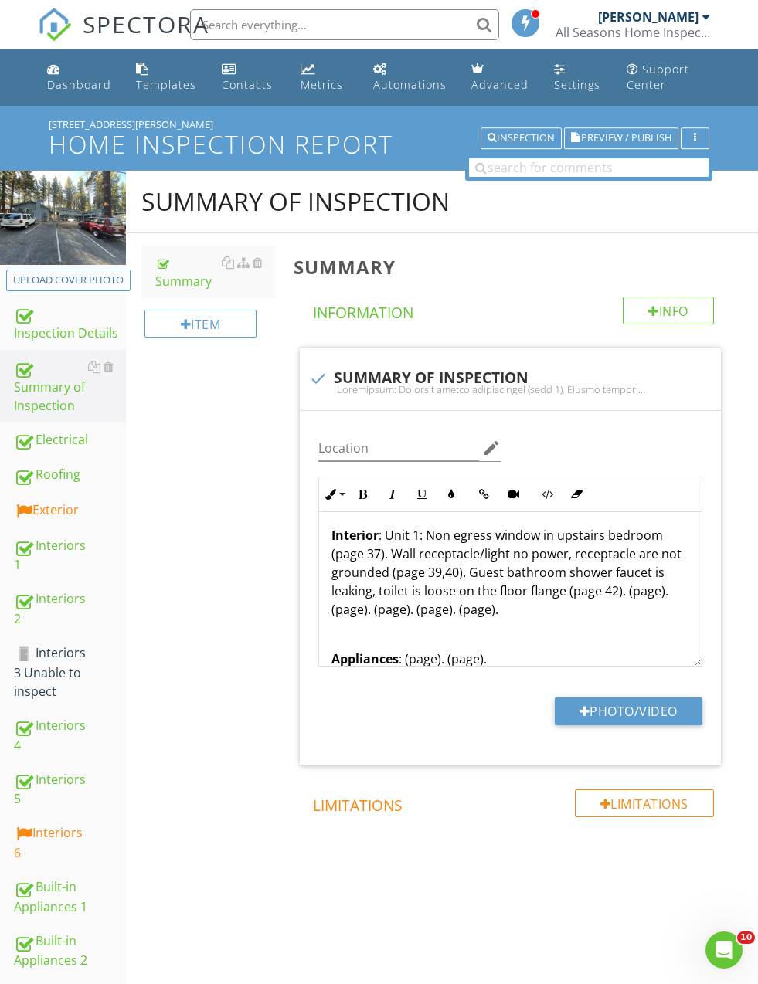
click at [630, 590] on p "Interior : Unit 1: Non egress window in upstairs bedroom (page 37). Wall recept…" at bounding box center [510, 572] width 358 height 93
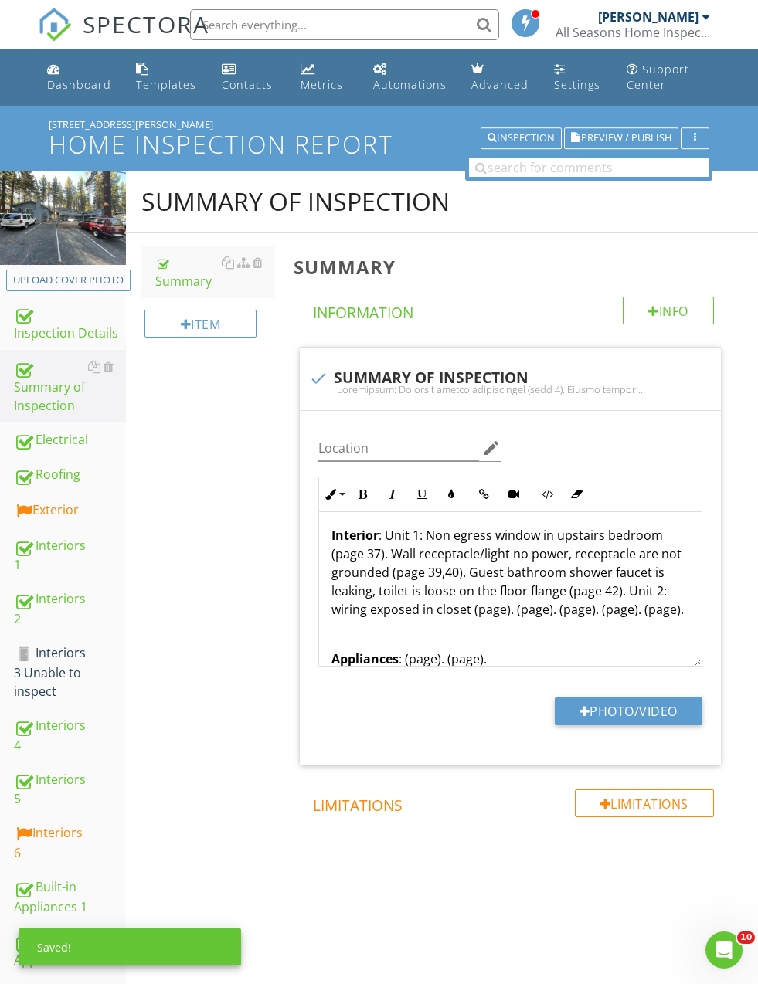
click at [225, 594] on div "Summary of Inspection Summary Item Summary Info Information check SUMMARY OF IN…" at bounding box center [442, 557] width 632 height 772
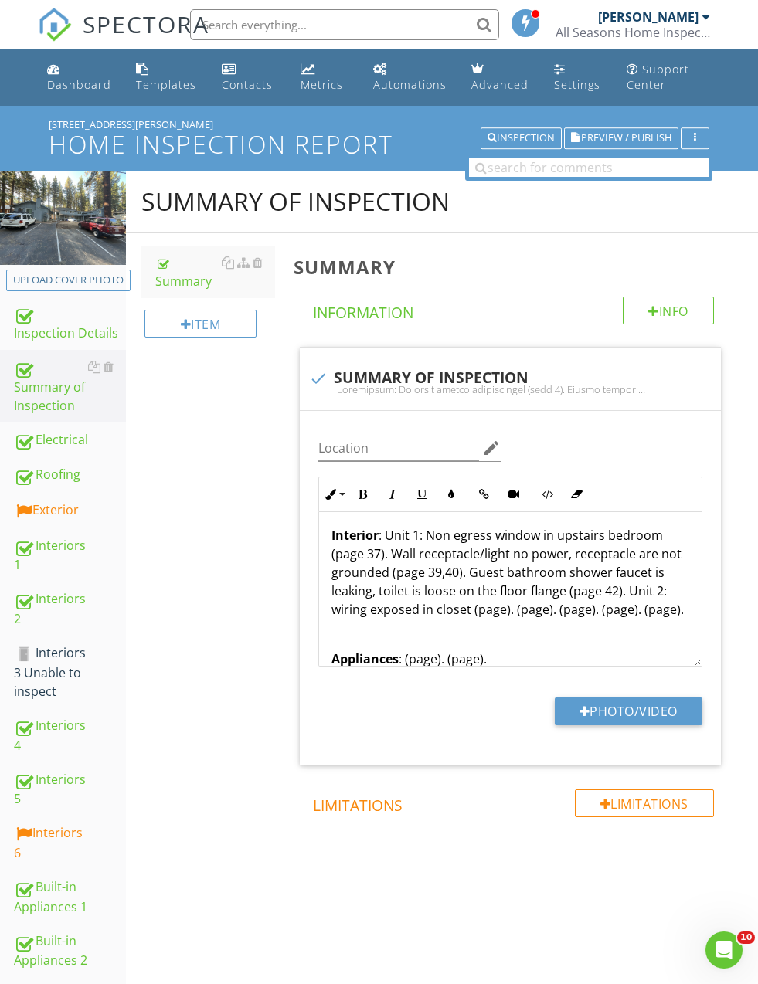
click at [496, 609] on p "Interior : Unit 1: Non egress window in upstairs bedroom (page 37). Wall recept…" at bounding box center [510, 572] width 358 height 93
click at [491, 607] on p "Interior : Unit 1: Non egress window in upstairs bedroom (page 37). Wall recept…" at bounding box center [510, 572] width 358 height 93
click at [551, 599] on p "Interior : Unit 1: Non egress window in upstairs bedroom (page 37). Wall recept…" at bounding box center [510, 581] width 358 height 111
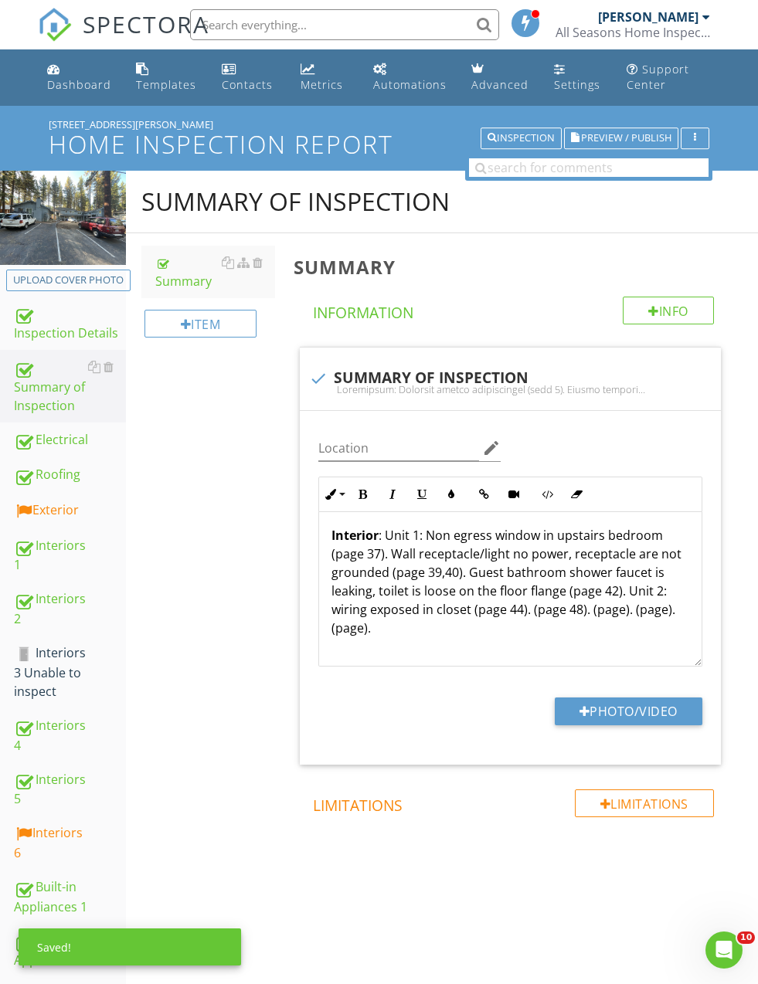
click at [526, 605] on p "Interior : Unit 1: Non egress window in upstairs bedroom (page 37). Wall recept…" at bounding box center [510, 581] width 358 height 111
click at [266, 601] on div "Summary of Inspection Summary Item Summary Info Information check SUMMARY OF IN…" at bounding box center [442, 557] width 632 height 772
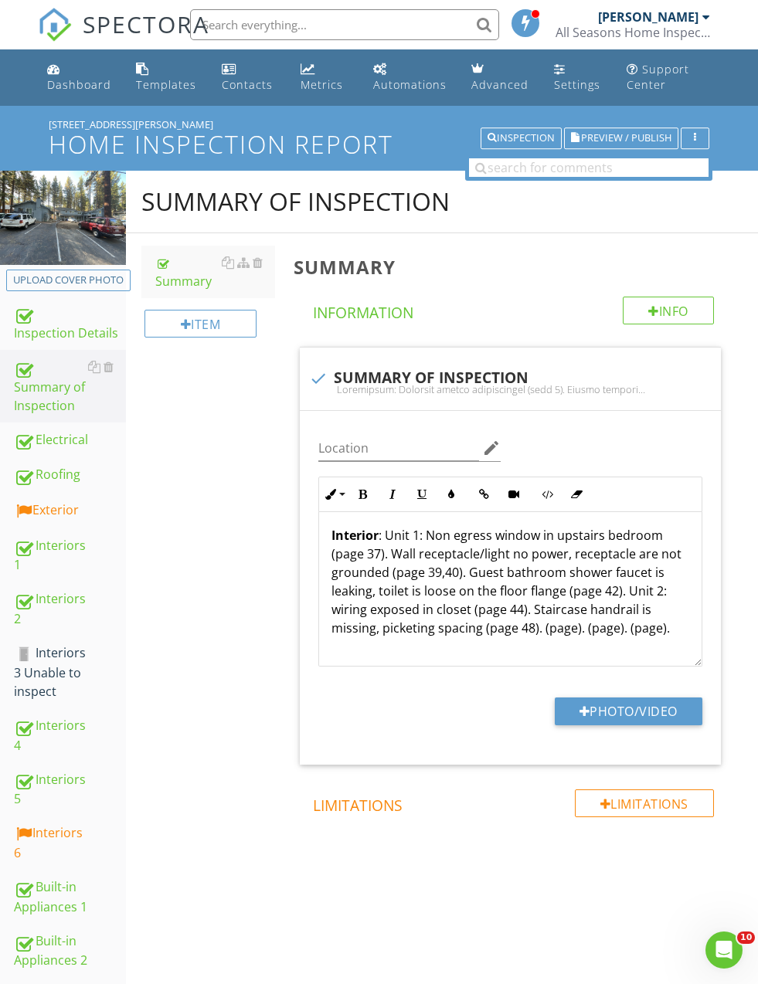
click at [567, 617] on p "Interior : Unit 1: Non egress window in upstairs bedroom (page 37). Wall recept…" at bounding box center [510, 581] width 358 height 111
click at [531, 626] on p "Interior : Unit 1: Non egress window in upstairs bedroom (page 37). Wall recept…" at bounding box center [510, 581] width 358 height 111
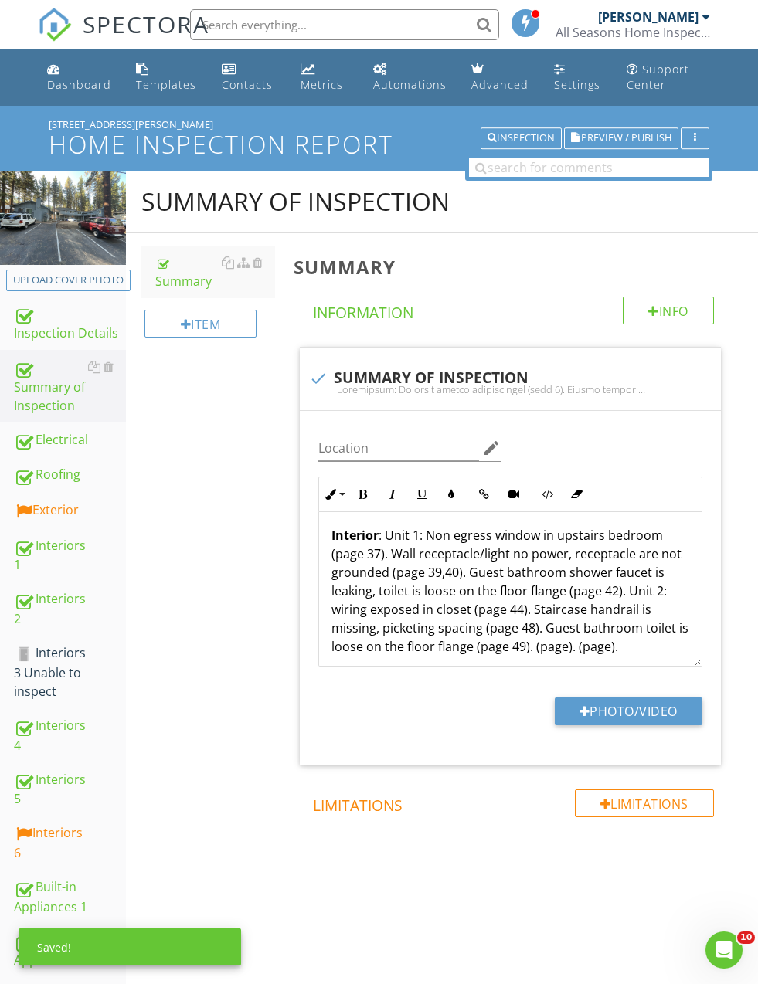
click at [633, 633] on p "Interior : Unit 1: Non egress window in upstairs bedroom (page 37). Wall recept…" at bounding box center [510, 591] width 358 height 130
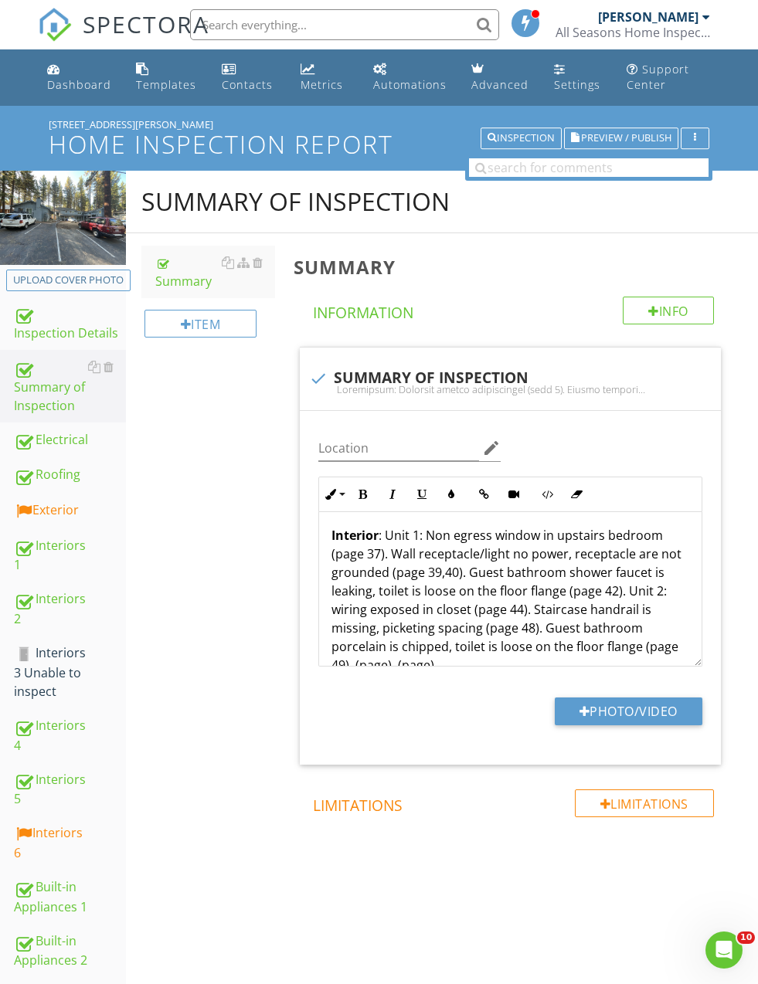
click at [325, 642] on div "Electrical : Improper wiring installation (page 5). Double tapping wires (page …" at bounding box center [510, 681] width 382 height 1088
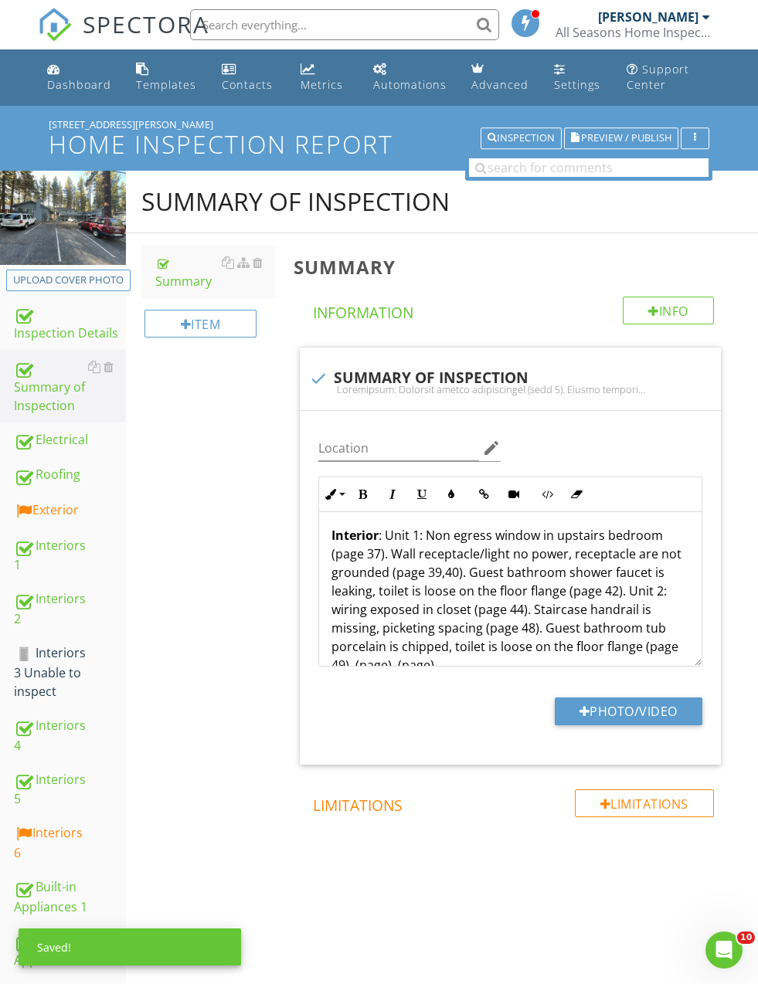
click at [205, 531] on div "Summary of Inspection Summary Item Summary Info Information check SUMMARY OF IN…" at bounding box center [442, 557] width 632 height 772
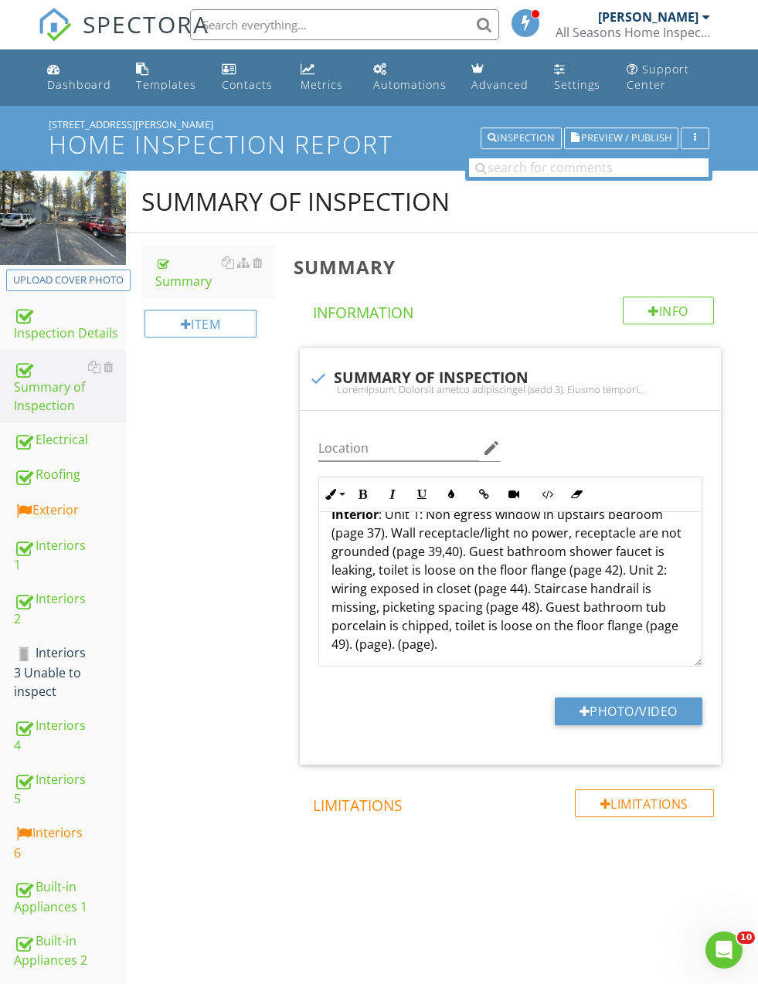
scroll to position [422, 0]
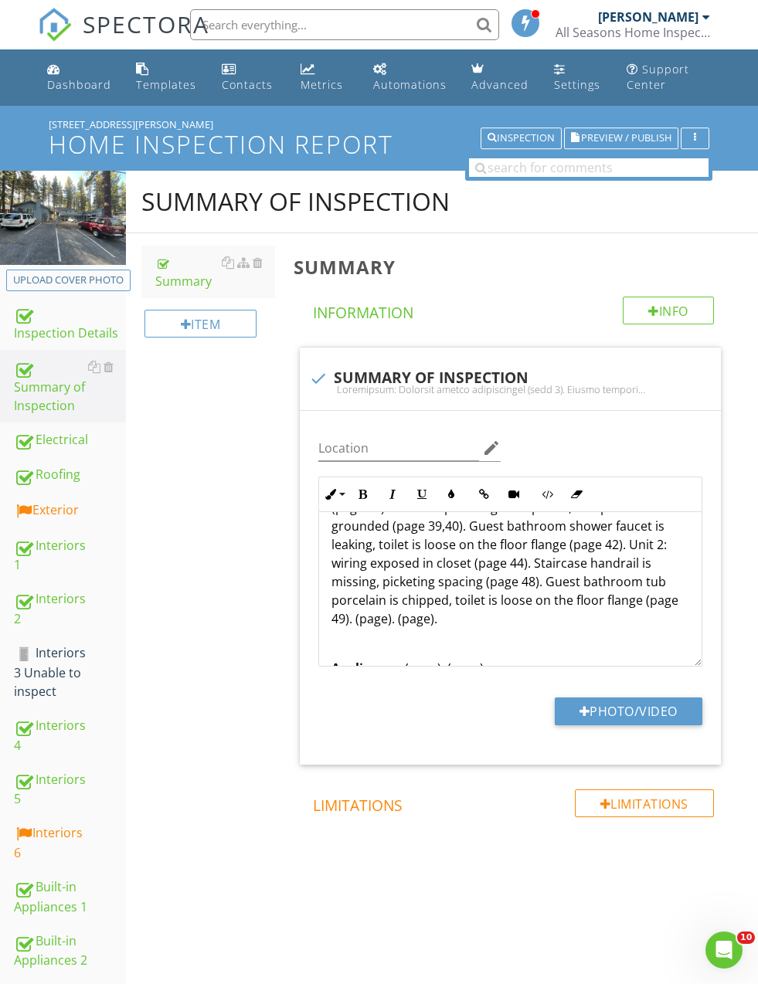
click at [340, 612] on p "Interior : Unit 1: Non egress window in upstairs bedroom (page 37). Wall recept…" at bounding box center [510, 554] width 358 height 148
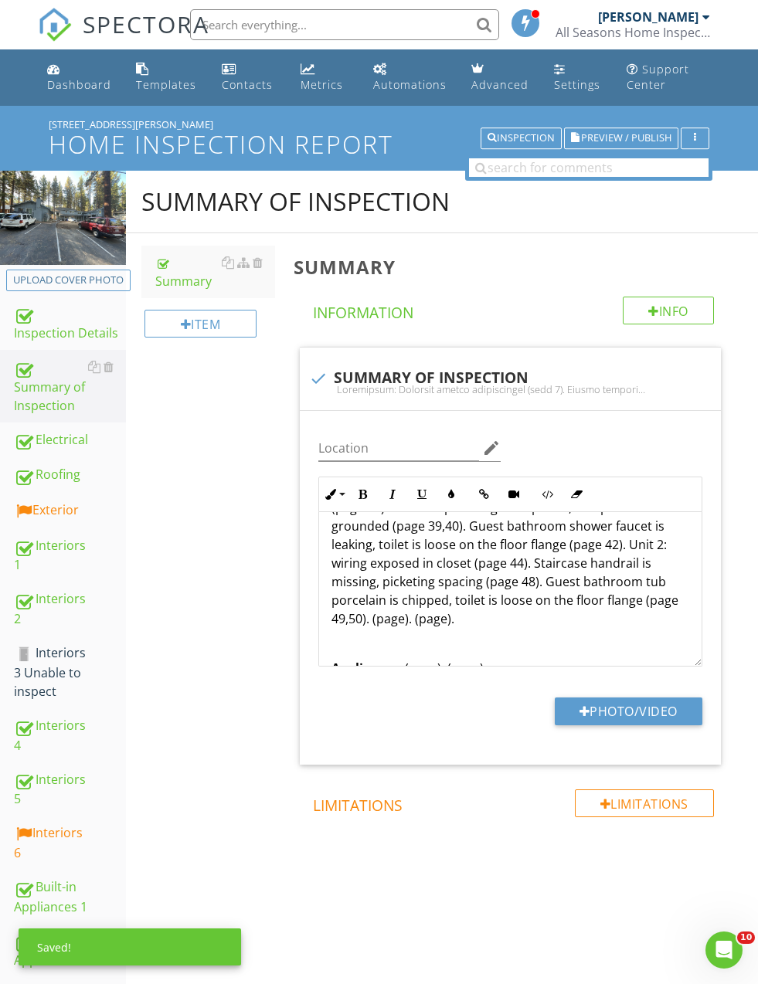
click at [626, 594] on p "Interior : Unit 1: Non egress window in upstairs bedroom (page 37). Wall recept…" at bounding box center [510, 554] width 358 height 148
click at [246, 582] on div "Summary of Inspection Summary Item Summary Info Information check SUMMARY OF IN…" at bounding box center [442, 557] width 632 height 772
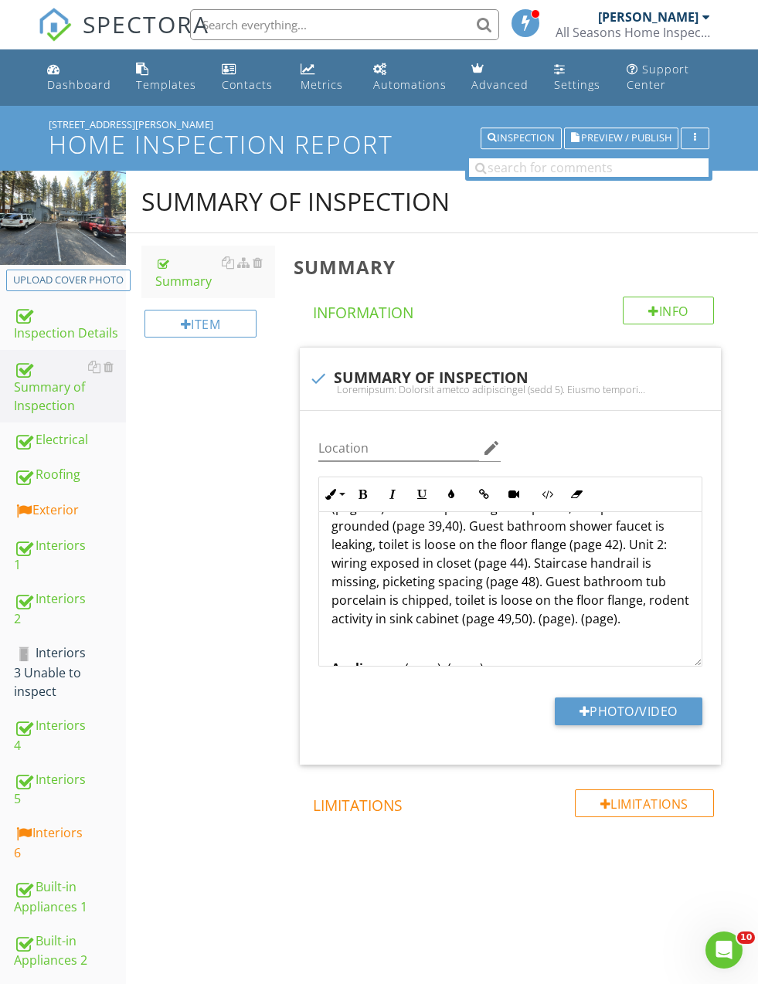
click at [558, 613] on p "Interior : Unit 1: Non egress window in upstairs bedroom (page 37). Wall recept…" at bounding box center [510, 554] width 358 height 148
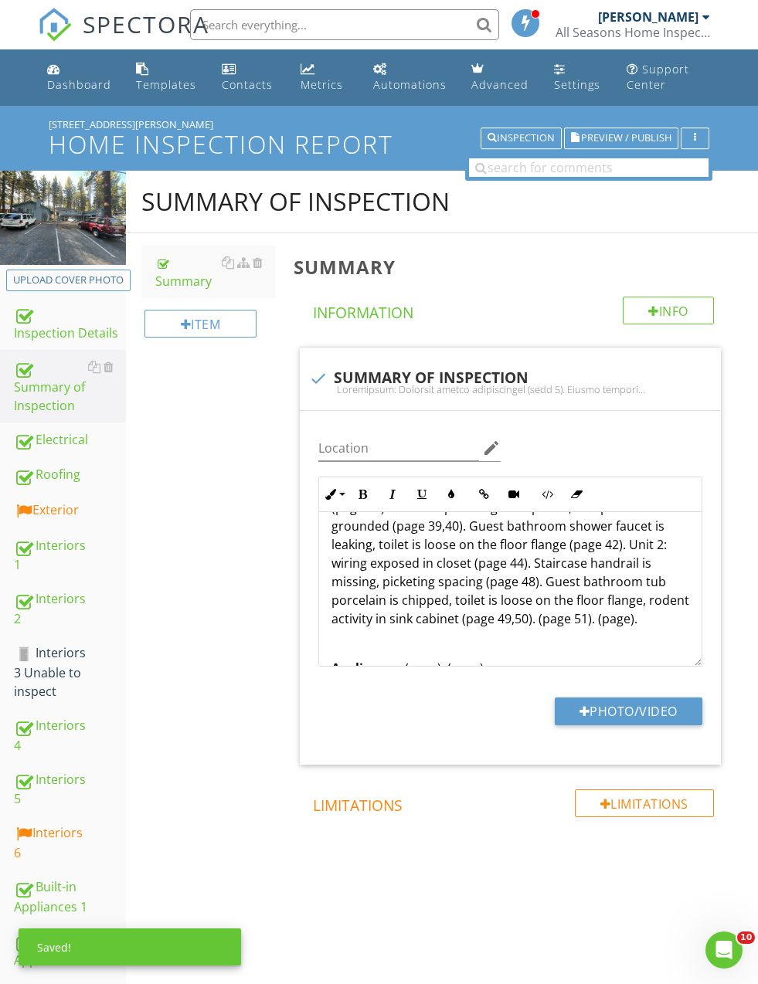
click at [539, 616] on p "Interior : Unit 1: Non egress window in upstairs bedroom (page 37). Wall recept…" at bounding box center [510, 554] width 358 height 148
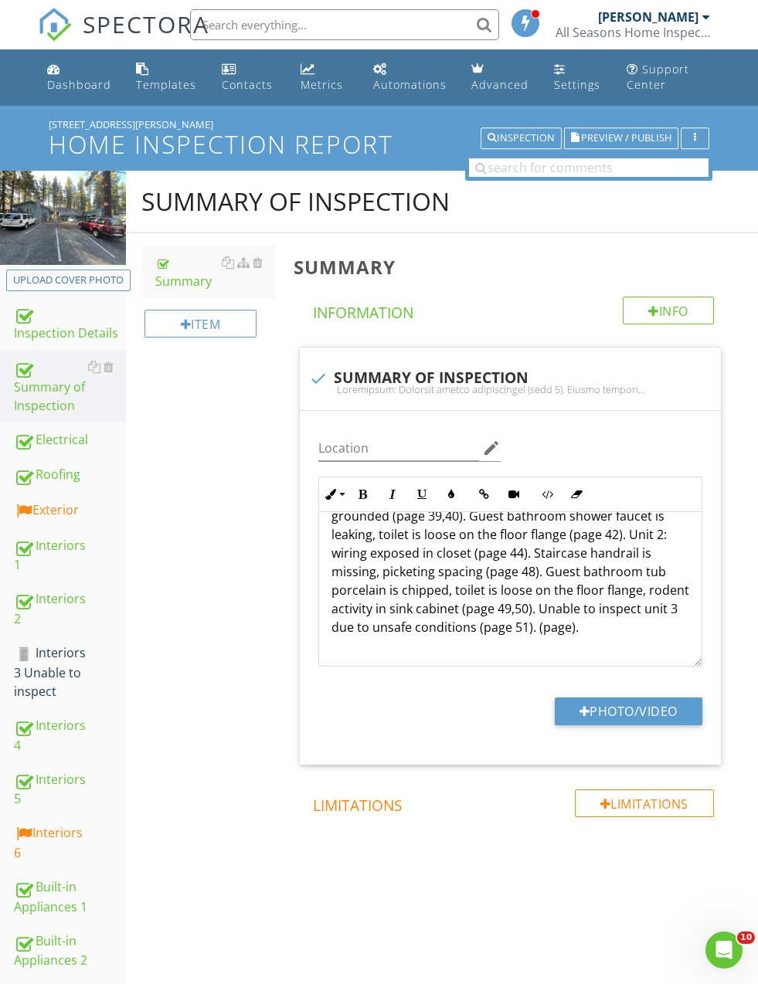
scroll to position [433, 0]
click at [544, 624] on p "Interior : Unit 1: Non egress window in upstairs bedroom (page 37). Wall recept…" at bounding box center [510, 552] width 358 height 167
click at [556, 622] on p "Interior : Unit 1: Non egress window in upstairs bedroom (page 37). Wall recept…" at bounding box center [510, 552] width 358 height 167
click at [538, 632] on p "Interior : Unit 1: Non egress window in upstairs bedroom (page 37). Wall recept…" at bounding box center [510, 552] width 358 height 167
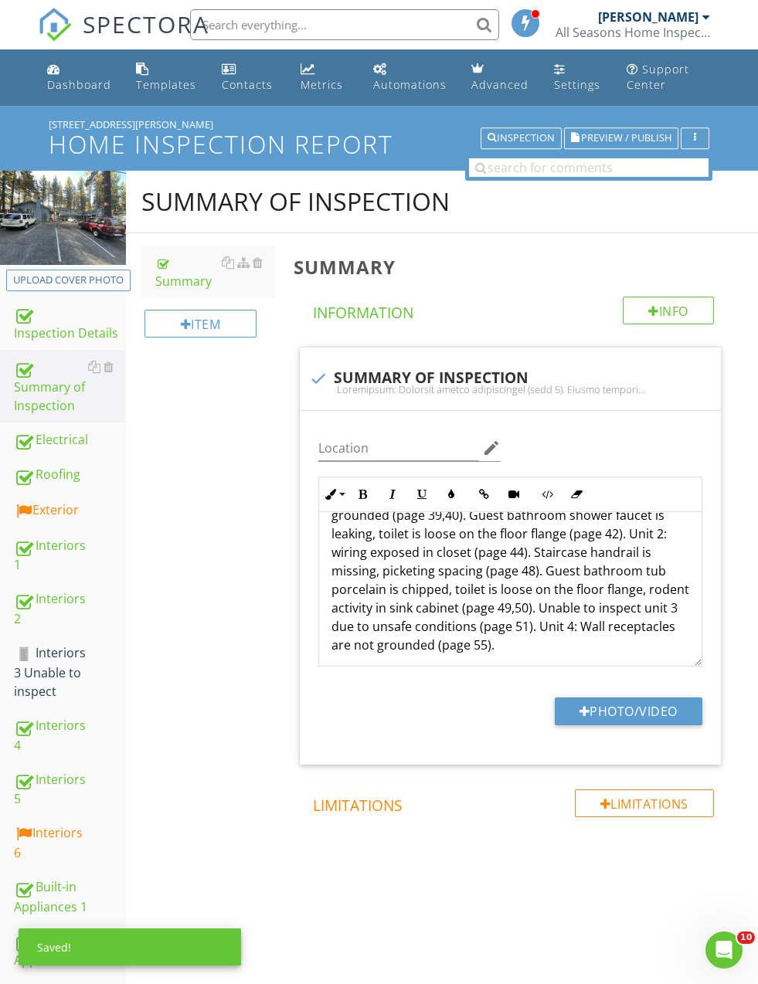
click at [241, 603] on div "Summary of Inspection Summary Item Summary Info Information check SUMMARY OF IN…" at bounding box center [442, 557] width 632 height 772
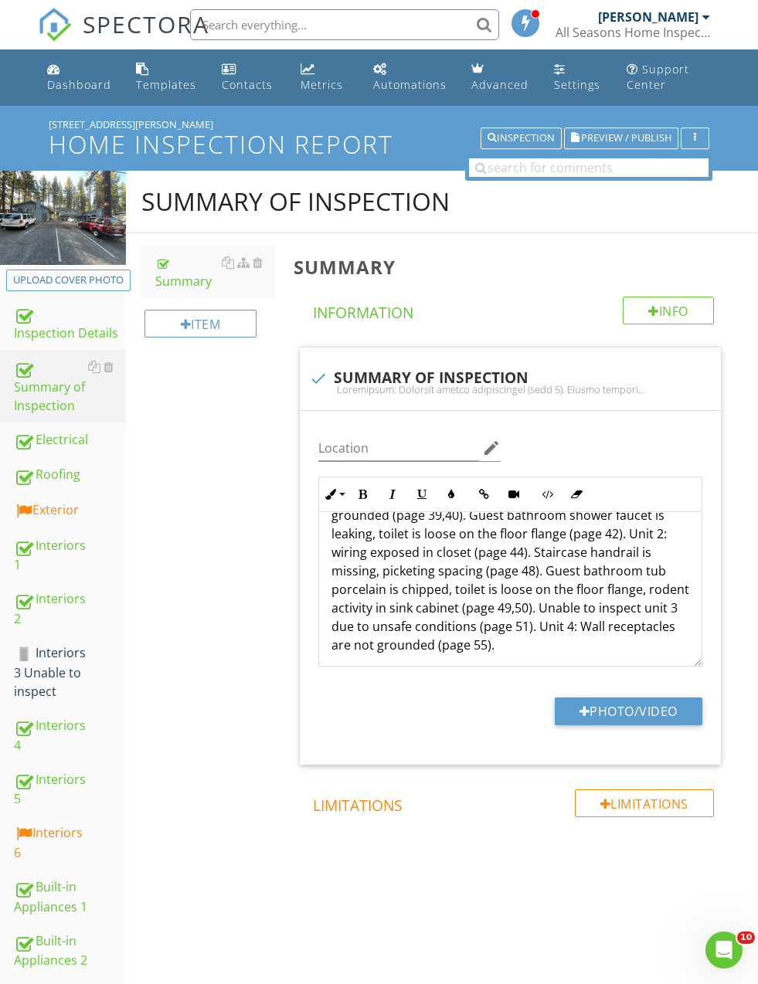
click at [521, 647] on p "Interior : Unit 1: Non egress window in upstairs bedroom (page 37). Wall recept…" at bounding box center [510, 561] width 358 height 185
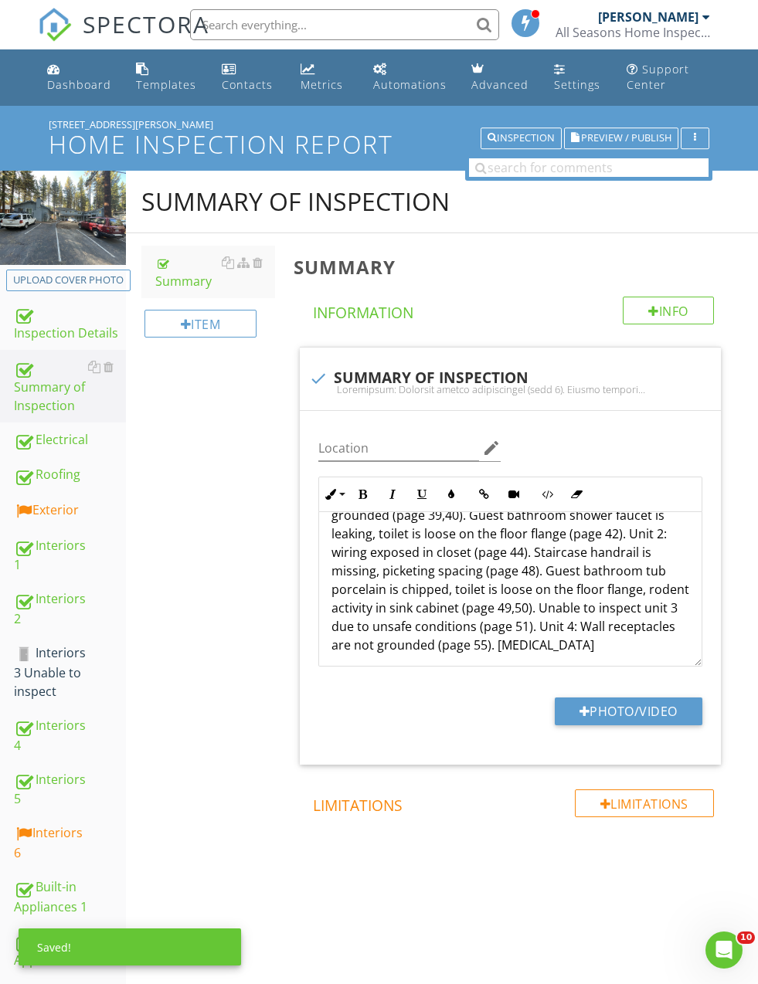
scroll to position [443, 0]
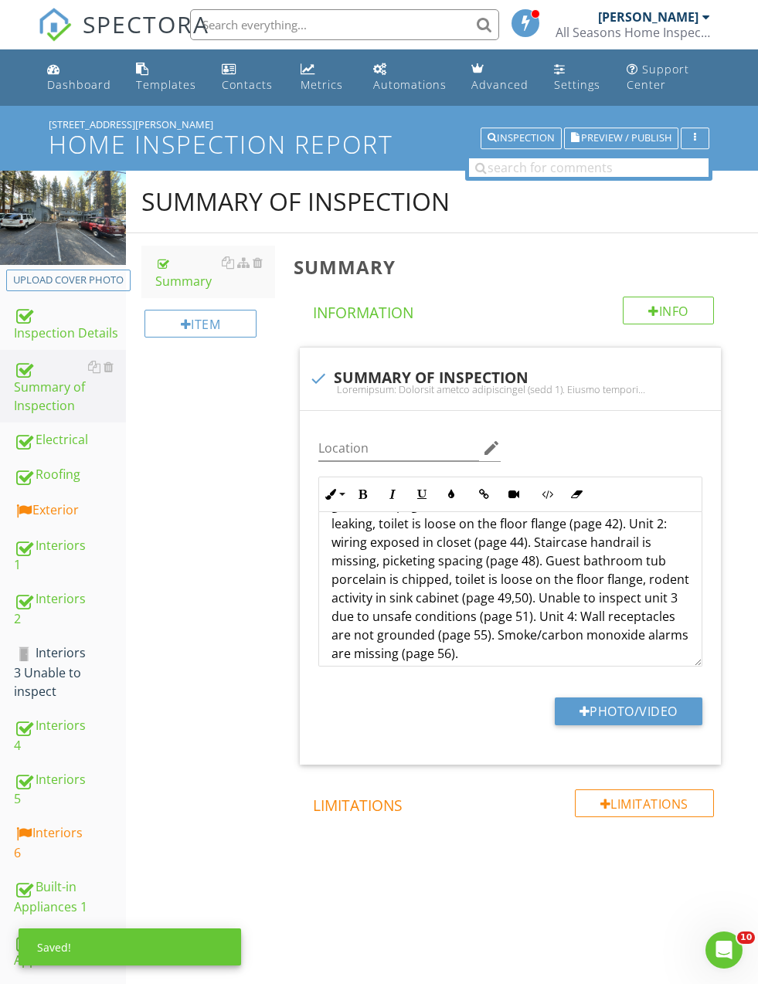
click at [242, 596] on div "Summary of Inspection Summary Item Summary Info Information check SUMMARY OF IN…" at bounding box center [442, 557] width 632 height 772
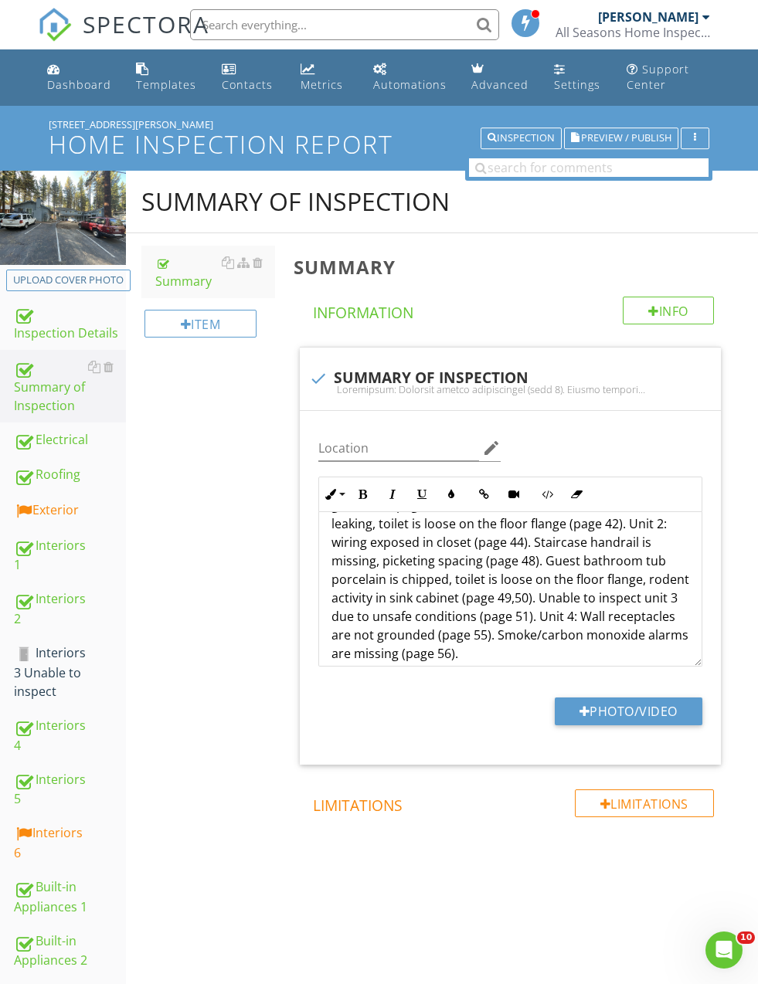
click at [478, 650] on p "Interior : Unit 1: Non egress window in upstairs bedroom (page 37). Wall recept…" at bounding box center [510, 561] width 358 height 204
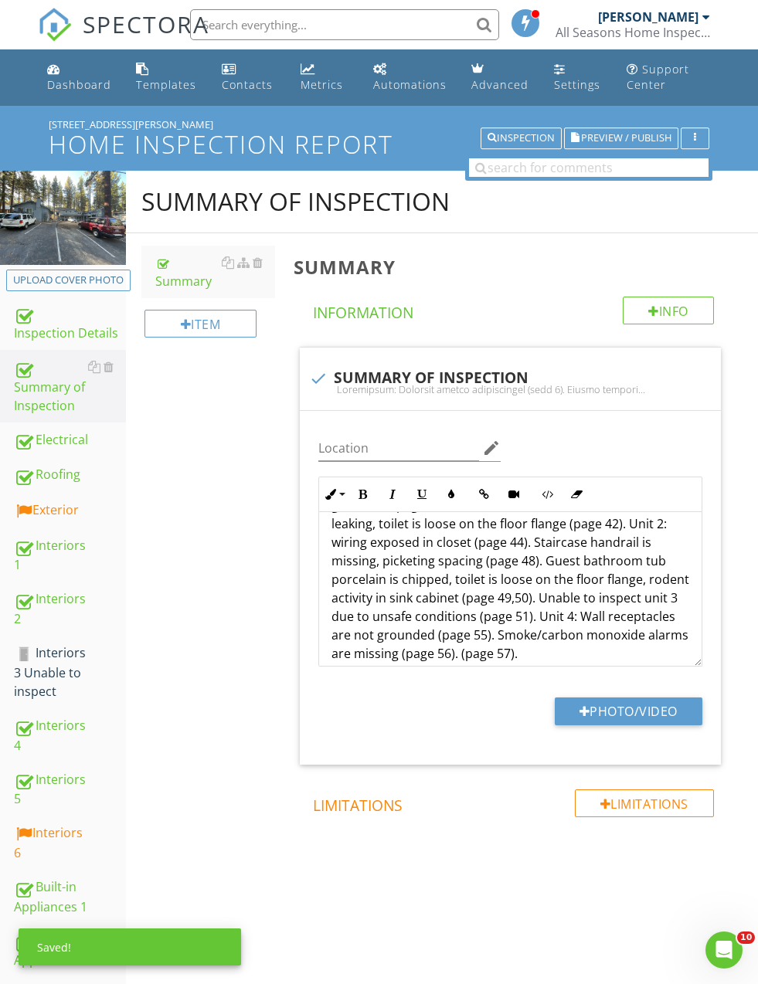
click at [457, 649] on p "Interior : Unit 1: Non egress window in upstairs bedroom (page 37). Wall recept…" at bounding box center [510, 561] width 358 height 204
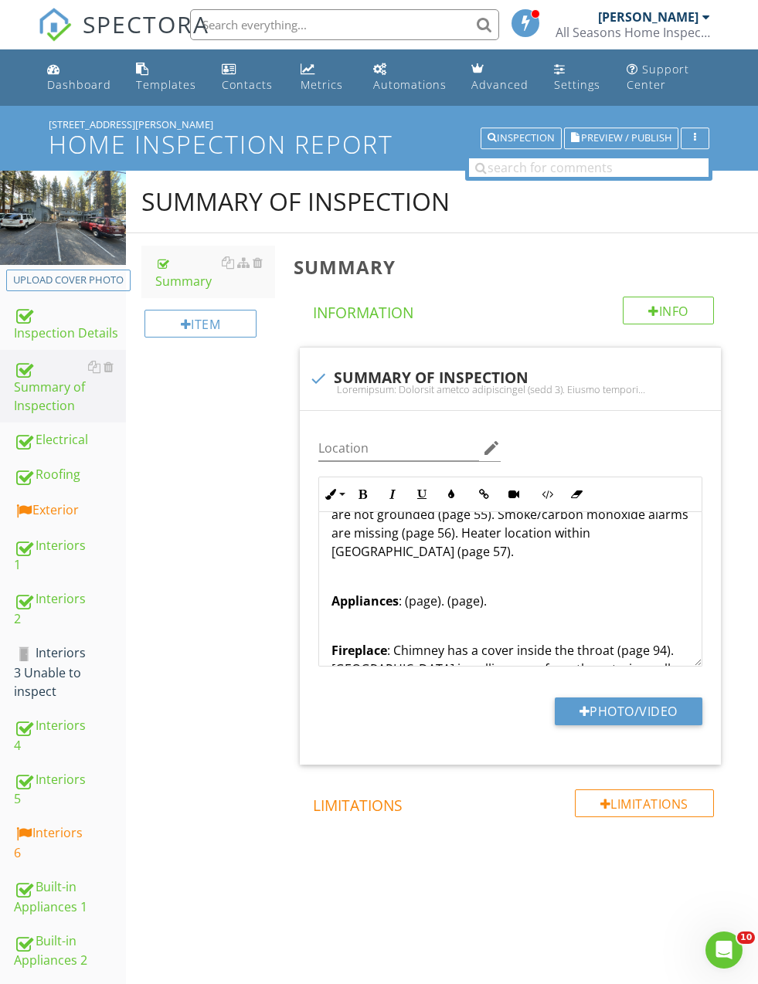
scroll to position [563, 0]
click at [375, 557] on p "Interior : Unit 1: Non egress window in upstairs bedroom (page 37). Wall recept…" at bounding box center [510, 449] width 358 height 222
click at [359, 555] on p "Interior : Unit 1: Non egress window in upstairs bedroom (page 37). Wall recept…" at bounding box center [510, 449] width 358 height 222
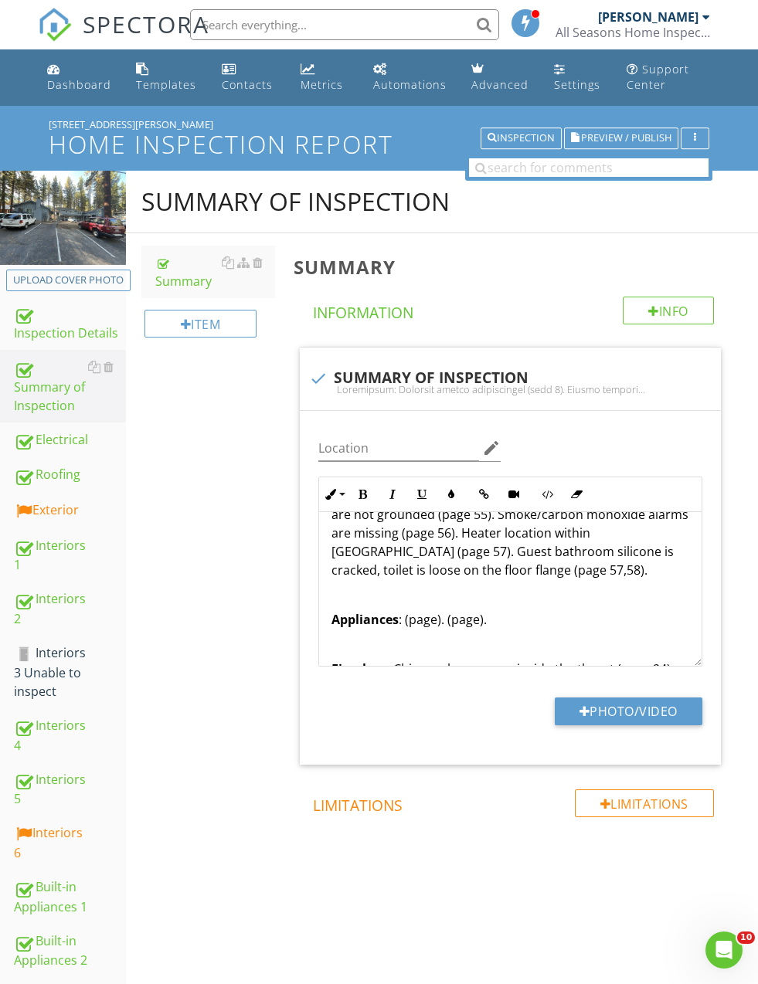
click at [239, 624] on div "Summary of Inspection Summary Item Summary Info Information check SUMMARY OF IN…" at bounding box center [442, 557] width 632 height 772
click at [499, 573] on p "Interior : Unit 1: Non egress window in upstairs bedroom (page 37). Wall recept…" at bounding box center [510, 458] width 358 height 241
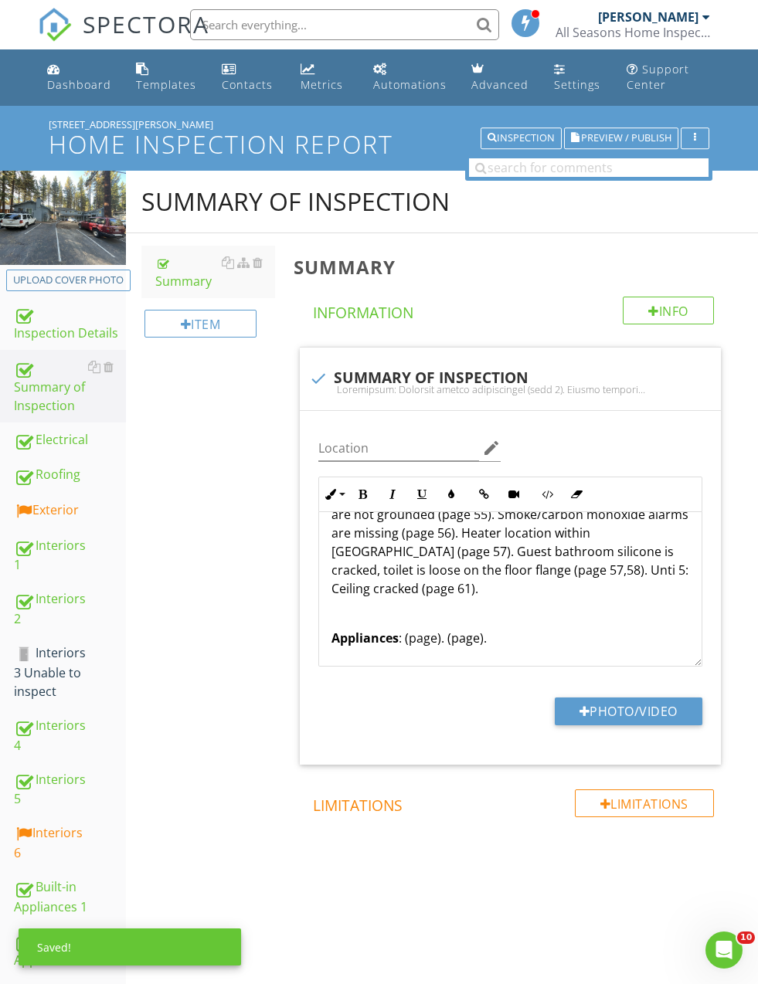
click at [264, 594] on div "Summary of Inspection Summary Item Summary Info Information check SUMMARY OF IN…" at bounding box center [442, 557] width 632 height 772
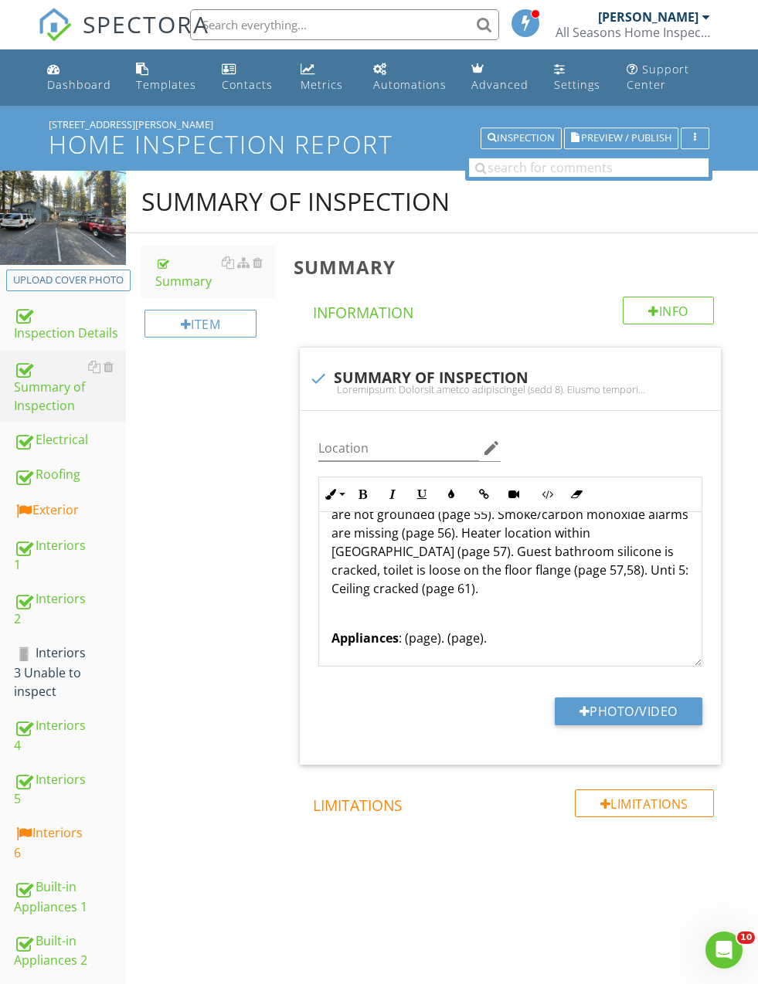
click at [680, 565] on p "Interior : Unit 1: Non egress window in upstairs bedroom (page 37). Wall recept…" at bounding box center [510, 468] width 358 height 260
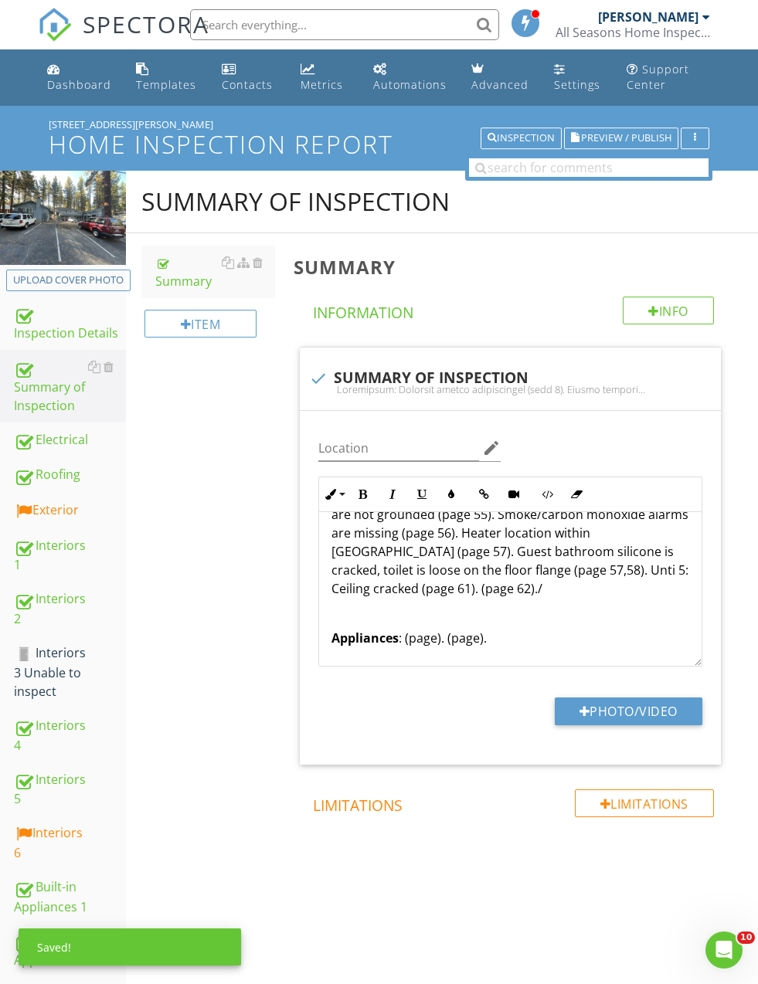
click at [327, 589] on div "Electrical : Improper wiring installation (page 5). Double tapping wires (page …" at bounding box center [510, 548] width 382 height 1199
click at [594, 593] on p "Interior : Unit 1: Non egress window in upstairs bedroom (page 37). Wall recept…" at bounding box center [510, 477] width 358 height 278
click at [213, 622] on div "Summary of Inspection Summary Item Summary Info Information check SUMMARY OF IN…" at bounding box center [442, 557] width 632 height 772
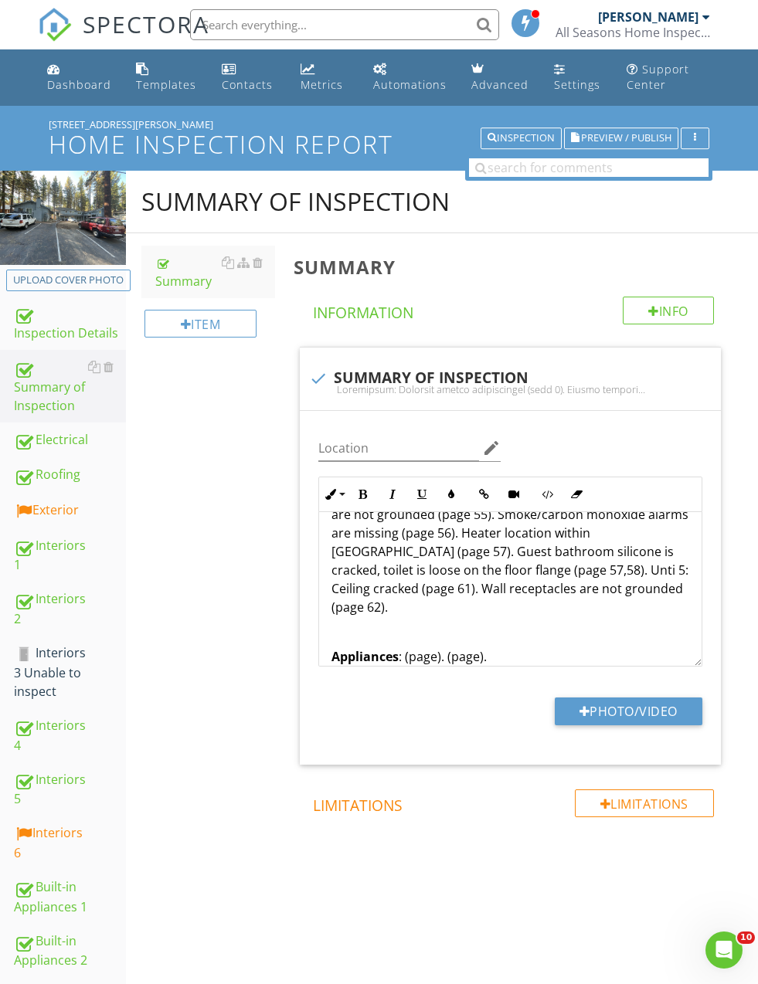
click at [612, 589] on p "Interior : Unit 1: Non egress window in upstairs bedroom (page 37). Wall recept…" at bounding box center [510, 477] width 358 height 278
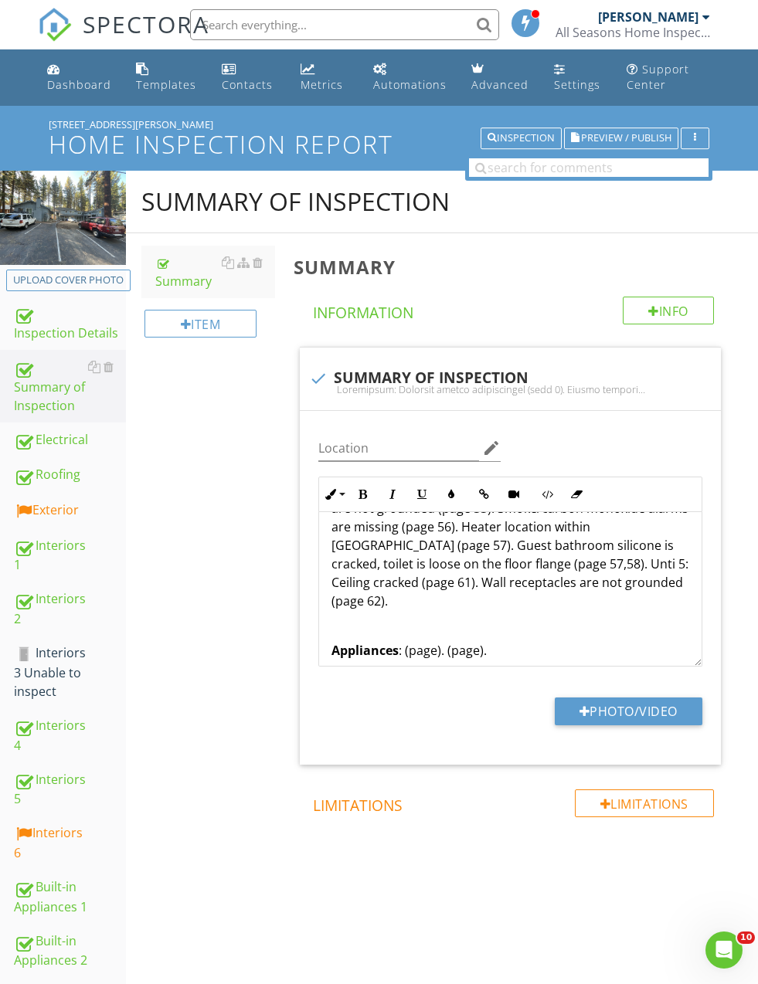
scroll to position [562, 0]
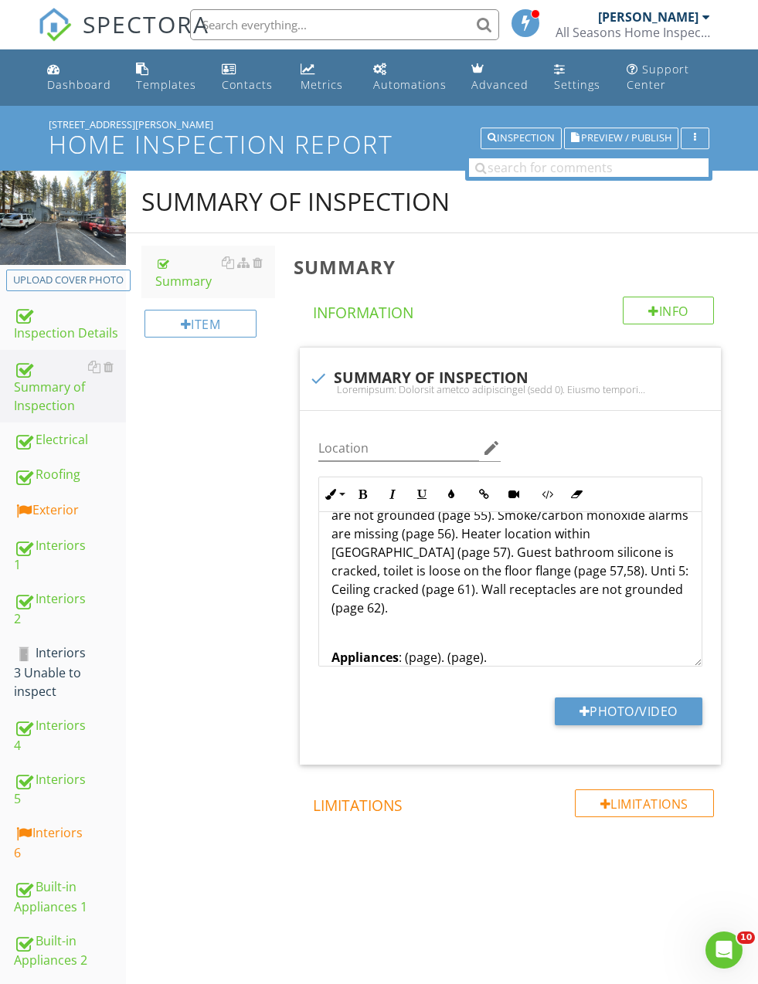
click at [616, 579] on p "Interior : Unit 1: Non egress window in upstairs bedroom (page 37). Wall recept…" at bounding box center [510, 478] width 358 height 278
click at [586, 591] on p "Interior : Unit 1: Non egress window in upstairs bedroom (page 37). Wall recept…" at bounding box center [510, 478] width 358 height 278
click at [319, 606] on div "Electrical : Improper wiring installation (page 5). Double tapping wires (page …" at bounding box center [510, 558] width 382 height 1217
click at [663, 616] on div "Electrical : Improper wiring installation (page 5). Double tapping wires (page …" at bounding box center [510, 568] width 382 height 1236
click at [663, 620] on div "Electrical : Improper wiring installation (page 5). Double tapping wires (page …" at bounding box center [510, 568] width 382 height 1236
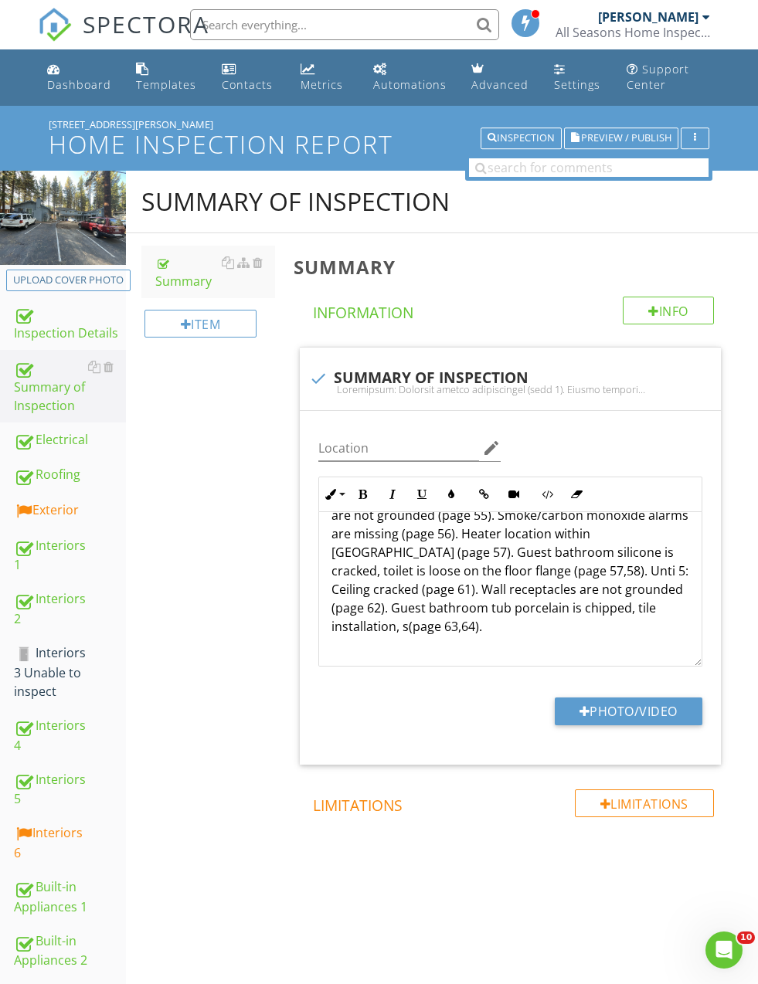
click at [677, 603] on p "Interior : Unit 1: Non egress window in upstairs bedroom (page 37). Wall recept…" at bounding box center [510, 487] width 358 height 297
click at [254, 580] on div "Summary of Inspection Summary Item Summary Info Information check SUMMARY OF IN…" at bounding box center [442, 557] width 632 height 772
click at [573, 630] on p "Interior : Unit 1: Non egress window in upstairs bedroom (page 37). Wall recept…" at bounding box center [510, 496] width 358 height 315
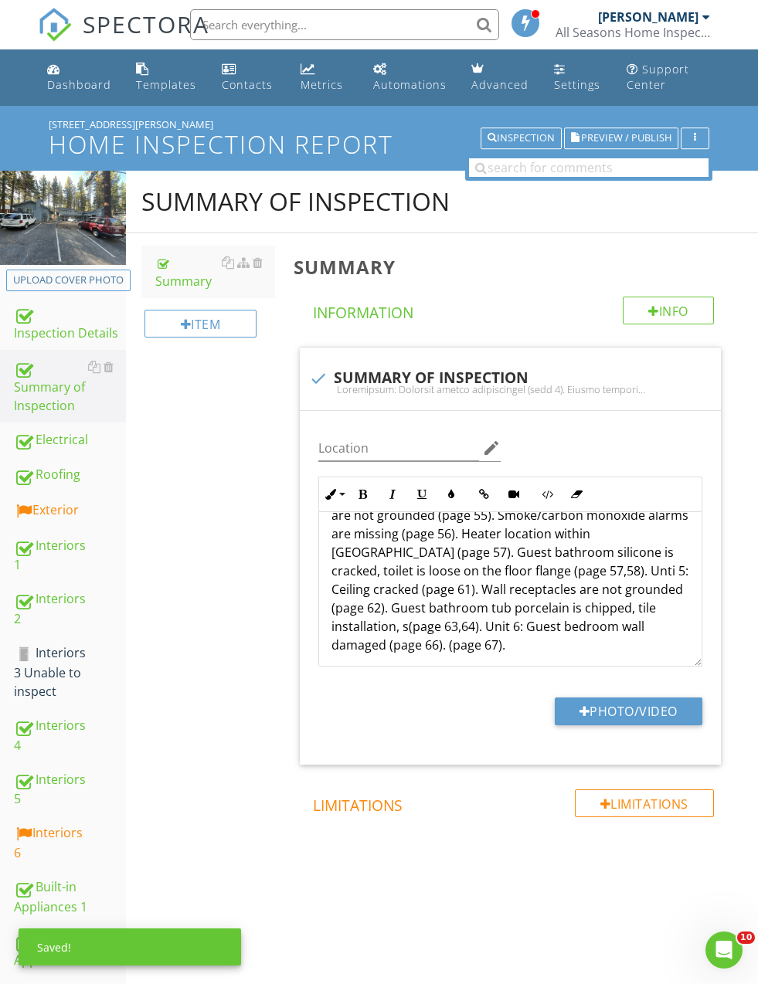
click at [568, 626] on p "Interior : Unit 1: Non egress window in upstairs bedroom (page 37). Wall recept…" at bounding box center [510, 496] width 358 height 315
click at [251, 593] on div "Summary of Inspection Summary Item Summary Info Information check SUMMARY OF IN…" at bounding box center [442, 557] width 632 height 772
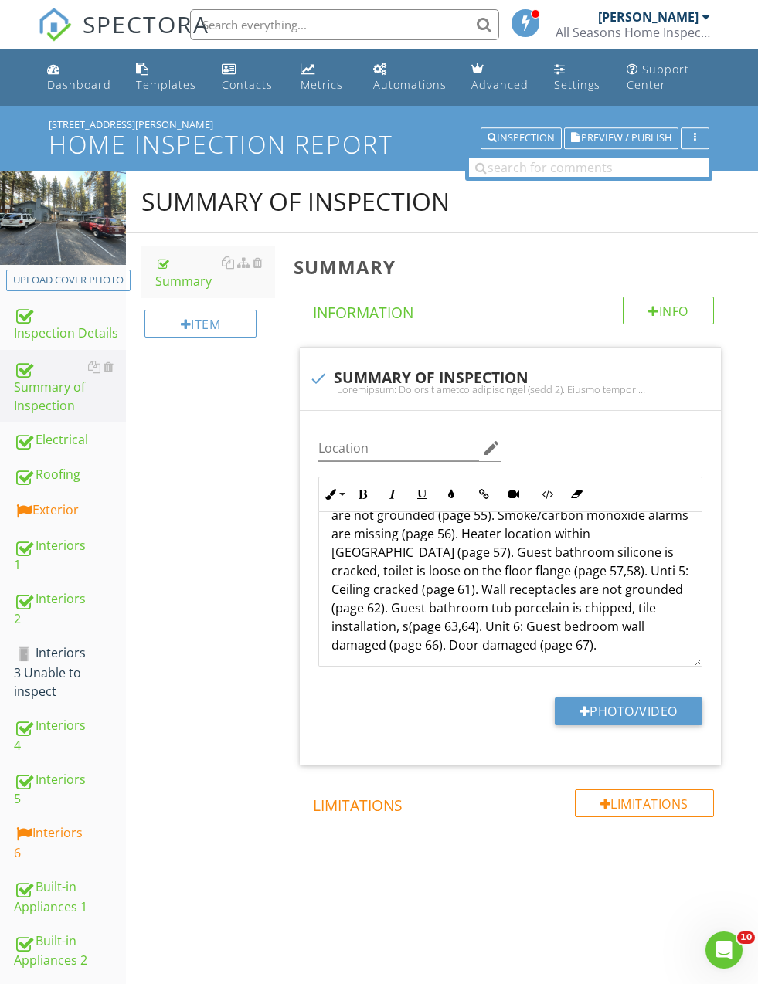
click at [398, 633] on p "Interior : Unit 1: Non egress window in upstairs bedroom (page 37). Wall recept…" at bounding box center [510, 496] width 358 height 315
click at [379, 635] on p "Interior : Unit 1: Non egress window in upstairs bedroom (page 37). Wall recept…" at bounding box center [510, 496] width 358 height 315
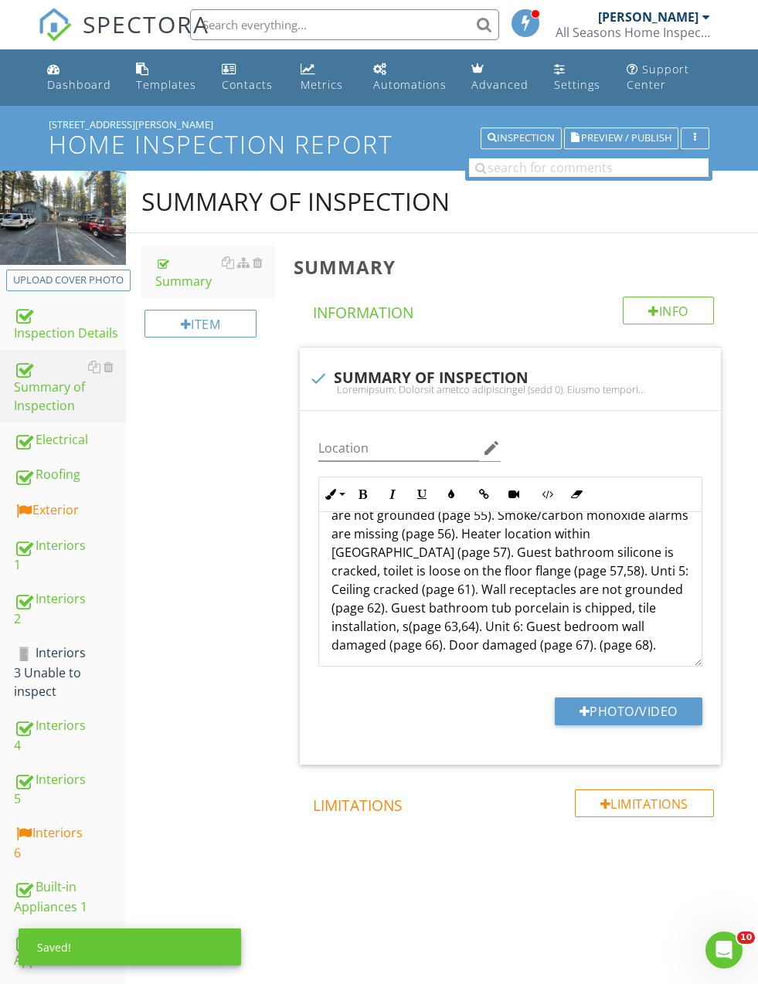
click at [350, 643] on p "Interior : Unit 1: Non egress window in upstairs bedroom (page 37). Wall recept…" at bounding box center [510, 496] width 358 height 315
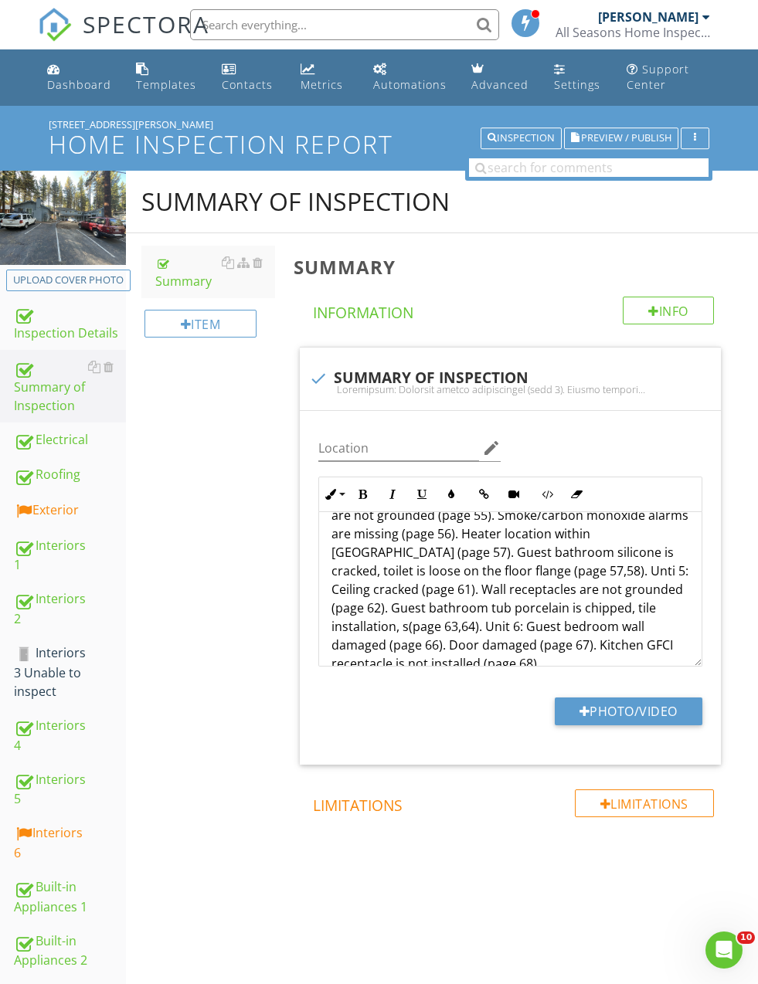
click at [670, 652] on p "Interior" at bounding box center [510, 506] width 358 height 334
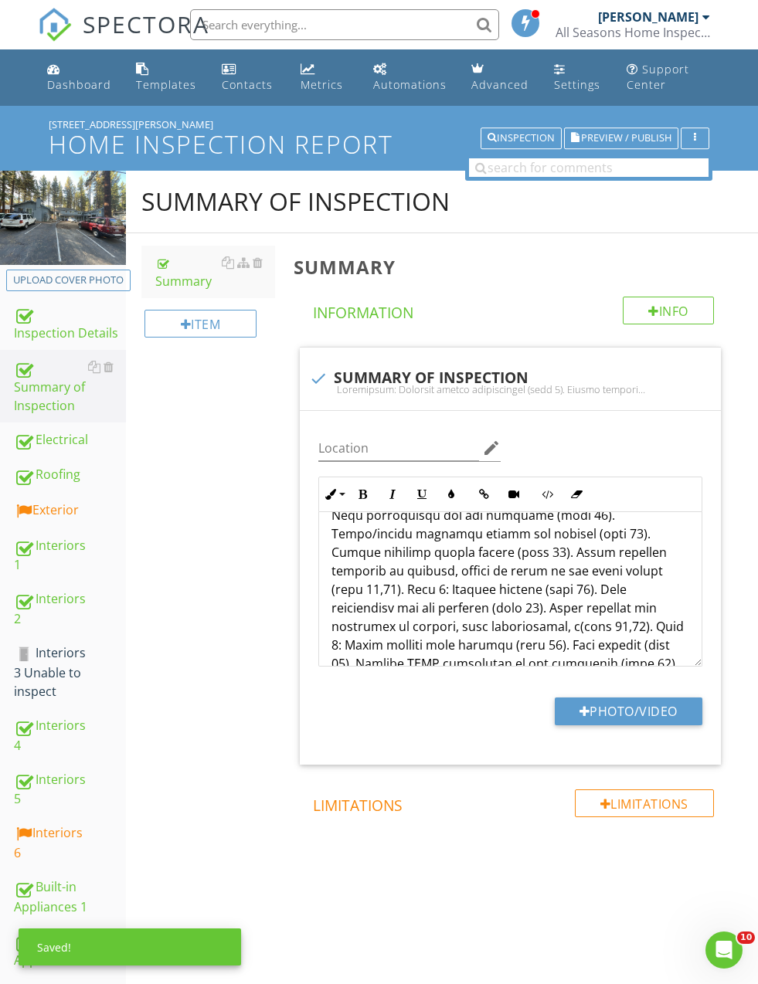
scroll to position [569, 0]
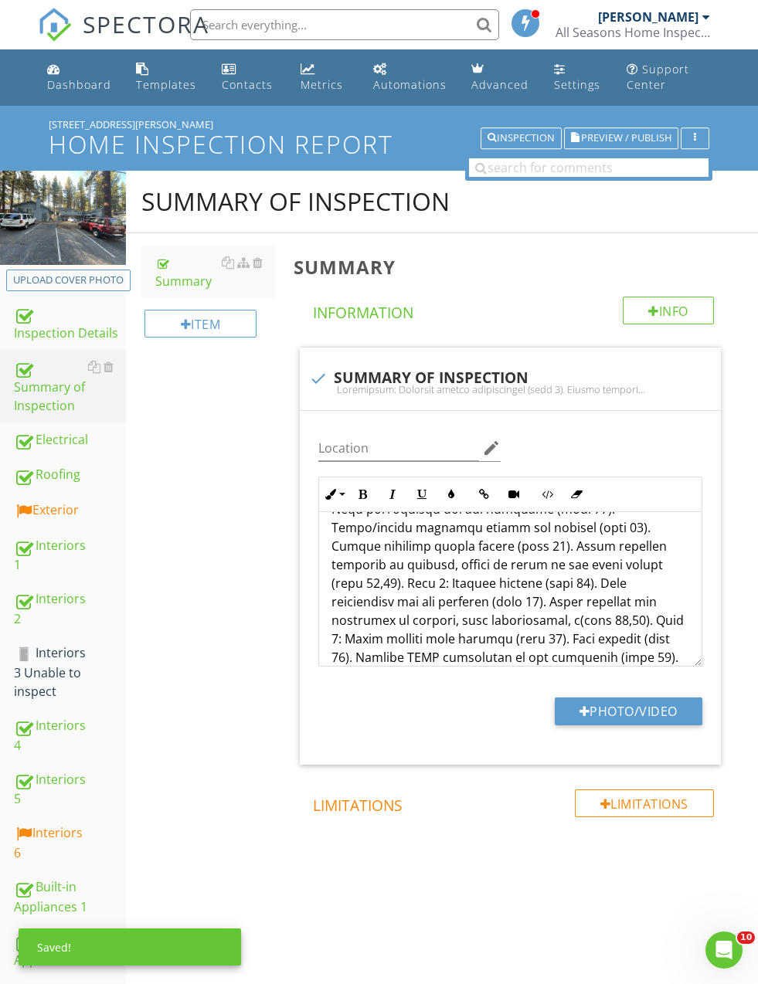
click at [641, 629] on p "Interior" at bounding box center [510, 509] width 358 height 352
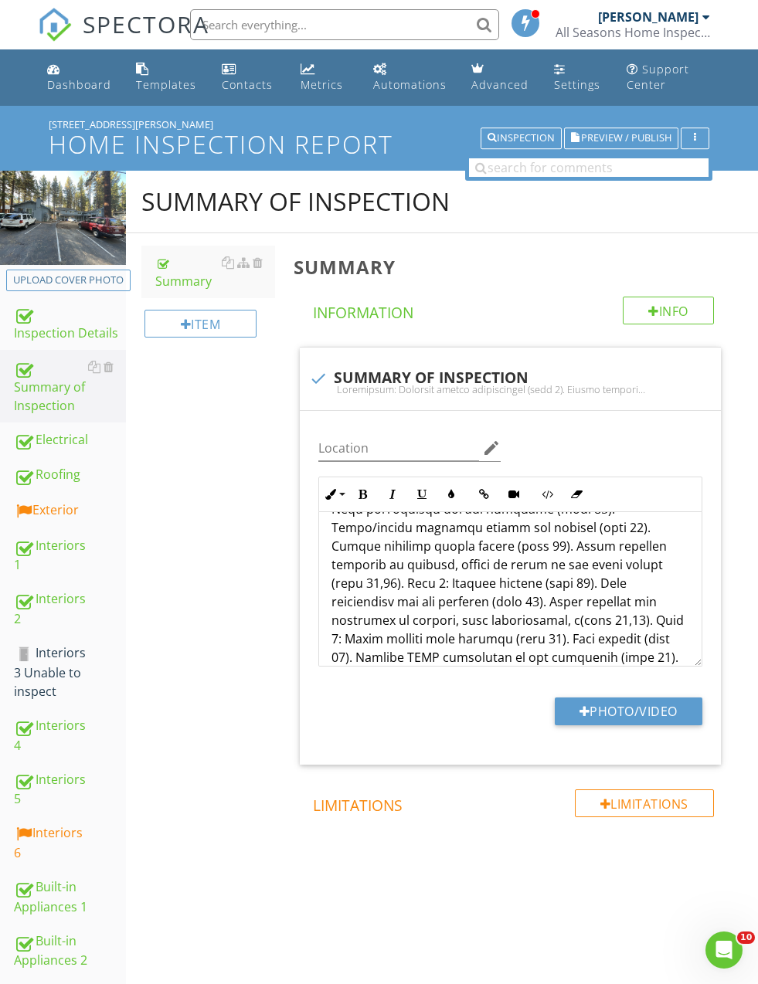
click at [216, 572] on div "Summary of Inspection Summary Item Summary Info Information check SUMMARY OF IN…" at bounding box center [442, 557] width 632 height 772
click at [519, 650] on p "Interior" at bounding box center [510, 509] width 358 height 352
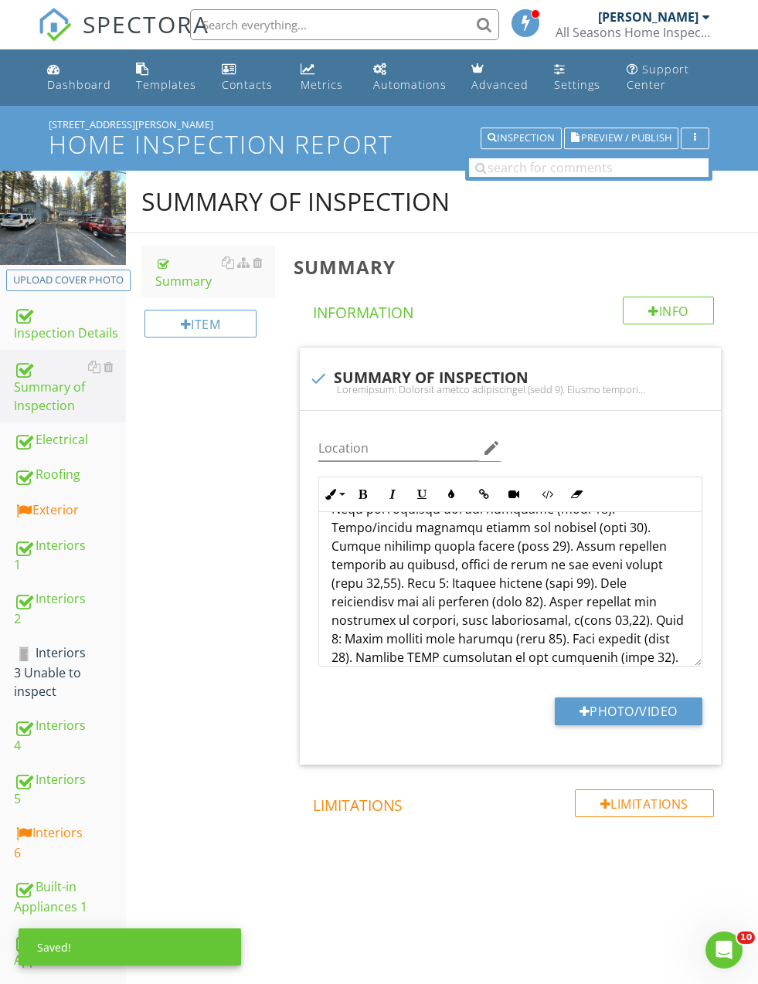
click at [480, 660] on p "Interior" at bounding box center [510, 509] width 358 height 352
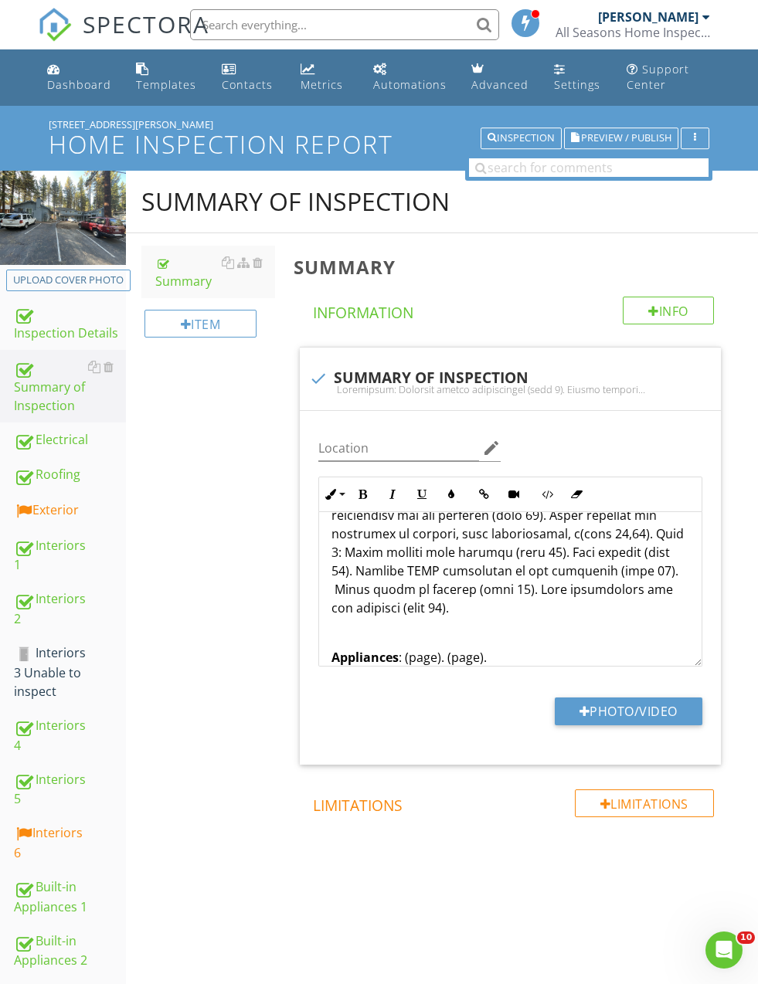
click at [367, 603] on div "Electrical : Improper wiring installation (page 5). Double tapping wires (page …" at bounding box center [510, 512] width 382 height 1310
click at [378, 586] on p "Interior" at bounding box center [510, 431] width 358 height 371
click at [429, 589] on p "Interior" at bounding box center [510, 431] width 358 height 371
click at [400, 582] on p "Interior" at bounding box center [510, 431] width 358 height 371
click at [432, 579] on p "Interior" at bounding box center [510, 431] width 358 height 371
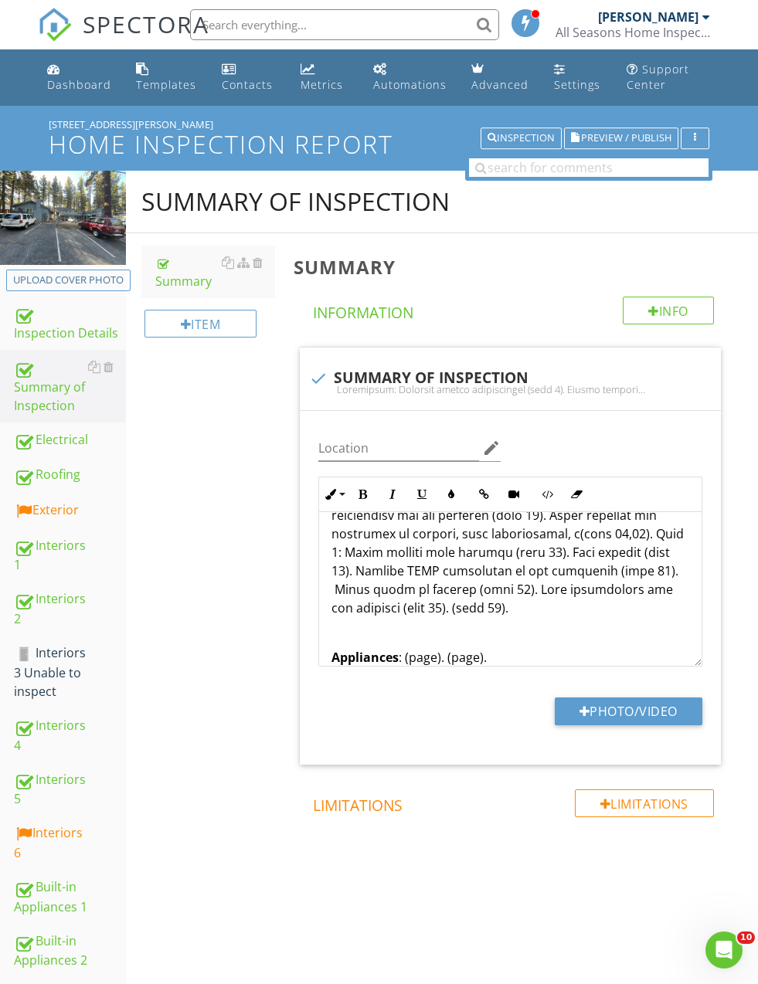
click at [385, 589] on p "Interior" at bounding box center [510, 431] width 358 height 371
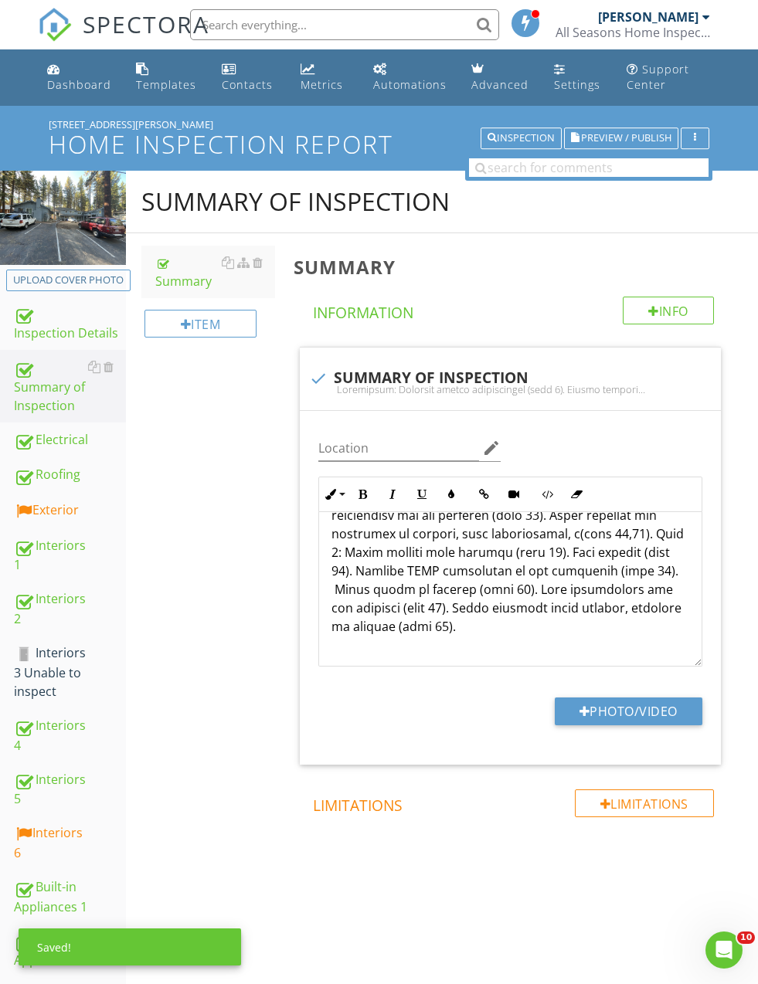
click at [359, 610] on p "Interior" at bounding box center [510, 440] width 358 height 389
click at [235, 604] on div "Summary of Inspection Summary Item Summary Info Information check SUMMARY OF IN…" at bounding box center [442, 557] width 632 height 772
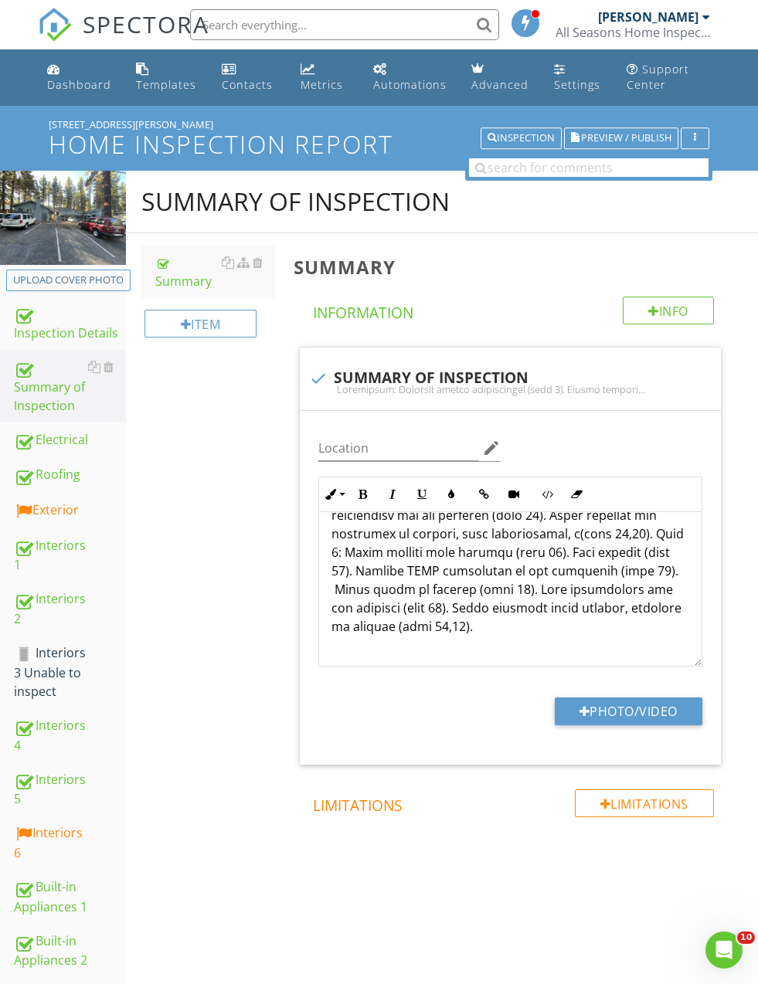
click at [581, 576] on p "Interior" at bounding box center [510, 440] width 358 height 389
click at [579, 596] on p "Interior" at bounding box center [510, 440] width 358 height 389
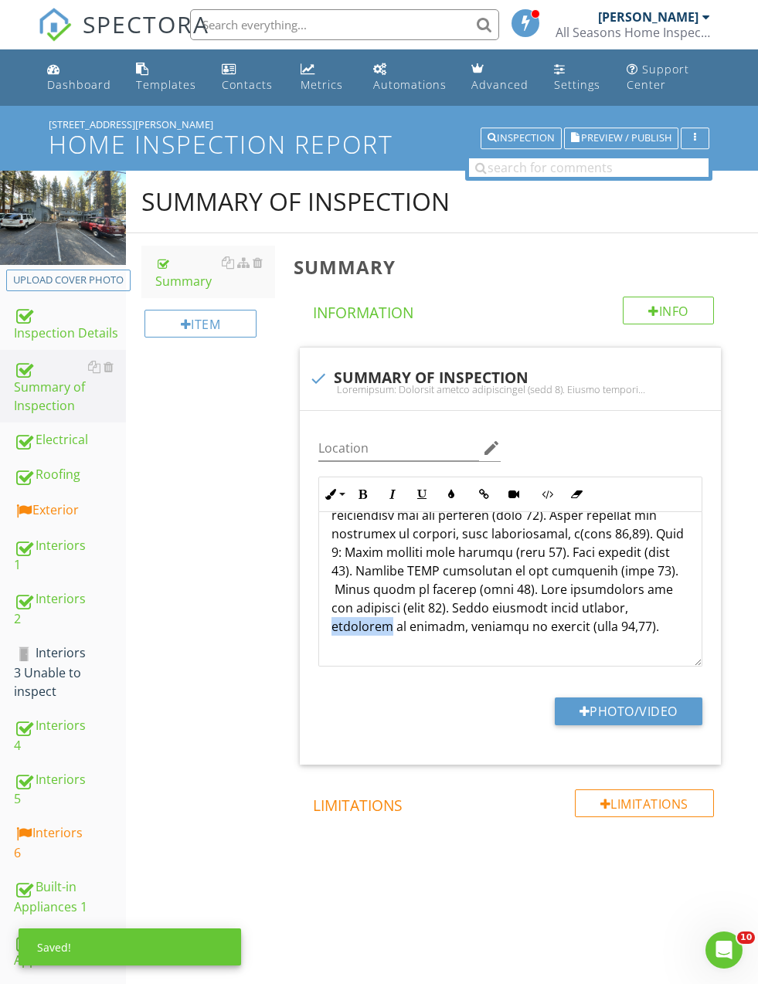
click at [592, 587] on p "Interior" at bounding box center [510, 440] width 358 height 389
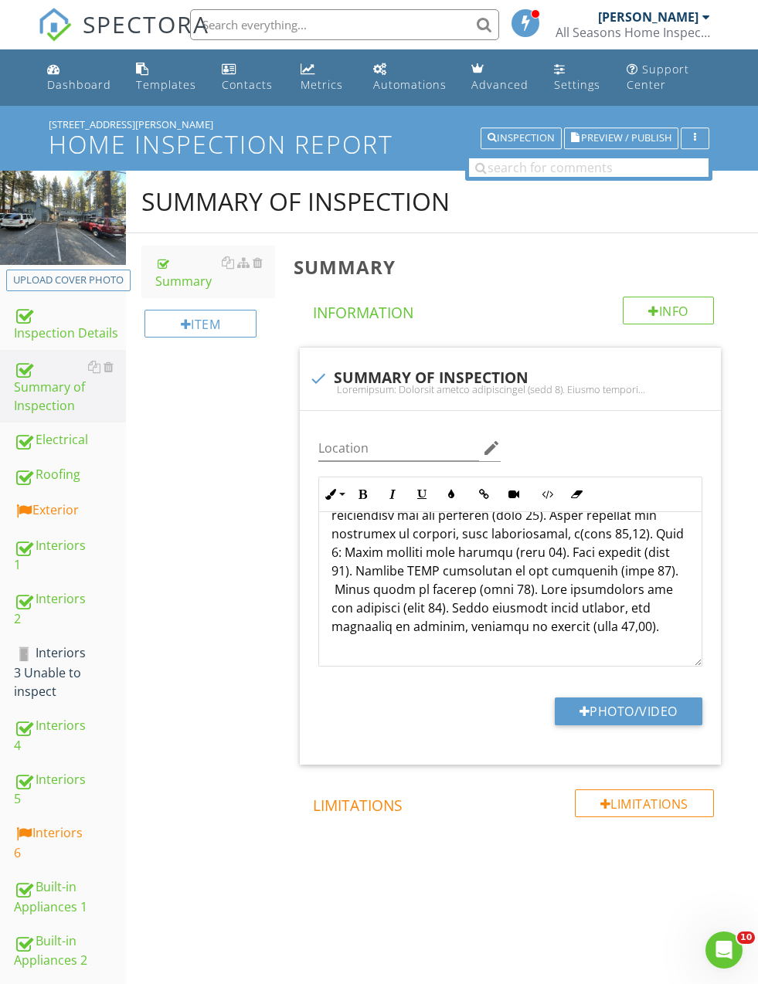
click at [295, 652] on span "check SUMMARY OF INSPECTION Location edit Ordered List Unordered List Insert Im…" at bounding box center [514, 556] width 440 height 418
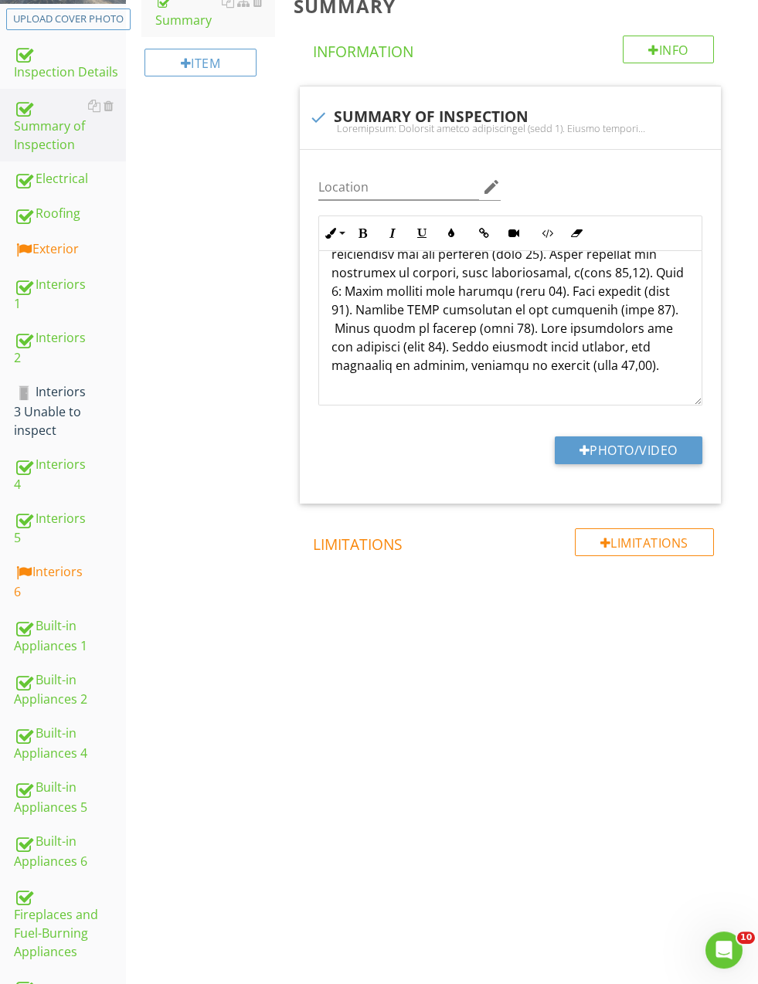
scroll to position [261, 0]
click at [25, 617] on div "Built-in Appliances 1" at bounding box center [70, 635] width 112 height 39
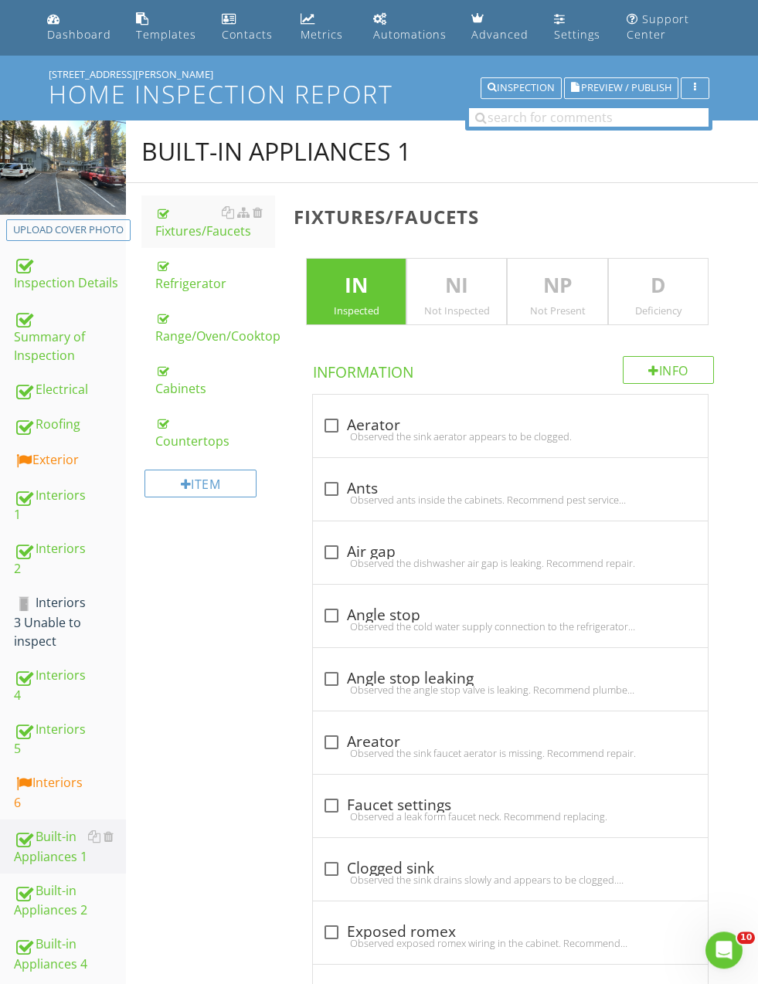
scroll to position [50, 0]
click at [188, 338] on div "Range/Oven/Cooktop" at bounding box center [214, 326] width 119 height 37
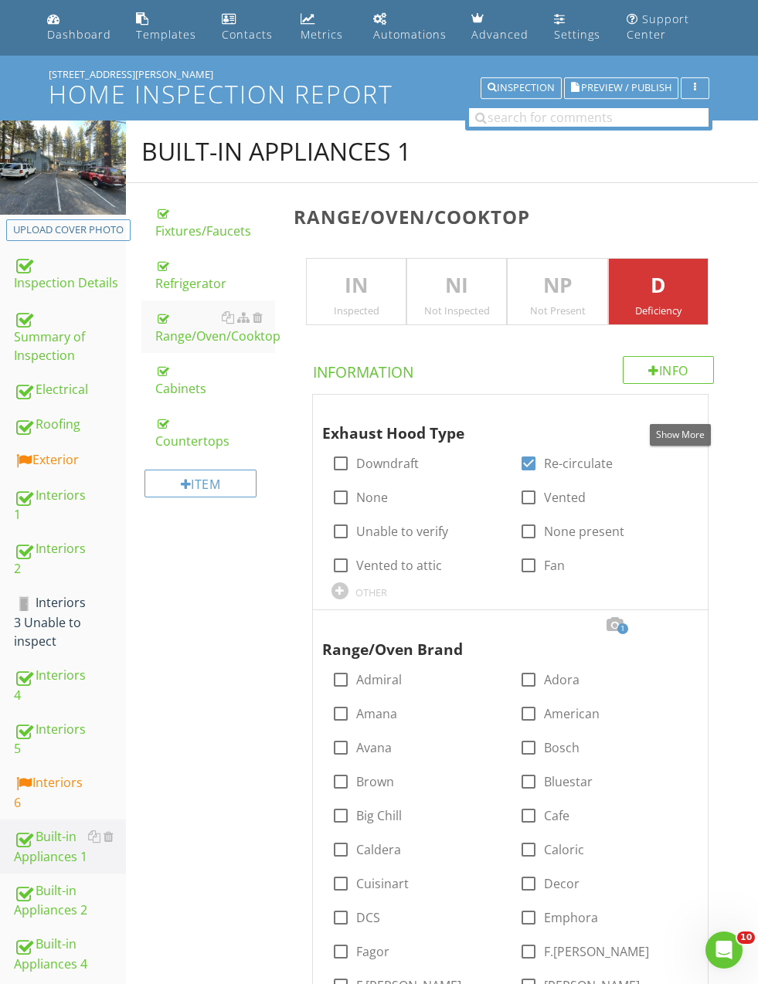
click at [678, 414] on div at bounding box center [679, 409] width 19 height 15
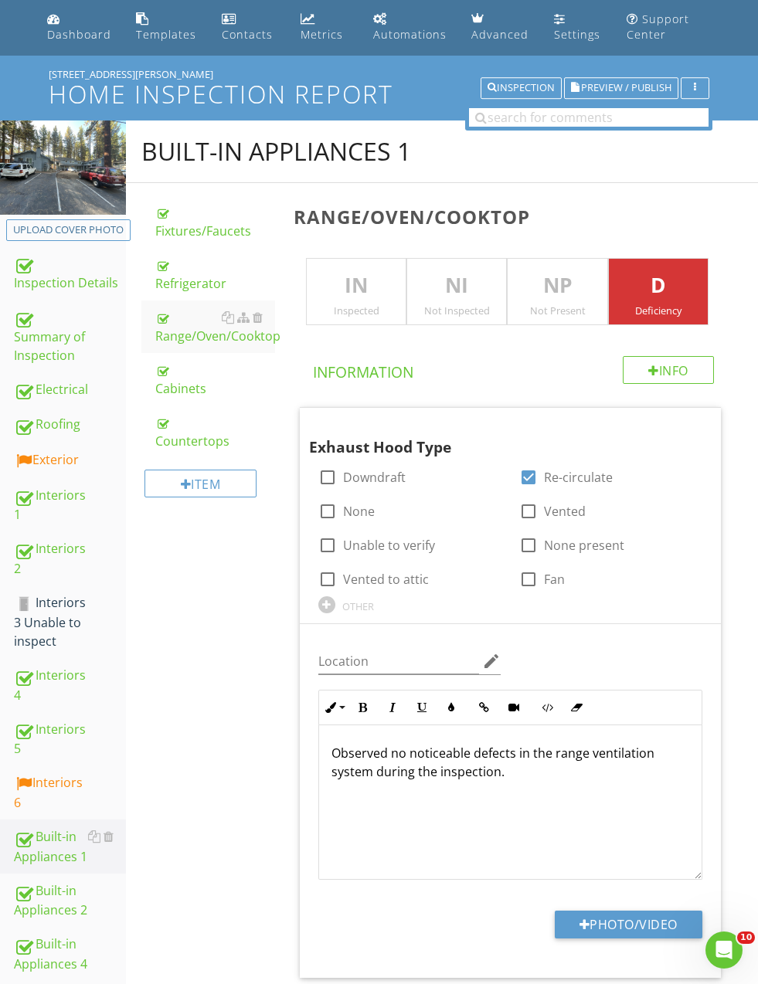
click at [340, 738] on div "Observed no noticeable defects in the range ventilation system during the inspe…" at bounding box center [510, 802] width 382 height 154
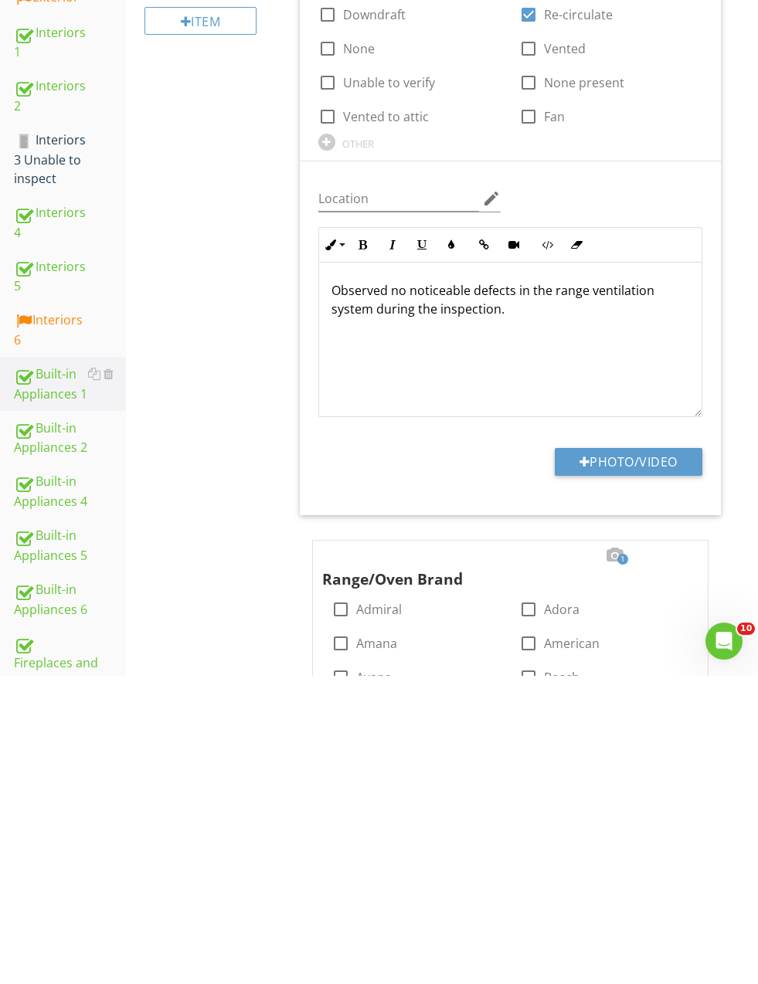
click at [341, 590] on p "Observed no noticeable defects in the range ventilation system during the inspe…" at bounding box center [510, 608] width 358 height 37
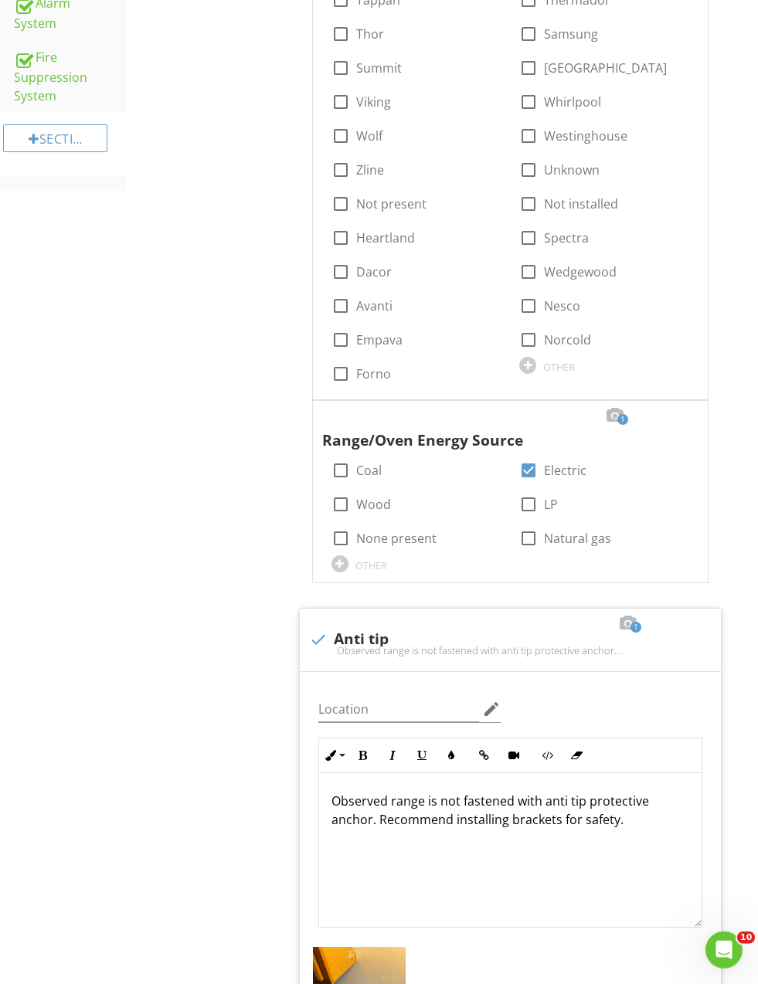
scroll to position [1929, 0]
click at [523, 535] on input "Natural gas" at bounding box center [528, 544] width 19 height 19
checkbox input "true"
click at [527, 457] on div at bounding box center [528, 470] width 26 height 26
checkbox input "false"
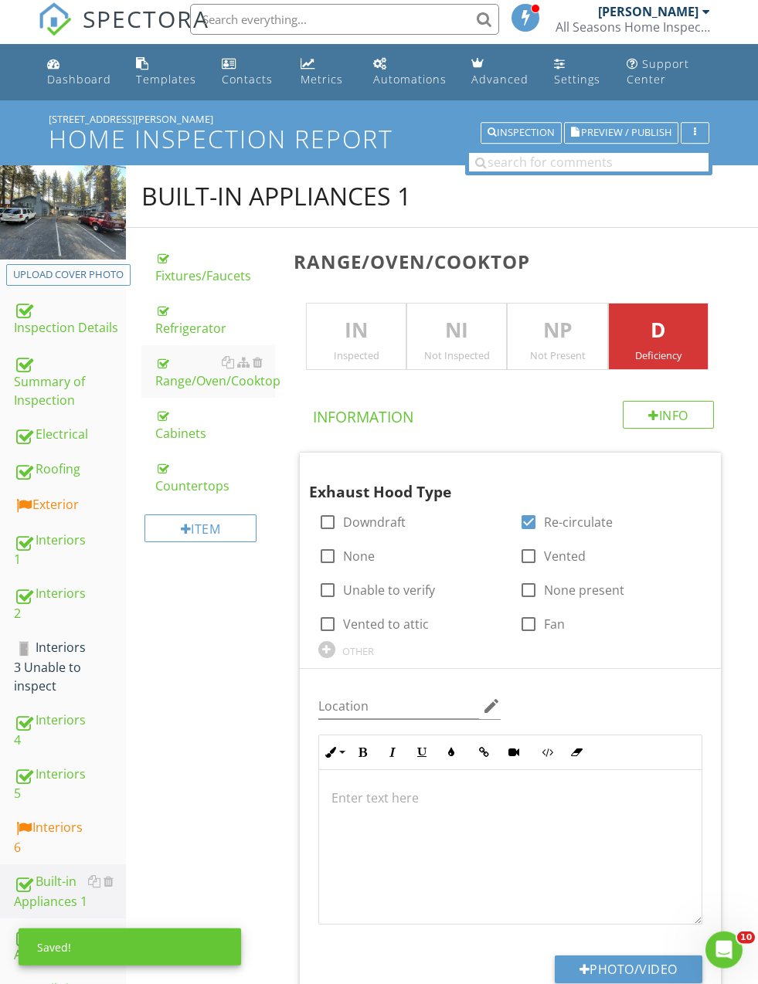
scroll to position [0, 0]
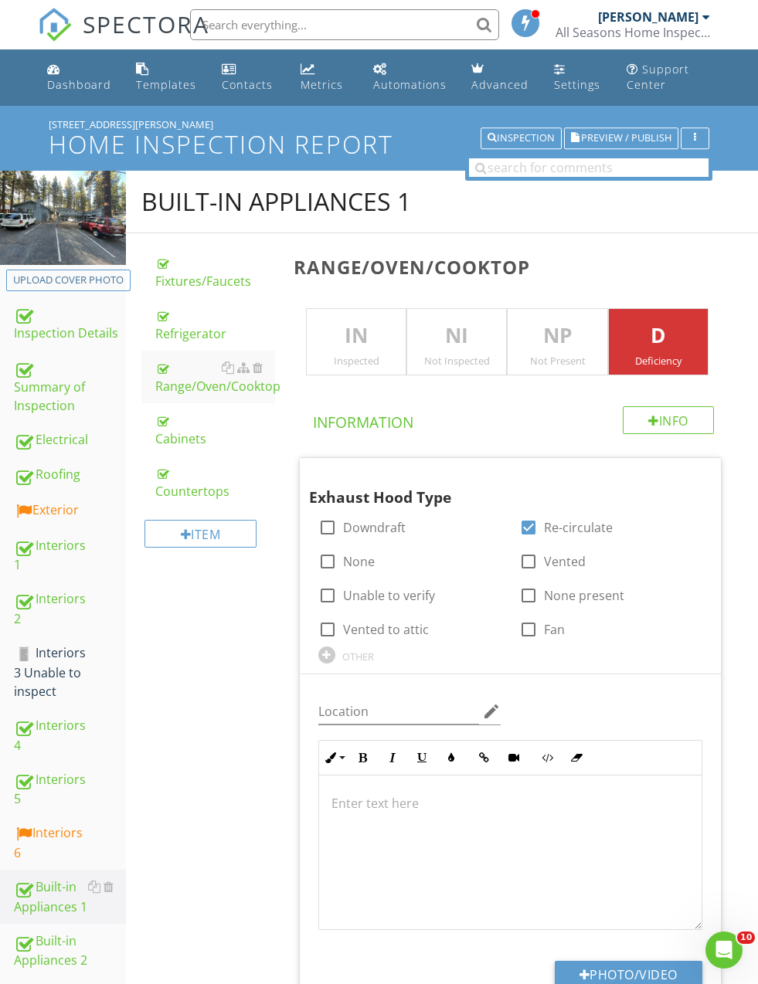
click at [47, 385] on div "Summary of Inspection" at bounding box center [70, 386] width 112 height 57
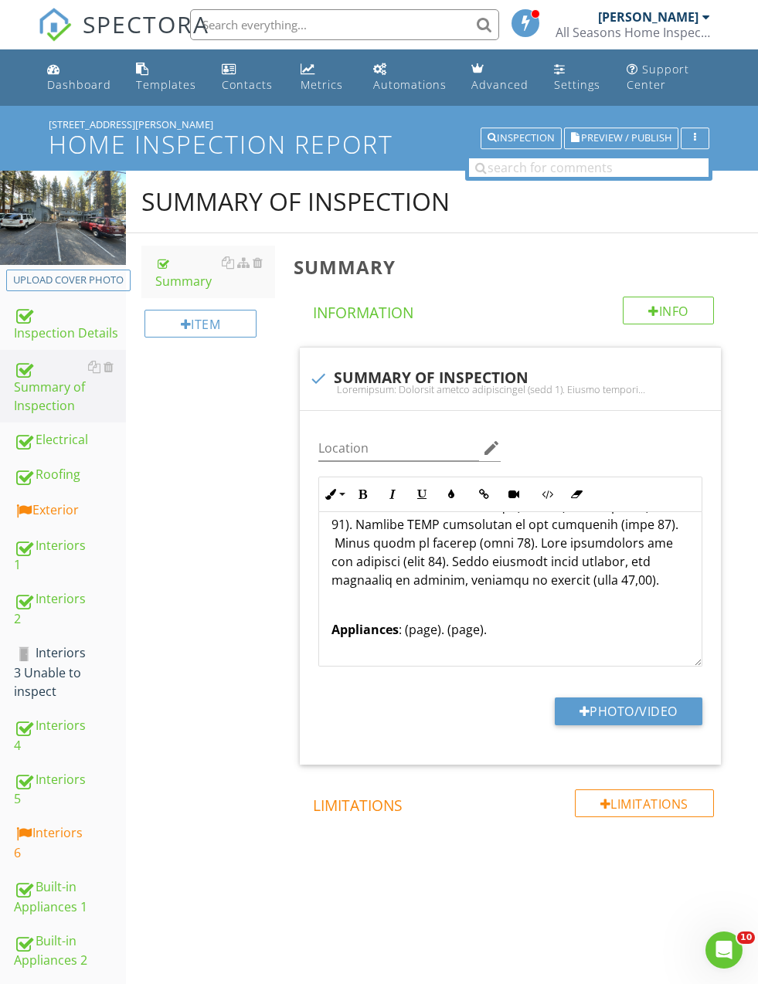
scroll to position [727, 0]
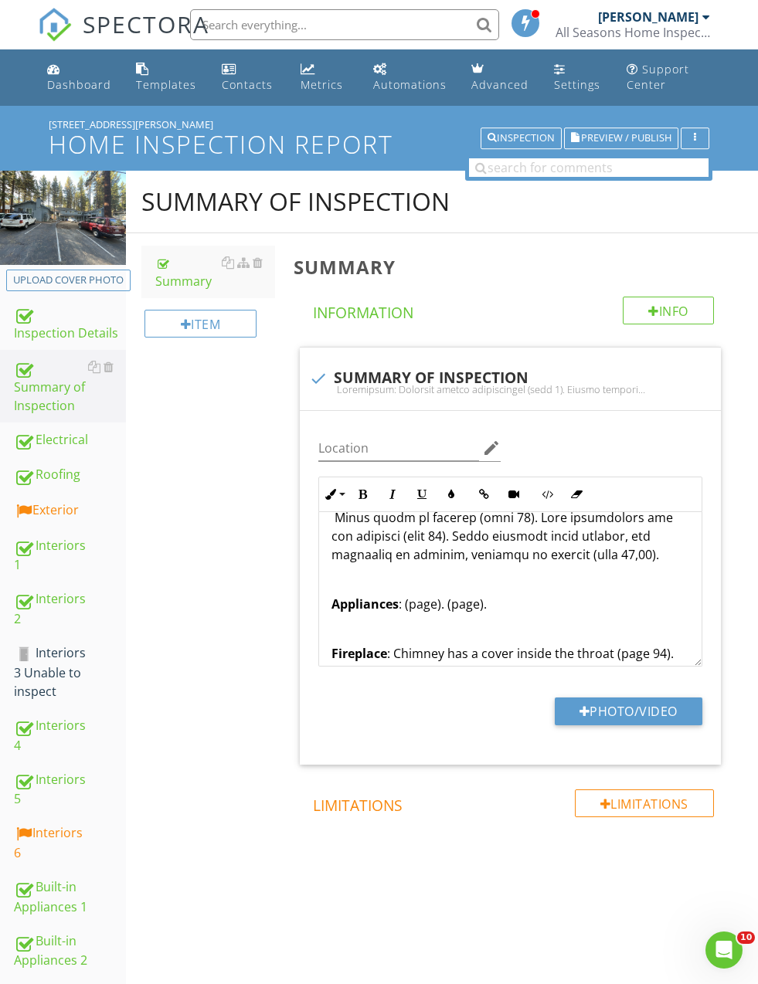
click at [402, 595] on p "Appliances : (page). (page)." at bounding box center [510, 604] width 358 height 19
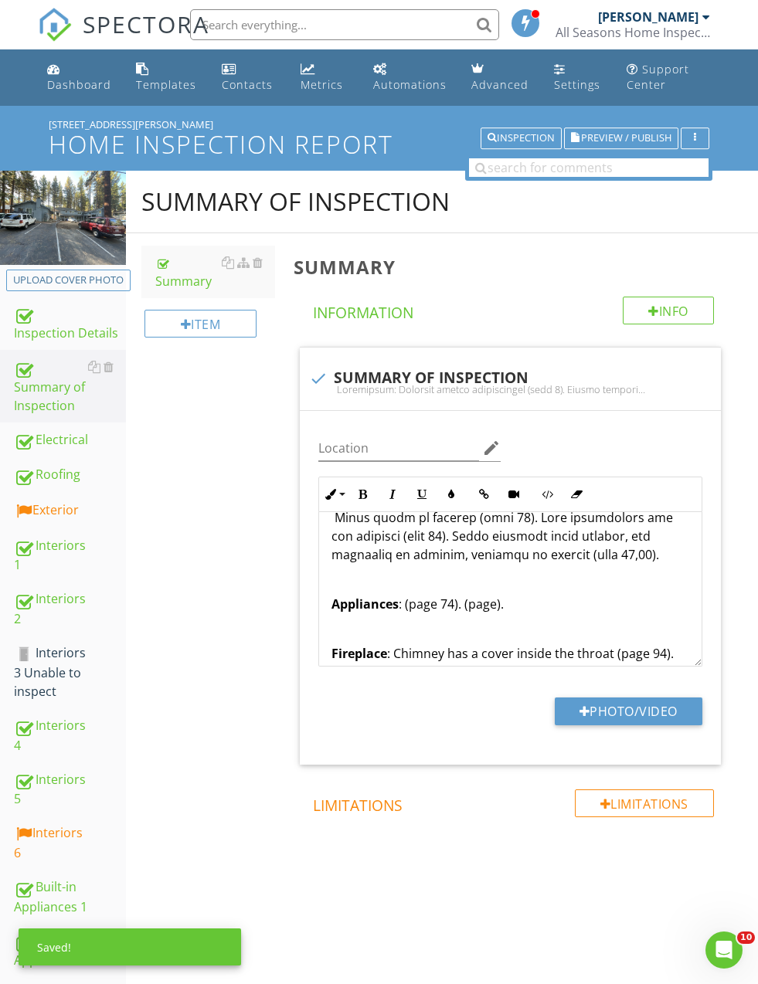
click at [400, 574] on div "Electrical : Improper wiring installation (page 5). Double tapping wires (page …" at bounding box center [510, 449] width 382 height 1329
click at [400, 595] on p "Appliances : (page 74). (page)." at bounding box center [510, 604] width 358 height 19
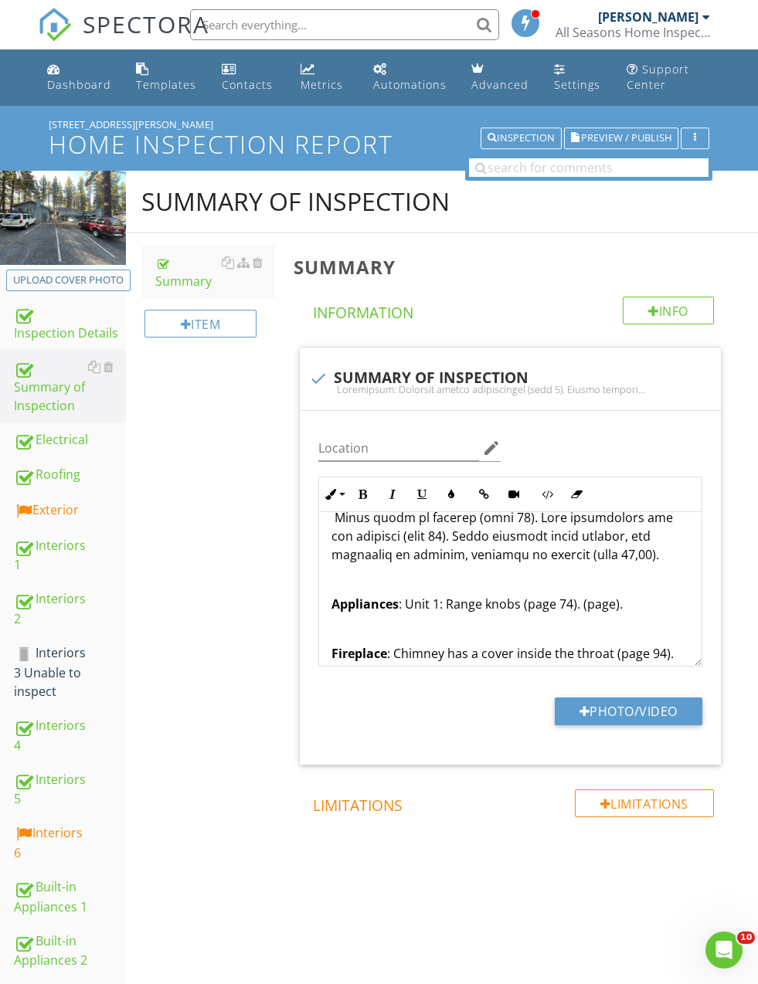
click at [483, 595] on p "Appliances : Unit 1: Range knobs (page 74). (page)." at bounding box center [510, 604] width 358 height 19
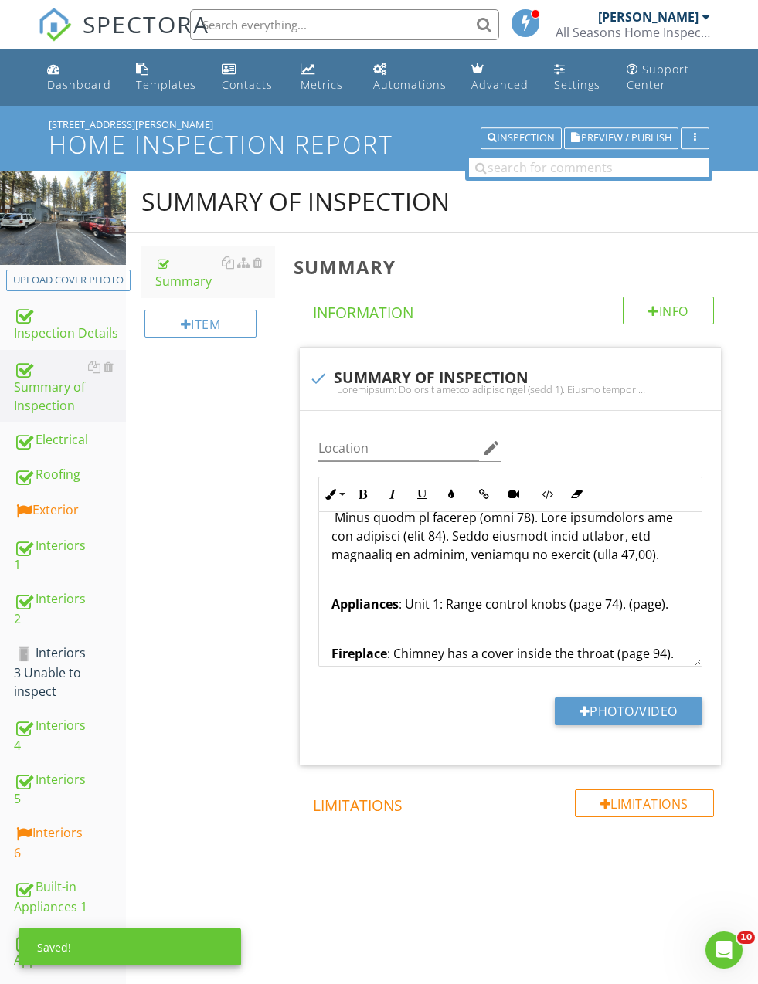
click at [563, 595] on p "Appliances : Unit 1: Range control knobs (page 74). (page)." at bounding box center [510, 604] width 358 height 19
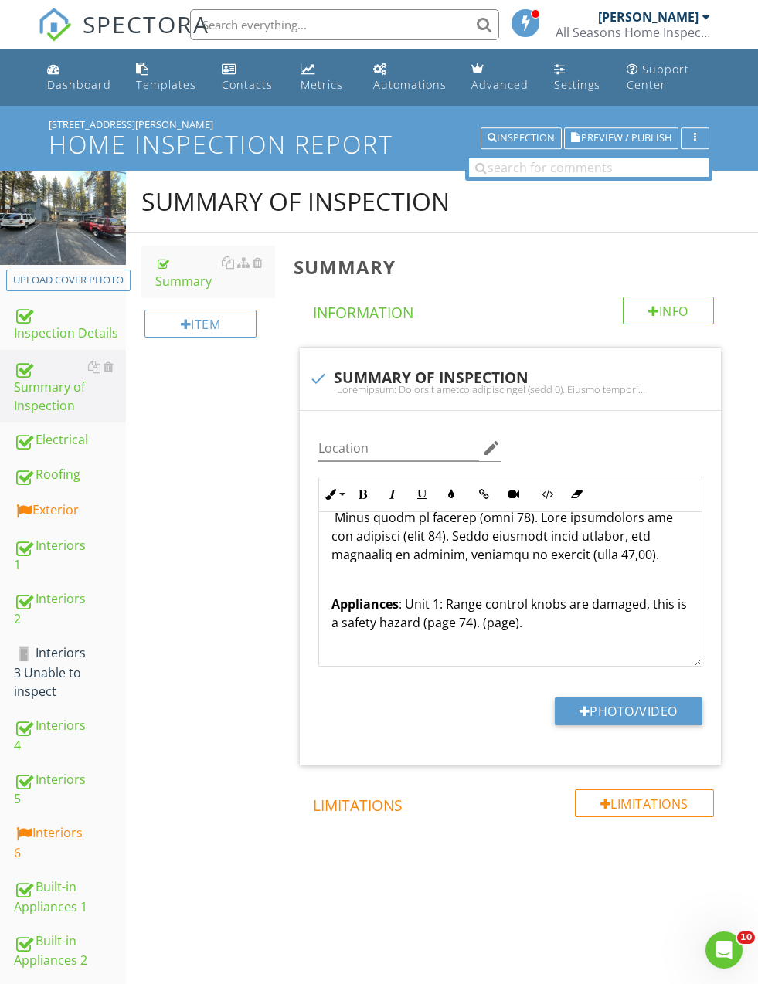
click at [230, 619] on div "Summary of Inspection Summary Item Summary Info Information check SUMMARY OF IN…" at bounding box center [442, 557] width 632 height 772
click at [398, 599] on p "Appliances : Unit 1: Range control knobs are damaged, this is a safety hazard (…" at bounding box center [510, 613] width 358 height 37
click at [290, 609] on div "Summary Info Information check SUMMARY OF INSPECTION Location edit Inline Style…" at bounding box center [521, 568] width 474 height 671
click at [345, 614] on p "Appliances : Unit 1: Range control knobs are damaged, this is a safety hazard, …" at bounding box center [510, 623] width 358 height 56
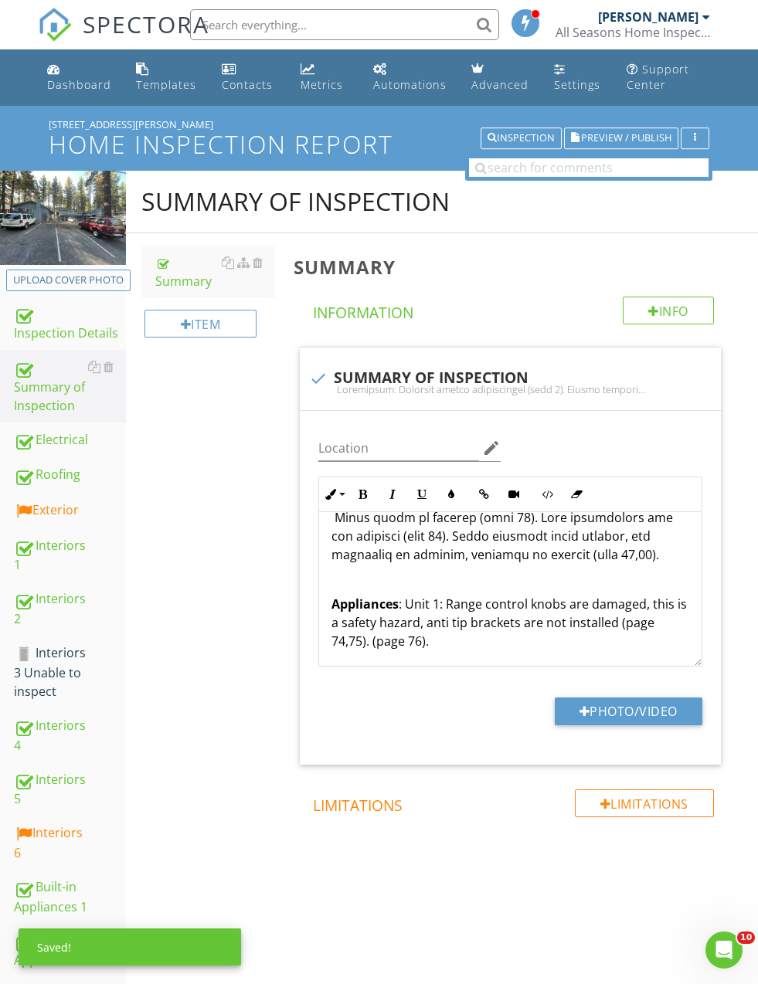
click at [375, 624] on p "Appliances : Unit 1: Range control knobs are damaged, this is a safety hazard, …" at bounding box center [510, 623] width 358 height 56
click at [244, 607] on div "Summary of Inspection Summary Item Summary Info Information check SUMMARY OF IN…" at bounding box center [442, 557] width 632 height 772
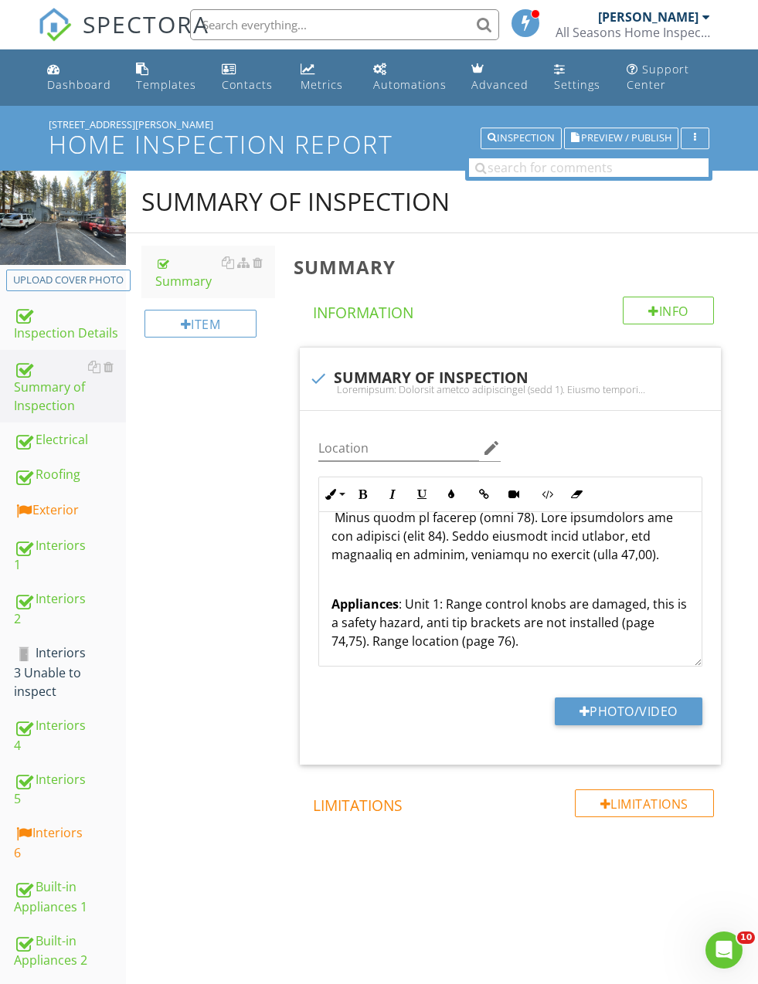
click at [548, 624] on p "Appliances : Unit 1: Range control knobs are damaged, this is a safety hazard, …" at bounding box center [510, 623] width 358 height 56
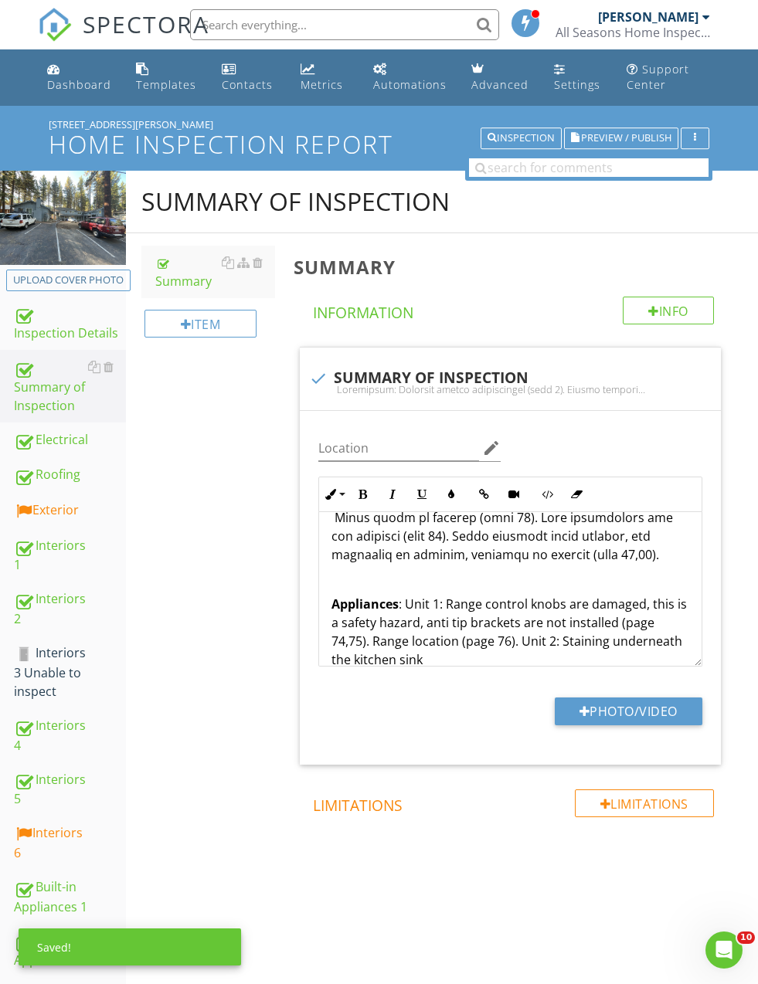
click at [229, 607] on div "Summary of Inspection Summary Item Summary Info Information check SUMMARY OF IN…" at bounding box center [442, 557] width 632 height 772
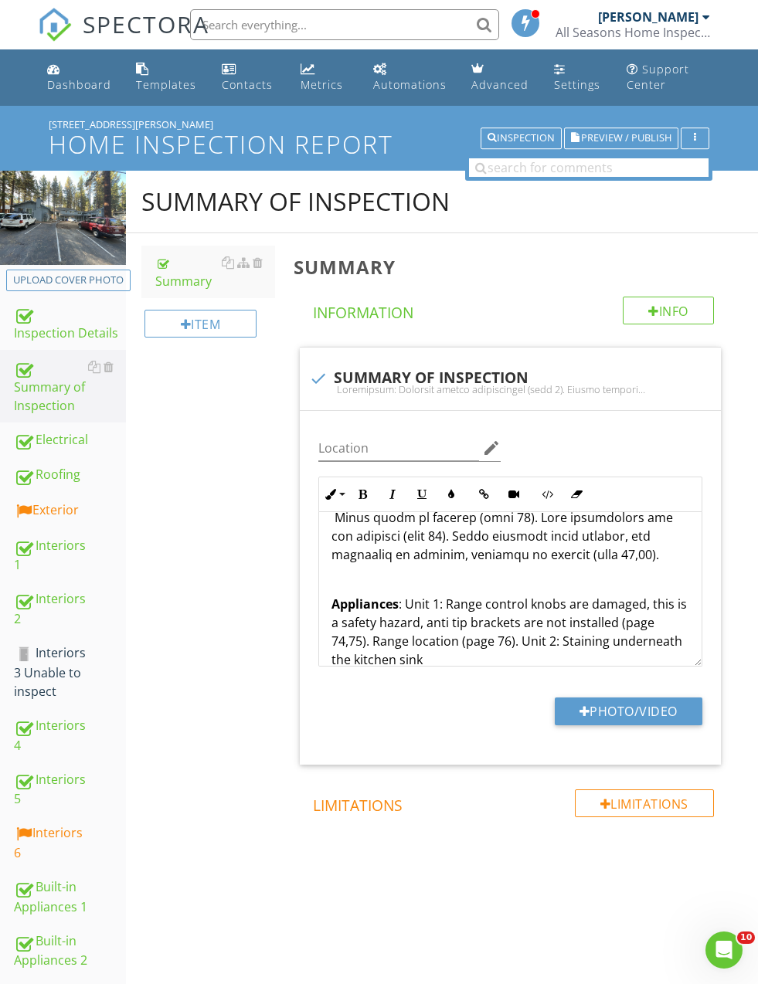
click at [451, 640] on p "Appliances : Unit 1: Range control knobs are damaged, this is a safety hazard, …" at bounding box center [510, 632] width 358 height 74
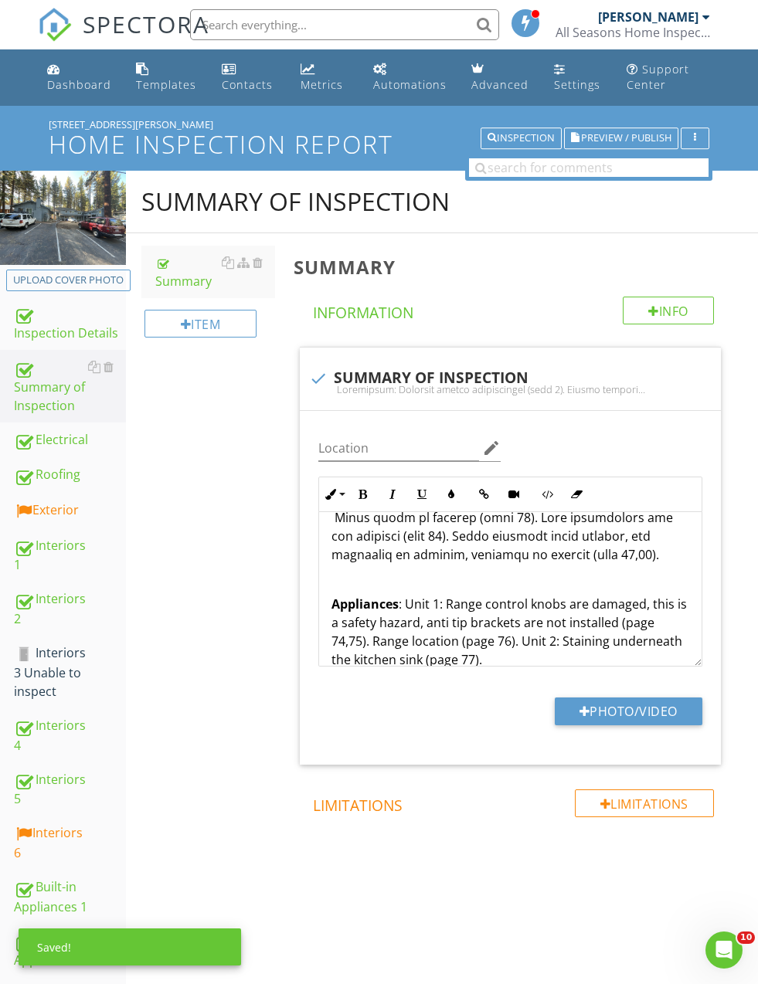
click at [254, 569] on div "Summary of Inspection Summary Item Summary Info Information check SUMMARY OF IN…" at bounding box center [442, 557] width 632 height 772
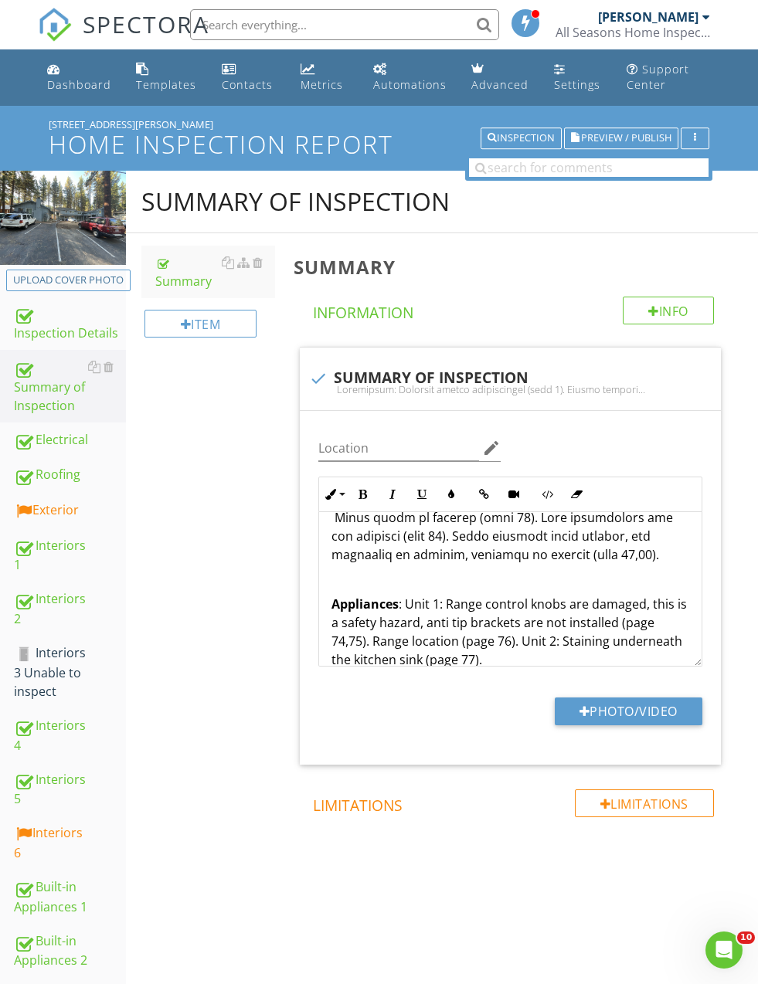
click at [518, 653] on div "Electrical : Improper wiring installation (page 5). Double tapping wires (page …" at bounding box center [510, 477] width 382 height 1384
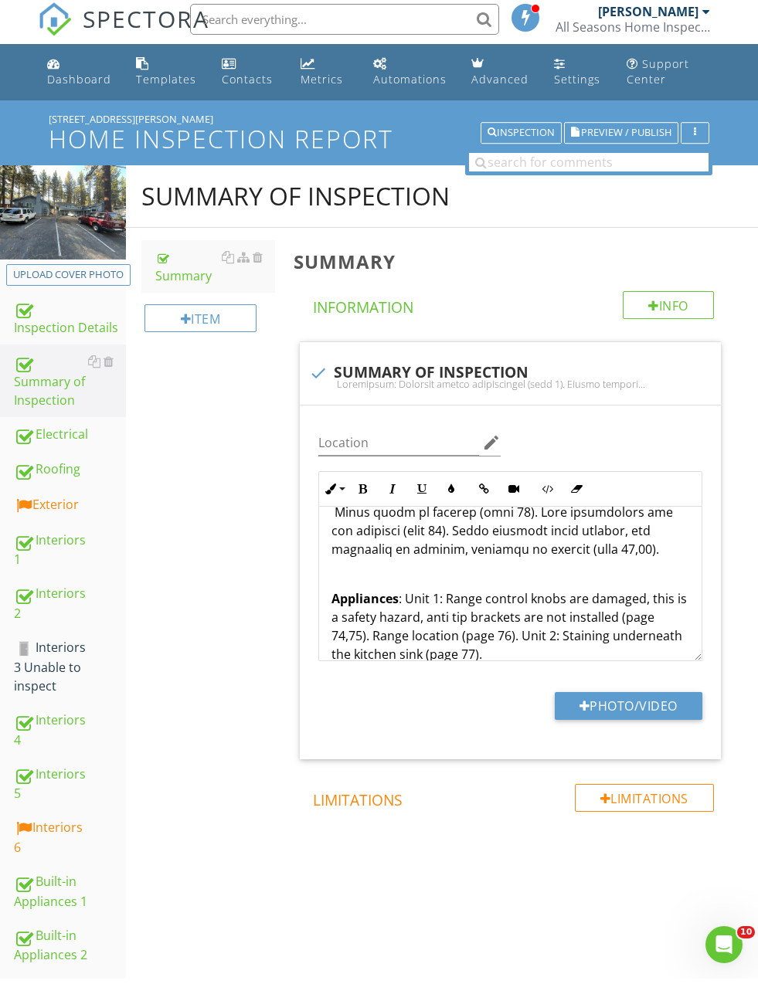
click at [509, 626] on p "Appliances : Unit 1: Range control knobs are damaged, this is a safety hazard, …" at bounding box center [510, 632] width 358 height 74
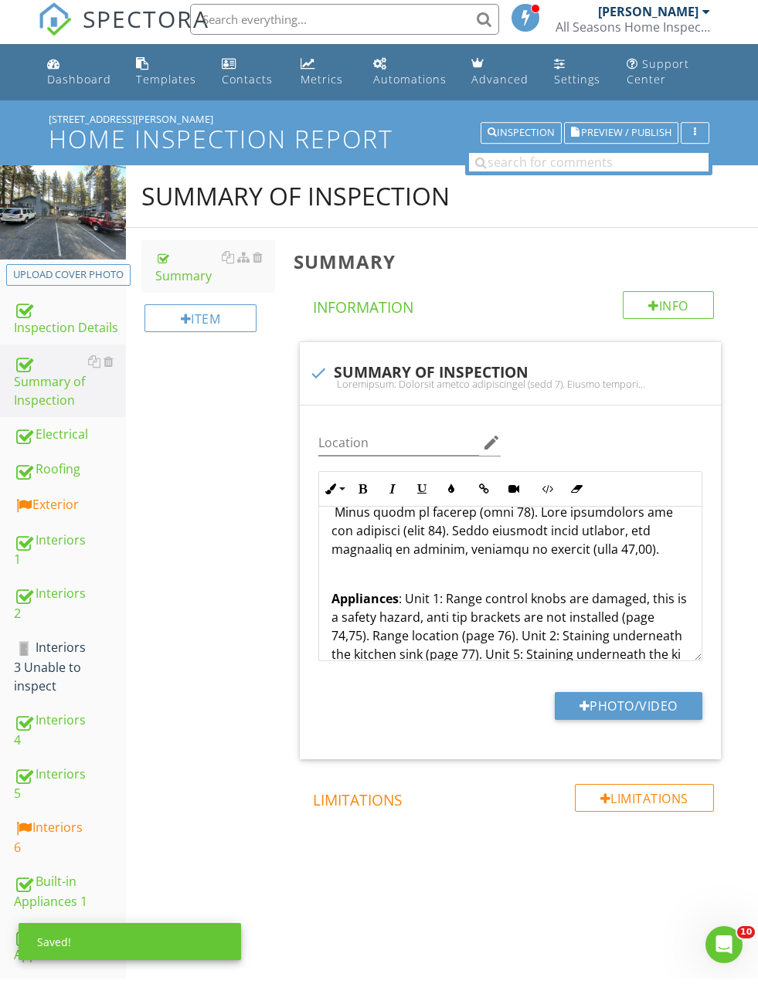
scroll to position [729, 0]
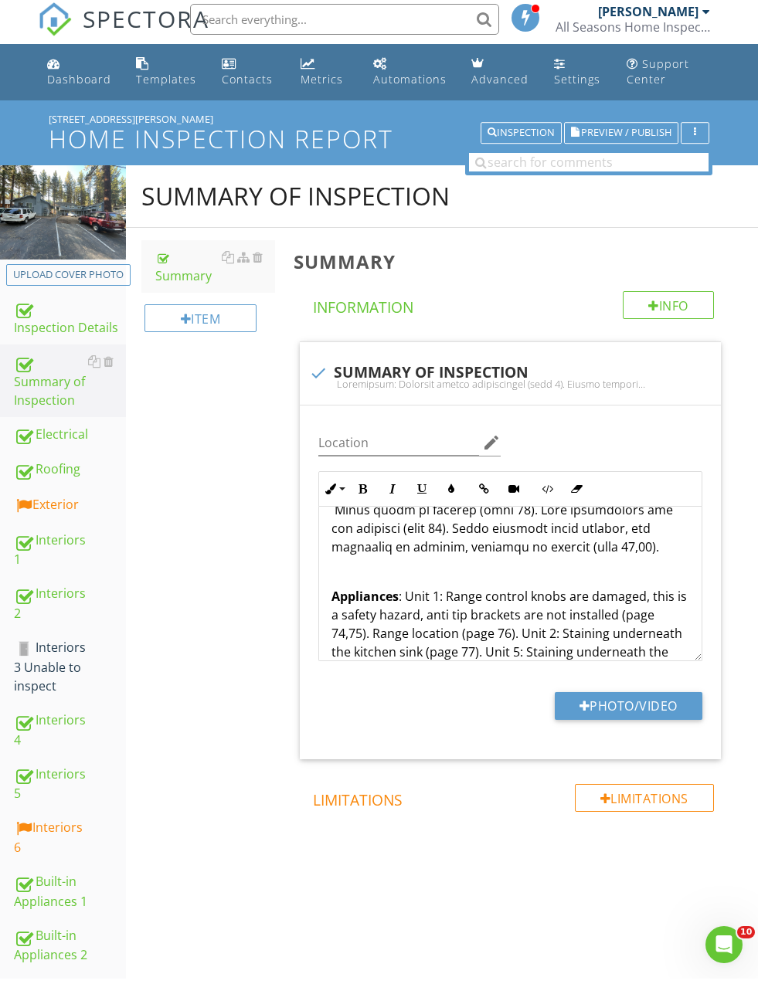
click at [236, 609] on div "Summary of Inspection Summary Item Summary Info Information check SUMMARY OF IN…" at bounding box center [442, 557] width 632 height 772
click at [474, 650] on p "Appliances : Unit 1: Range control knobs are damaged, this is a safety hazard, …" at bounding box center [510, 633] width 358 height 93
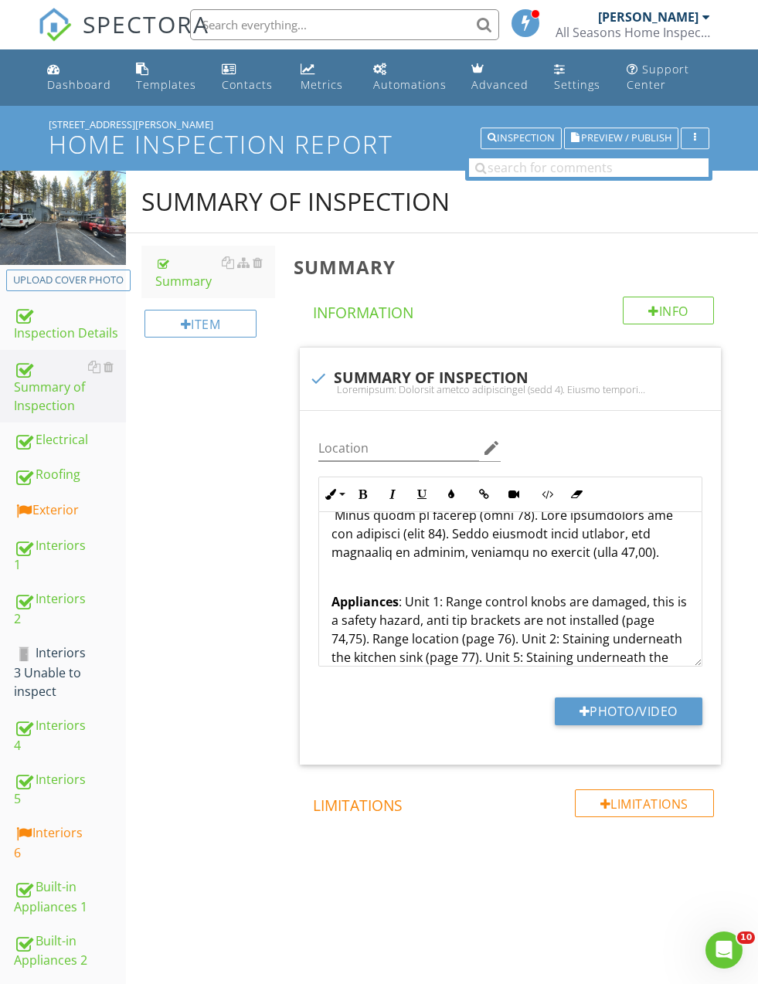
scroll to position [816, 0]
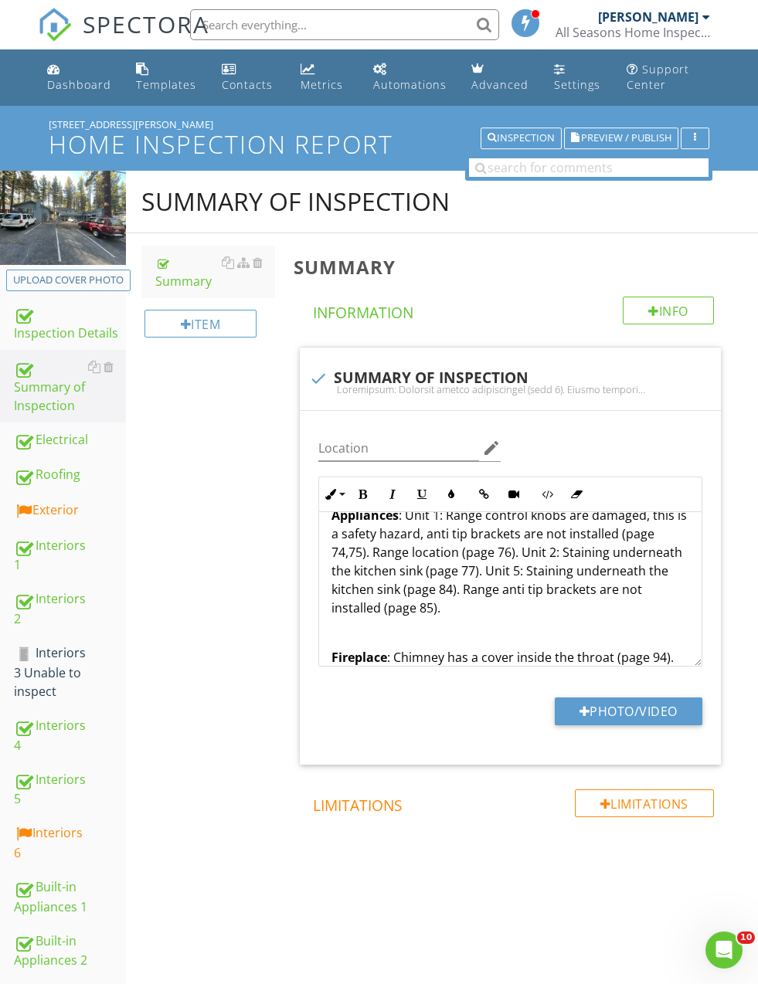
click at [266, 583] on div "Summary of Inspection Summary Item Summary Info Information check SUMMARY OF IN…" at bounding box center [442, 557] width 632 height 772
click at [403, 587] on p "Appliances : Unit 1: Range control knobs are damaged, this is a safety hazard, …" at bounding box center [510, 561] width 358 height 111
click at [480, 587] on p "Appliances : Unit 1: Range control knobs are damaged, this is a safety hazard, …" at bounding box center [510, 561] width 358 height 111
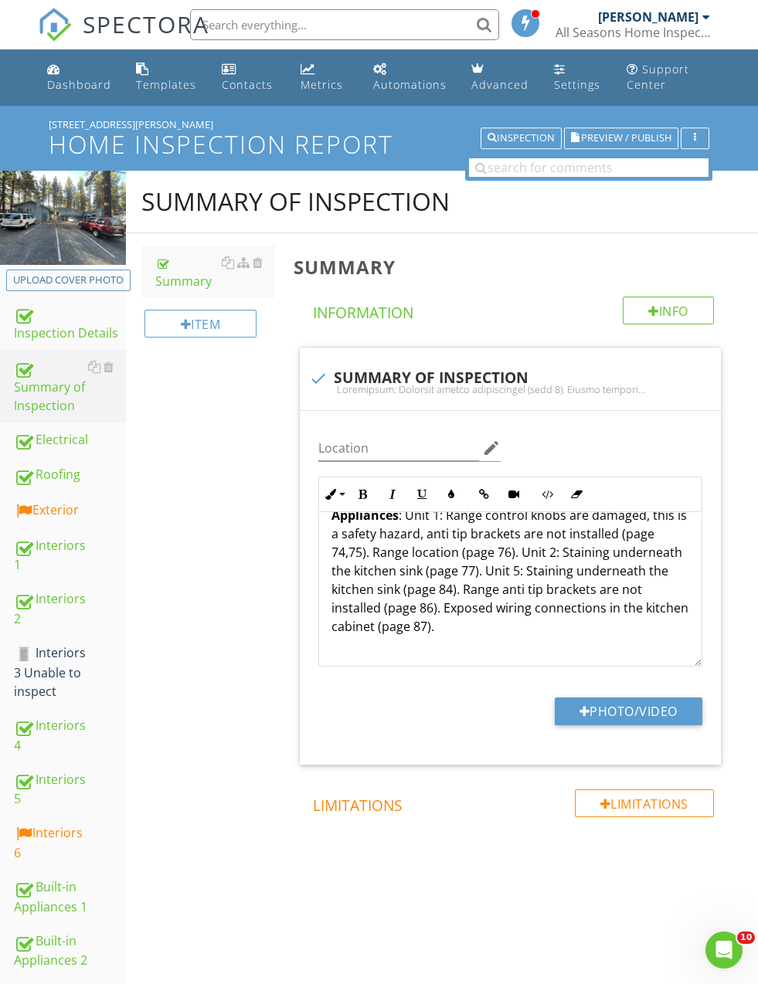
click at [256, 582] on div "Summary of Inspection Summary Item Summary Info Information check SUMMARY OF IN…" at bounding box center [442, 557] width 632 height 772
click at [471, 609] on p "Appliances : Unit 1: Range control knobs are damaged, this is a safety hazard, …" at bounding box center [510, 571] width 358 height 130
click at [238, 555] on div "Summary of Inspection Summary Item Summary Info Information check SUMMARY OF IN…" at bounding box center [442, 557] width 632 height 772
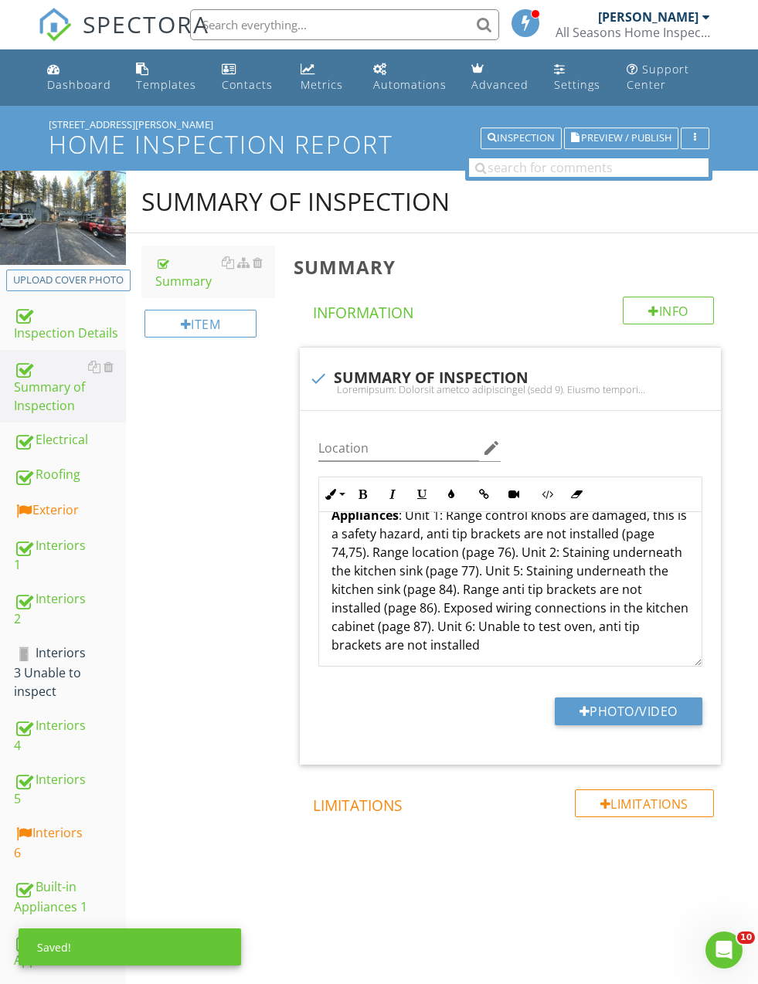
click at [447, 624] on p "Appliances : Unit 1: Range control knobs are damaged, this is a safety hazard, …" at bounding box center [510, 580] width 358 height 148
click at [266, 569] on div "Summary of Inspection Summary Item Summary Info Information check SUMMARY OF IN…" at bounding box center [442, 557] width 632 height 772
click at [466, 630] on p "Appliances : Unit 1: Range control knobs are damaged, this is a safety hazard, …" at bounding box center [510, 580] width 358 height 148
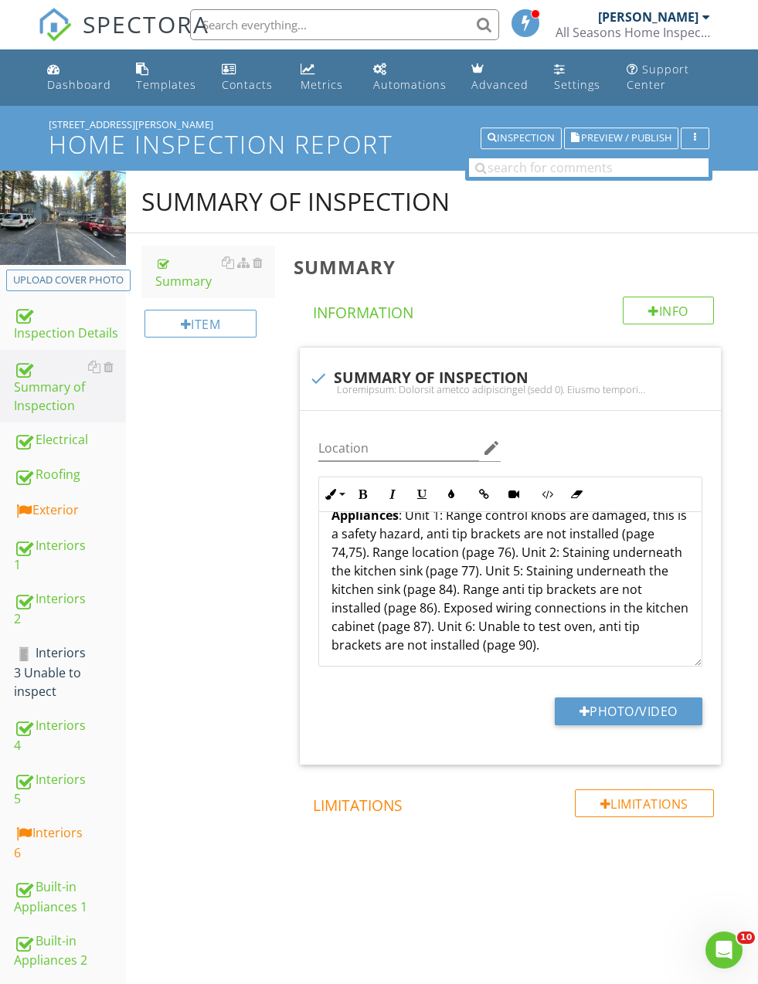
click at [247, 562] on div "Summary of Inspection Summary Item Summary Info Information check SUMMARY OF IN…" at bounding box center [442, 557] width 632 height 772
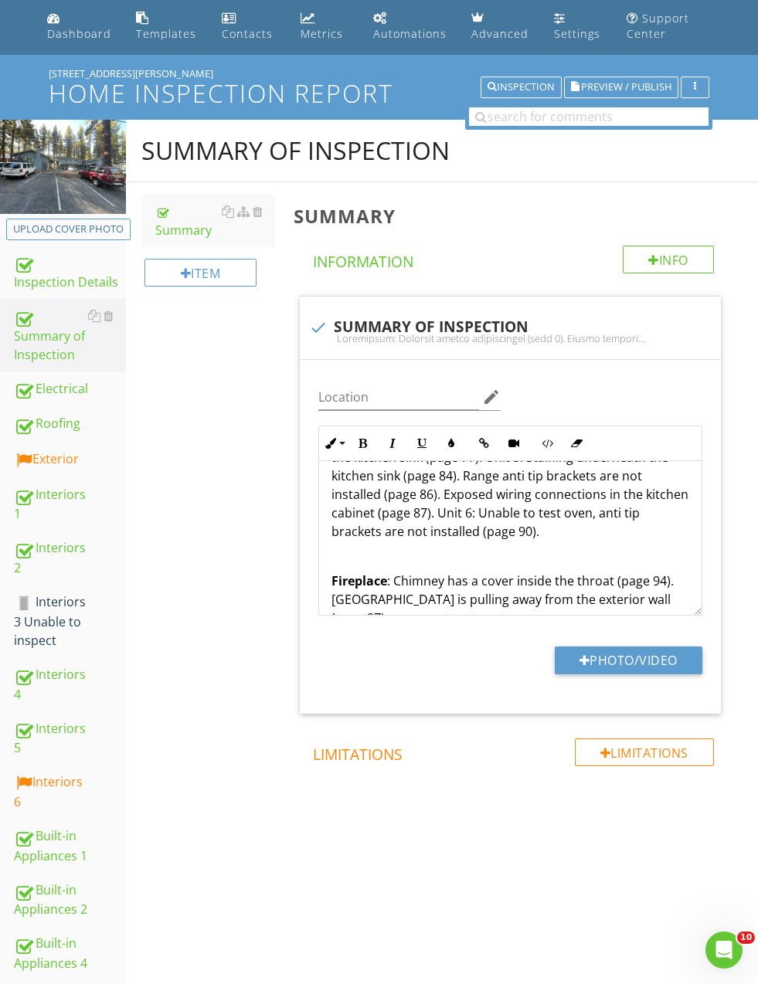
scroll to position [882, 0]
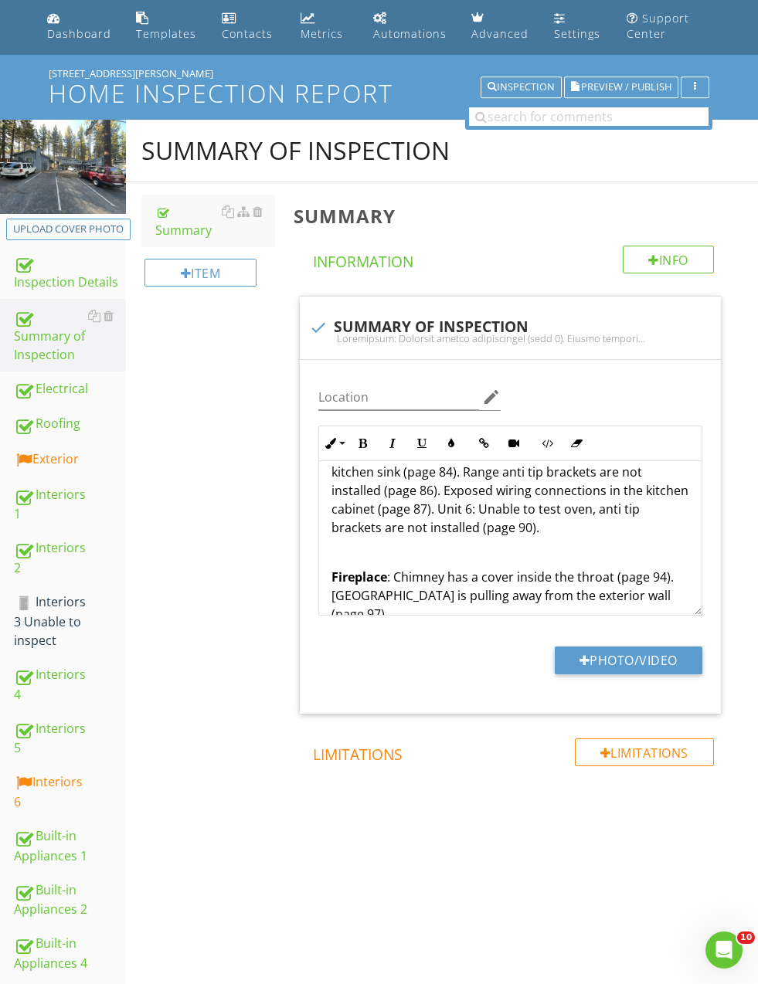
click at [654, 568] on p "Fireplace : Chimney has a cover inside the throat (page 94). Chimney is pulling…" at bounding box center [510, 596] width 358 height 56
click at [226, 556] on div "Summary of Inspection Summary Item Summary Info Information check SUMMARY OF IN…" at bounding box center [442, 506] width 632 height 772
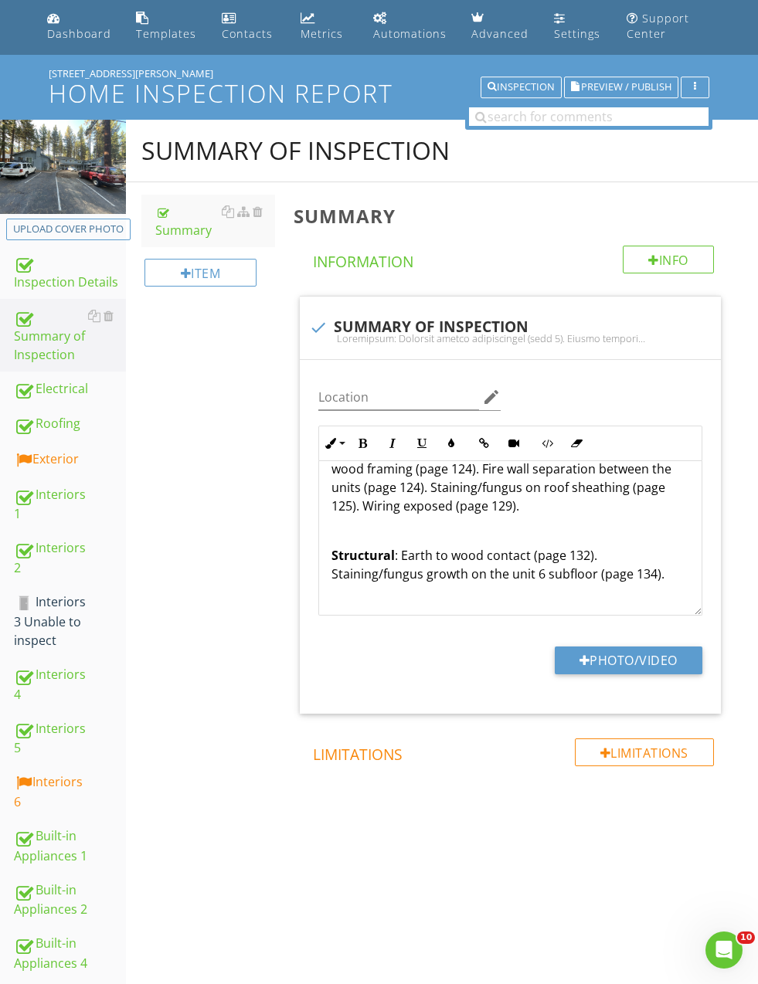
scroll to position [1268, 0]
click at [548, 547] on p "Structural : Earth to wood contact (page 132). Staining/fungus growth on the un…" at bounding box center [510, 565] width 358 height 37
click at [589, 547] on p "Structural : Earth to wood contact (page 132). Staining/fungus growth on the un…" at bounding box center [510, 565] width 358 height 37
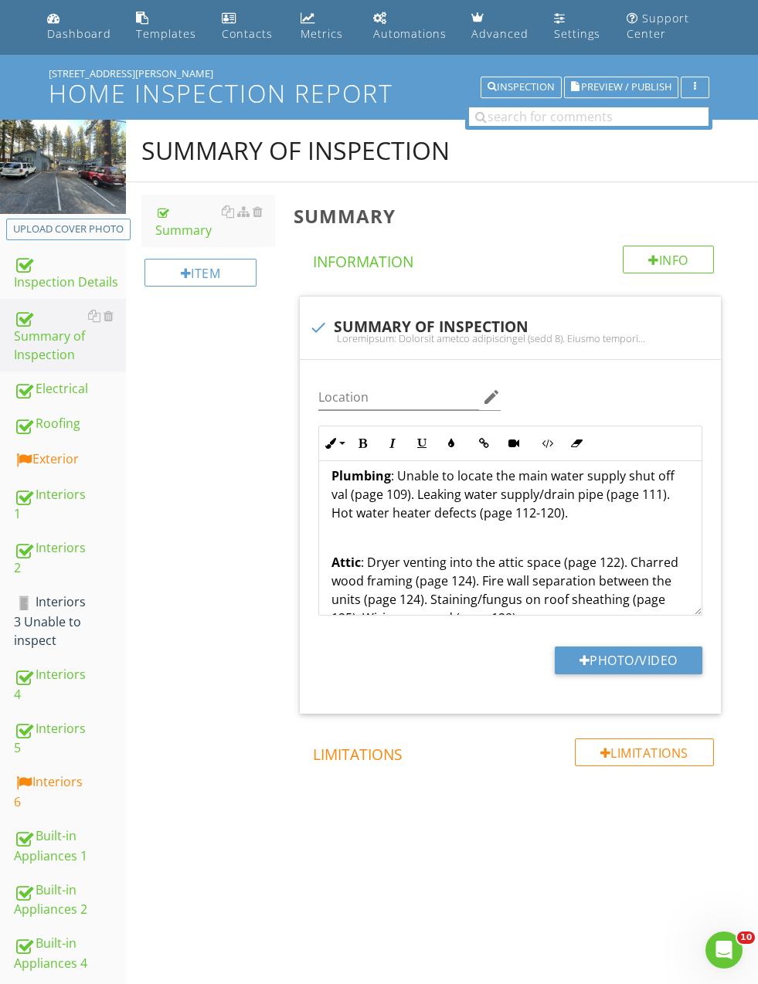
scroll to position [1155, 0]
click at [502, 574] on p "Attic : Dryer venting into the attic space (page 122). Charred wood framing (pa…" at bounding box center [510, 592] width 358 height 74
click at [351, 579] on p "Attic : Dryer venting into the attic space (page 122). Charred wood framing (pa…" at bounding box center [510, 592] width 358 height 74
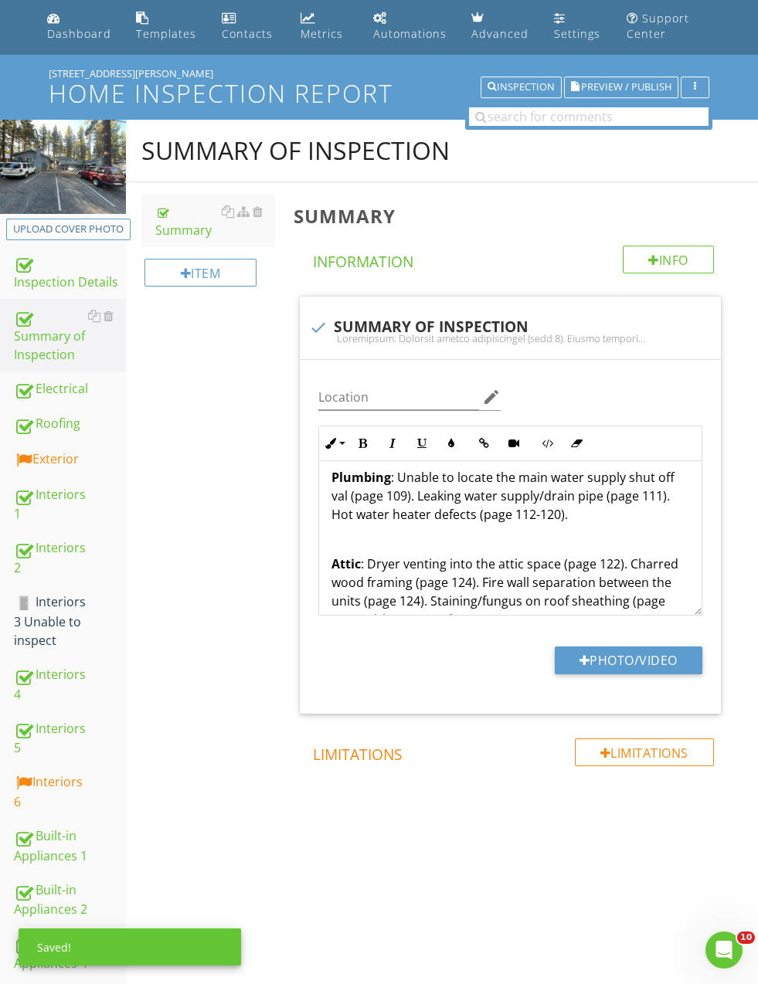
click at [412, 558] on p "Attic : Dryer venting into the attic space (page 122). Charred wood framing (pa…" at bounding box center [510, 592] width 358 height 74
click at [458, 555] on p "Attic : Dryer venting into the attic space (page 122). Charred wood framing (pa…" at bounding box center [510, 592] width 358 height 74
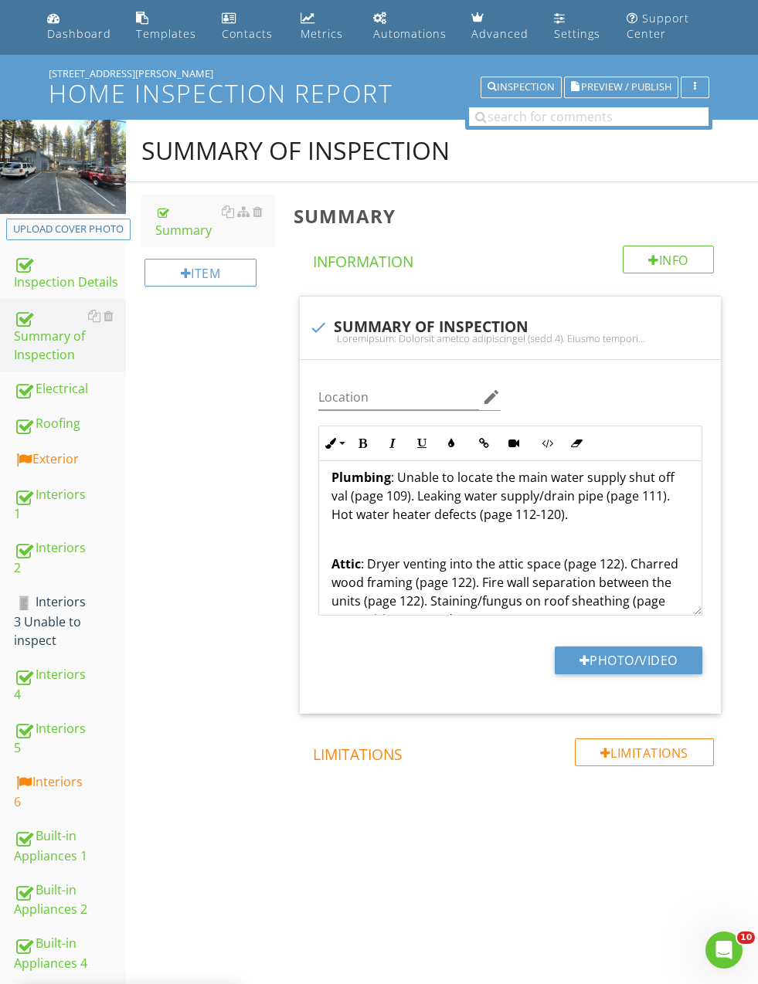
click at [615, 555] on p "Attic : Dryer venting into the attic space (page 122). Charred wood framing (pa…" at bounding box center [510, 592] width 358 height 74
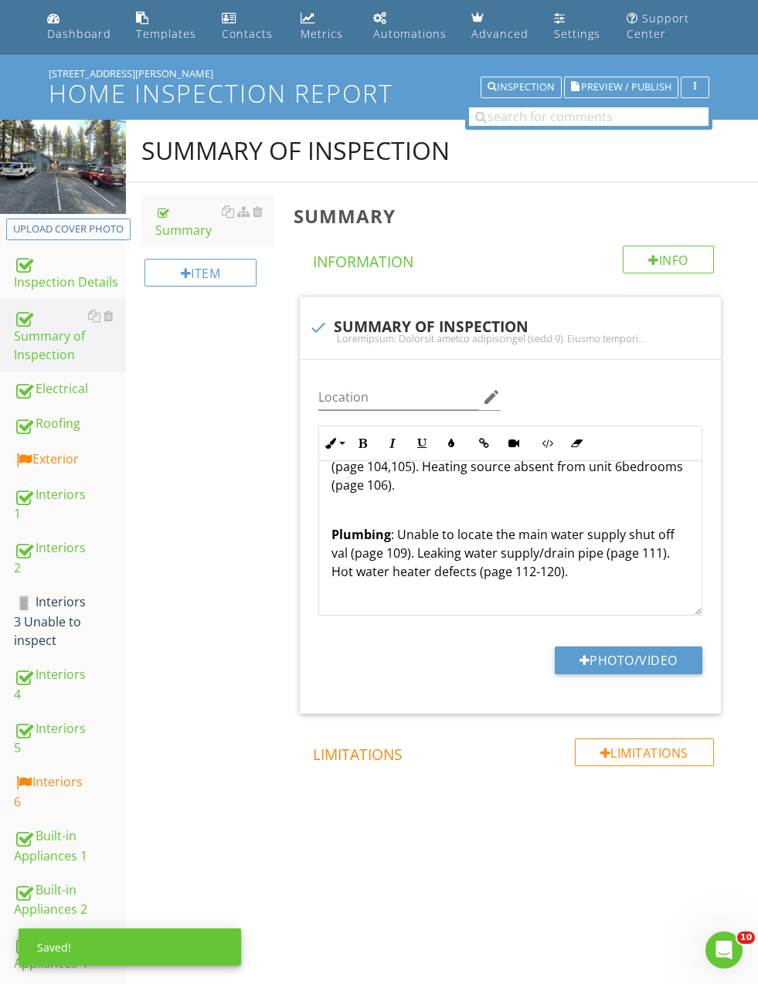
scroll to position [1096, 0]
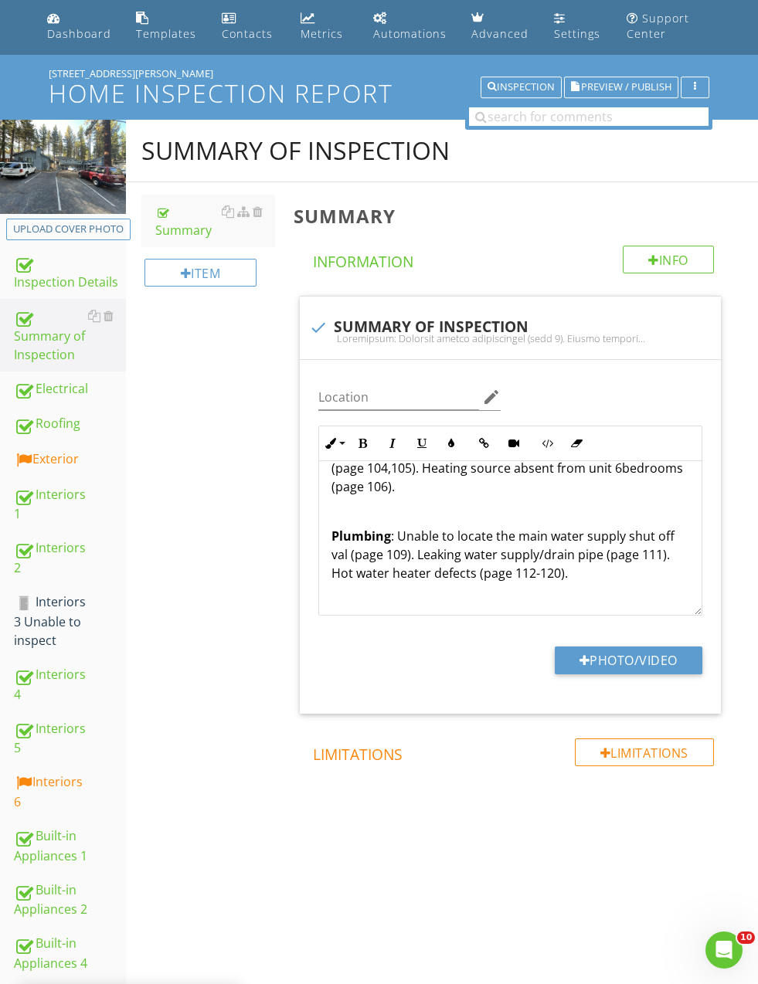
click at [525, 540] on p "Plumbing : Unable to locate the main water supply shut off val (page 109). Leak…" at bounding box center [510, 555] width 358 height 56
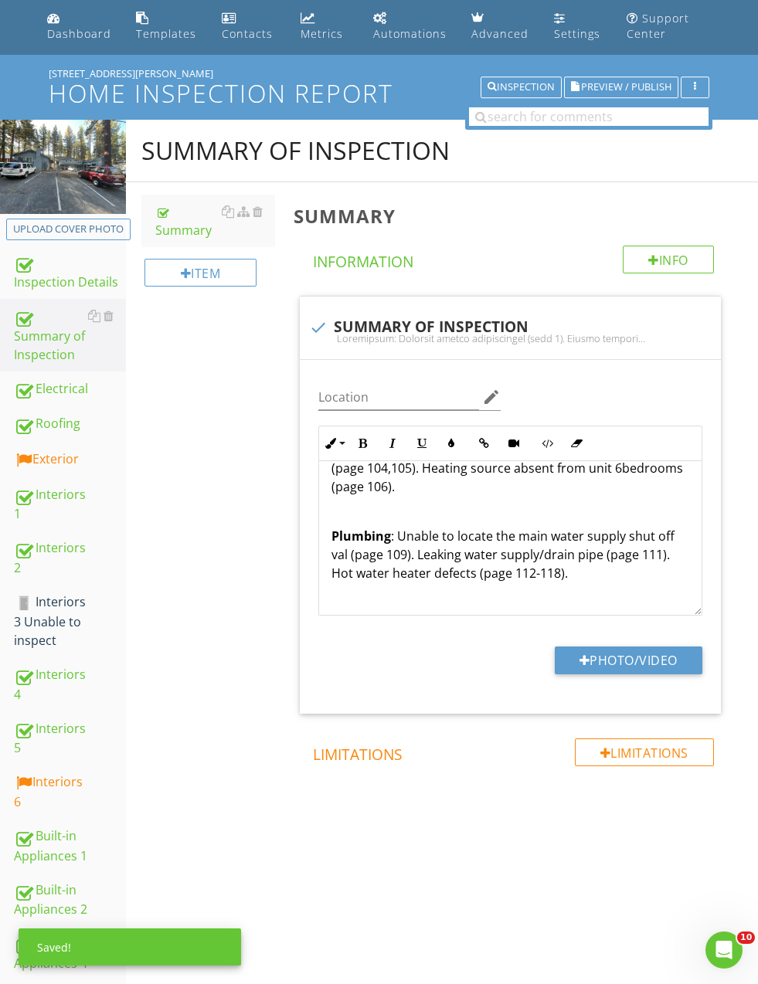
click at [504, 528] on p "Plumbing : Unable to locate the main water supply shut off val (page 109). Leak…" at bounding box center [510, 555] width 358 height 56
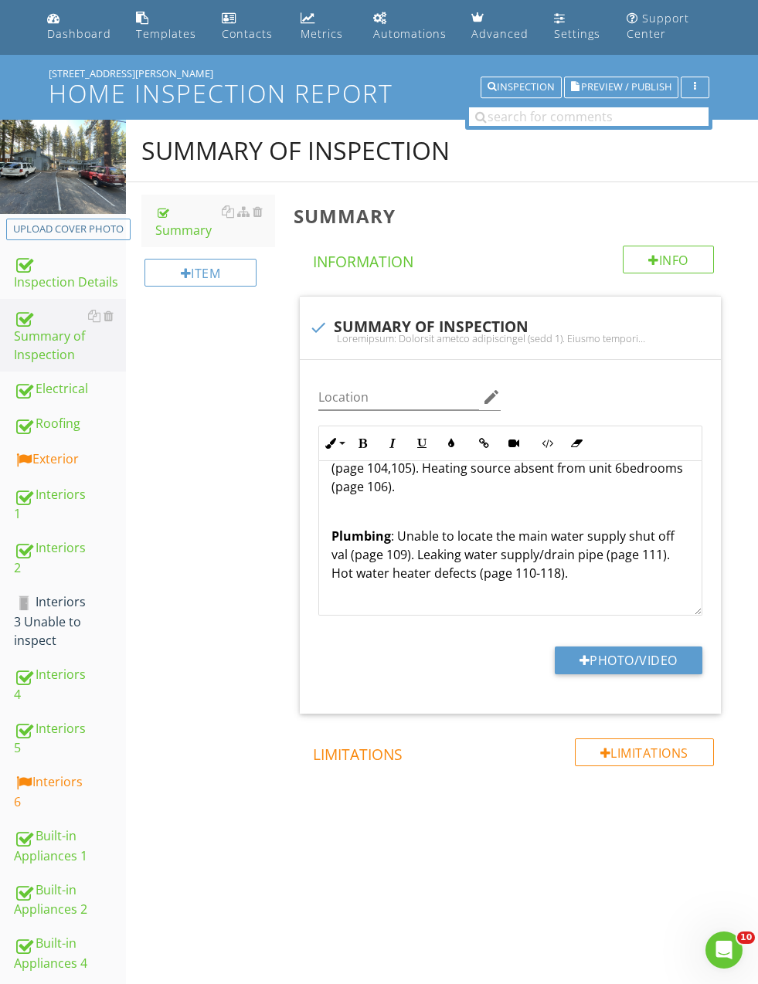
click at [641, 527] on p "Plumbing : Unable to locate the main water supply shut off val (page 109). Leak…" at bounding box center [510, 555] width 358 height 56
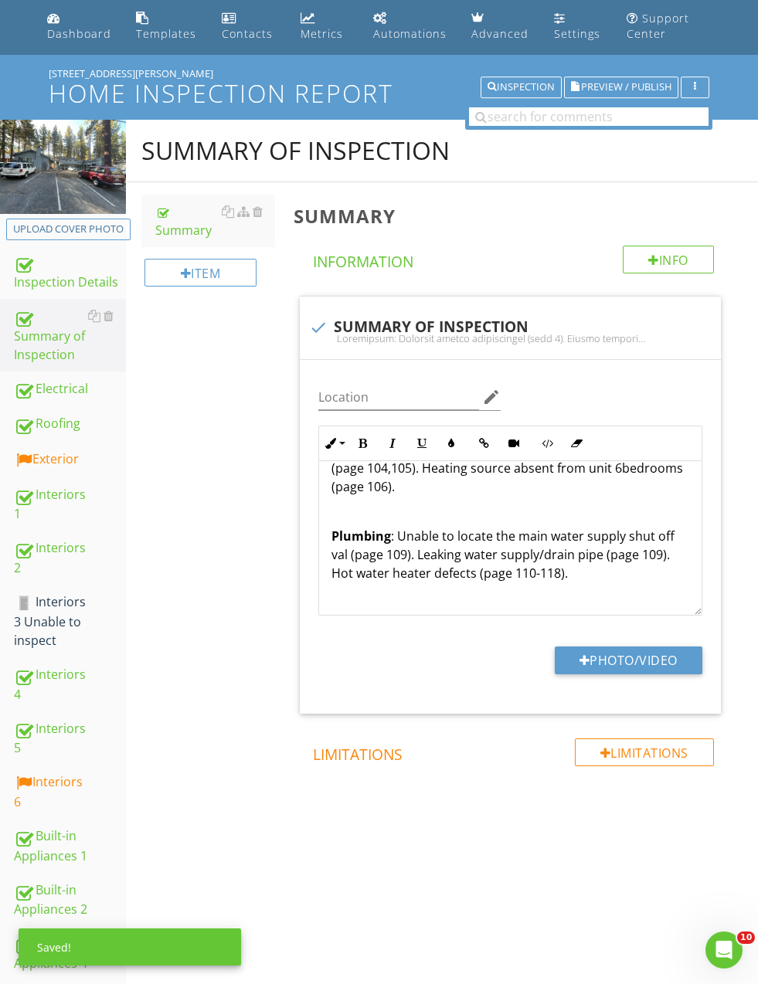
click at [375, 527] on p "Plumbing : Unable to locate the main water supply shut off val (page 109). Leak…" at bounding box center [510, 555] width 358 height 56
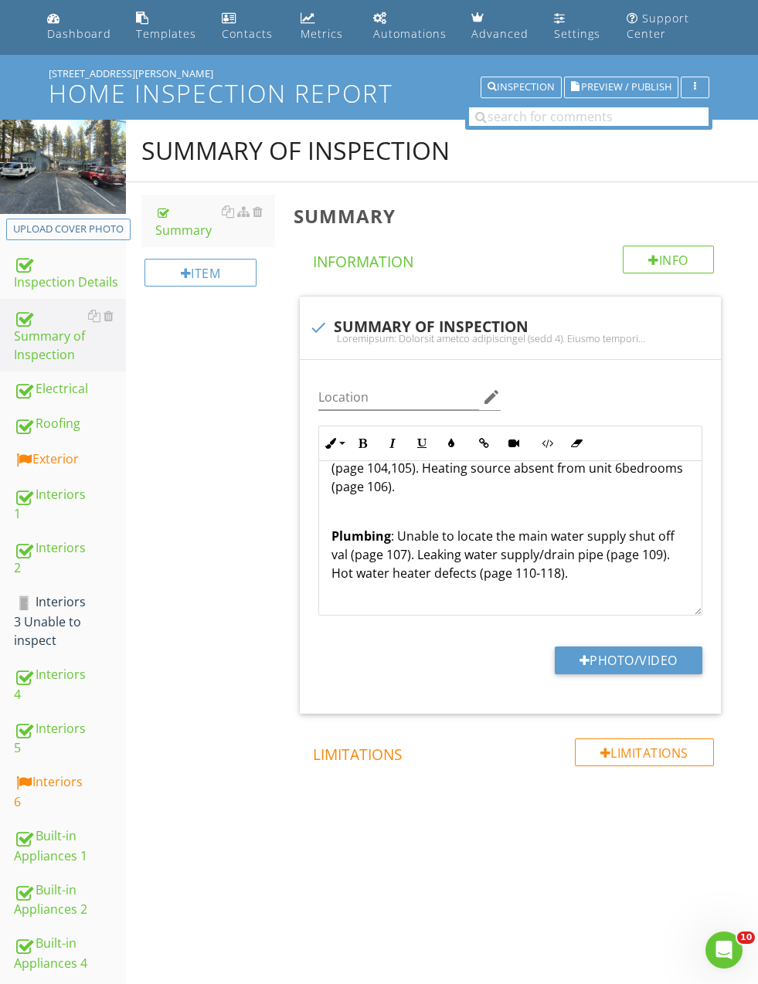
click at [237, 571] on div "Summary of Inspection Summary Item Summary Info Information check SUMMARY OF IN…" at bounding box center [442, 506] width 632 height 772
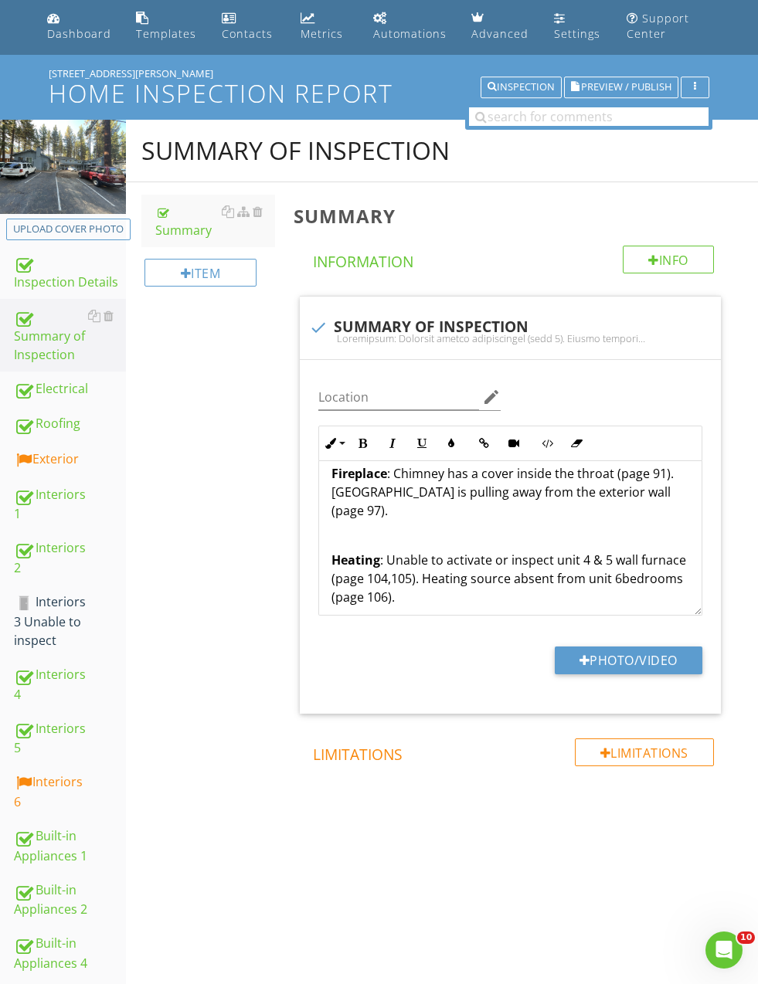
click at [376, 555] on p "Heating : Unable to activate or inspect unit 4 & 5 wall furnace (page 104,105).…" at bounding box center [510, 579] width 358 height 56
click at [646, 551] on p "Heating : Unable to activate or inspect unit 4 & 5 wall furnace (page 104,105).…" at bounding box center [510, 579] width 358 height 56
click at [226, 528] on div "Summary of Inspection Summary Item Summary Info Information check SUMMARY OF IN…" at bounding box center [442, 506] width 632 height 772
click at [401, 551] on p "Heating : Unable to activate or inspect unit 4 & 5 wall furnace (page 104,105).…" at bounding box center [510, 579] width 358 height 56
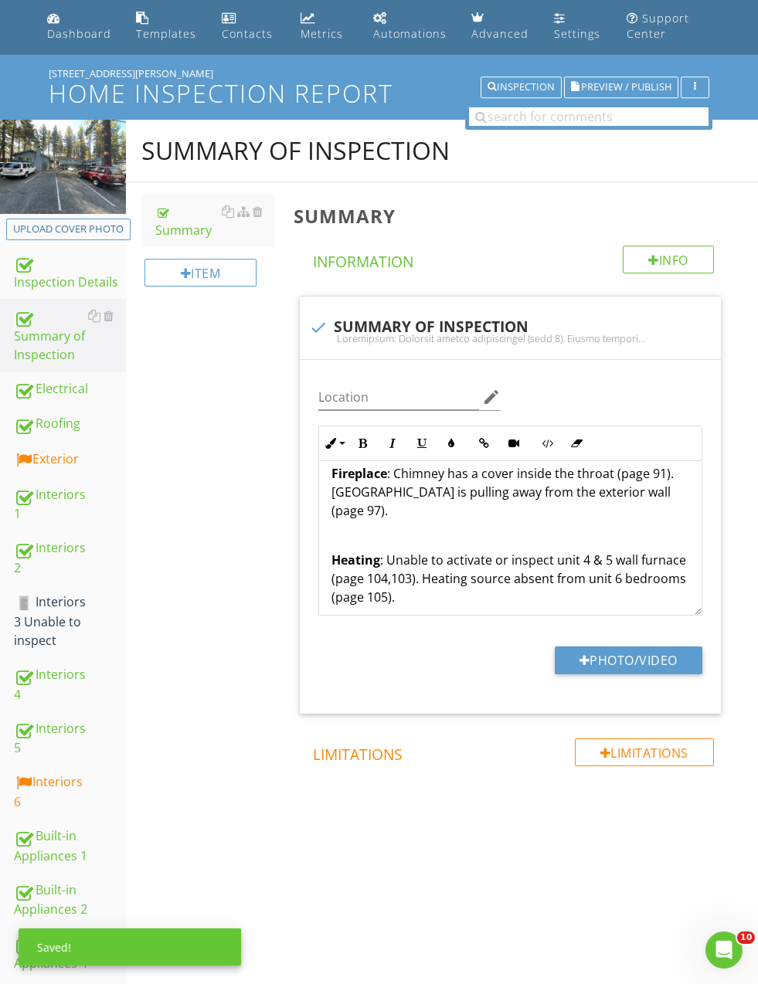
click at [384, 551] on p "Heating : Unable to activate or inspect unit 4 & 5 wall furnace (page 104,103).…" at bounding box center [510, 579] width 358 height 56
click at [220, 555] on div "Summary of Inspection Summary Item Summary Info Information check SUMMARY OF IN…" at bounding box center [442, 506] width 632 height 772
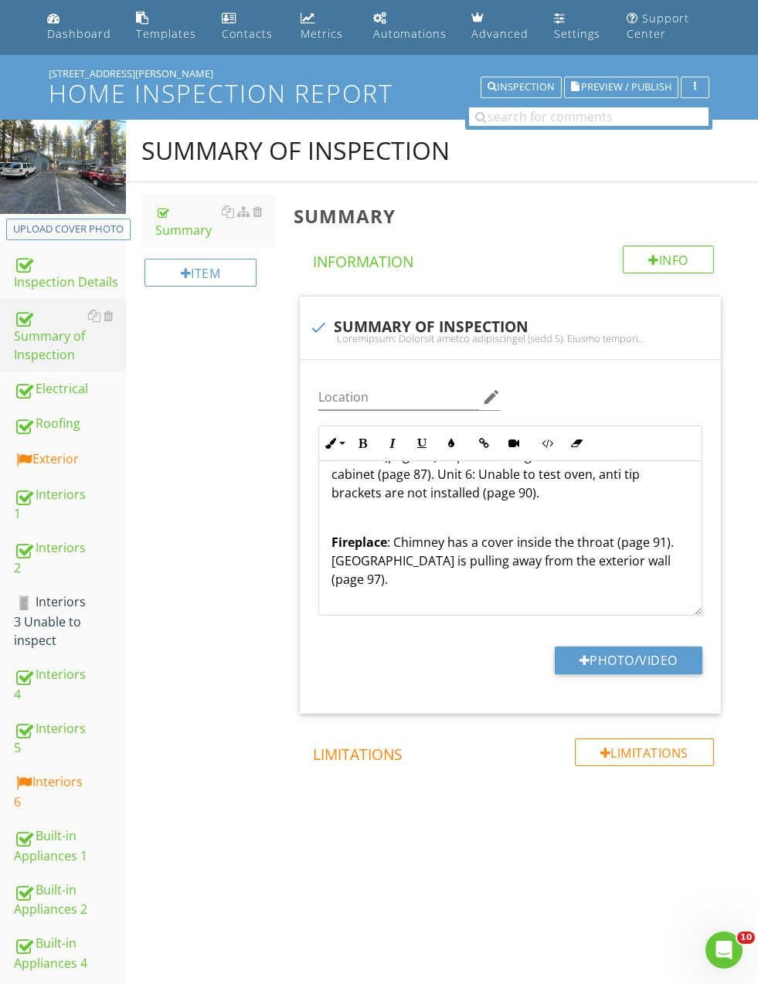
click at [639, 540] on p "Fireplace : Chimney has a cover inside the throat (page 91). Chimney is pulling…" at bounding box center [510, 561] width 358 height 56
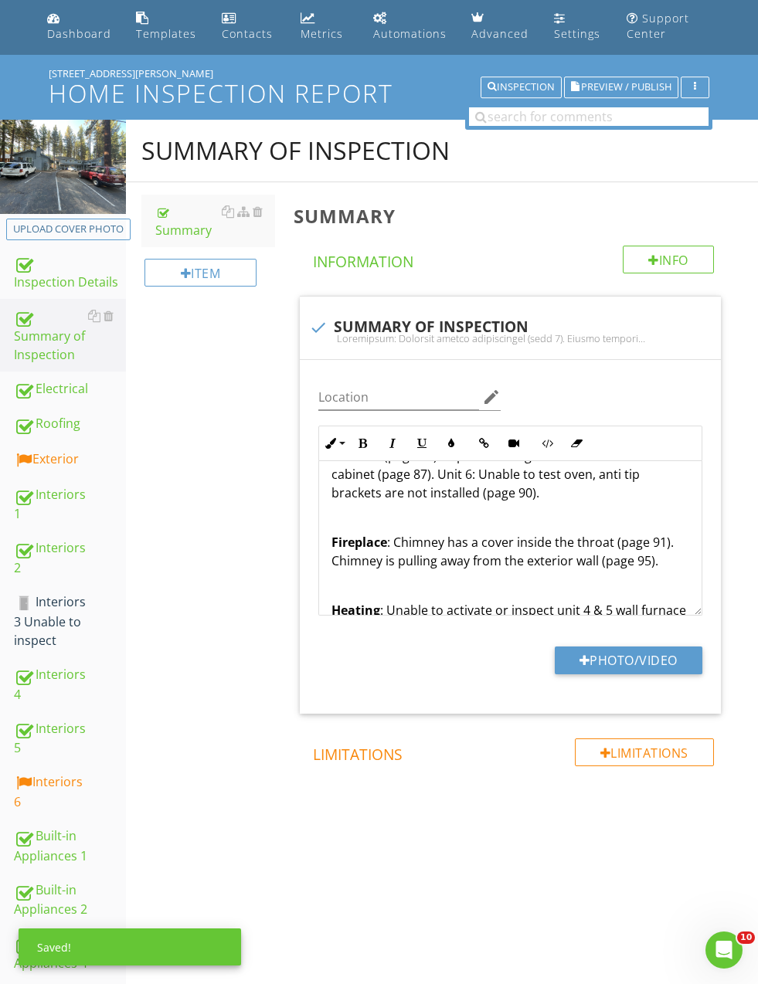
click at [653, 533] on p "Fireplace : Chimney has a cover inside the throat (page 91). Chimney is pulling…" at bounding box center [510, 551] width 358 height 37
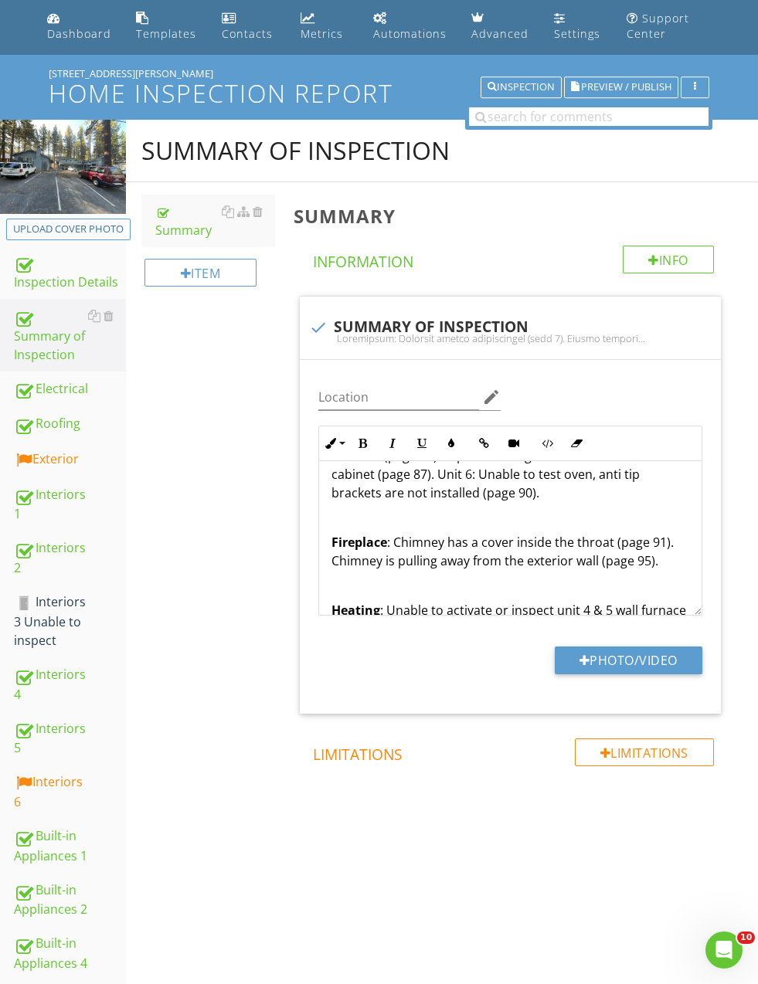
click at [640, 533] on p "Fireplace : Chimney has a cover inside the throat (page 91). Chimney is pulling…" at bounding box center [510, 551] width 358 height 37
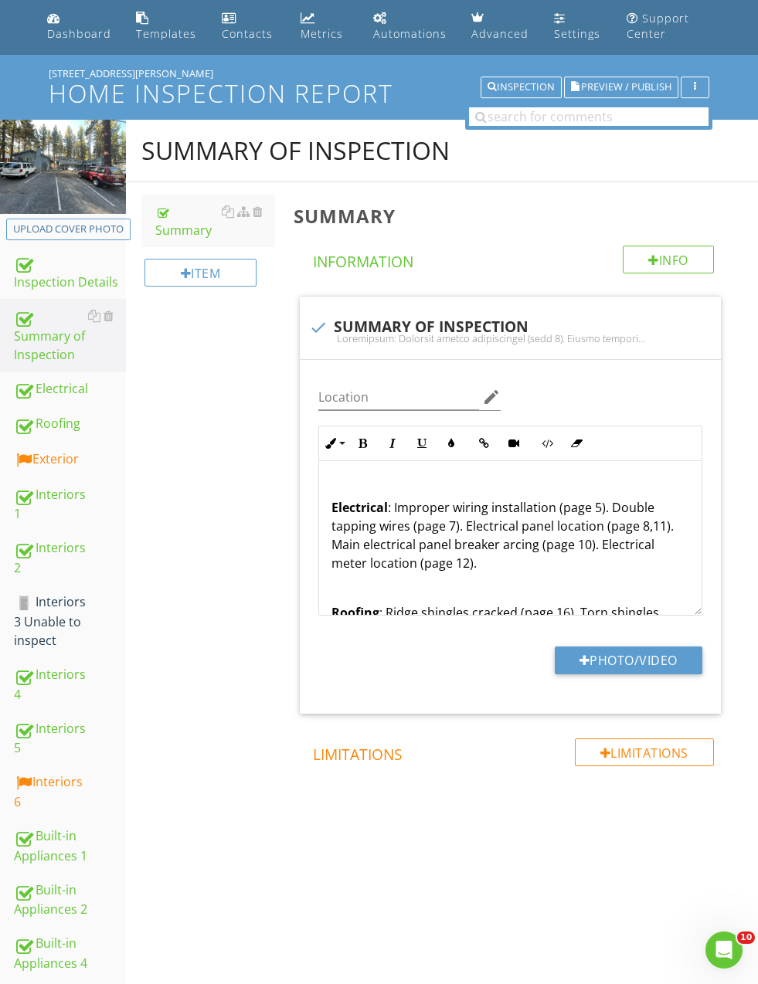
scroll to position [0, 0]
click at [586, 512] on p "Electrical : Improper wiring installation (page 5). Double tapping wires (page …" at bounding box center [510, 526] width 358 height 93
click at [241, 525] on div "Summary of Inspection Summary Item Summary Info Information check SUMMARY OF IN…" at bounding box center [442, 506] width 632 height 772
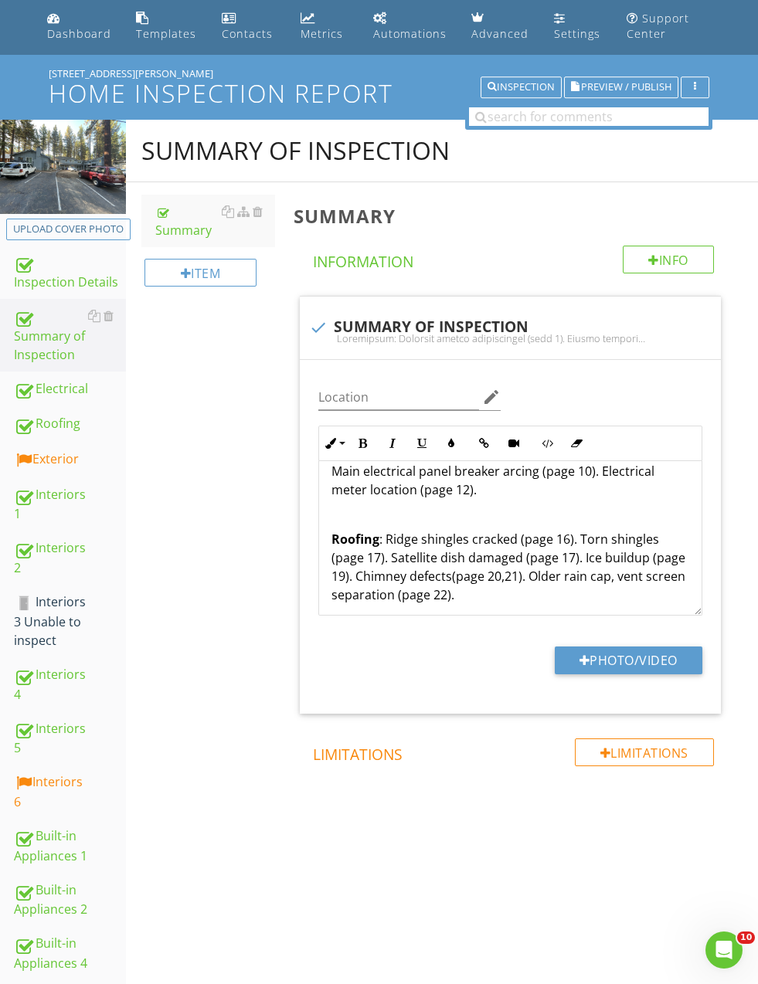
scroll to position [75, 0]
click at [49, 448] on link "Exterior" at bounding box center [70, 460] width 112 height 36
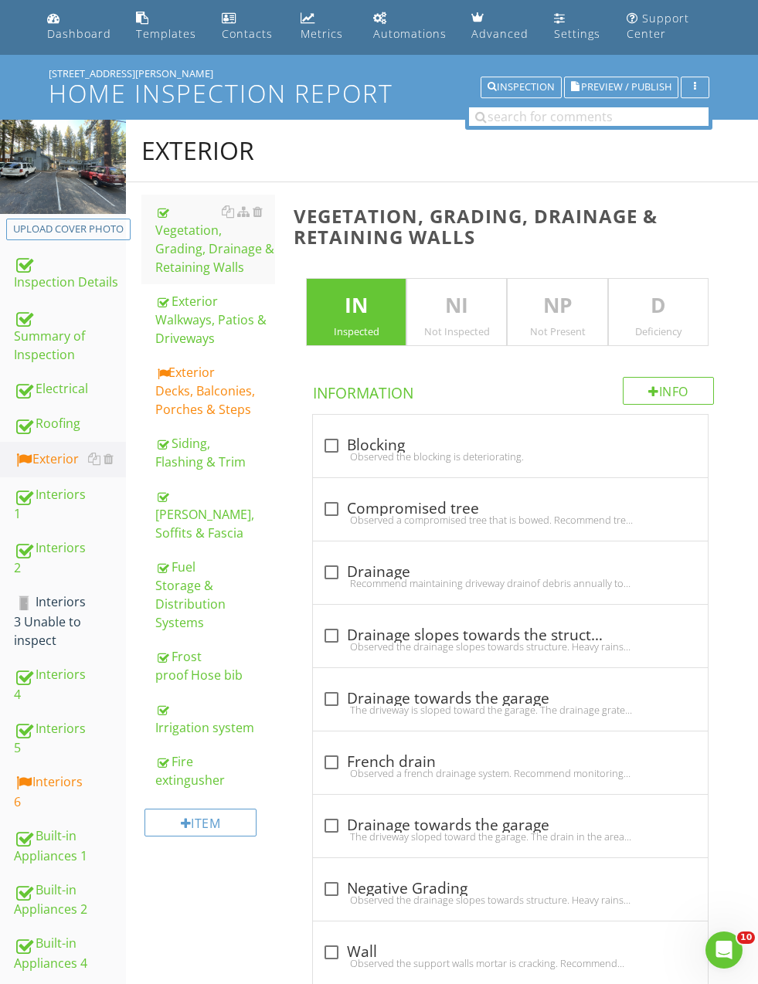
click at [199, 334] on div "Exterior Walkways, Patios & Driveways" at bounding box center [214, 320] width 119 height 56
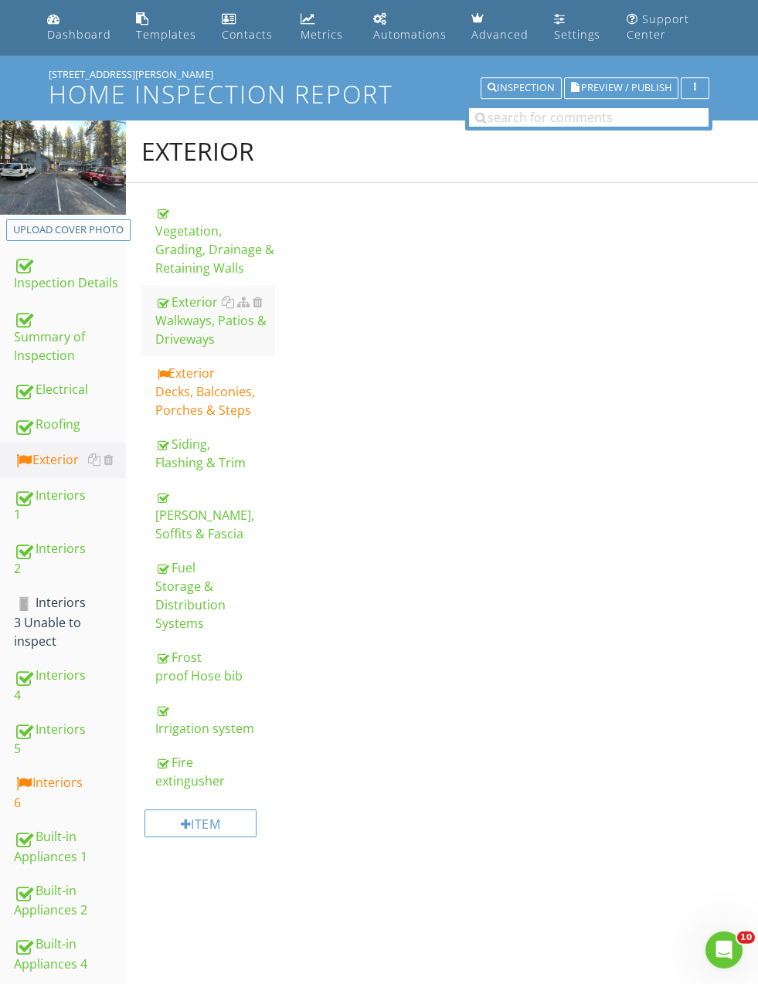
click at [205, 341] on div "Exterior Walkways, Patios & Driveways" at bounding box center [214, 321] width 119 height 56
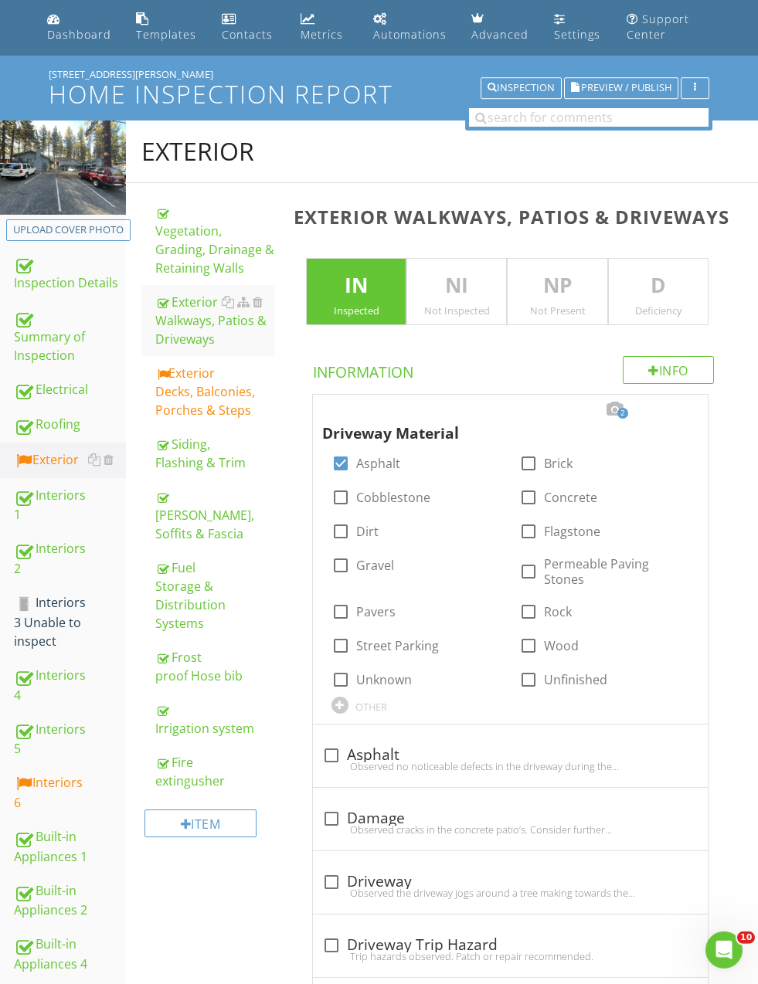
click at [207, 340] on div "Exterior Walkways, Patios & Driveways" at bounding box center [214, 321] width 119 height 56
click at [681, 402] on div at bounding box center [679, 409] width 19 height 15
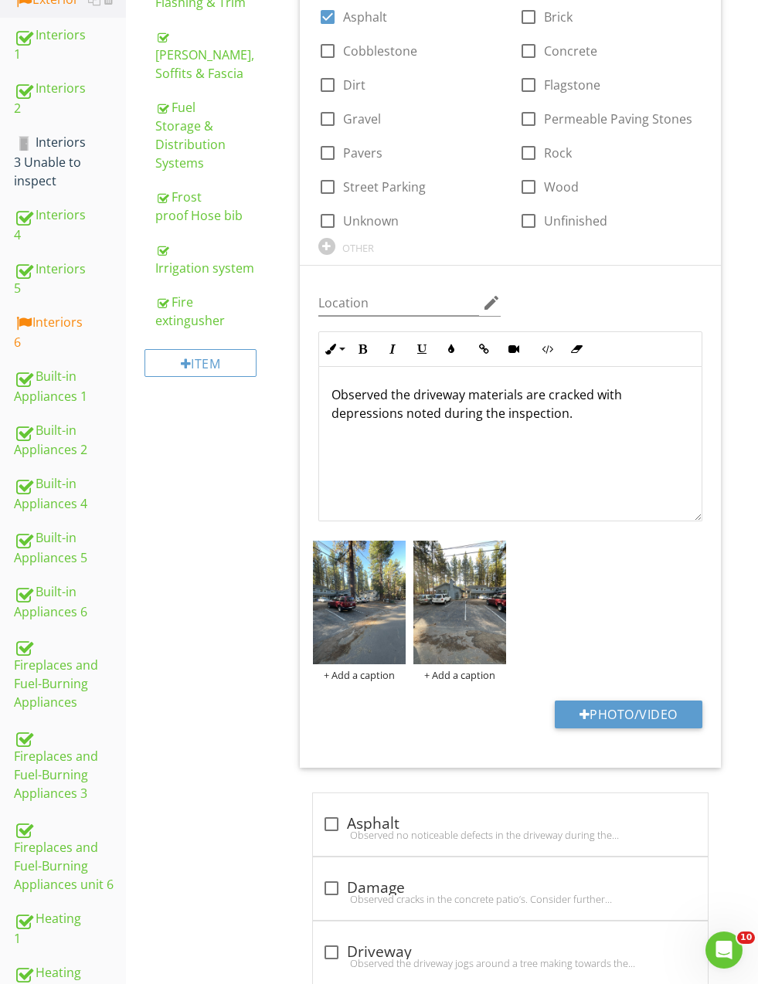
scroll to position [511, 0]
click at [545, 393] on p "Observed the driveway materials are cracked with depressions noted during the i…" at bounding box center [510, 403] width 358 height 37
click at [581, 399] on p "Observed the driveway materials have cracked with depressions noted during the …" at bounding box center [510, 403] width 358 height 37
click at [657, 408] on p "Observed the driveway materials have cracking and with depressions noted during…" at bounding box center [510, 403] width 358 height 37
click at [324, 416] on div "Observed the driveway materials have cracking and with depressions noted during…" at bounding box center [510, 444] width 382 height 154
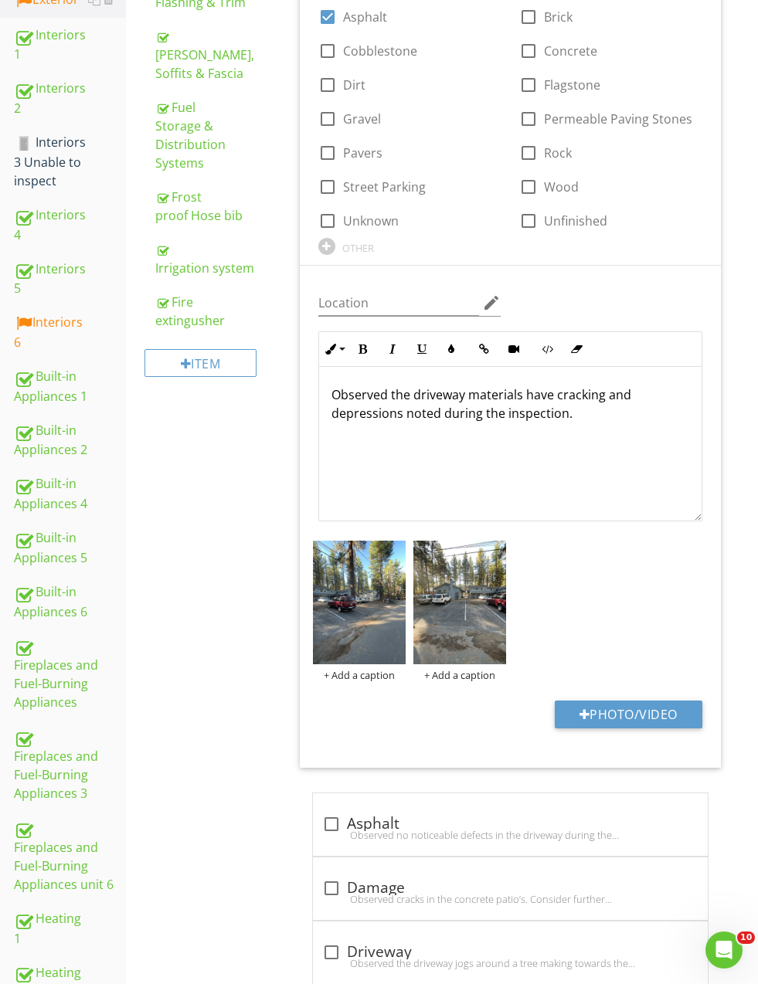
click at [586, 418] on p "Observed the driveway materials have cracking and depressions noted during the …" at bounding box center [510, 403] width 358 height 37
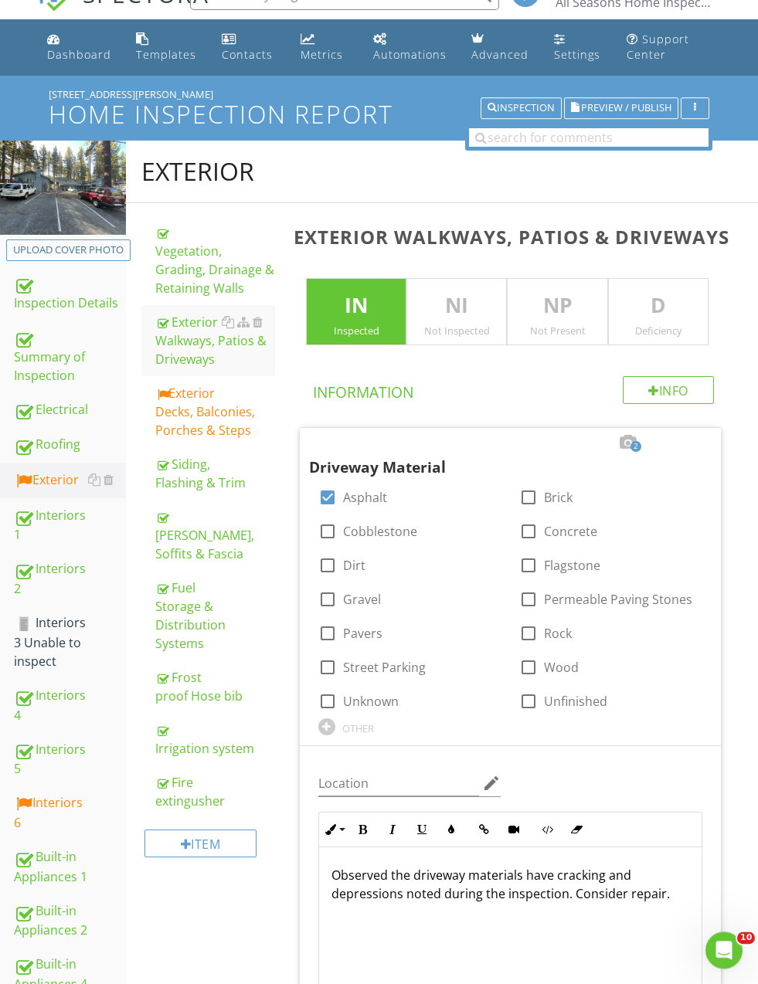
scroll to position [0, 0]
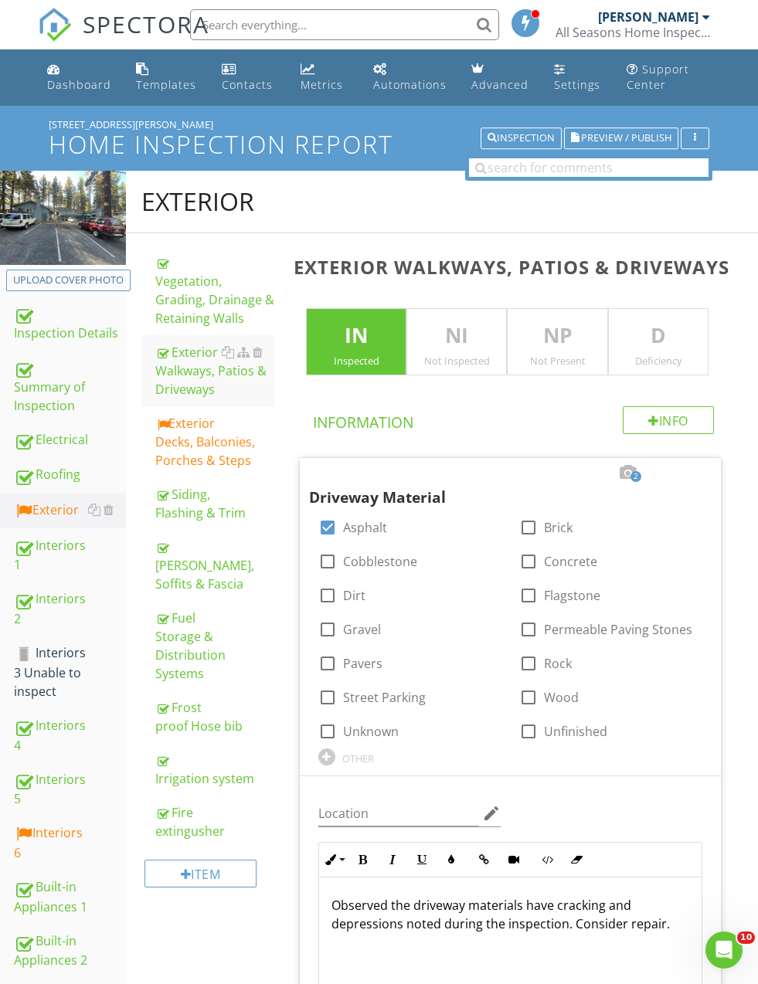
click at [171, 496] on div "Siding, Flashing & Trim" at bounding box center [214, 503] width 119 height 37
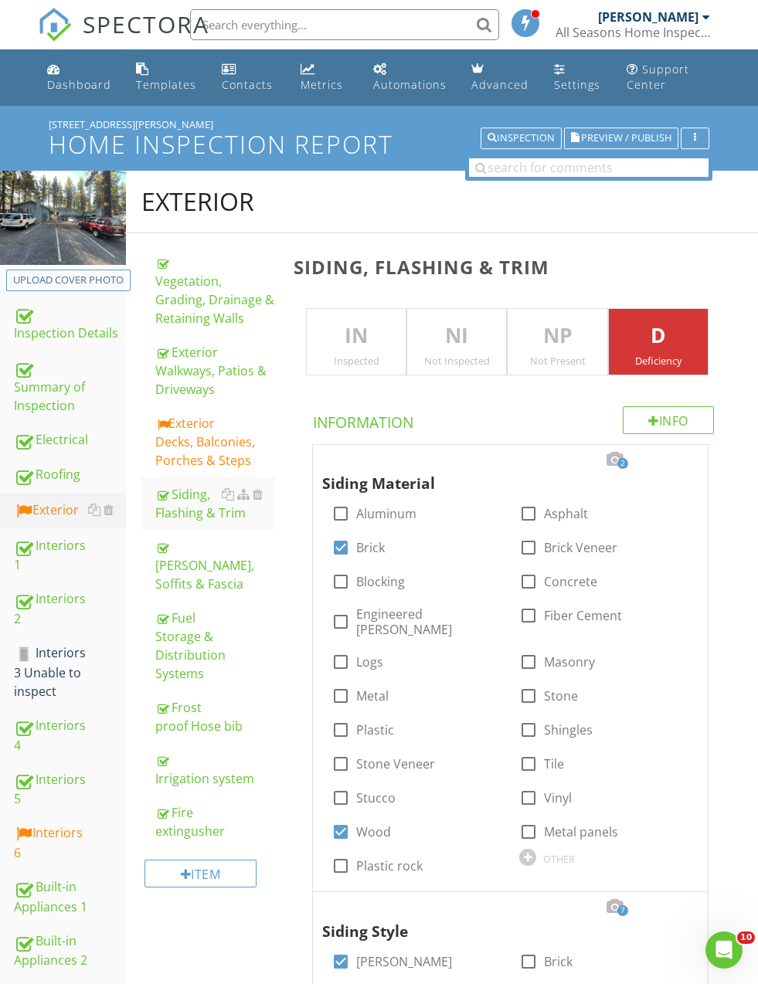
click at [55, 388] on div "Summary of Inspection" at bounding box center [70, 386] width 112 height 57
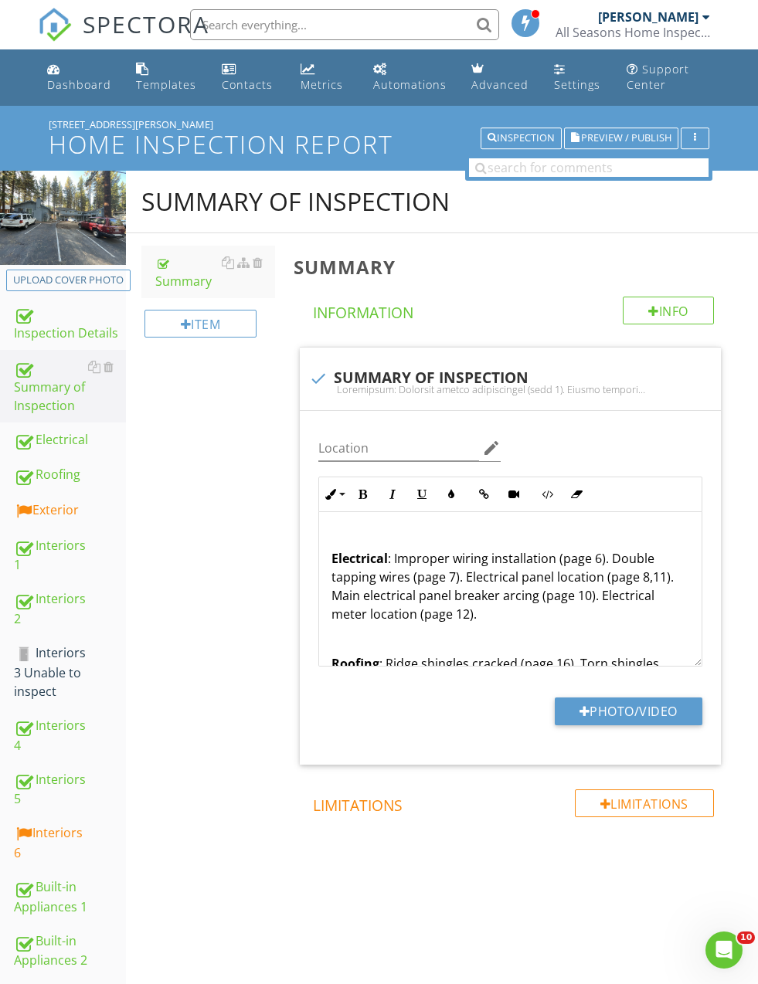
click at [41, 547] on div "Interiors 1" at bounding box center [70, 555] width 112 height 39
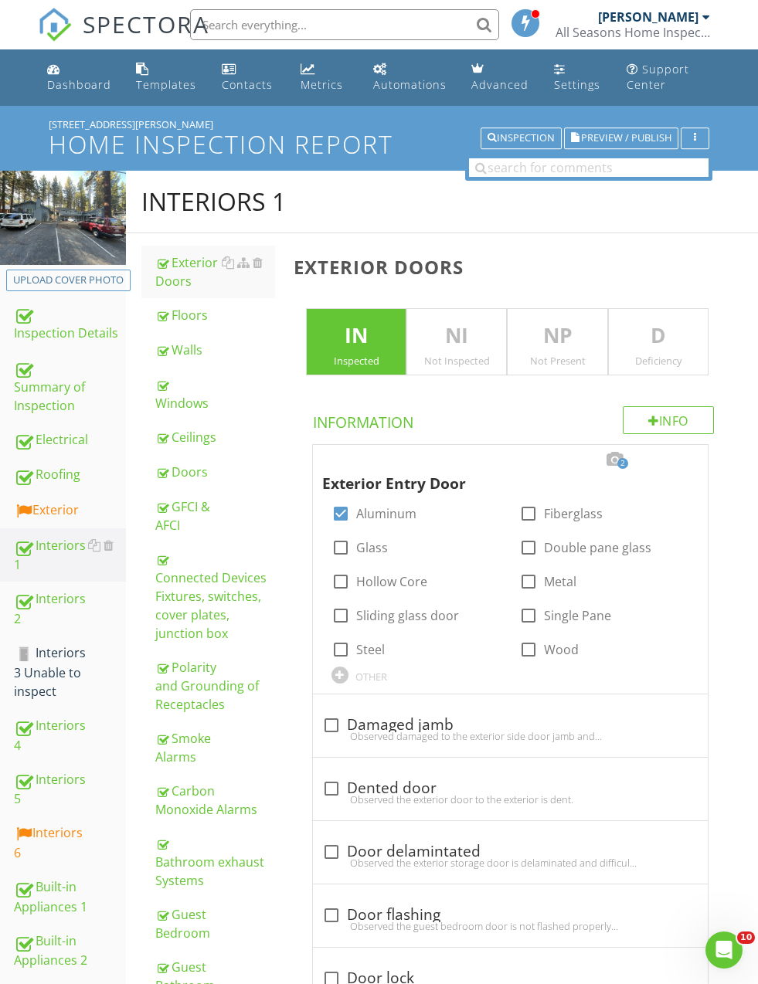
click at [180, 311] on div "Floors" at bounding box center [214, 315] width 119 height 19
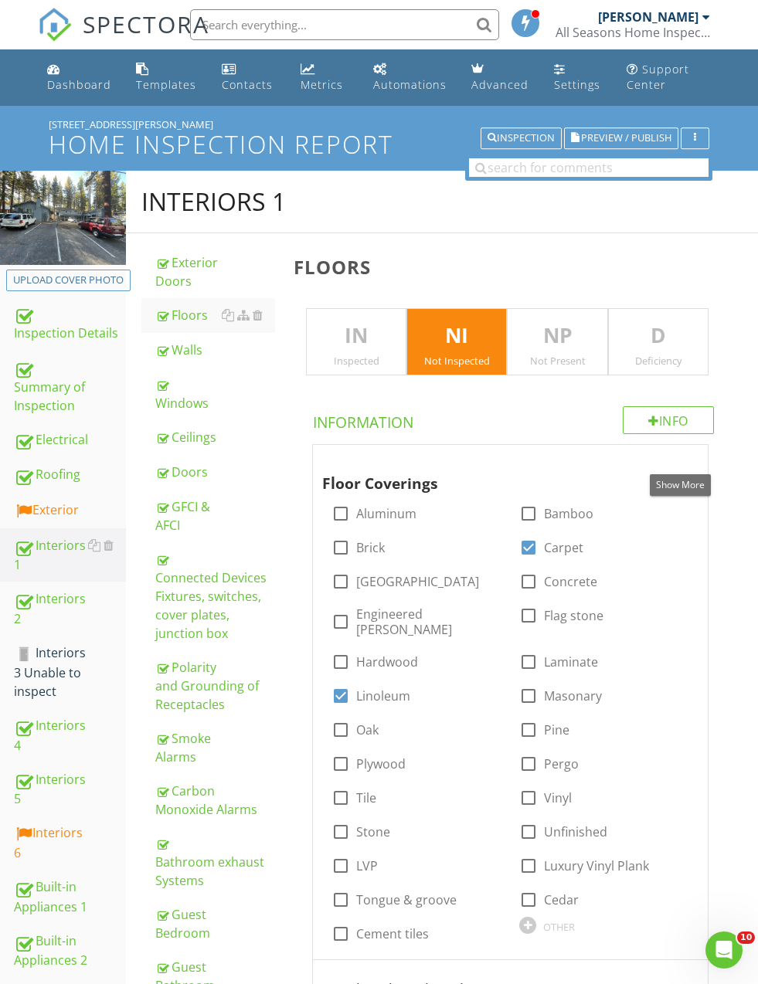
click at [688, 452] on div at bounding box center [679, 459] width 19 height 15
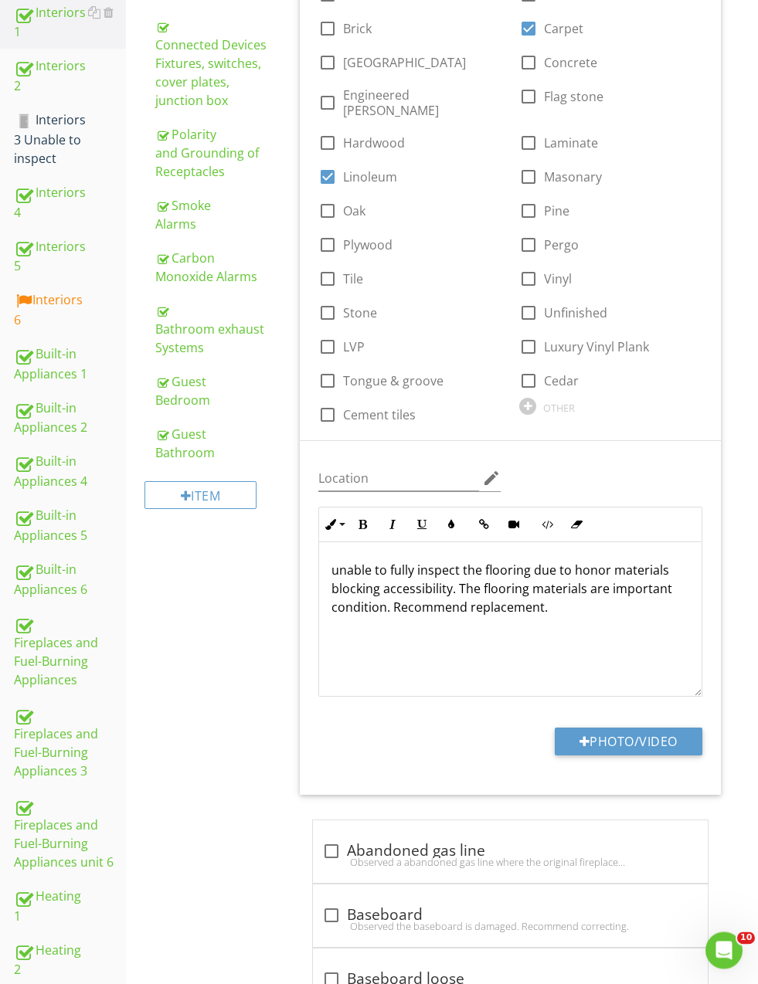
scroll to position [545, 0]
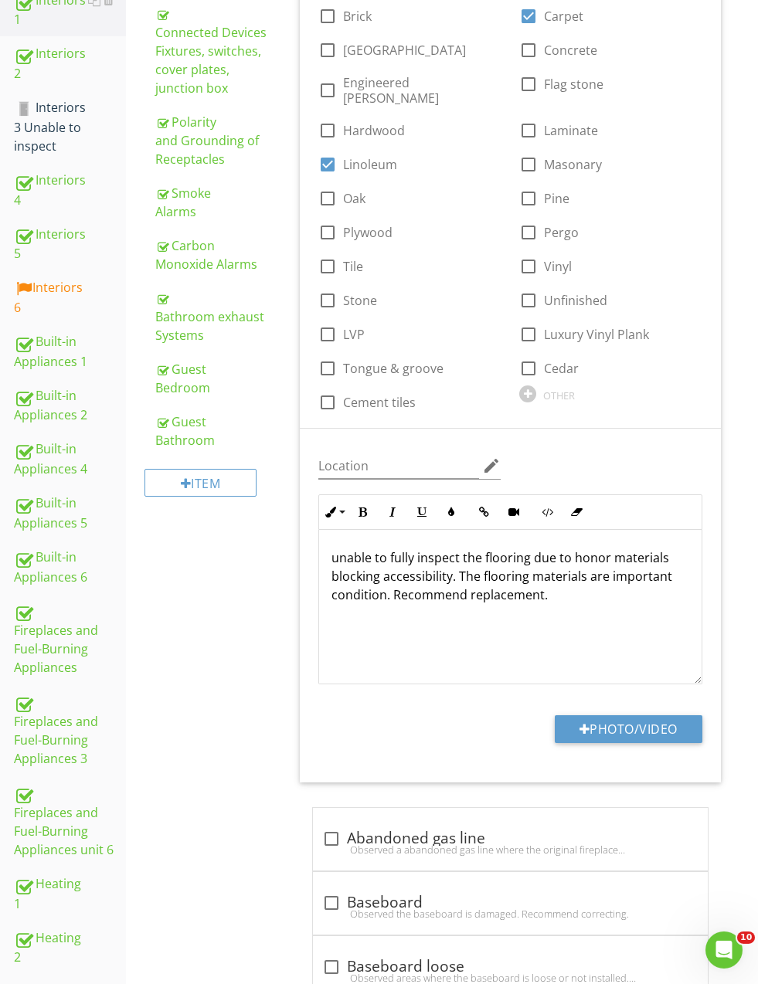
click at [646, 555] on p "unable to fully inspect the flooring due to honor materials blocking accessibil…" at bounding box center [510, 576] width 358 height 56
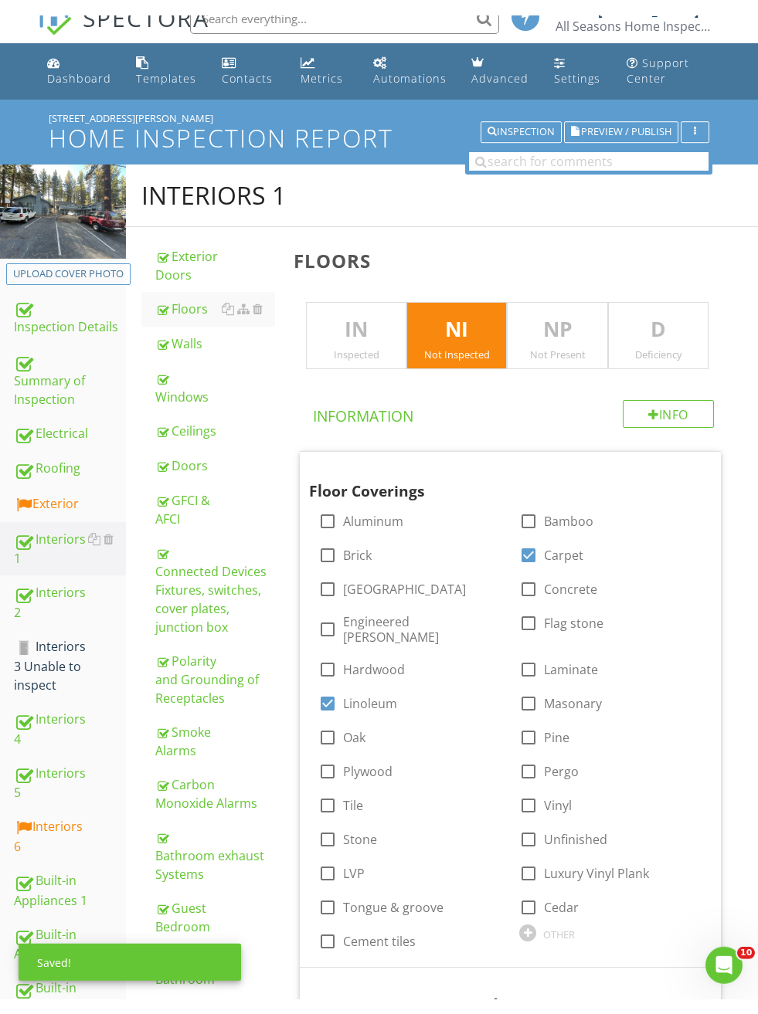
scroll to position [0, 0]
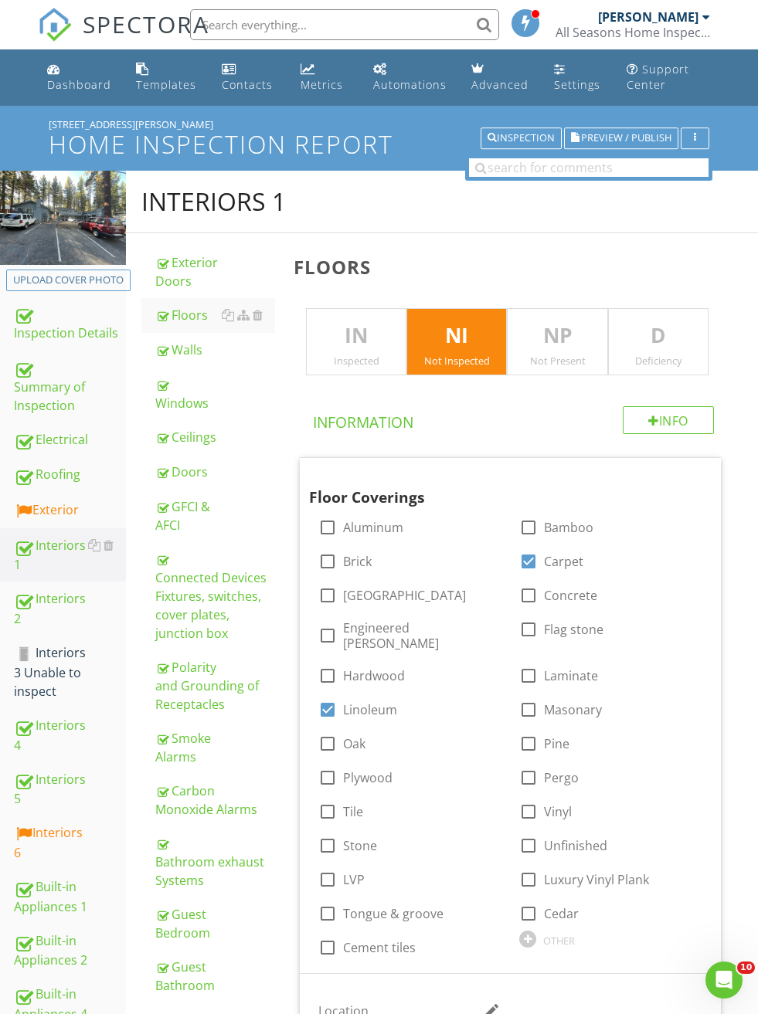
click at [592, 137] on span "Preview / Publish" at bounding box center [626, 139] width 90 height 10
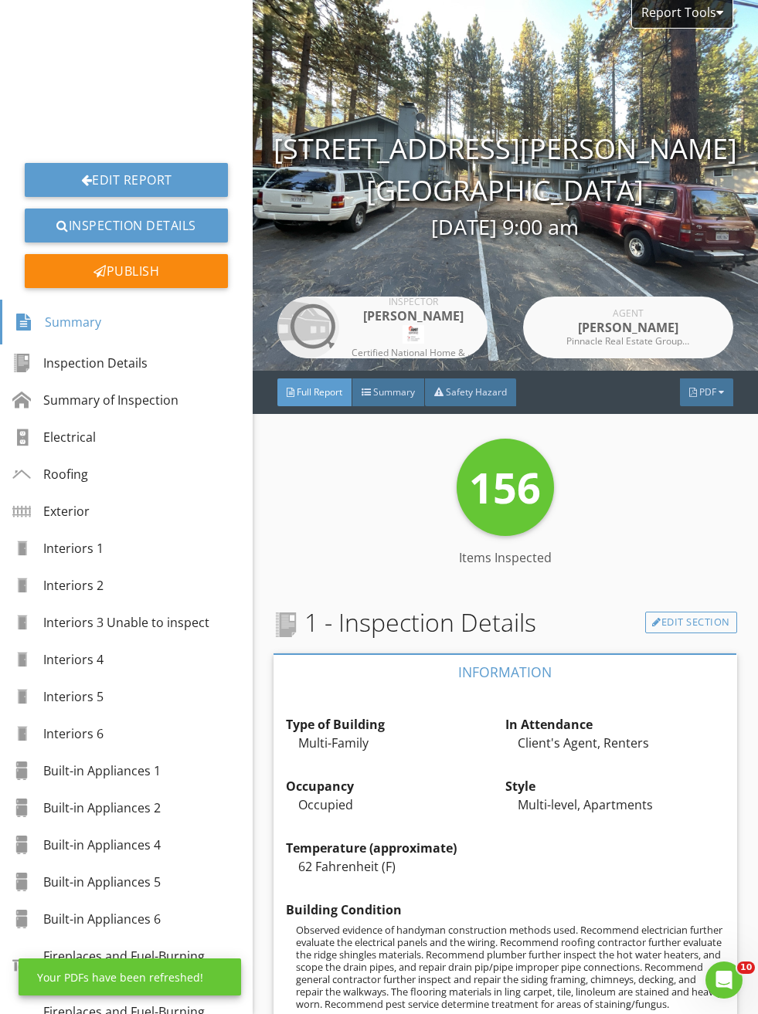
click at [719, 394] on div at bounding box center [720, 392] width 5 height 9
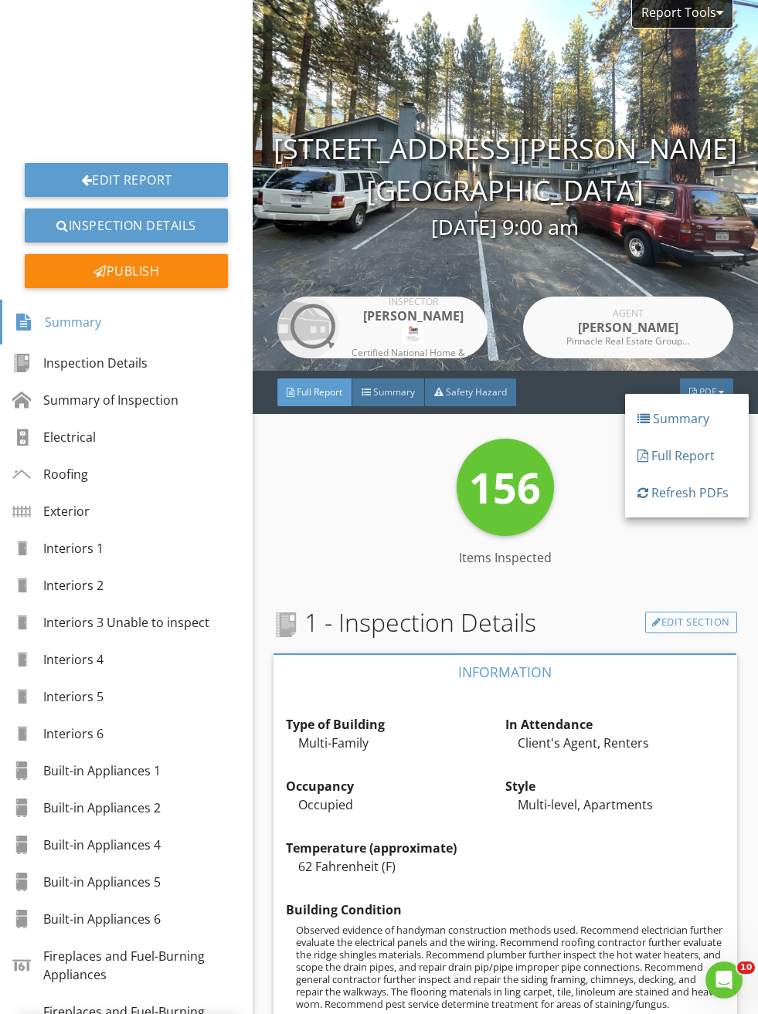
click at [702, 456] on div "Full Report" at bounding box center [686, 455] width 99 height 19
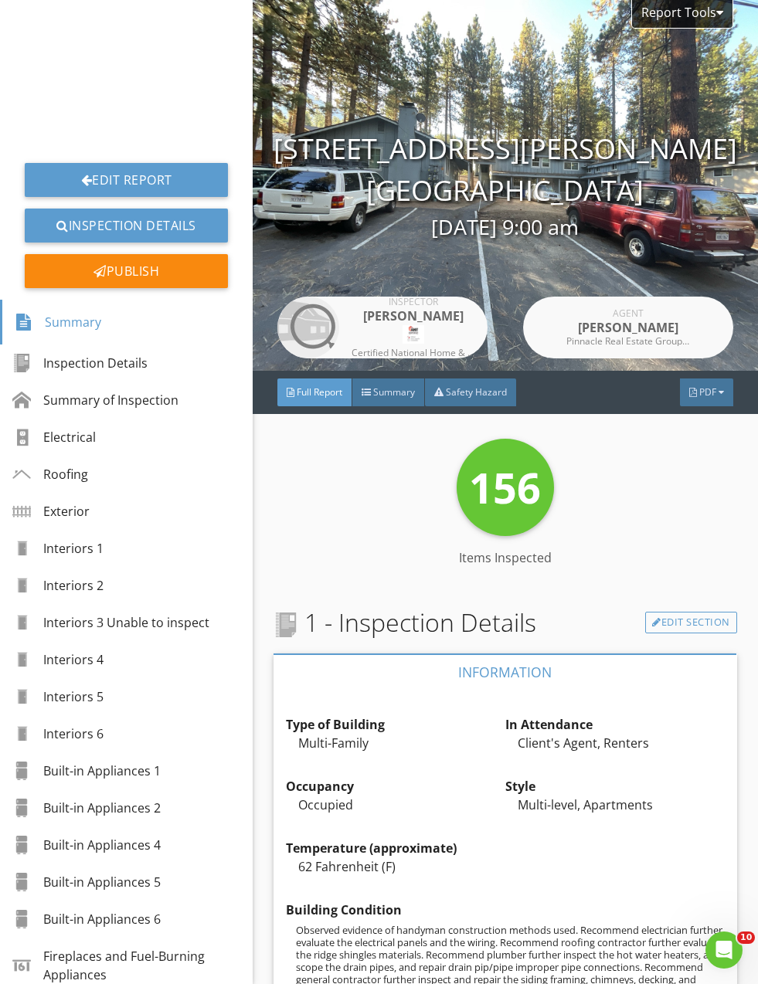
click at [90, 157] on div "Edit Report Inspection Details Publish" at bounding box center [126, 155] width 253 height 287
click at [93, 170] on link "Edit Report" at bounding box center [126, 180] width 203 height 34
